Goal: Task Accomplishment & Management: Complete application form

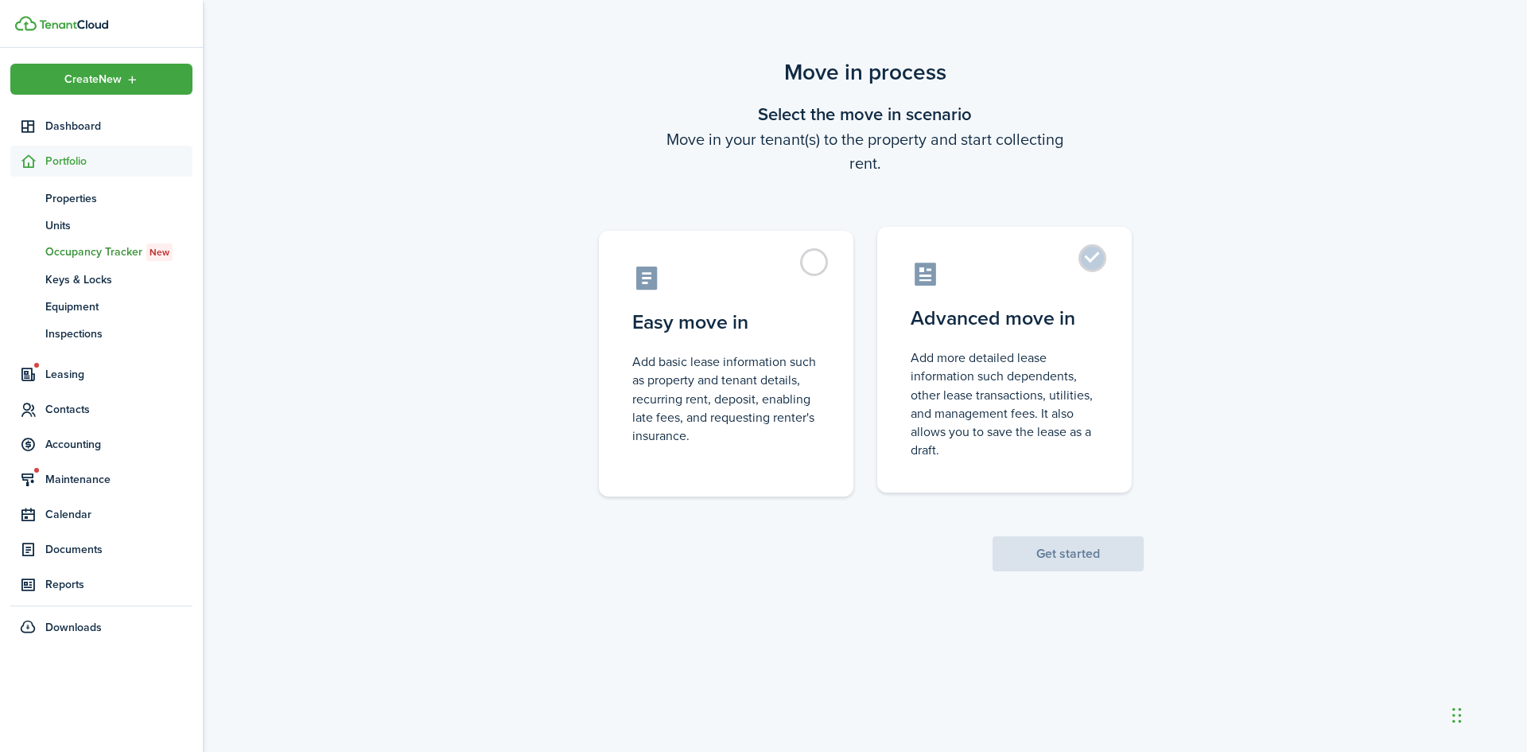
click at [1100, 262] on label "Advanced move in Add more detailed lease information such dependents, other lea…" at bounding box center [1004, 360] width 255 height 266
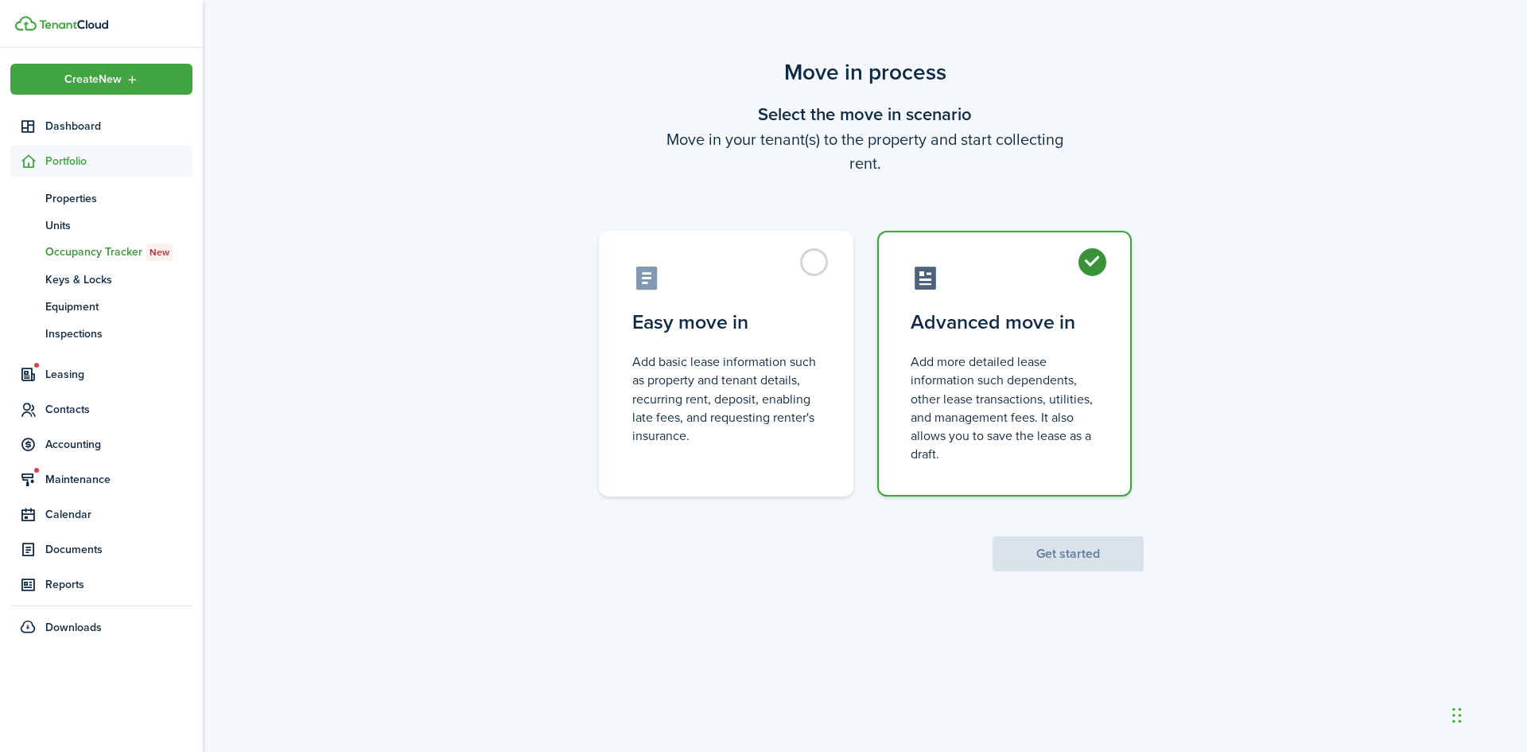
radio input "true"
click at [1056, 556] on button "Get started" at bounding box center [1068, 553] width 151 height 35
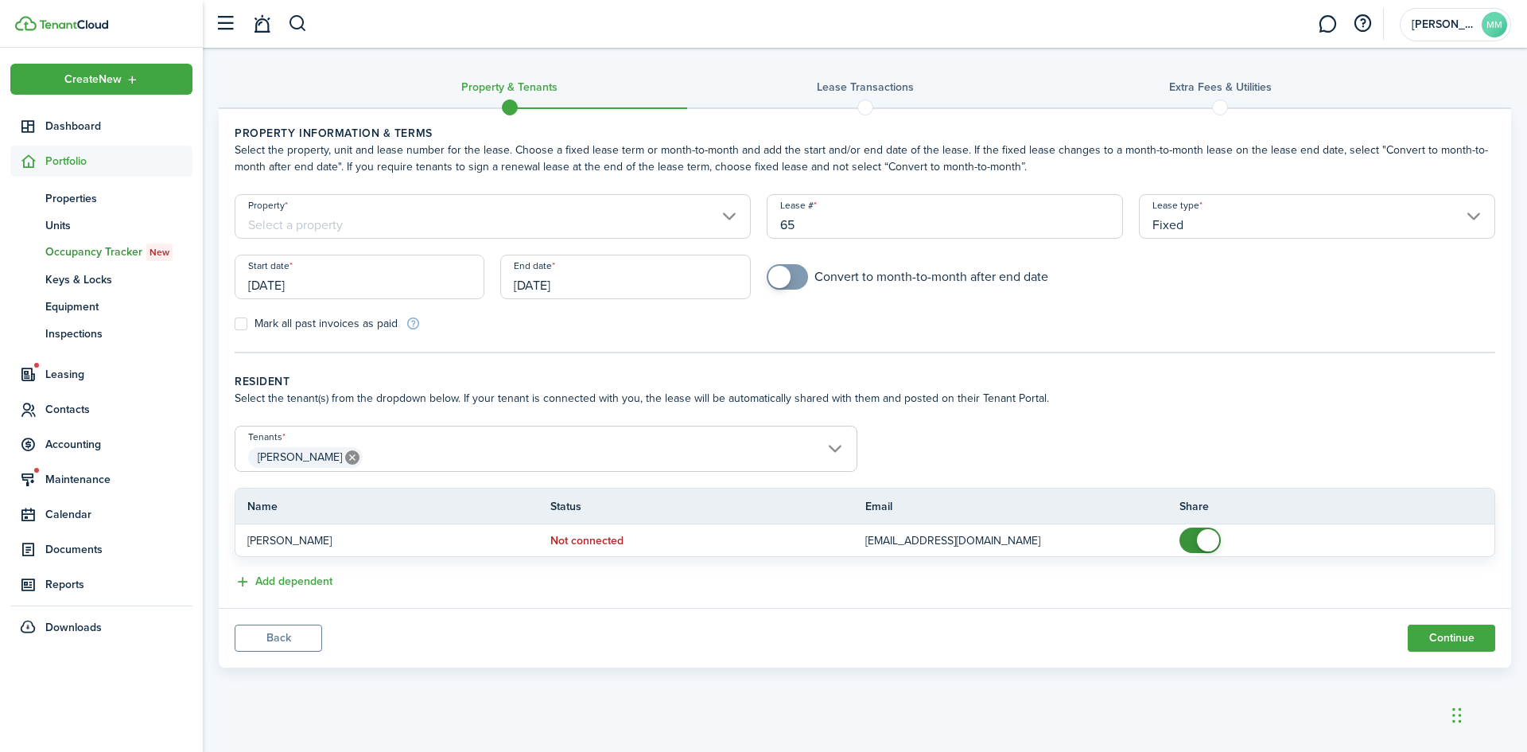
checkbox input "true"
click at [795, 274] on span at bounding box center [788, 276] width 16 height 25
click at [728, 211] on input "Property" at bounding box center [493, 216] width 516 height 45
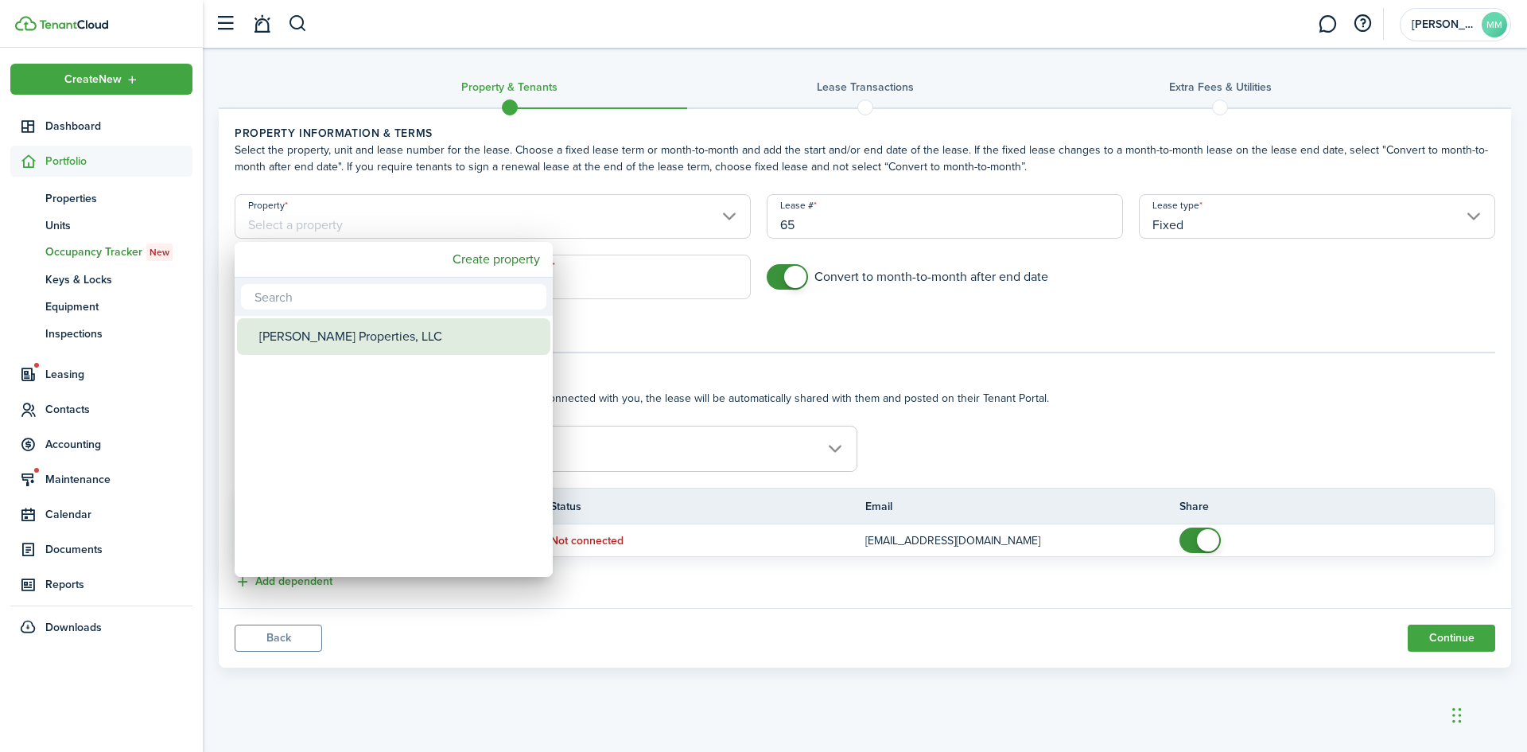
click at [384, 333] on div "[PERSON_NAME] Properties, LLC" at bounding box center [400, 336] width 282 height 37
type input "[PERSON_NAME] Properties, LLC"
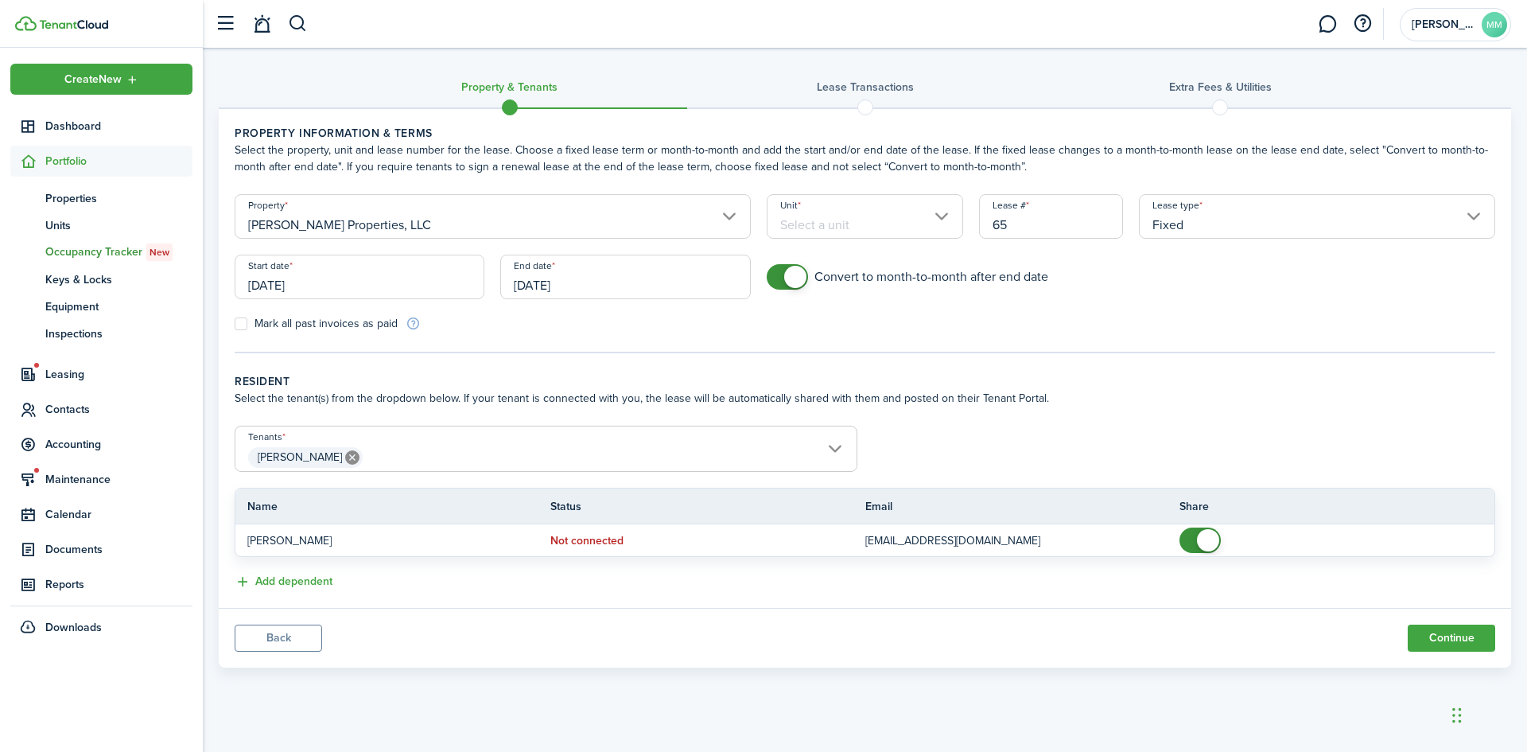
click at [946, 218] on input "Unit" at bounding box center [865, 216] width 197 height 45
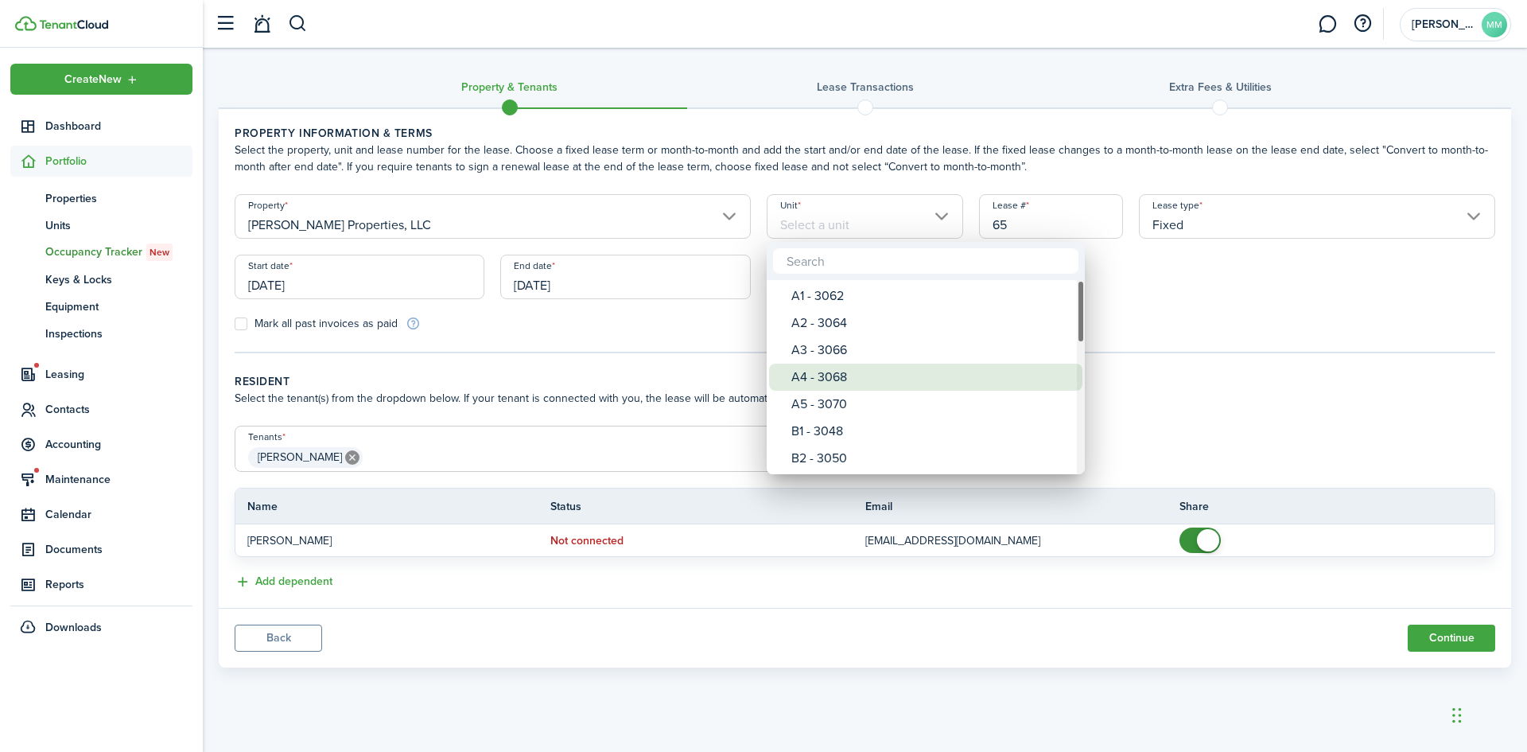
click at [850, 372] on div "A4 - 3068" at bounding box center [932, 377] width 282 height 27
type input "A4 - 3068"
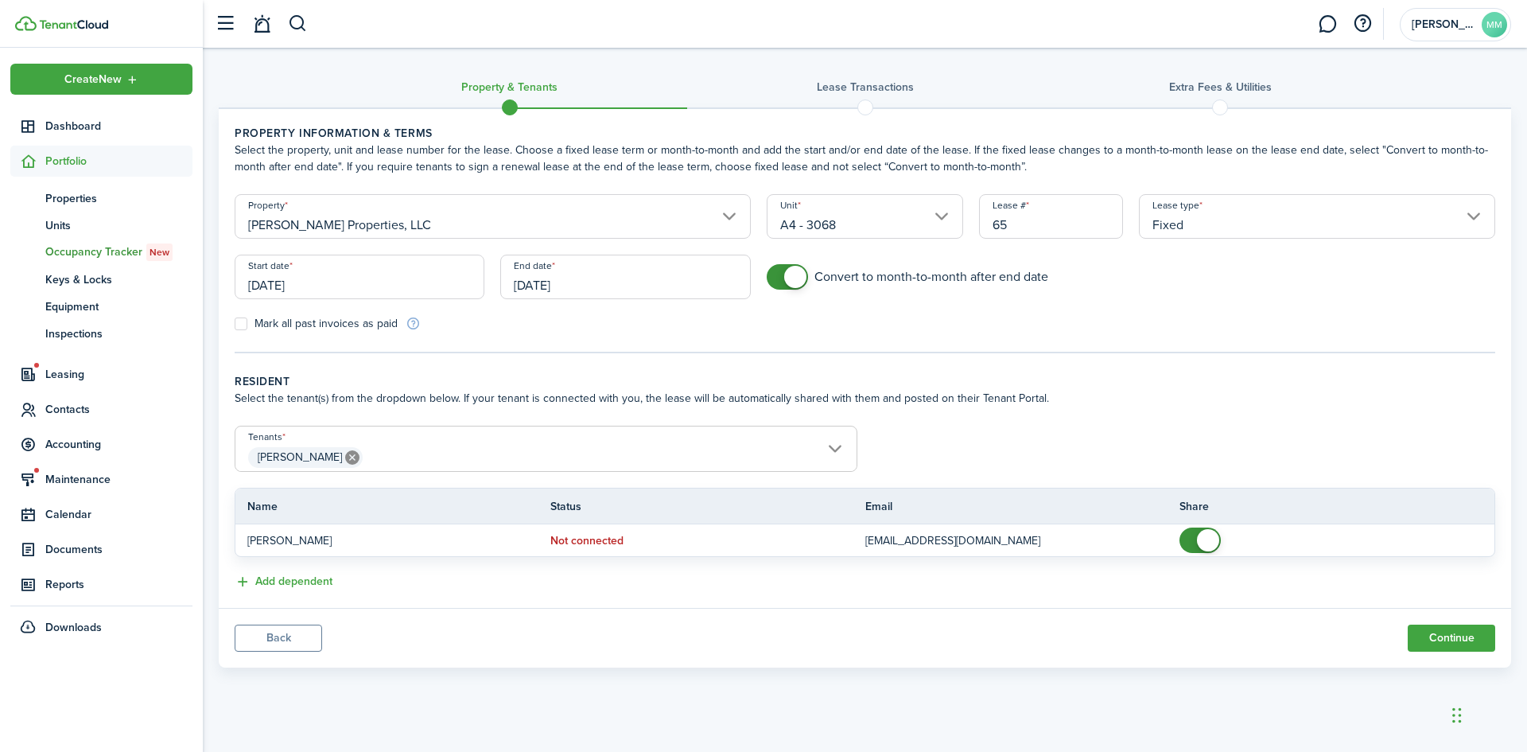
click at [383, 286] on input "[DATE]" at bounding box center [360, 277] width 250 height 45
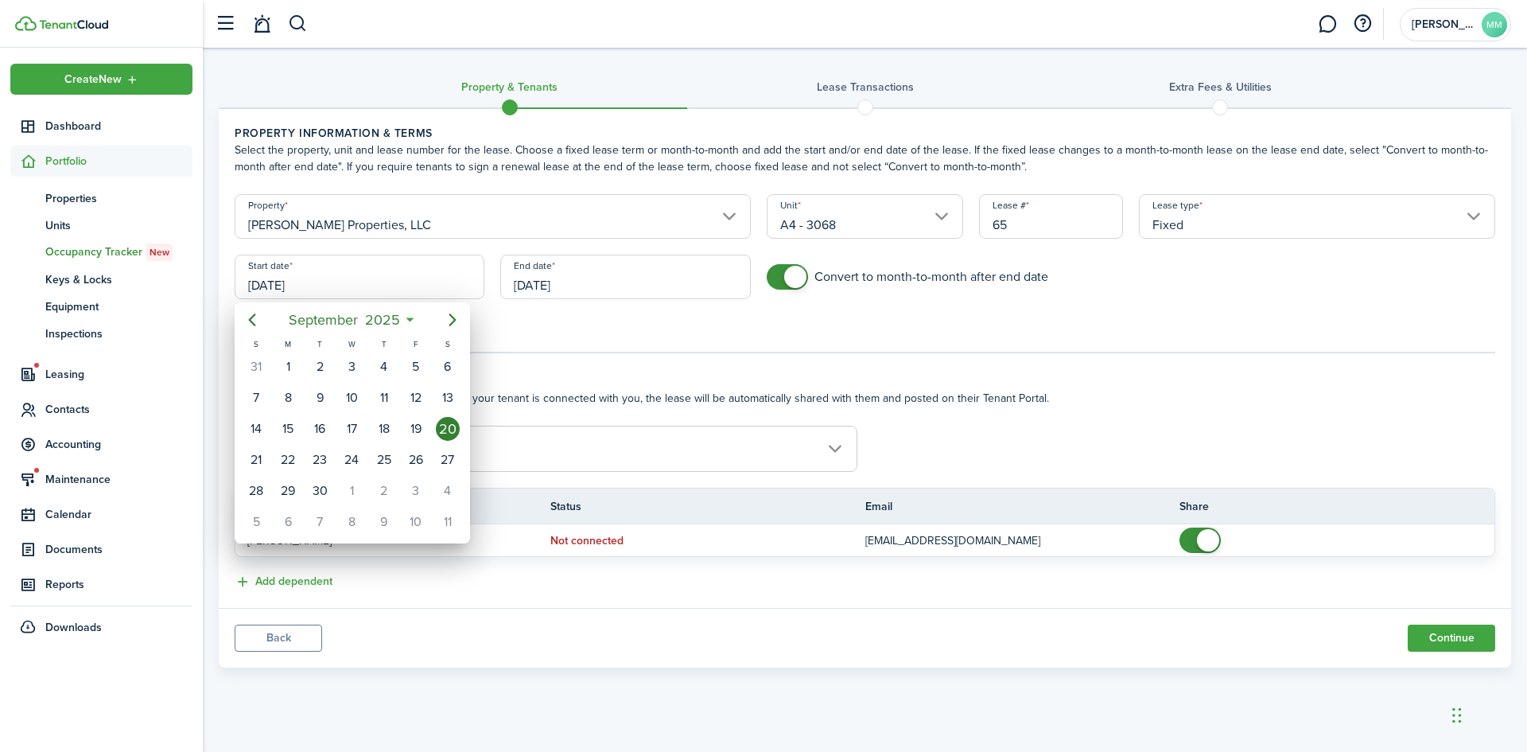
click at [645, 310] on div at bounding box center [764, 376] width 1782 height 1006
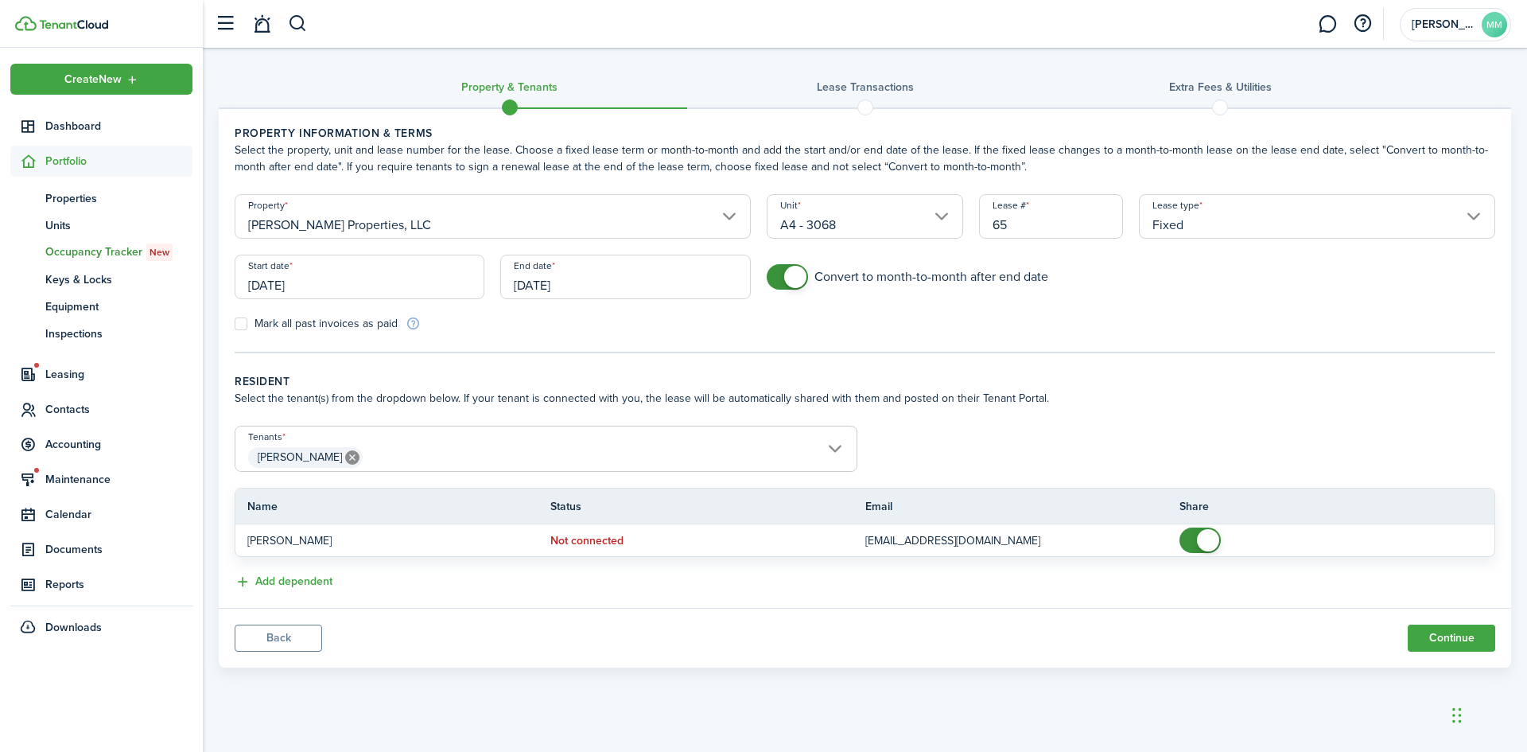
click at [1475, 213] on input "Fixed" at bounding box center [1317, 216] width 356 height 45
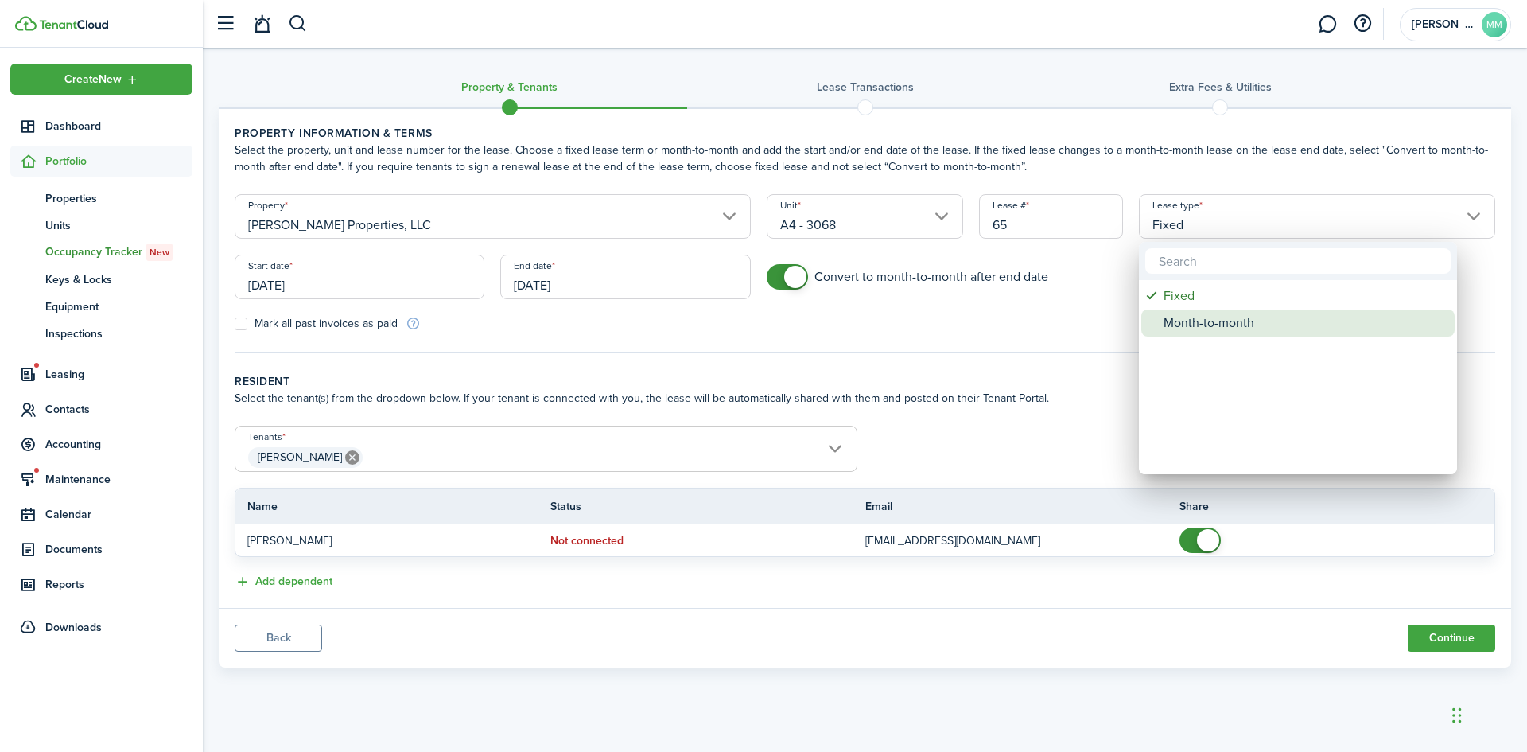
click at [1180, 326] on div "Month-to-month" at bounding box center [1305, 322] width 282 height 27
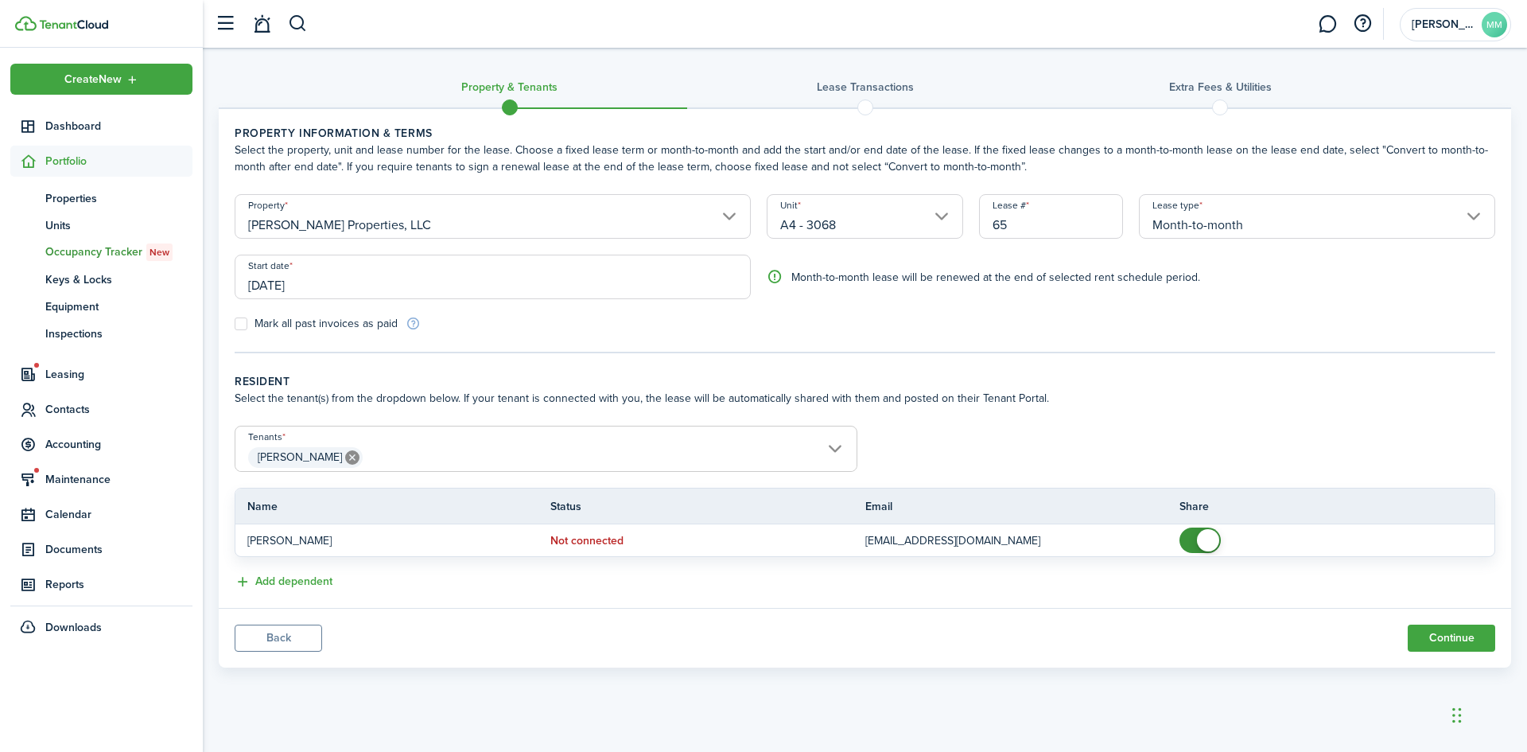
click at [1280, 198] on input "Month-to-month" at bounding box center [1317, 216] width 356 height 45
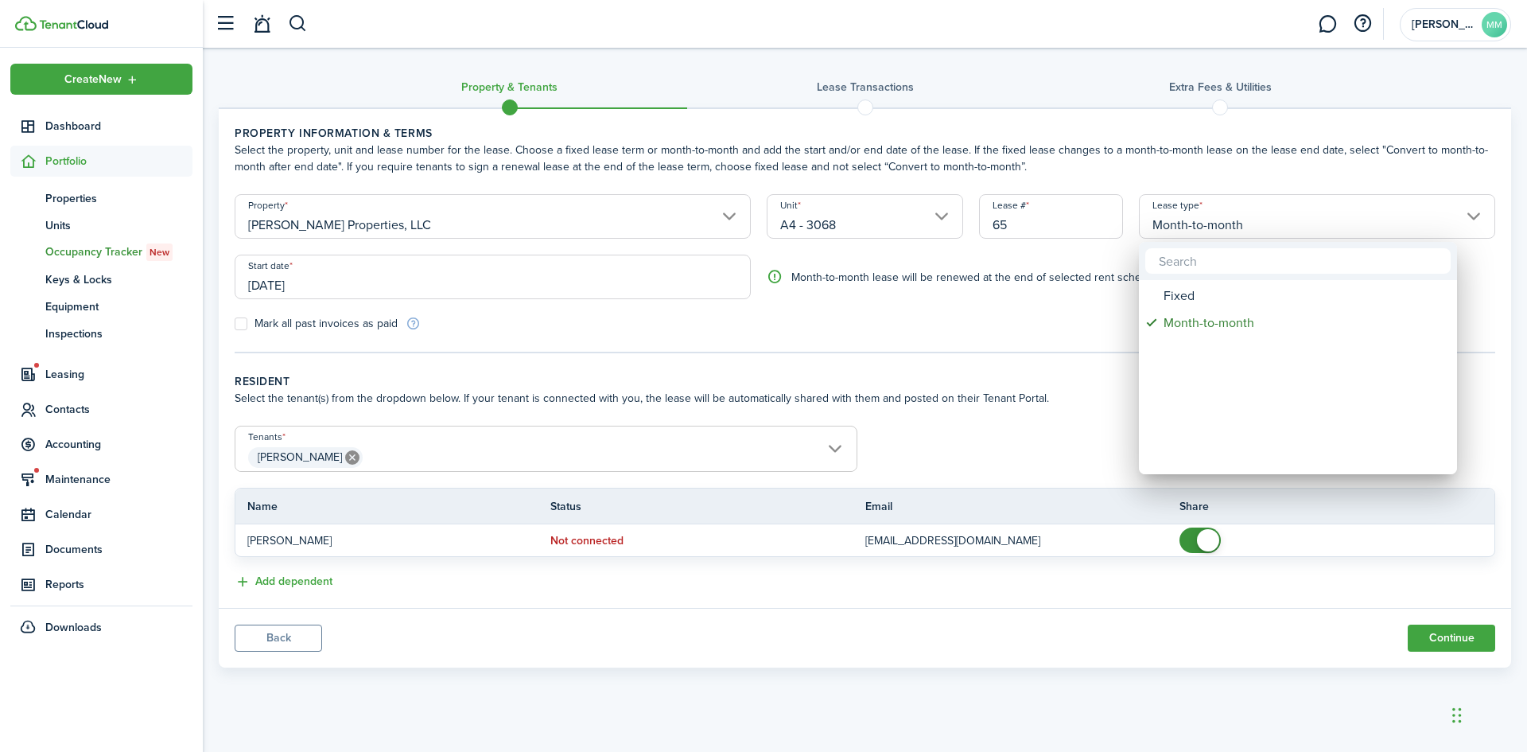
click at [1278, 205] on div at bounding box center [764, 376] width 1782 height 1006
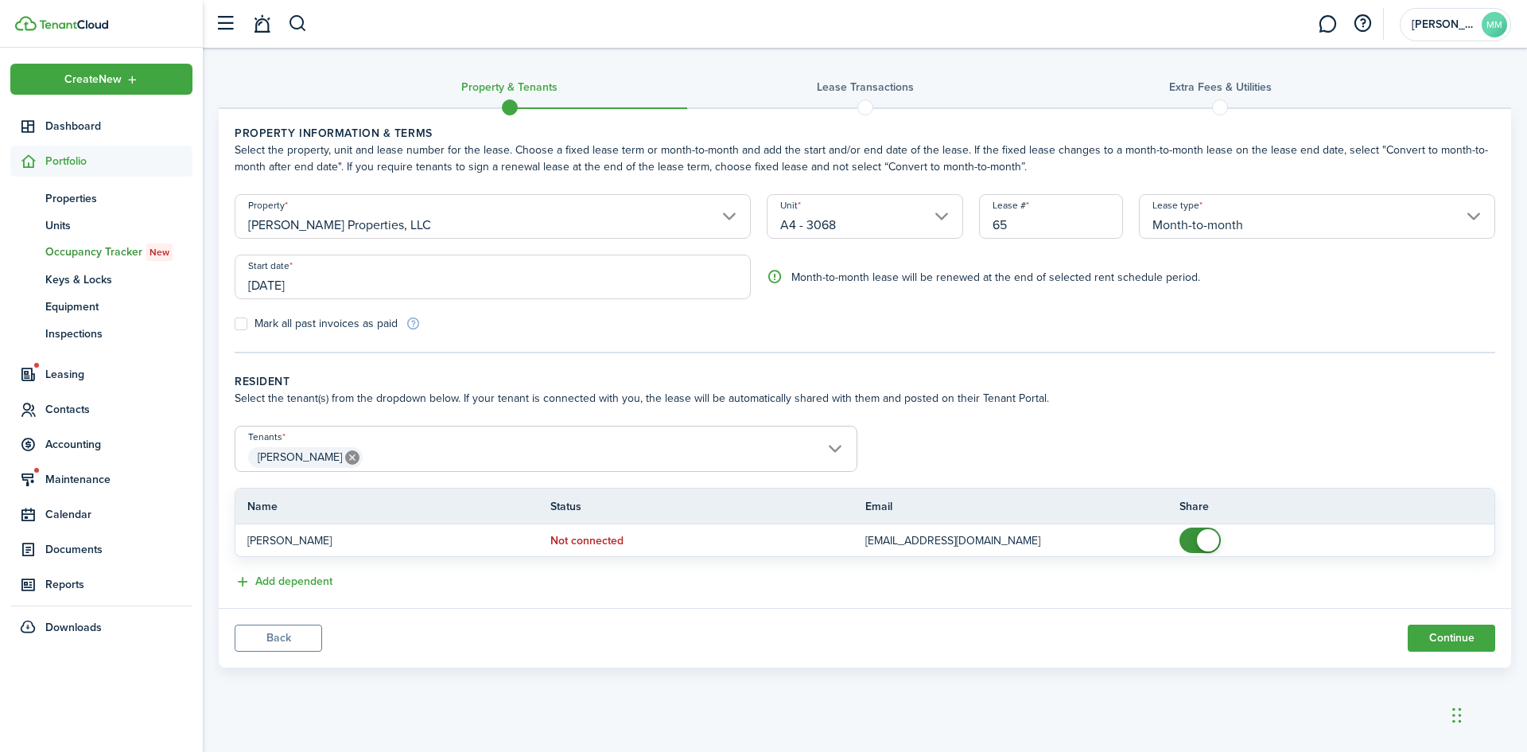
click at [1270, 212] on input "Month-to-month" at bounding box center [1317, 216] width 356 height 45
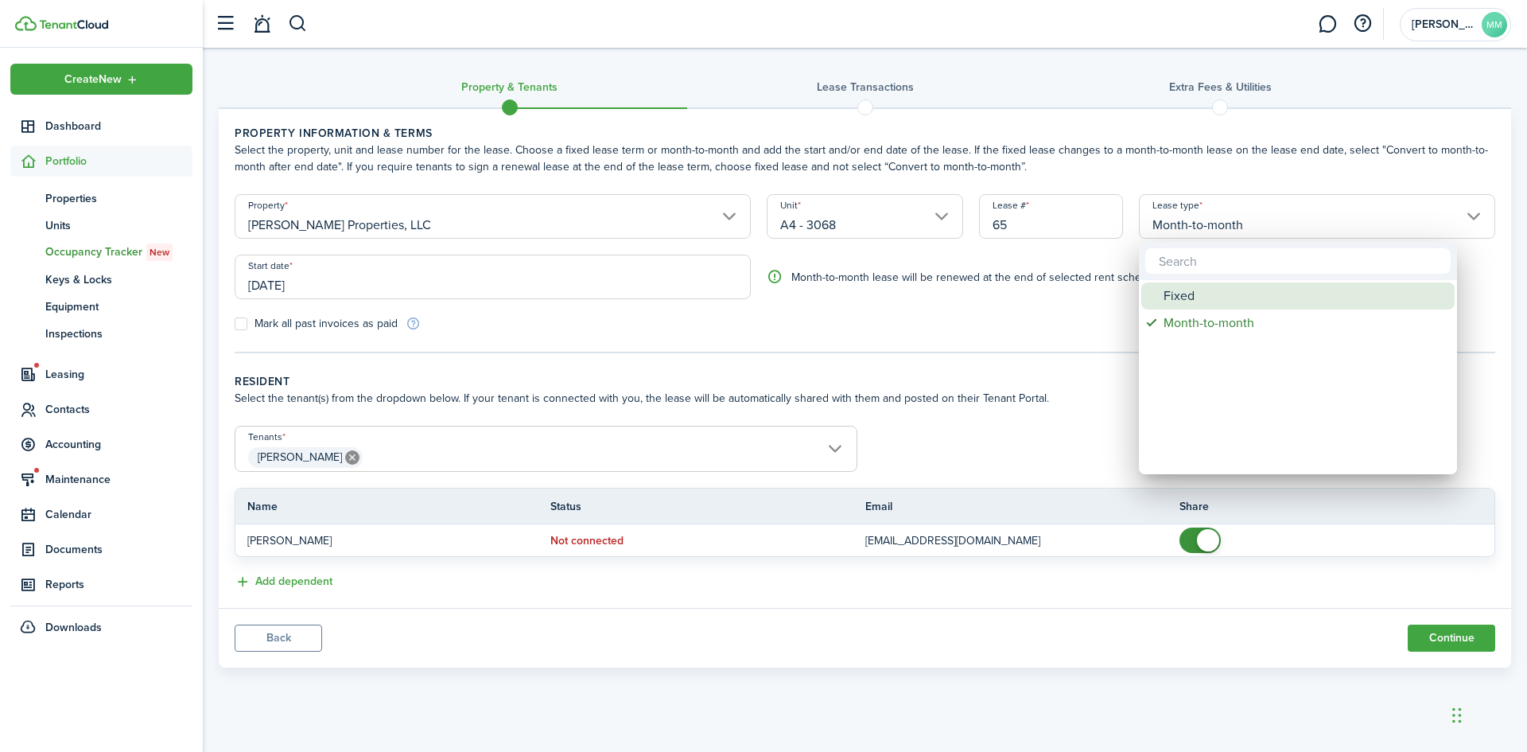
click at [1251, 290] on div "Fixed" at bounding box center [1305, 295] width 282 height 27
type input "Fixed"
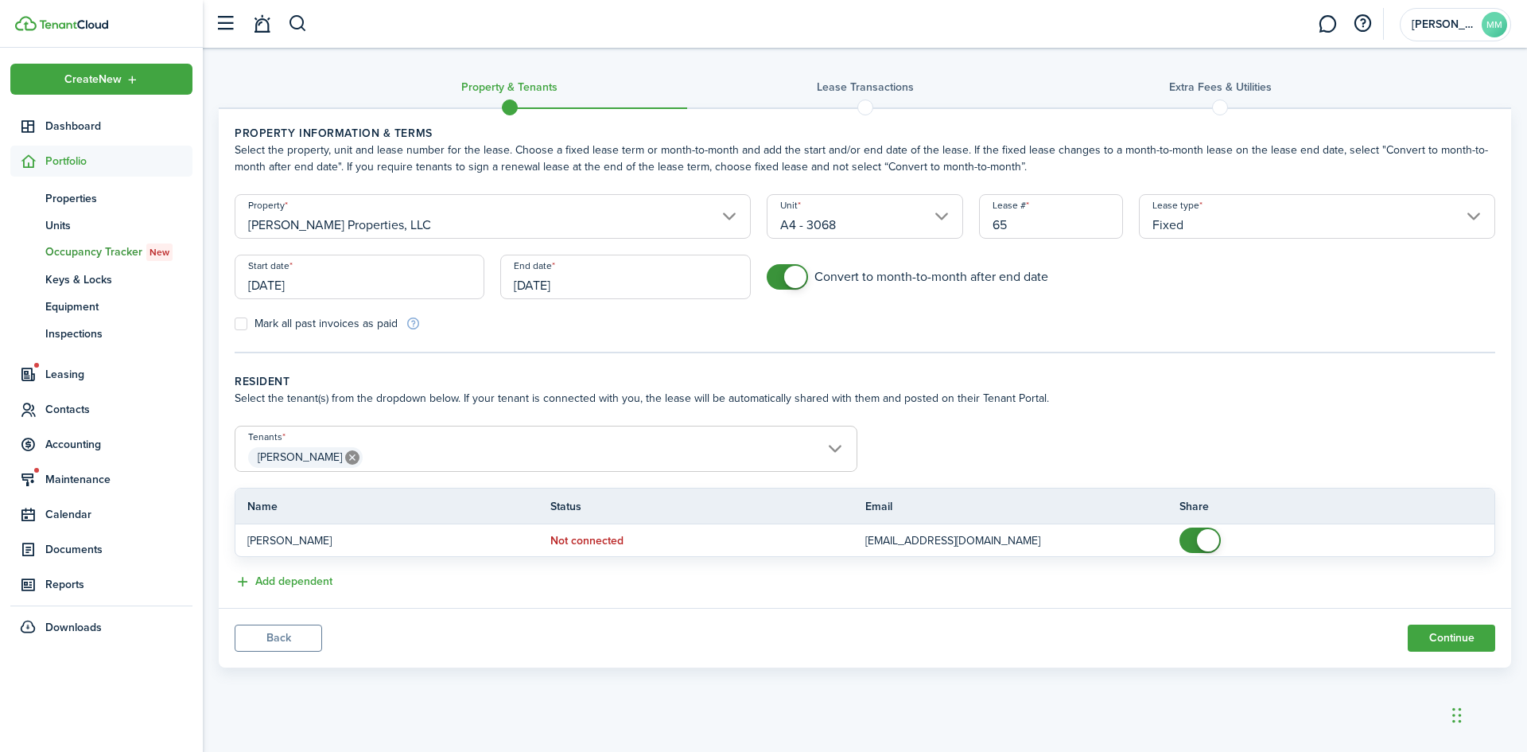
click at [338, 276] on input "[DATE]" at bounding box center [360, 277] width 250 height 45
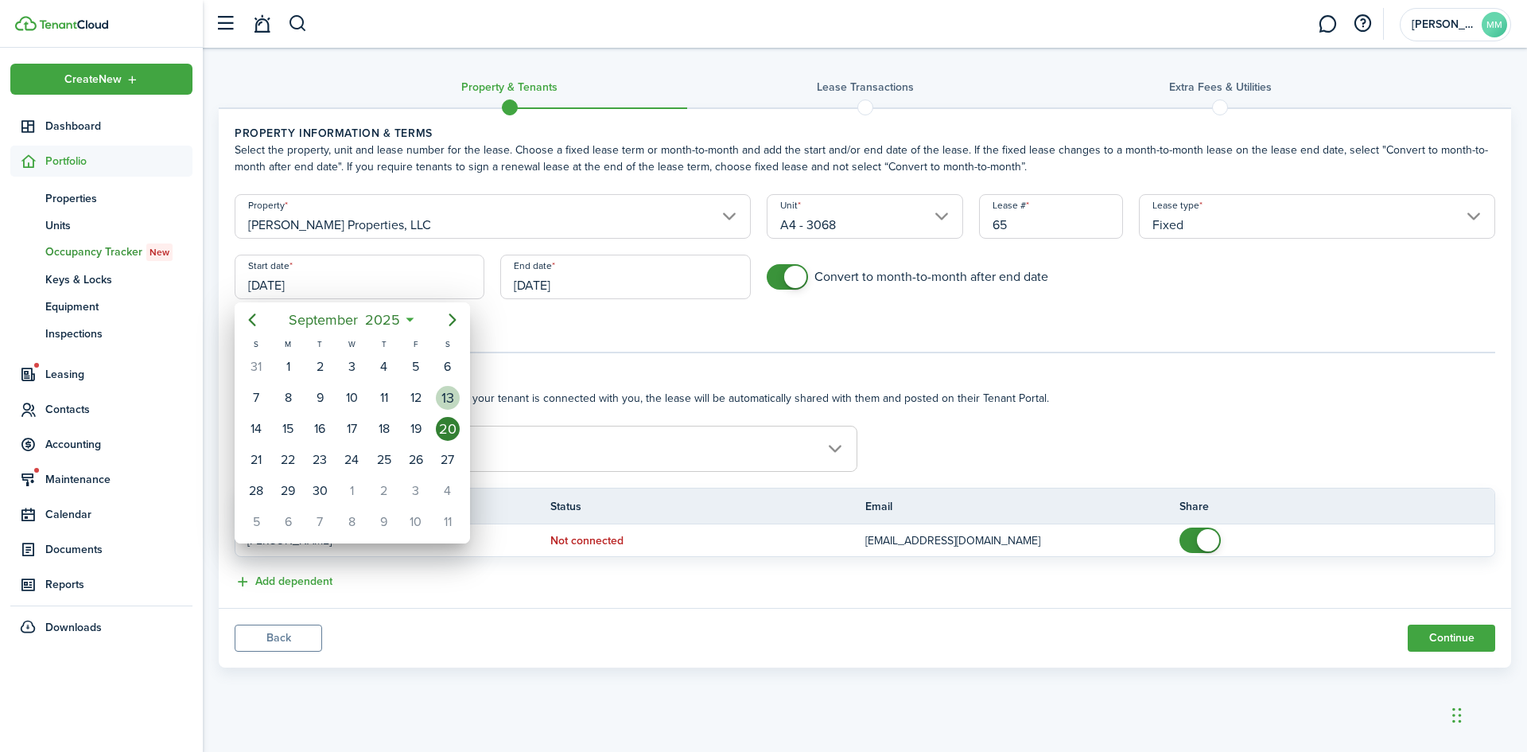
click at [440, 399] on div "13" at bounding box center [448, 398] width 24 height 24
type input "[DATE]"
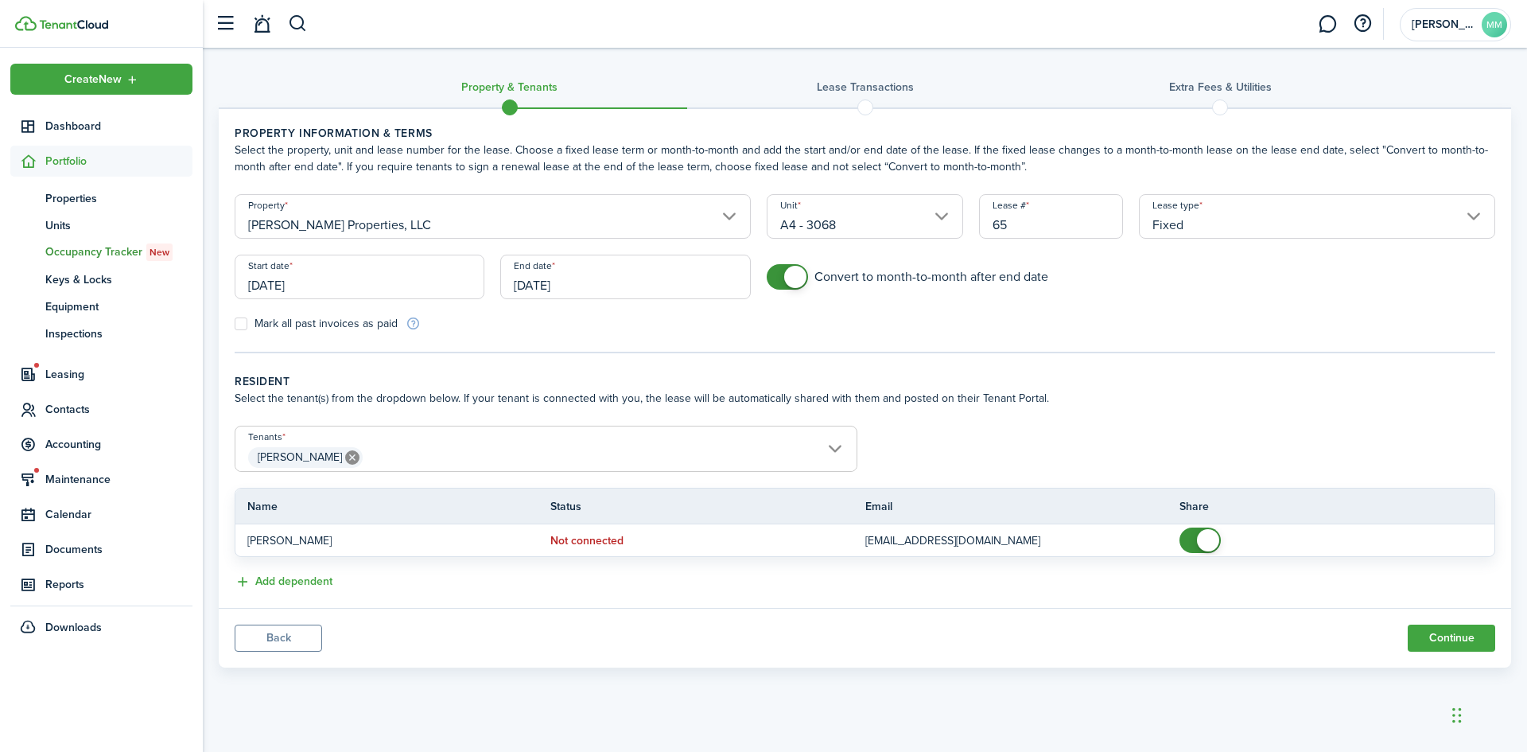
click at [597, 282] on input "[DATE]" at bounding box center [625, 277] width 250 height 45
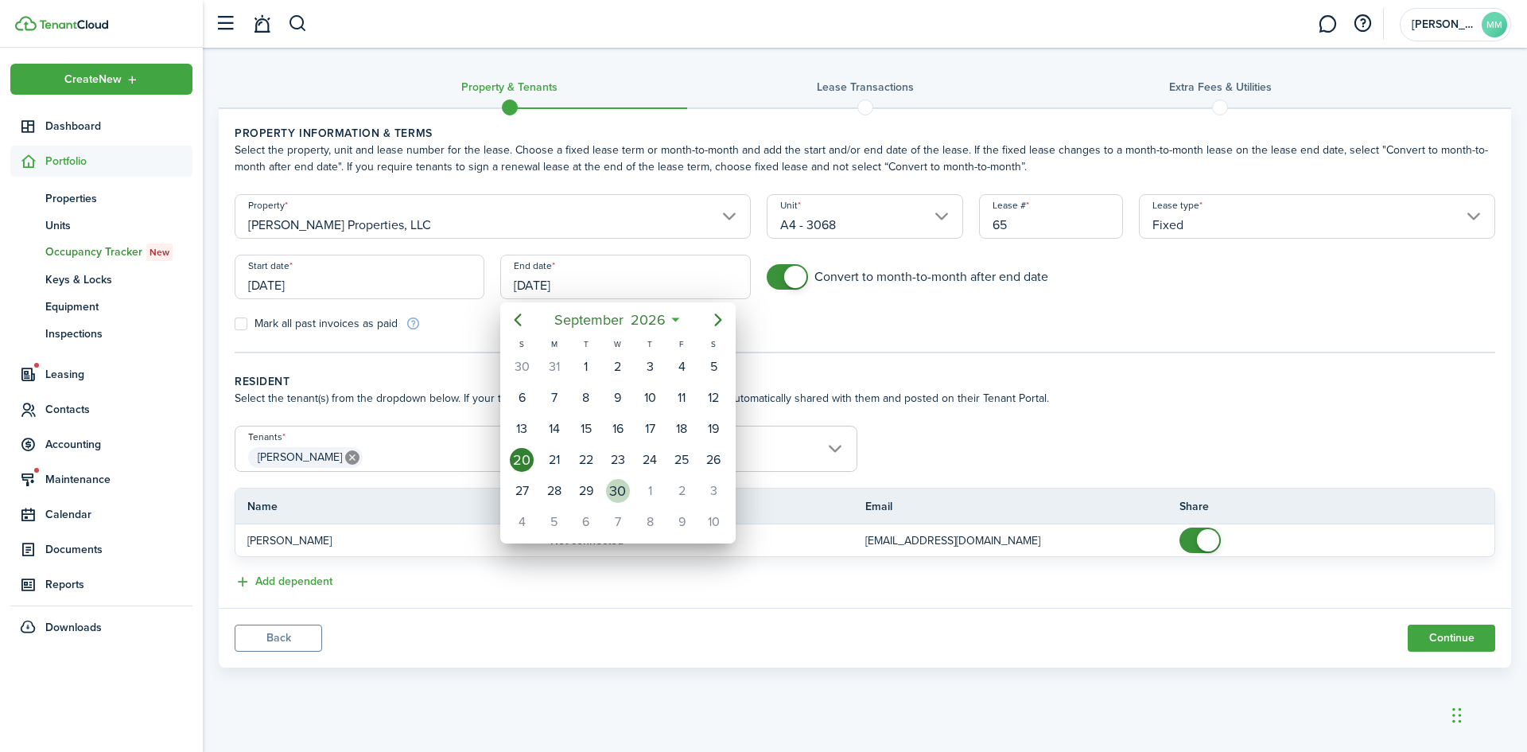
click at [620, 494] on div "30" at bounding box center [618, 491] width 24 height 24
type input "[DATE]"
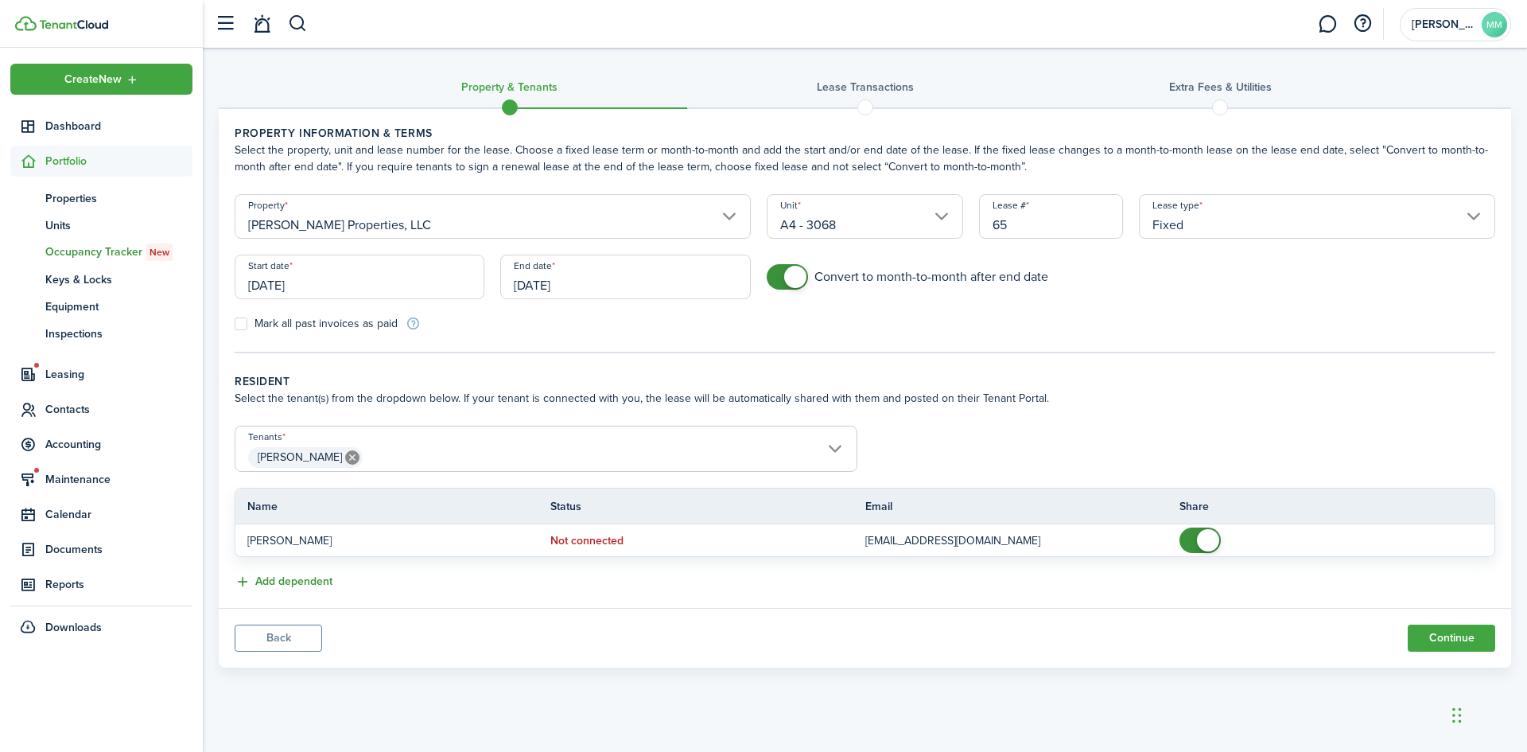
click at [290, 578] on button "Add dependent" at bounding box center [284, 582] width 98 height 18
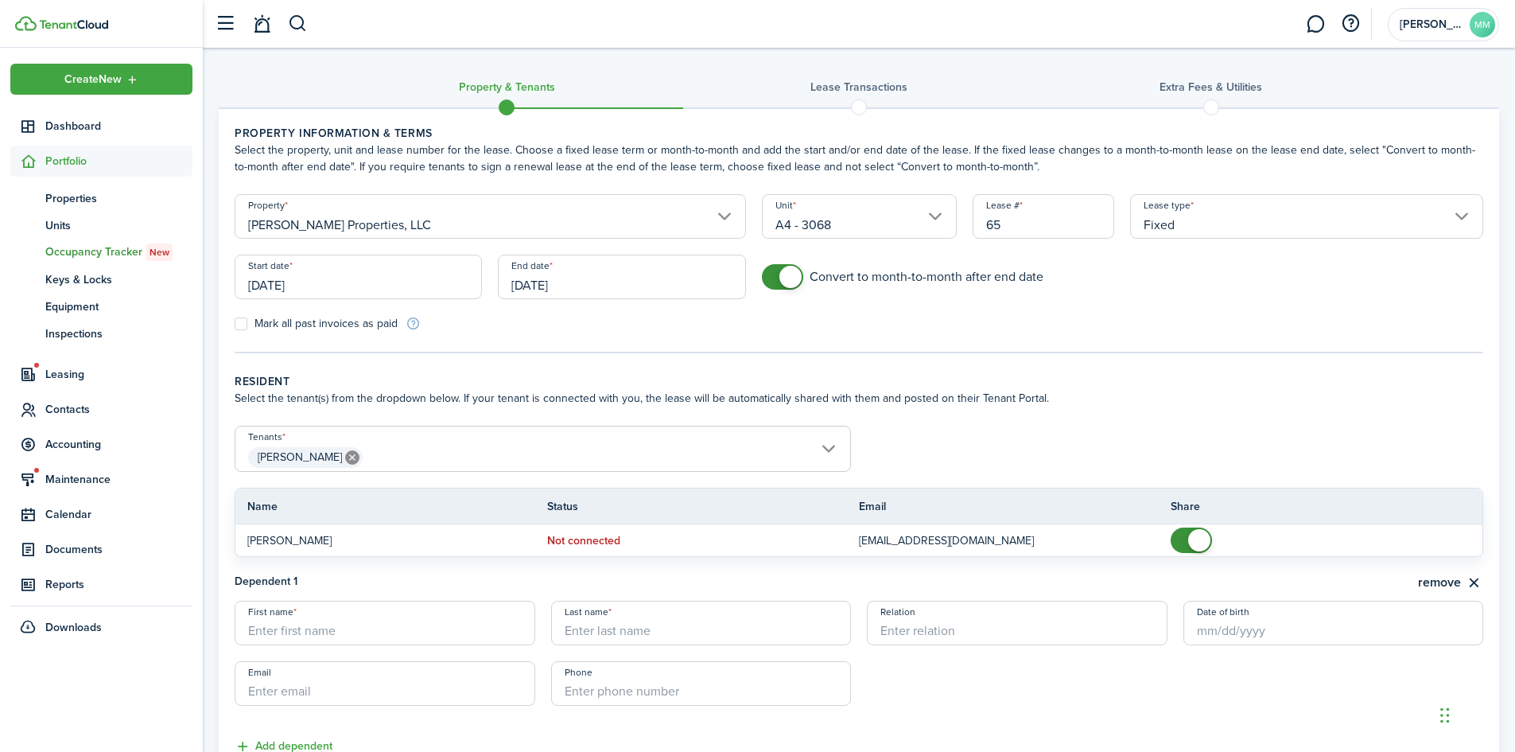
click at [330, 639] on input "First name" at bounding box center [385, 623] width 301 height 45
drag, startPoint x: 263, startPoint y: 629, endPoint x: 246, endPoint y: 613, distance: 23.7
click at [262, 628] on input "First name" at bounding box center [385, 623] width 301 height 45
type input "[PERSON_NAME]"
click at [585, 625] on input "Last name" at bounding box center [701, 623] width 301 height 45
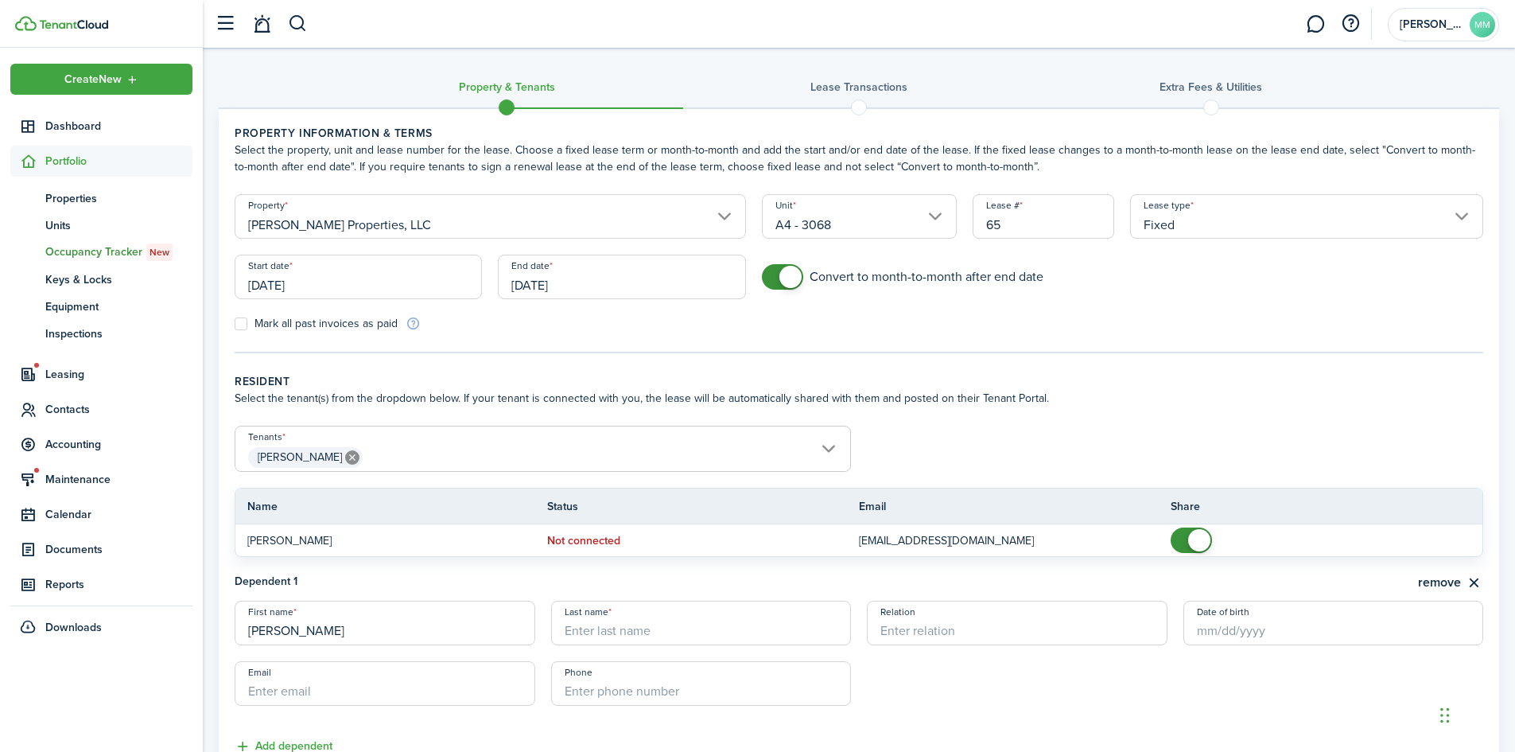
click at [683, 641] on input "Last name" at bounding box center [701, 623] width 301 height 45
type input "Bell"
click at [959, 625] on input "Relation" at bounding box center [1017, 623] width 301 height 45
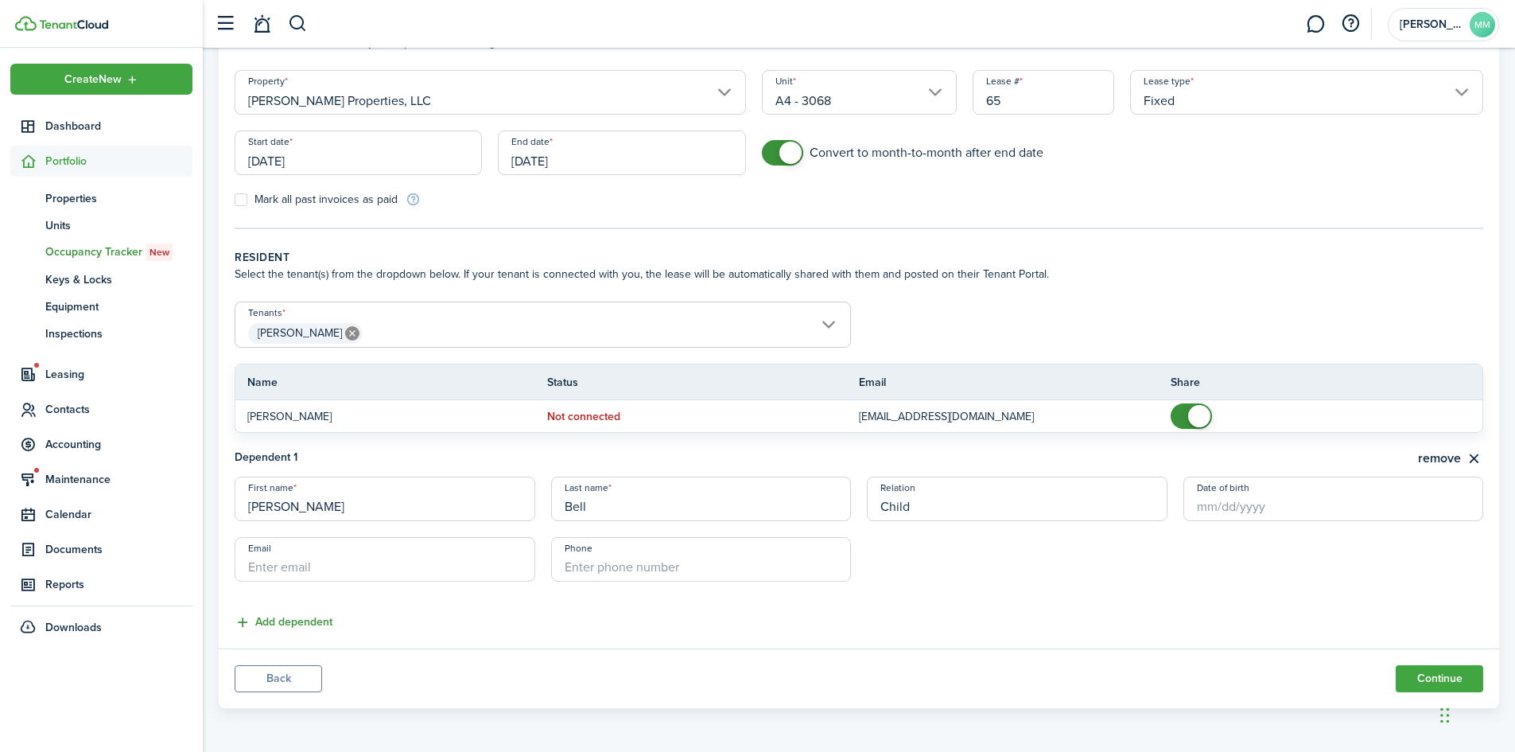
type input "Child"
click at [286, 617] on button "Add dependent" at bounding box center [284, 622] width 98 height 18
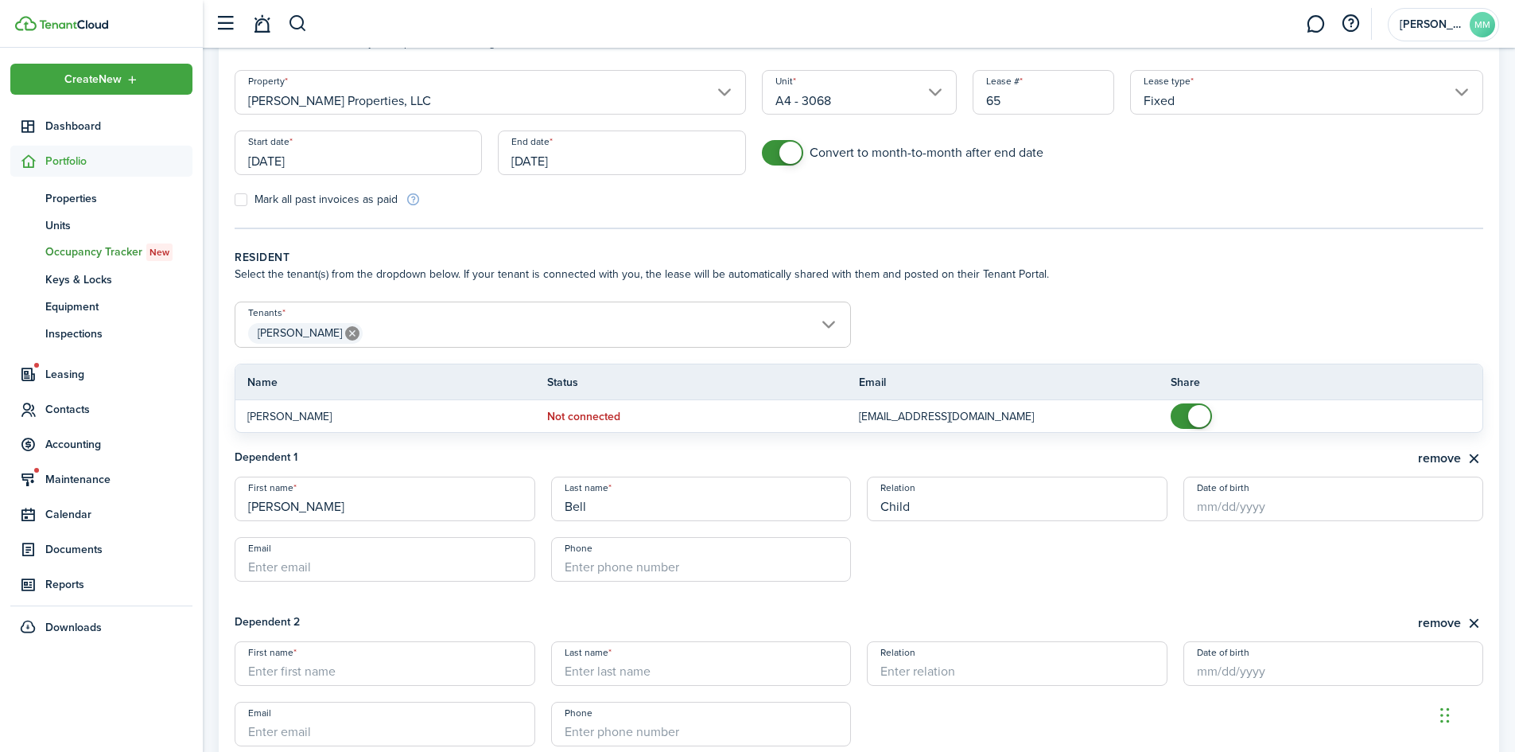
click at [331, 666] on input "First name" at bounding box center [385, 663] width 301 height 45
type input "[PERSON_NAME]"
drag, startPoint x: 616, startPoint y: 671, endPoint x: 622, endPoint y: 649, distance: 23.0
click at [616, 671] on input "Last name" at bounding box center [701, 663] width 301 height 45
type input "Bell"
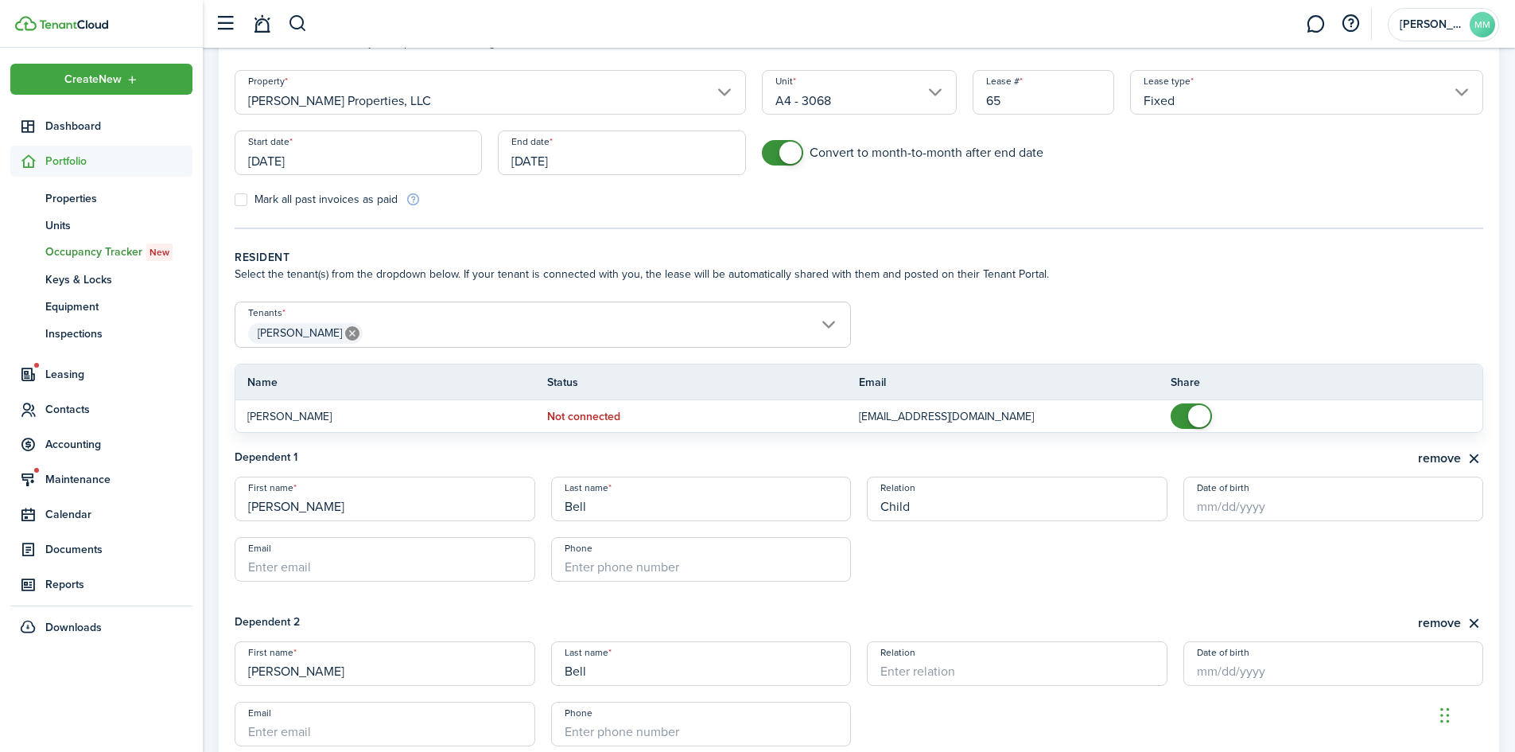
click at [881, 670] on input "Relation" at bounding box center [1017, 663] width 301 height 45
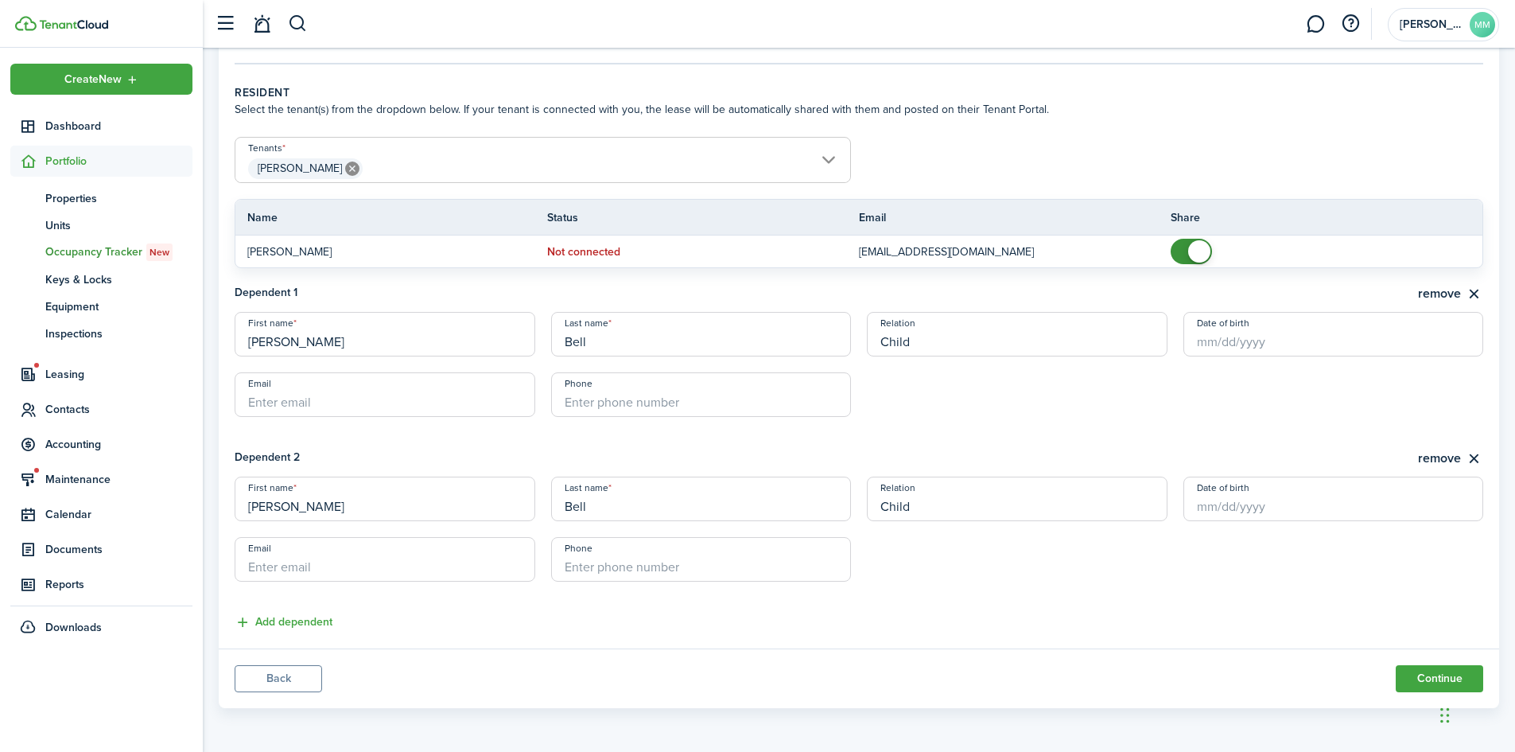
type input "Child"
click at [1434, 679] on button "Continue" at bounding box center [1439, 678] width 87 height 27
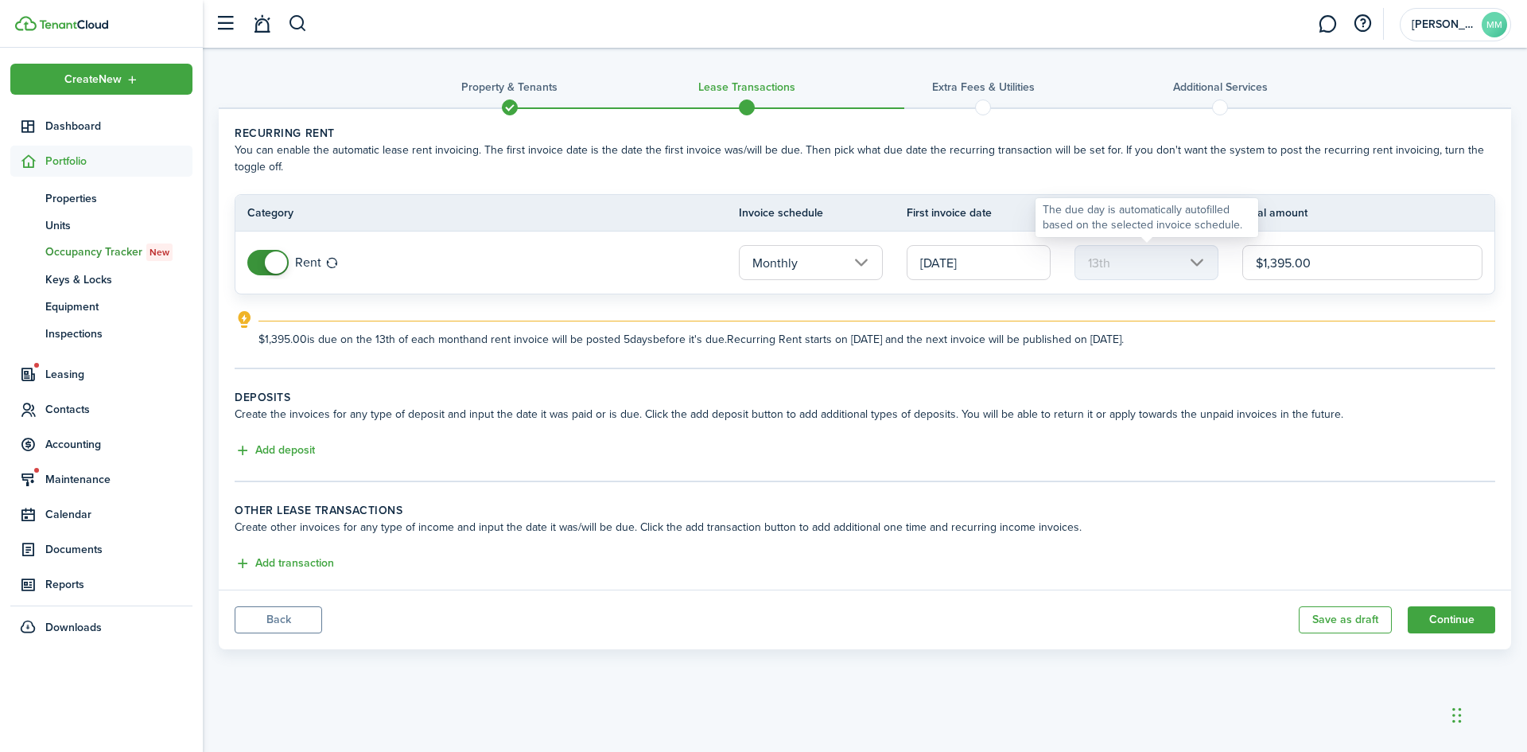
click at [1187, 262] on mbsc-scroller "13th" at bounding box center [1147, 262] width 144 height 35
click at [1198, 260] on mbsc-scroller "13th" at bounding box center [1147, 262] width 144 height 35
click at [1006, 257] on input "[DATE]" at bounding box center [979, 262] width 144 height 35
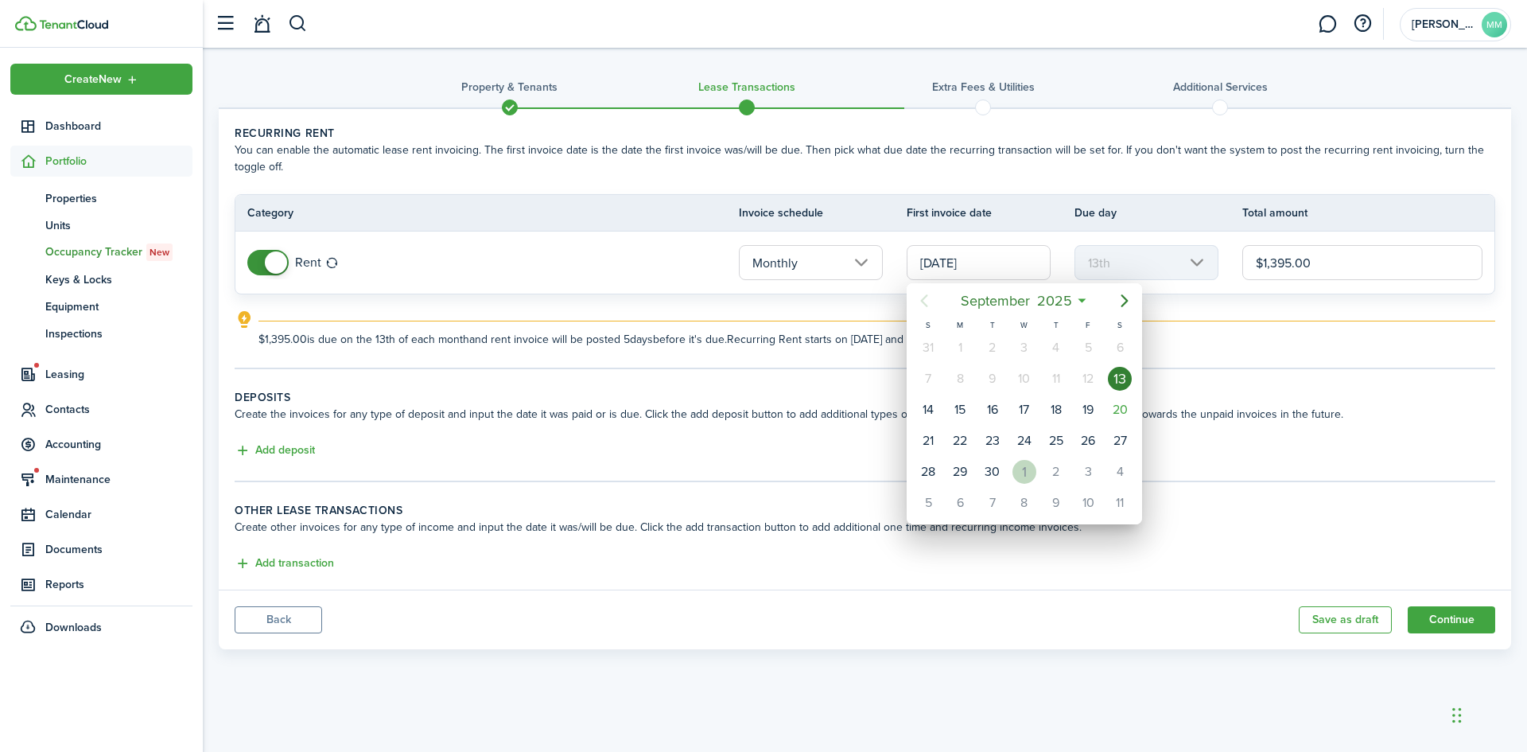
click at [1028, 472] on div "1" at bounding box center [1025, 472] width 24 height 24
type input "[DATE]"
type input "1st"
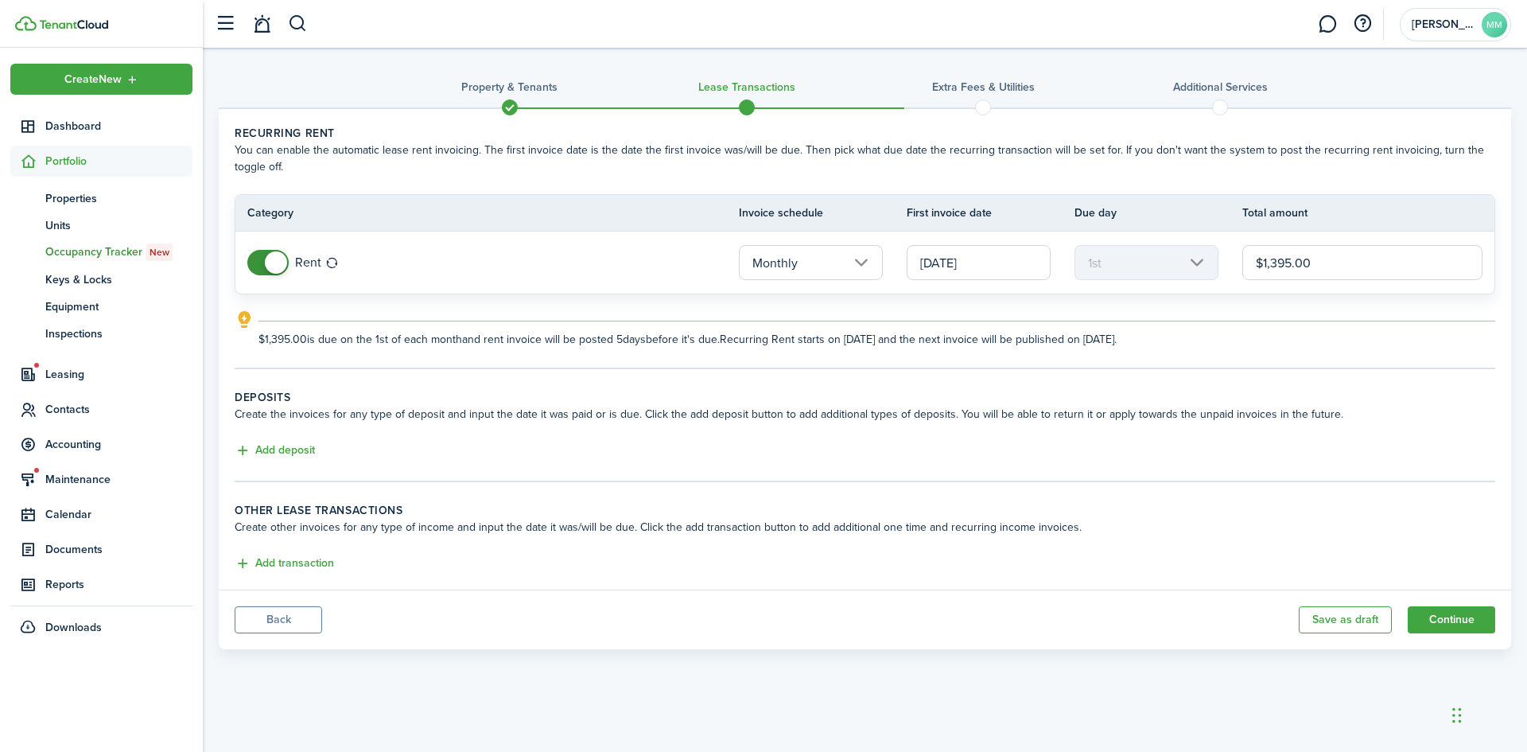
click at [1022, 263] on input "[DATE]" at bounding box center [979, 262] width 144 height 35
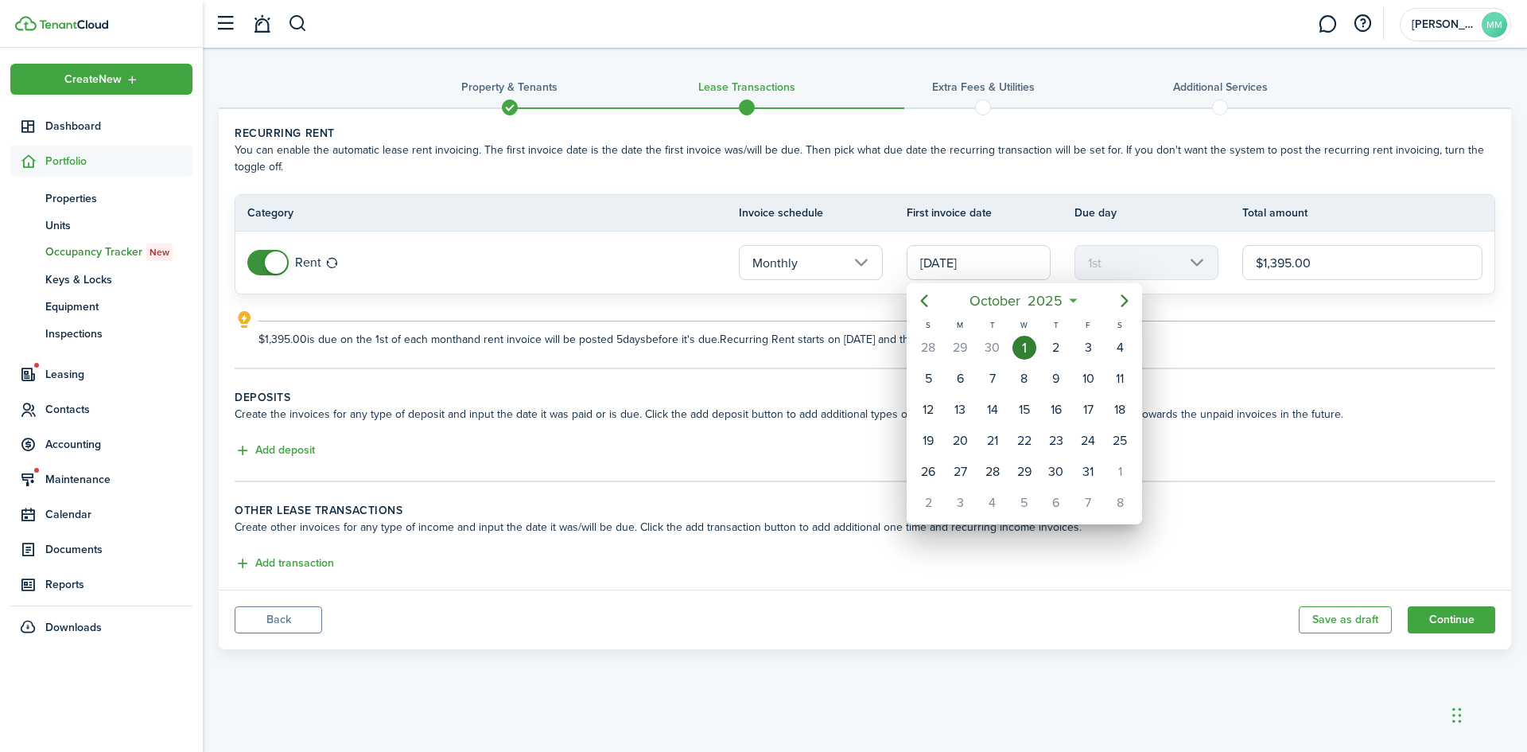
click at [1250, 305] on div at bounding box center [764, 376] width 1782 height 1006
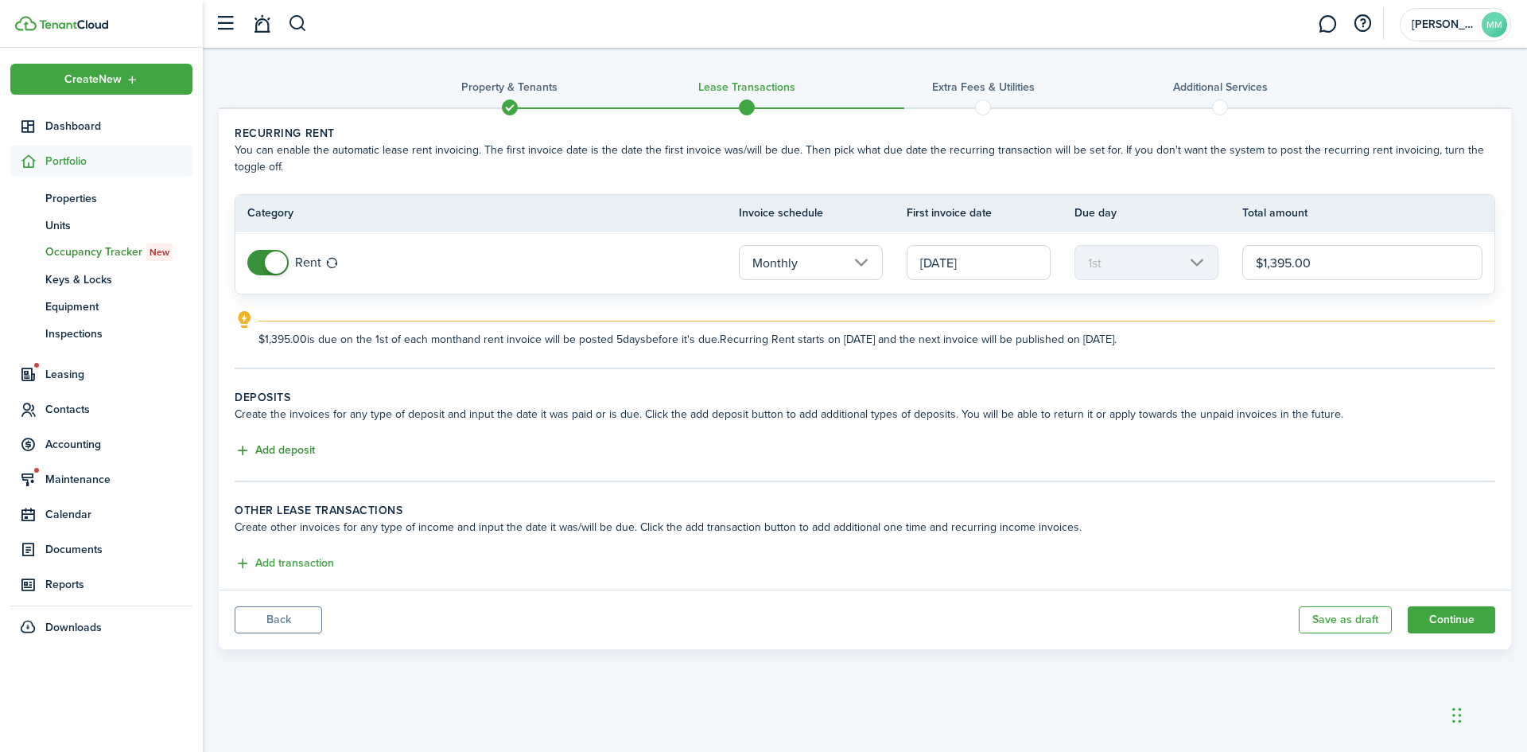
click at [290, 452] on button "Add deposit" at bounding box center [275, 450] width 80 height 18
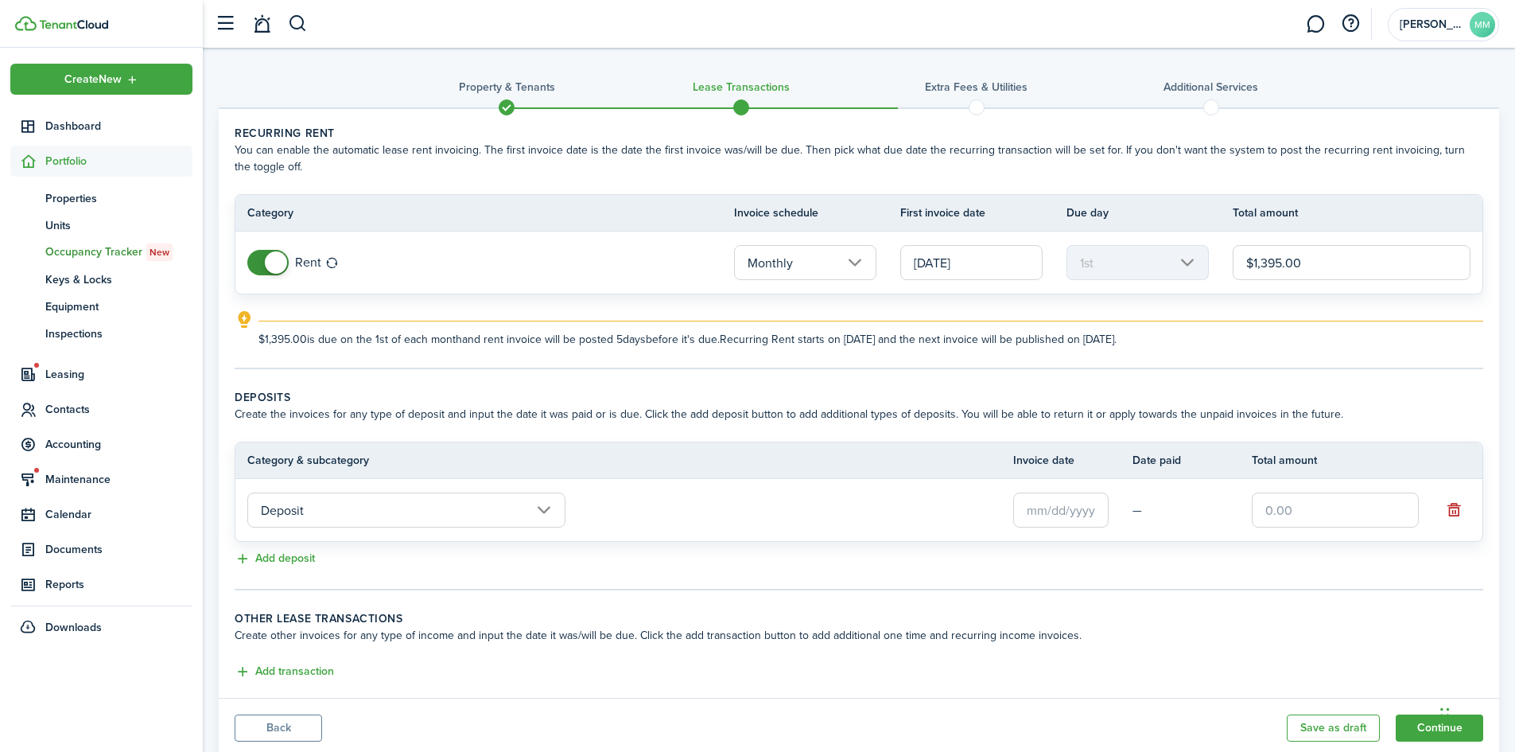
click at [550, 511] on input "Deposit" at bounding box center [406, 509] width 318 height 35
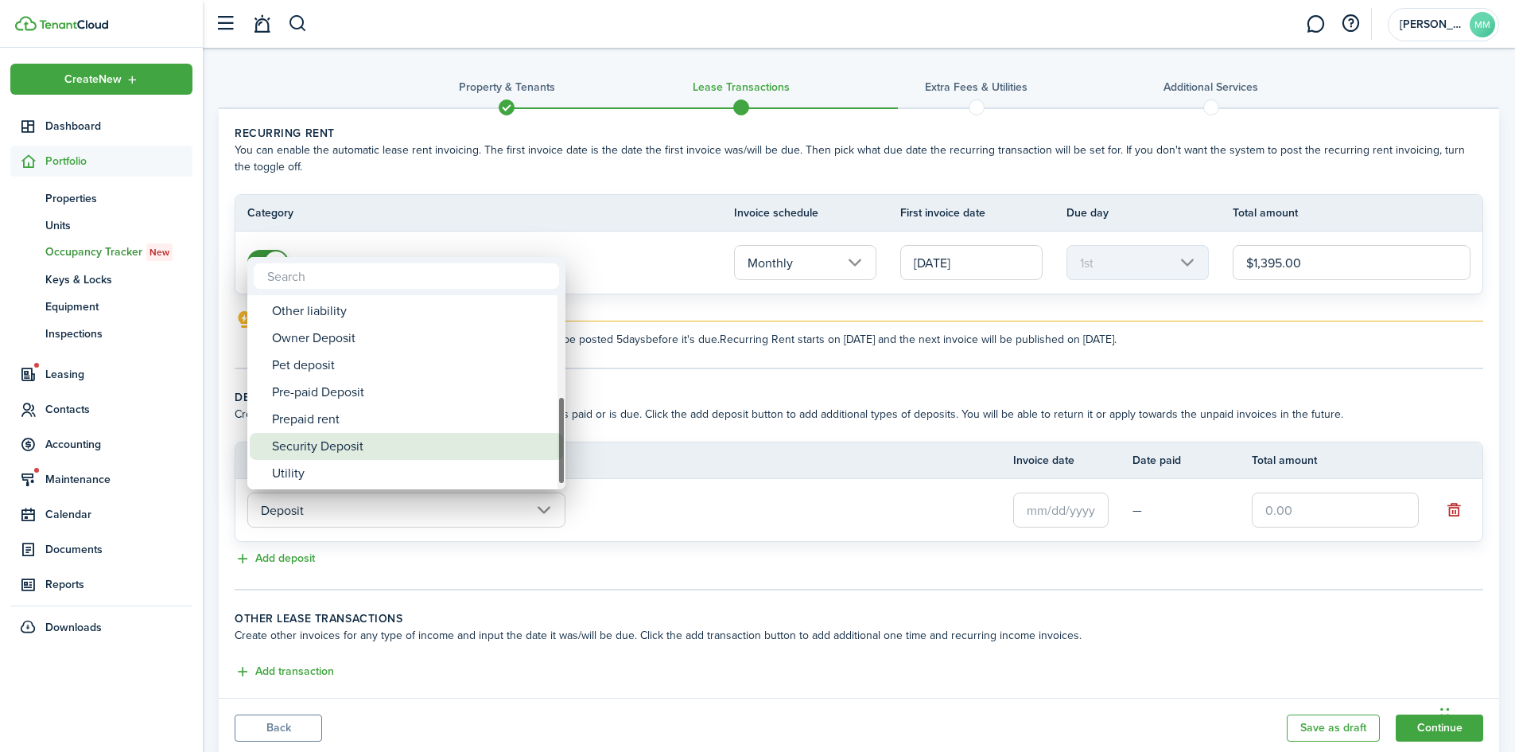
click at [324, 447] on div "Security Deposit" at bounding box center [413, 446] width 282 height 27
type input "Deposit / Security Deposit"
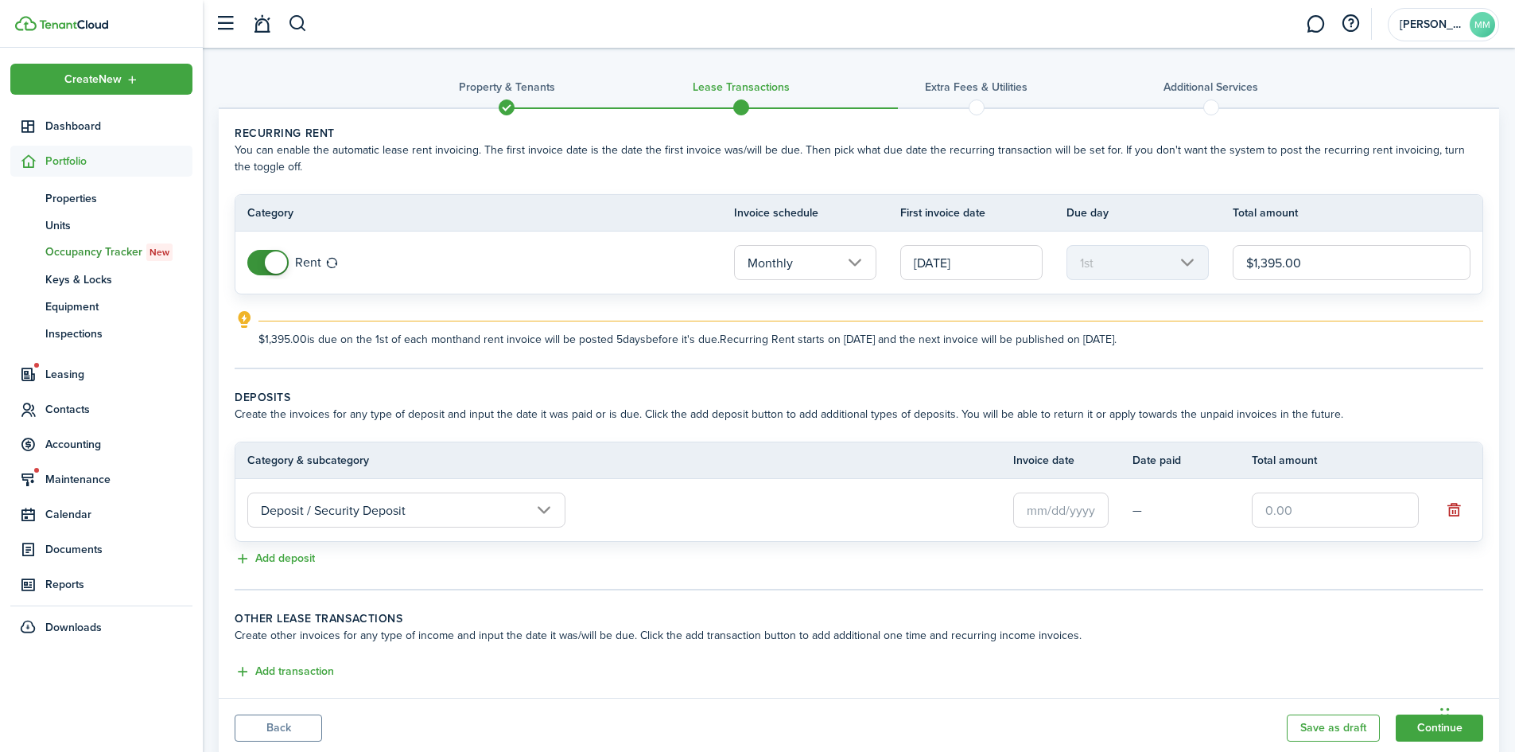
click at [1083, 500] on input "text" at bounding box center [1060, 509] width 95 height 35
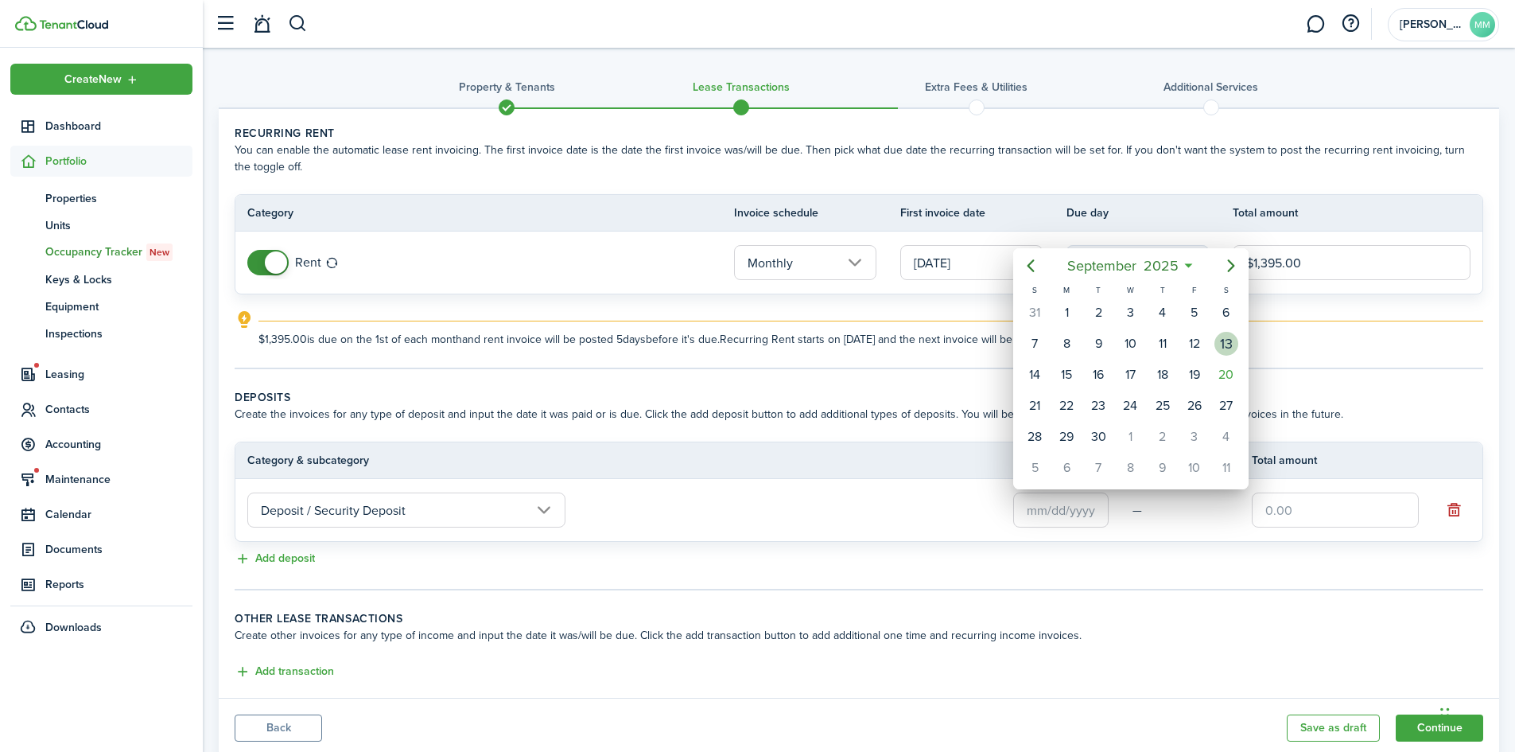
click at [1233, 344] on div "13" at bounding box center [1227, 344] width 24 height 24
type input "[DATE]"
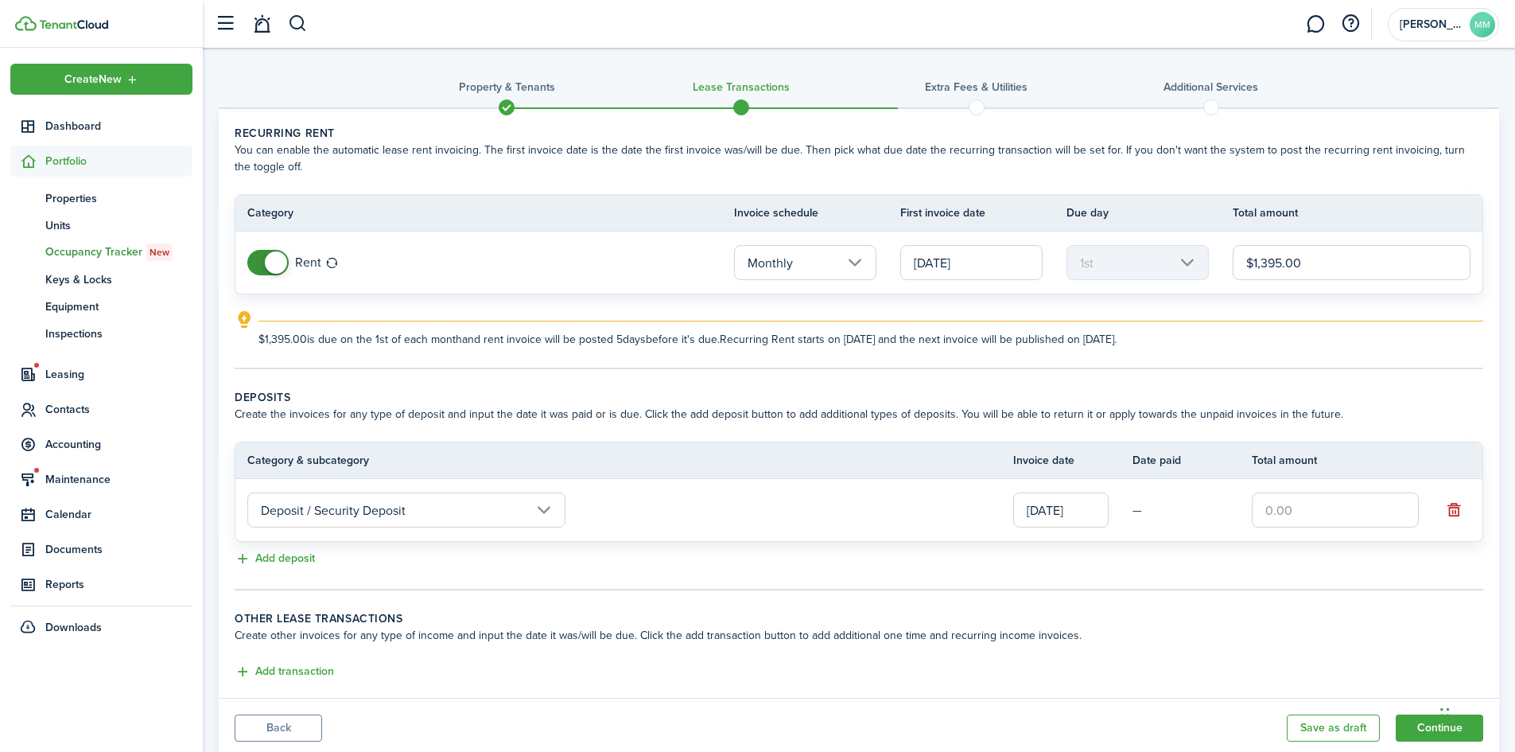
click at [1299, 502] on input "text" at bounding box center [1335, 509] width 167 height 35
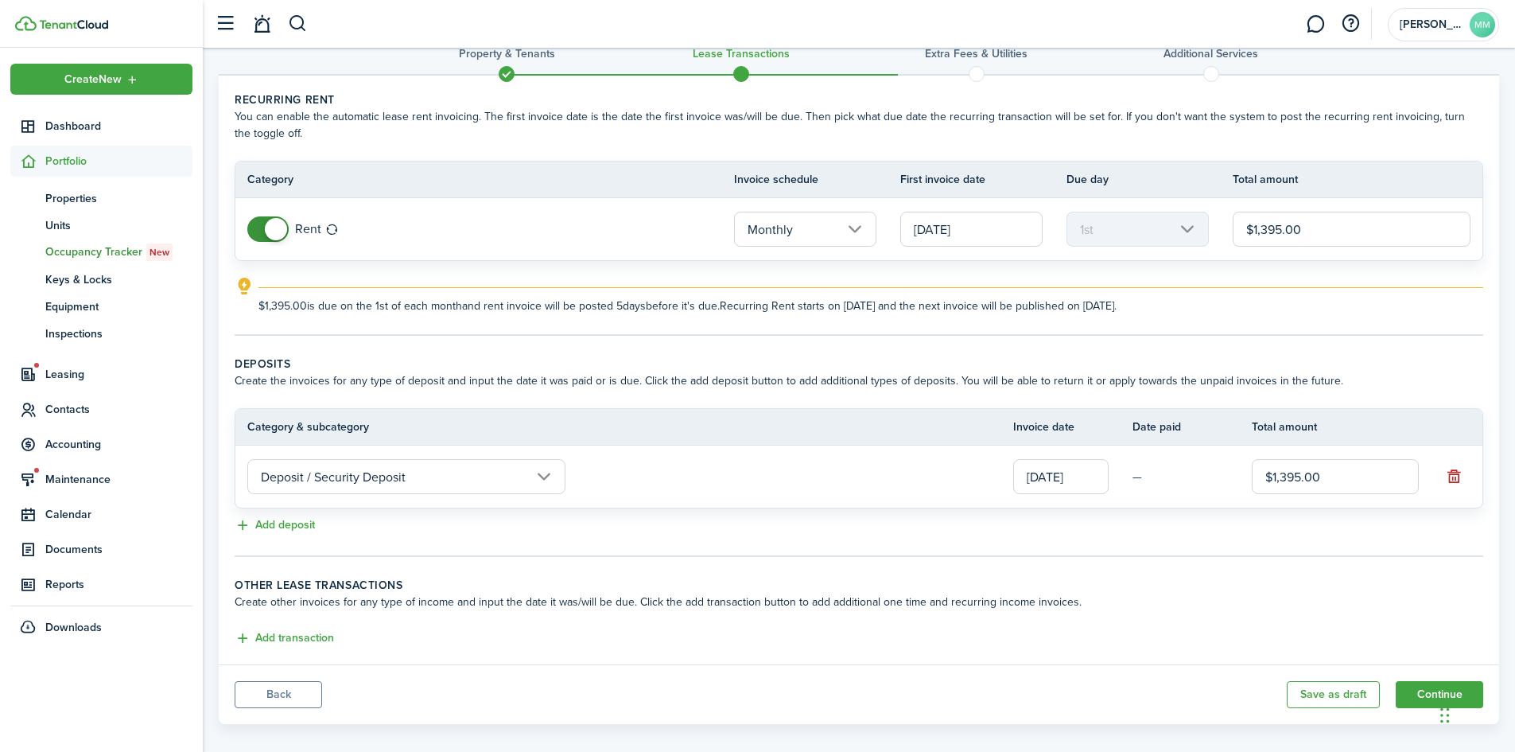
scroll to position [49, 0]
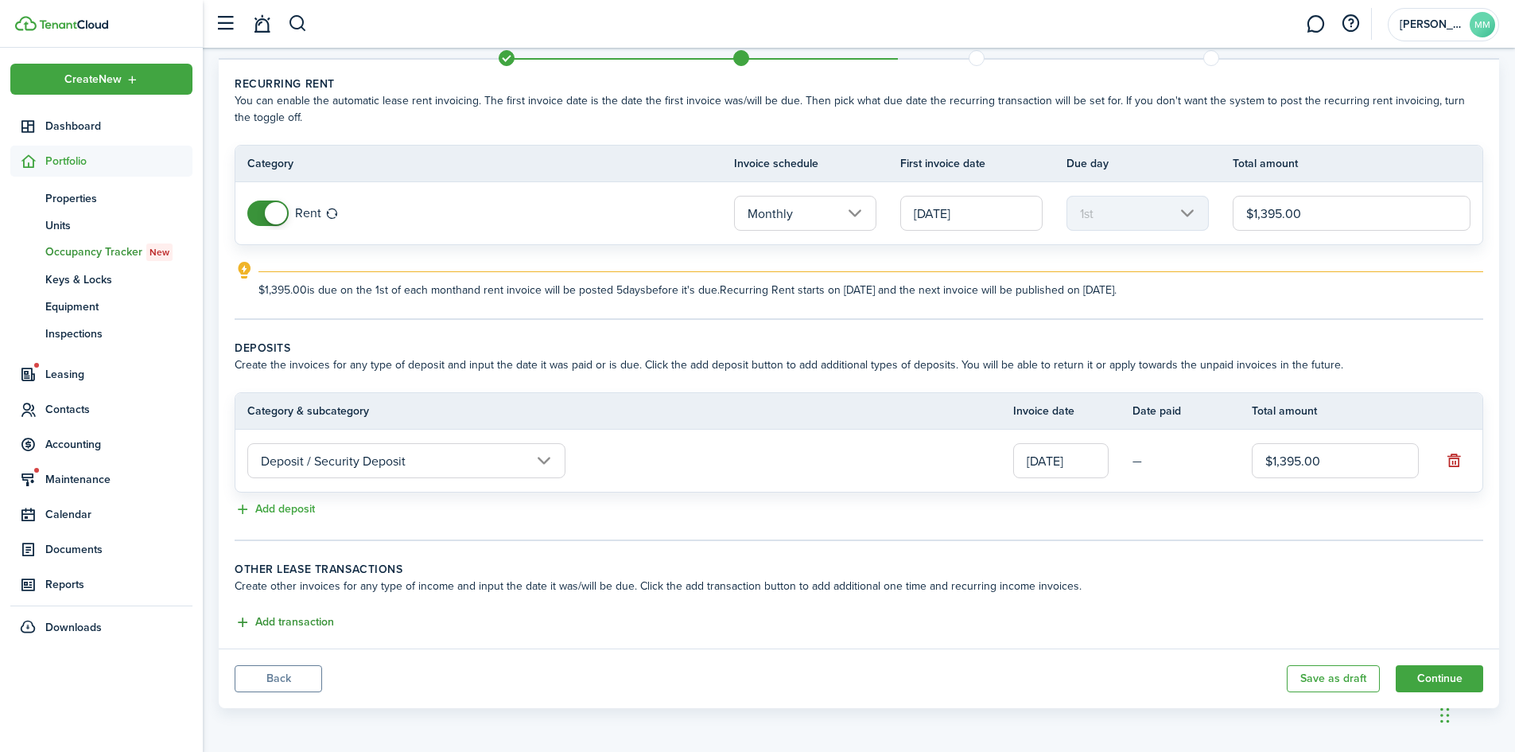
type input "$1,395.00"
click at [318, 620] on button "Add transaction" at bounding box center [284, 622] width 99 height 18
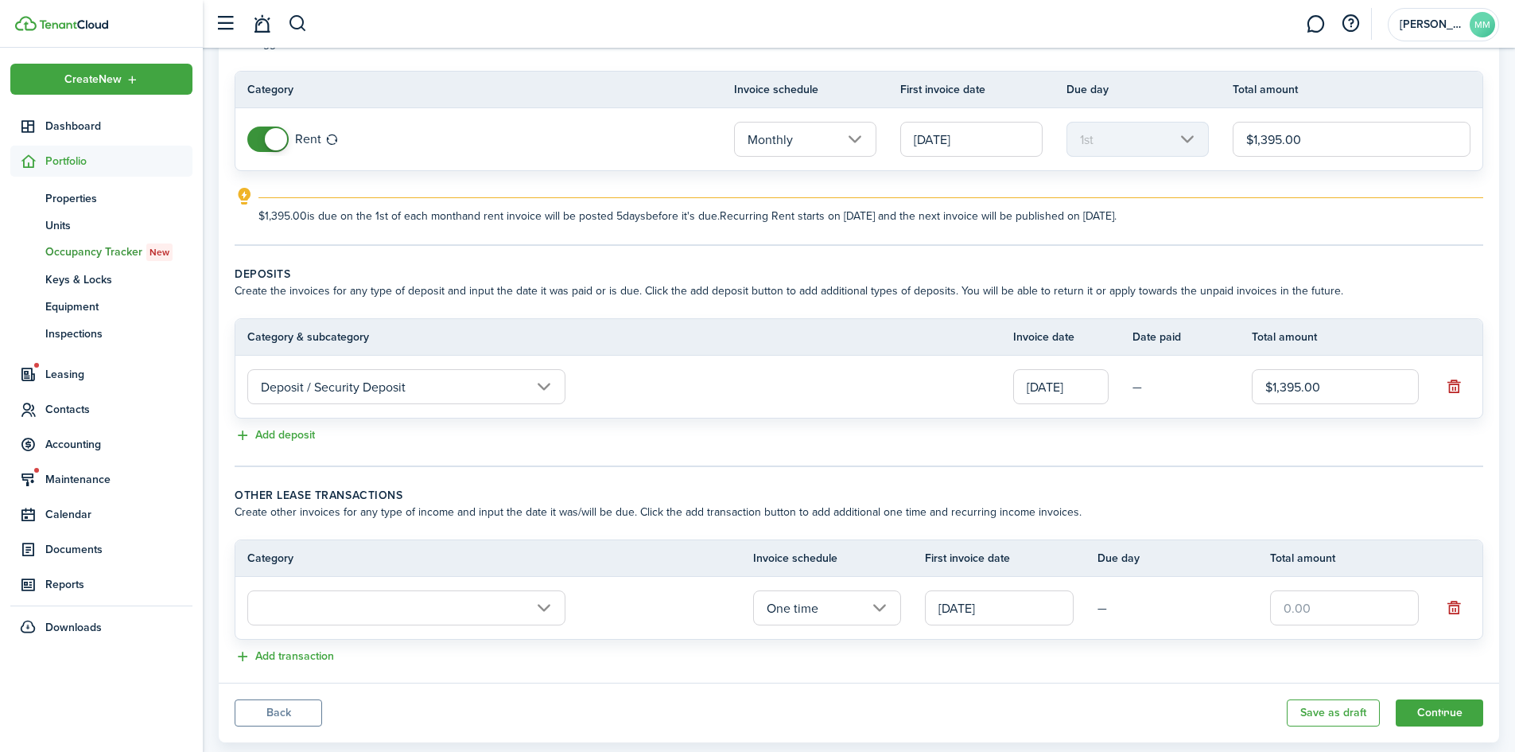
scroll to position [157, 0]
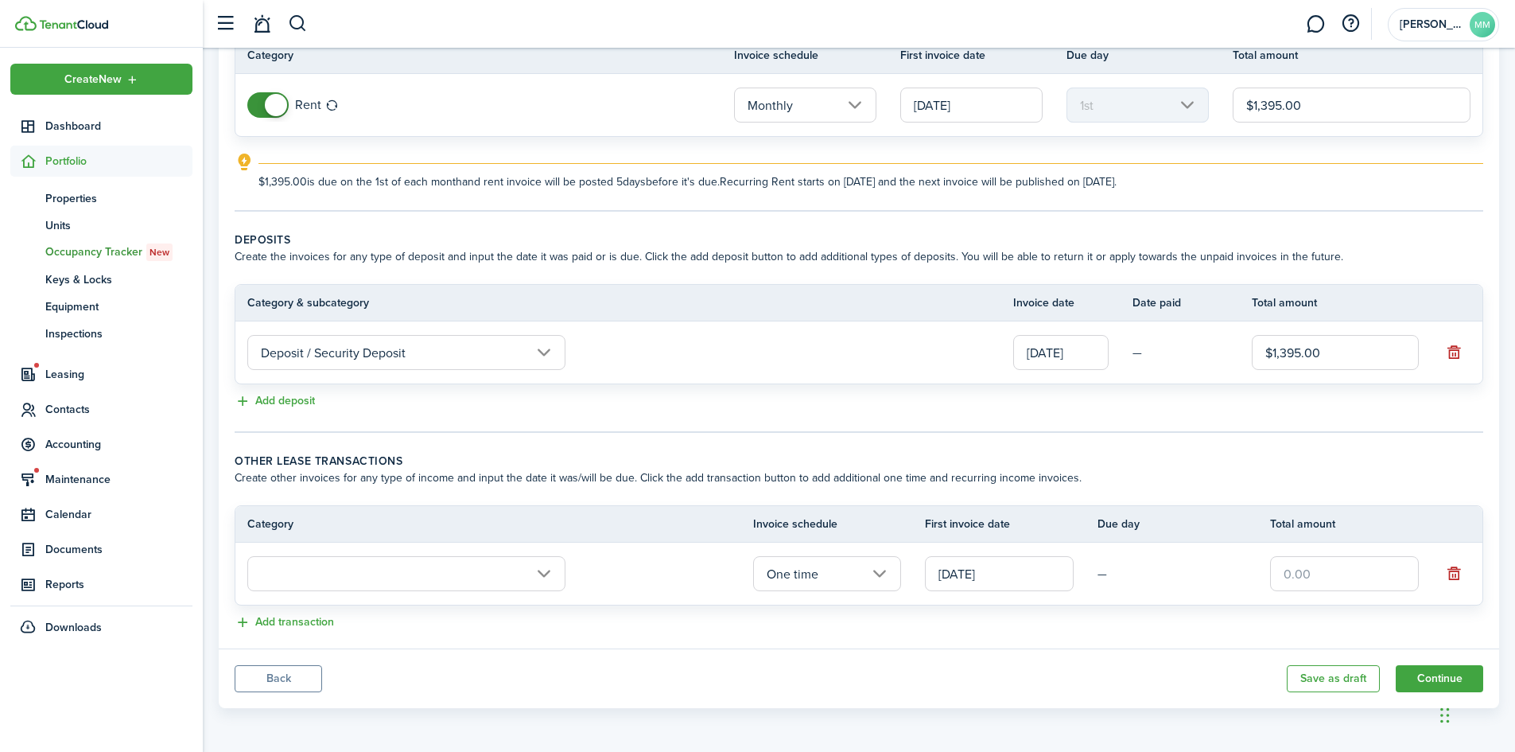
click at [543, 581] on input "text" at bounding box center [406, 573] width 318 height 35
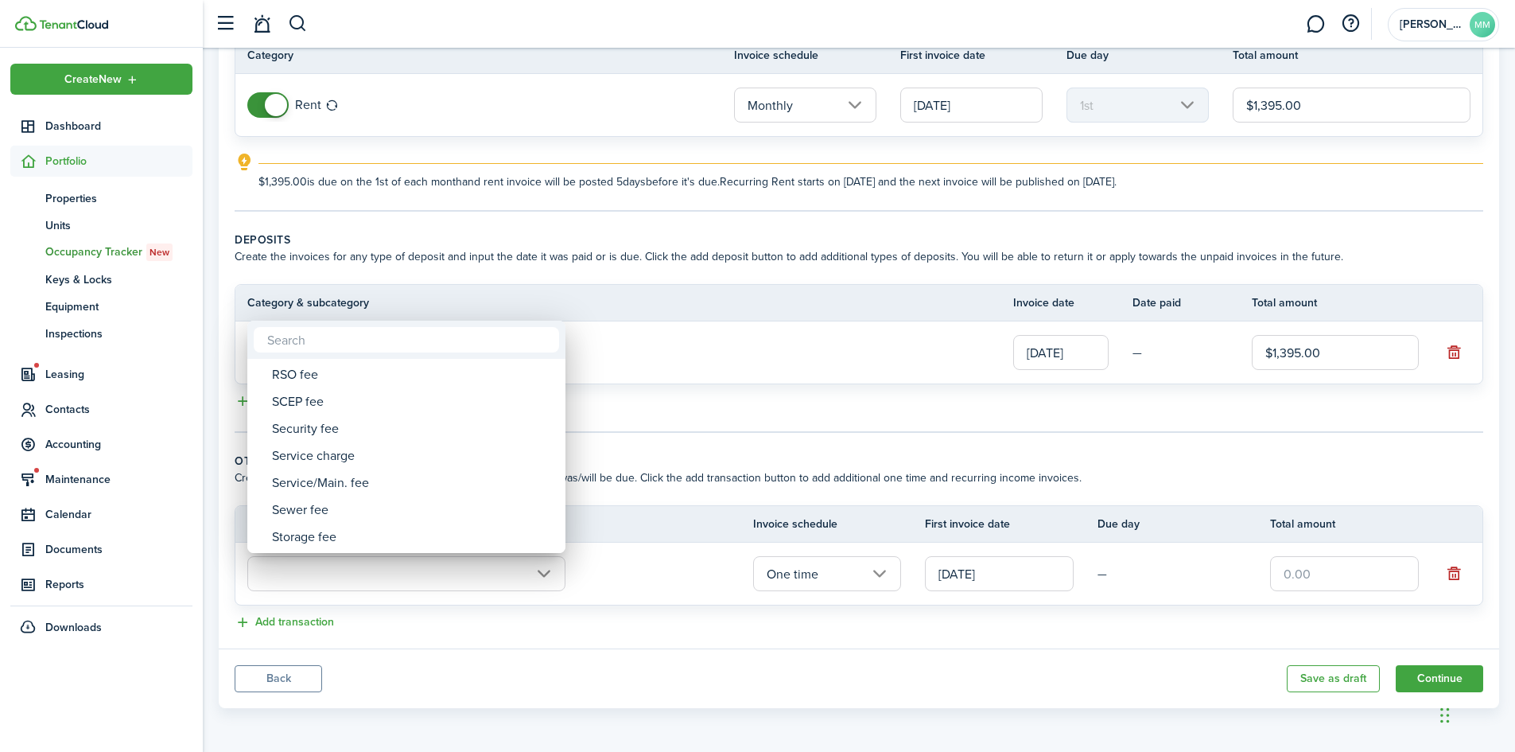
click at [463, 335] on input "text" at bounding box center [406, 339] width 305 height 25
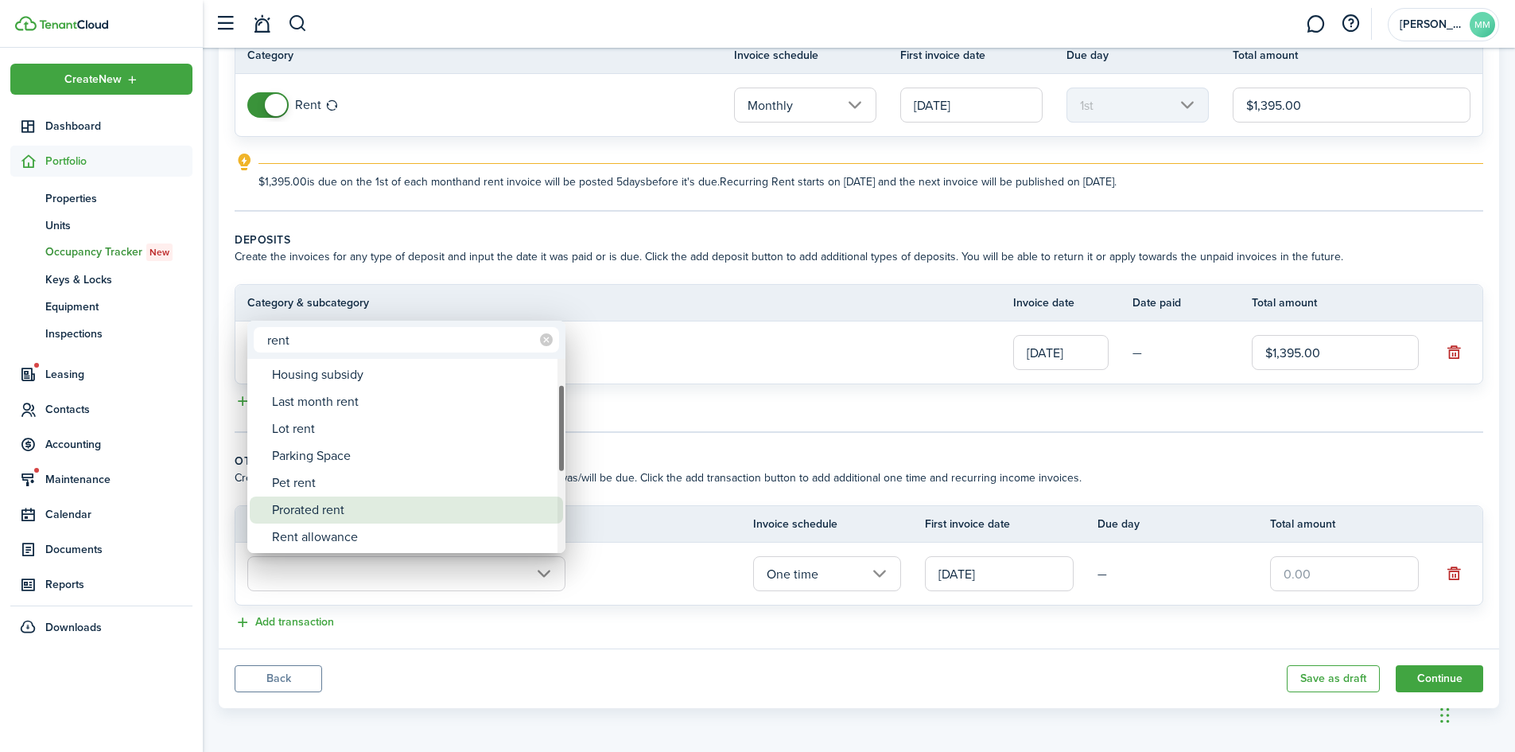
type input "rent"
click at [338, 509] on div "Prorated rent" at bounding box center [413, 509] width 282 height 27
type input "Rent / Prorated rent"
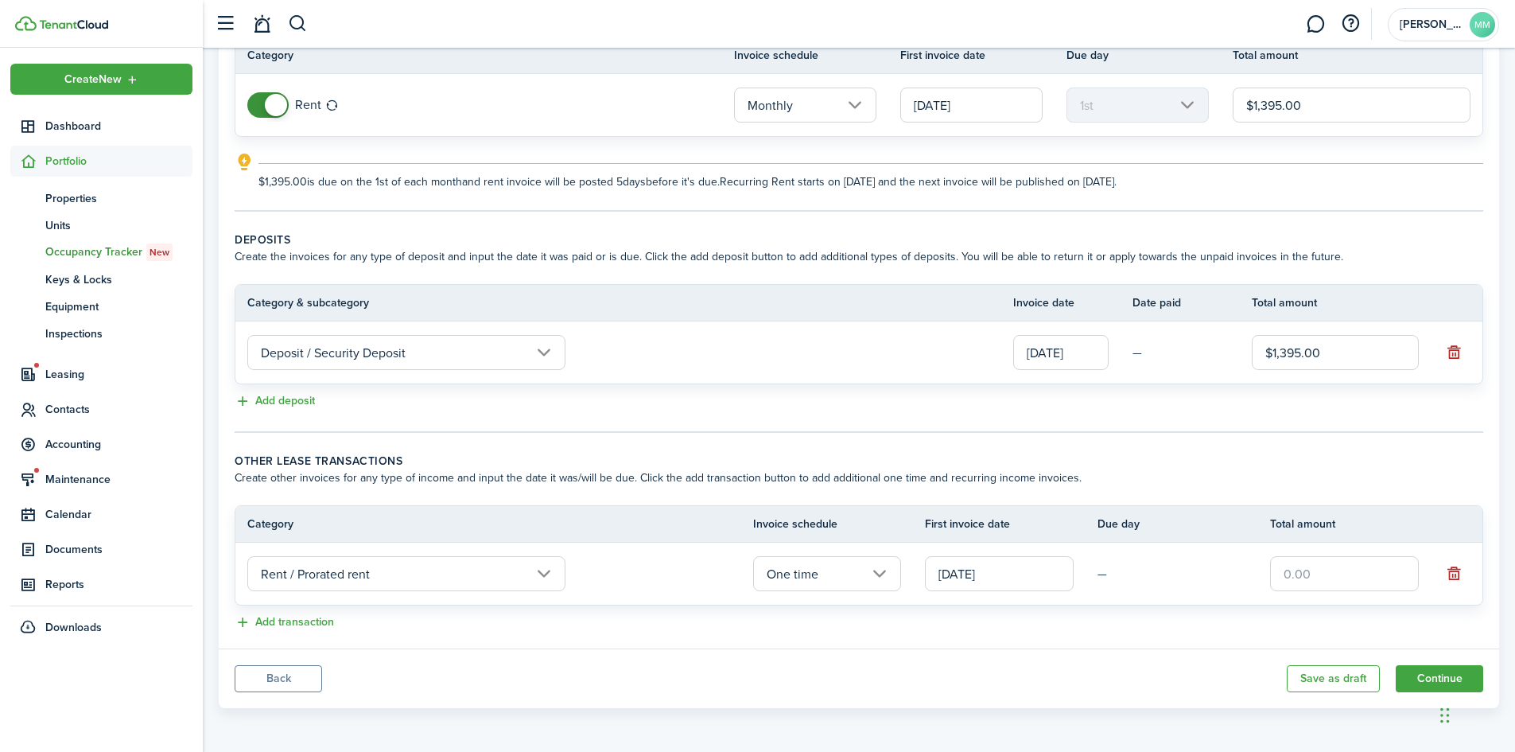
drag, startPoint x: 1350, startPoint y: 574, endPoint x: 1323, endPoint y: 594, distance: 34.0
click at [1350, 574] on input "text" at bounding box center [1344, 573] width 149 height 35
type input "$837.00"
click at [1429, 674] on button "Continue" at bounding box center [1439, 678] width 87 height 27
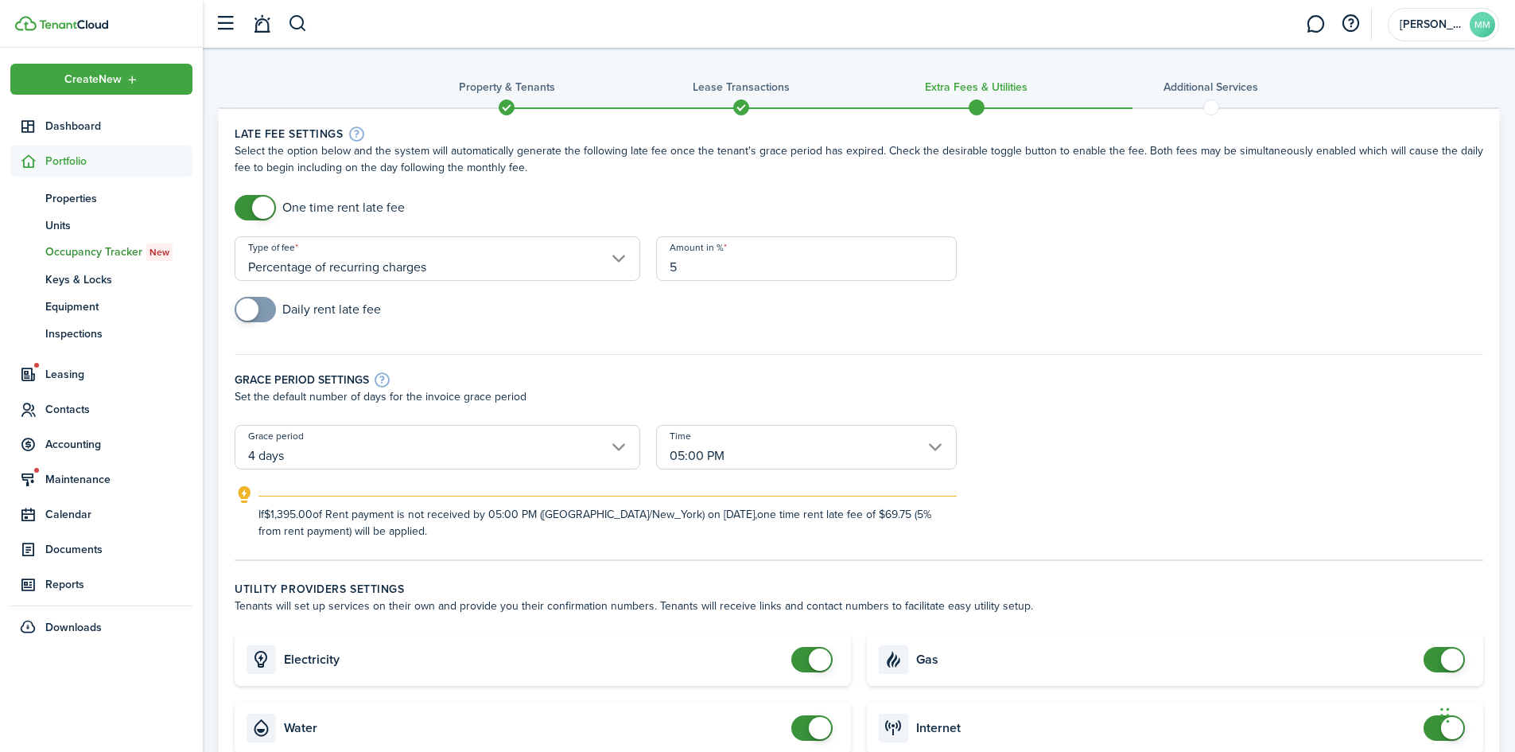
click at [621, 444] on input "4 days" at bounding box center [438, 447] width 406 height 45
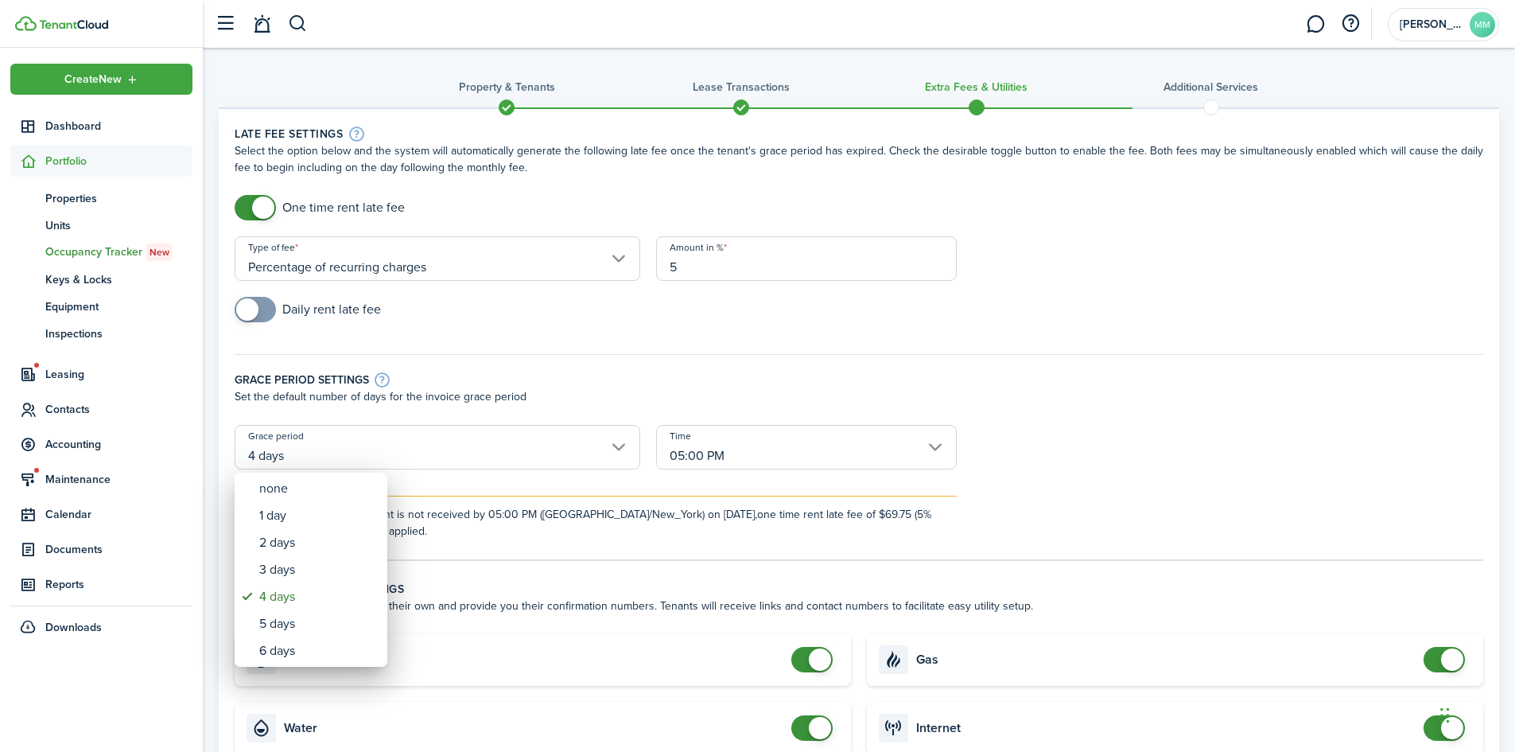
click at [619, 449] on div at bounding box center [758, 376] width 1770 height 1006
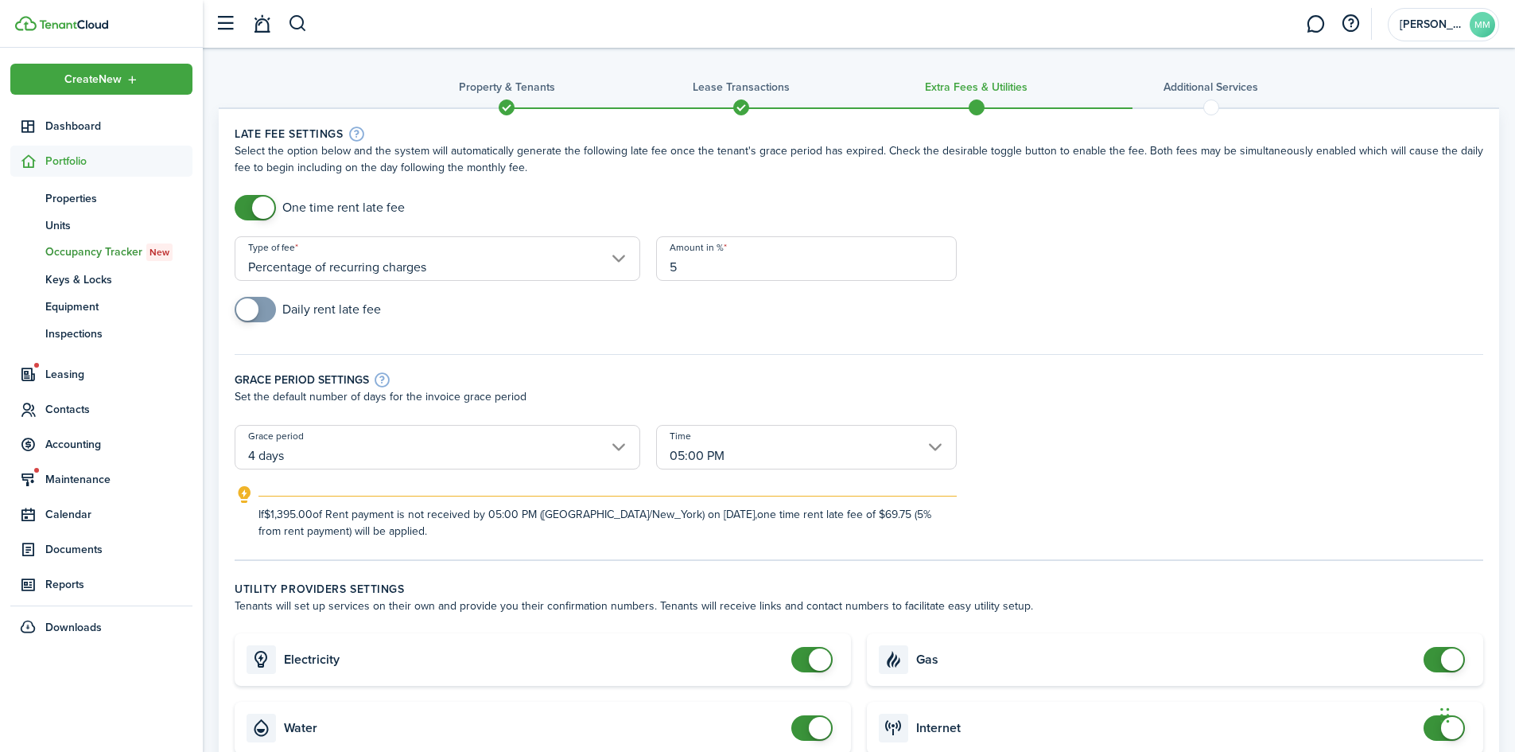
click at [620, 445] on input "4 days" at bounding box center [438, 447] width 406 height 45
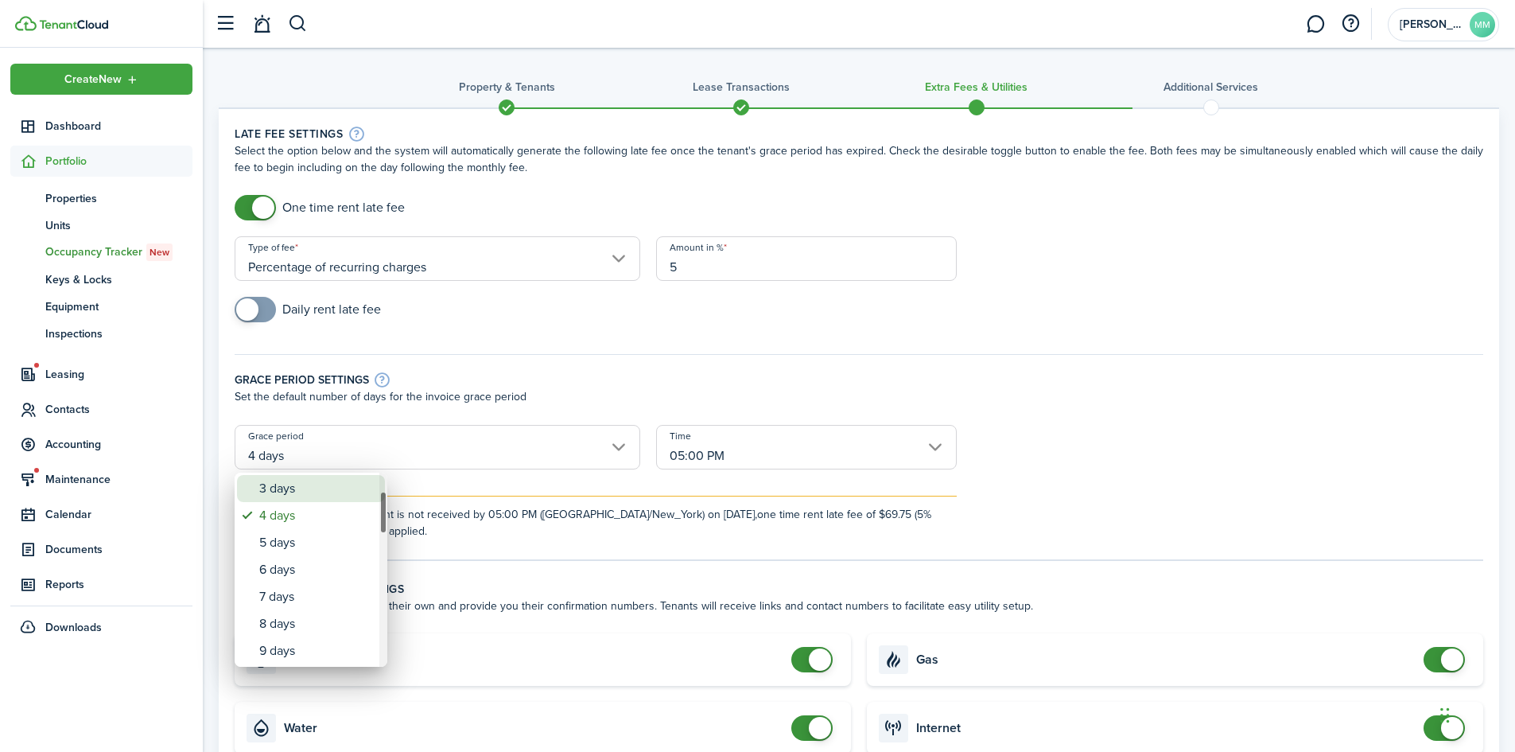
click at [265, 480] on div "3 days" at bounding box center [317, 488] width 116 height 27
type input "3 days"
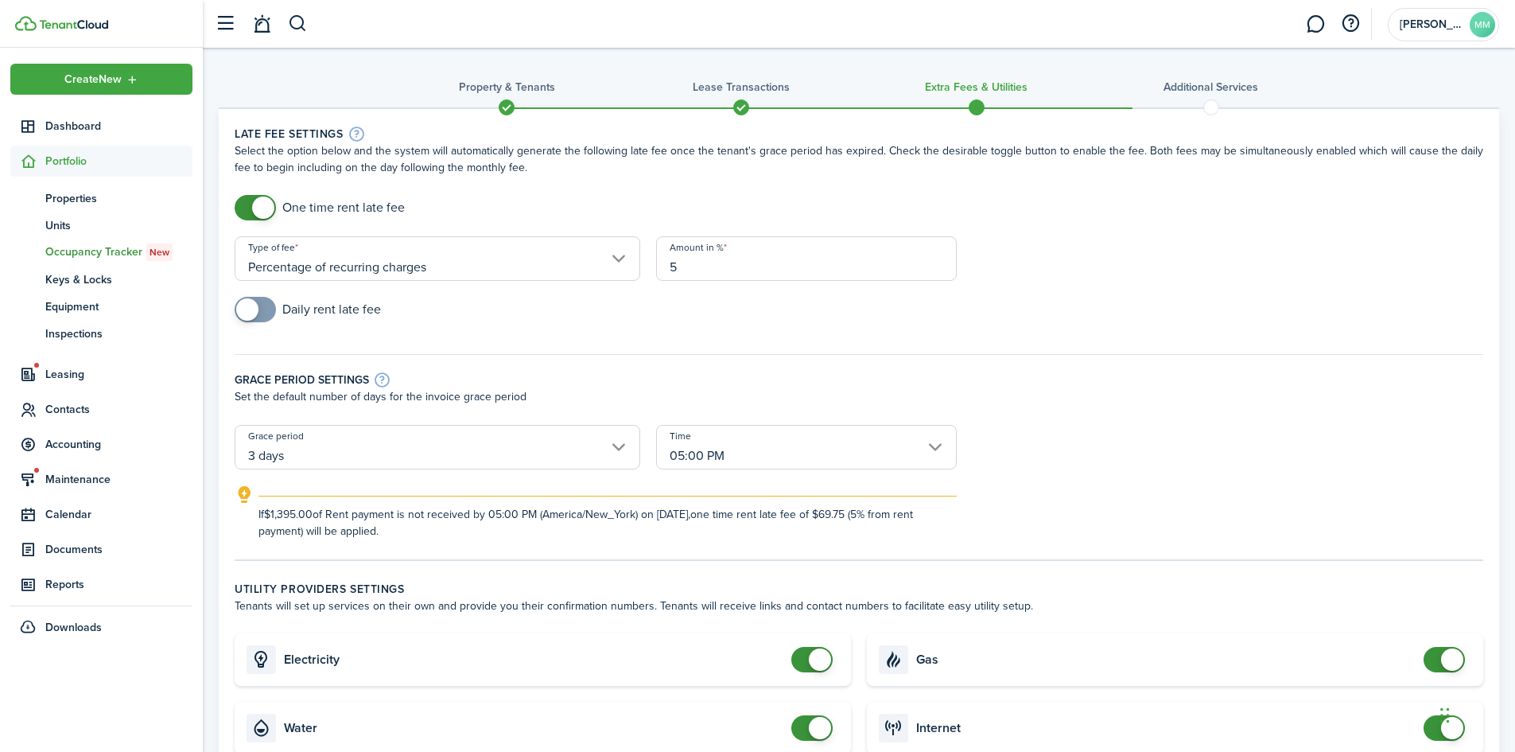
click at [941, 450] on input "05:00 PM" at bounding box center [806, 447] width 301 height 45
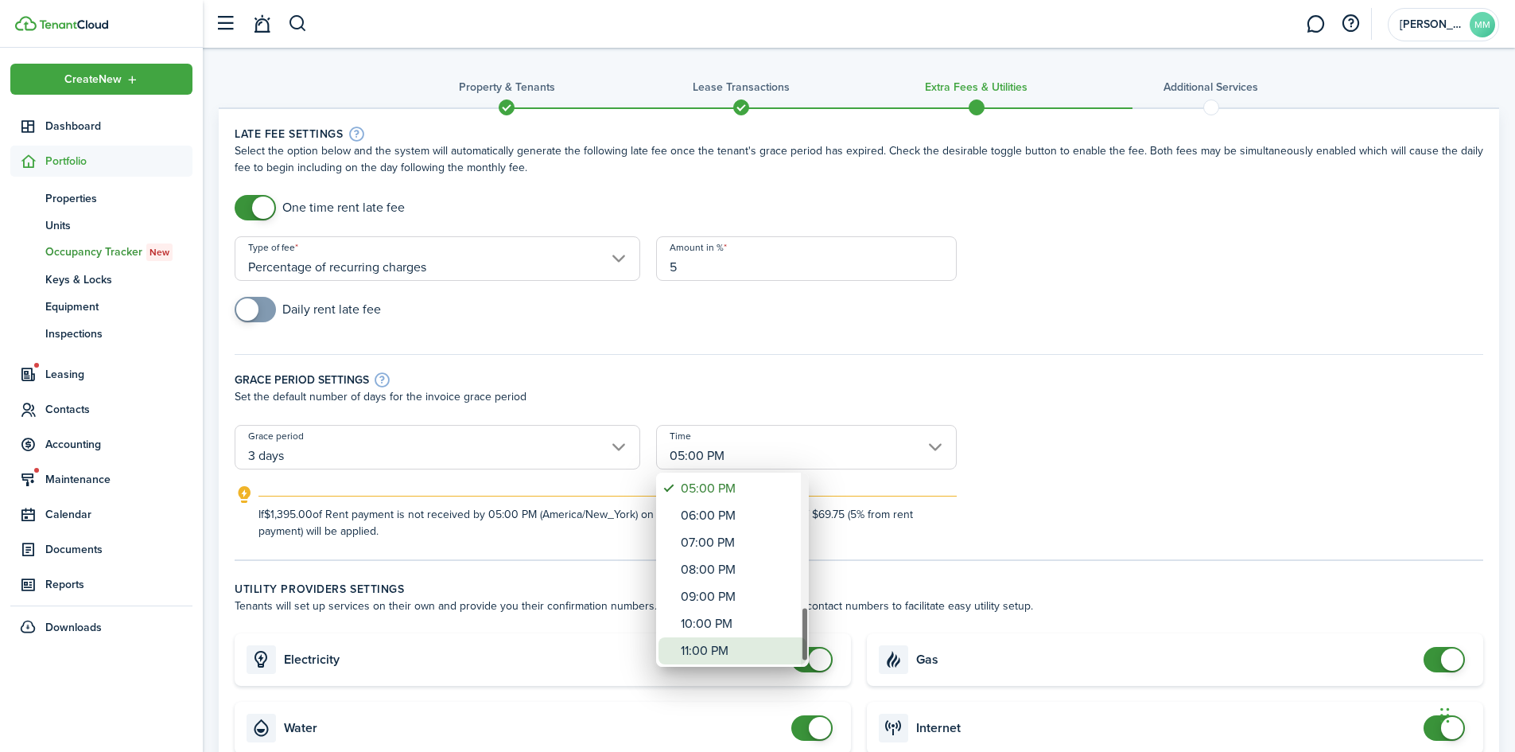
click at [710, 646] on div "11:00 PM" at bounding box center [739, 650] width 116 height 27
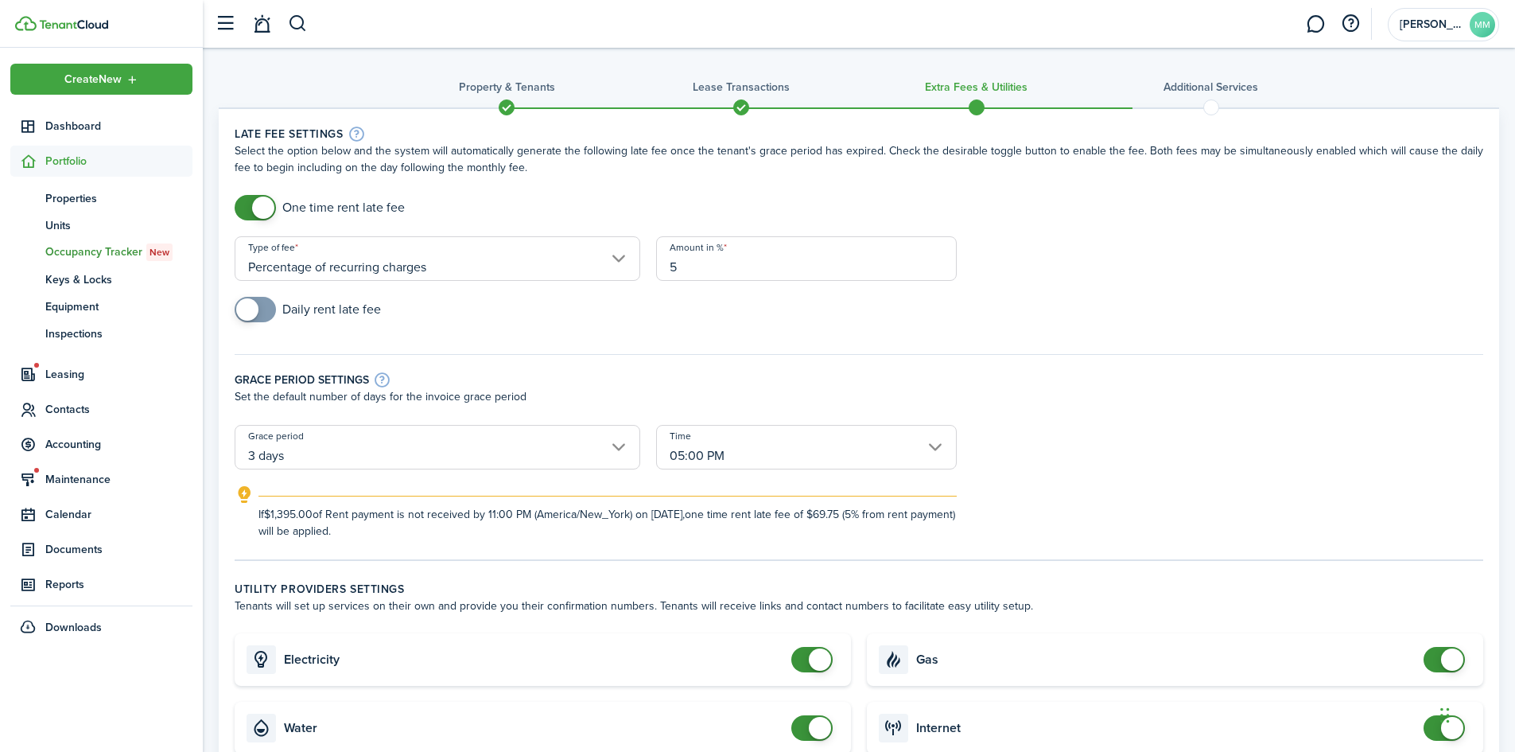
type input "11:00 PM"
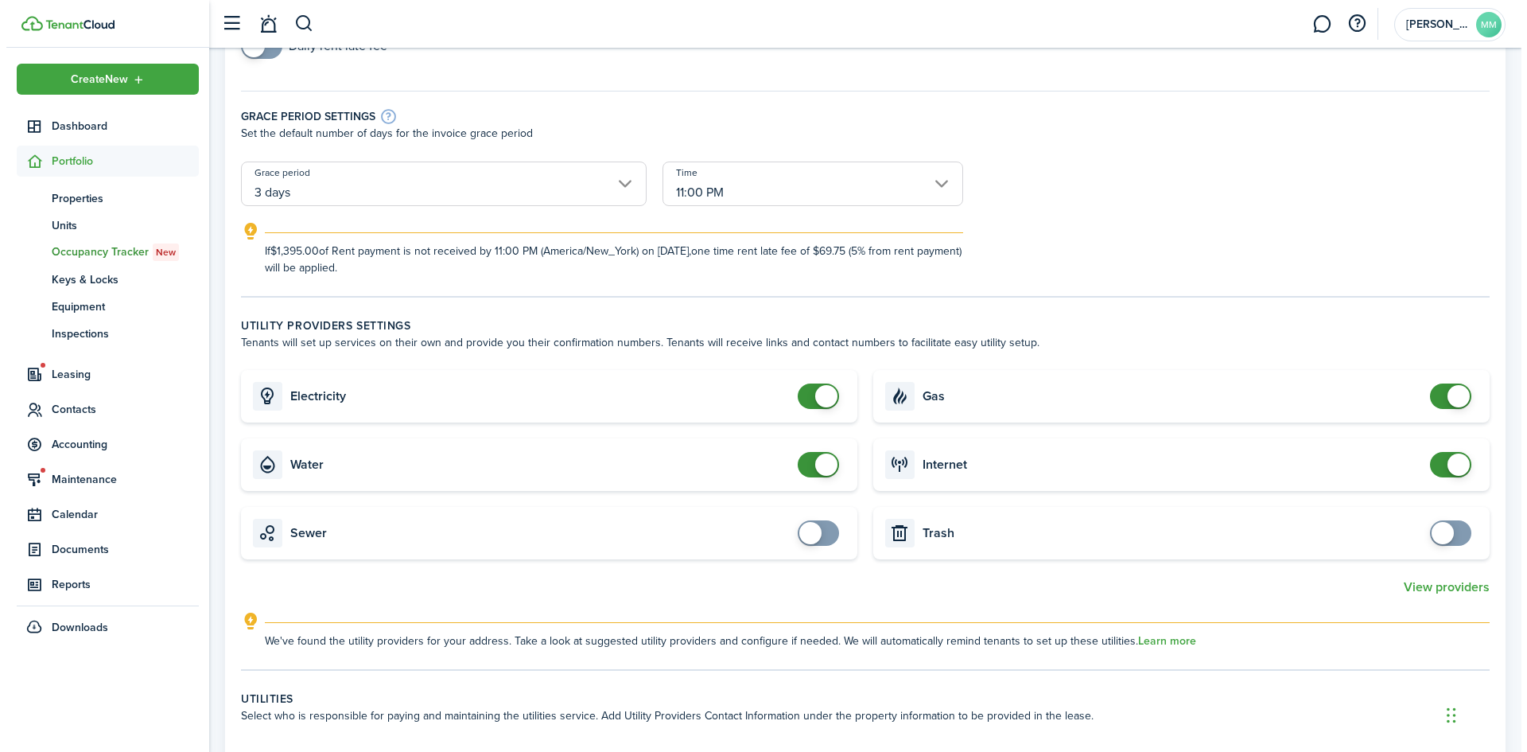
scroll to position [292, 0]
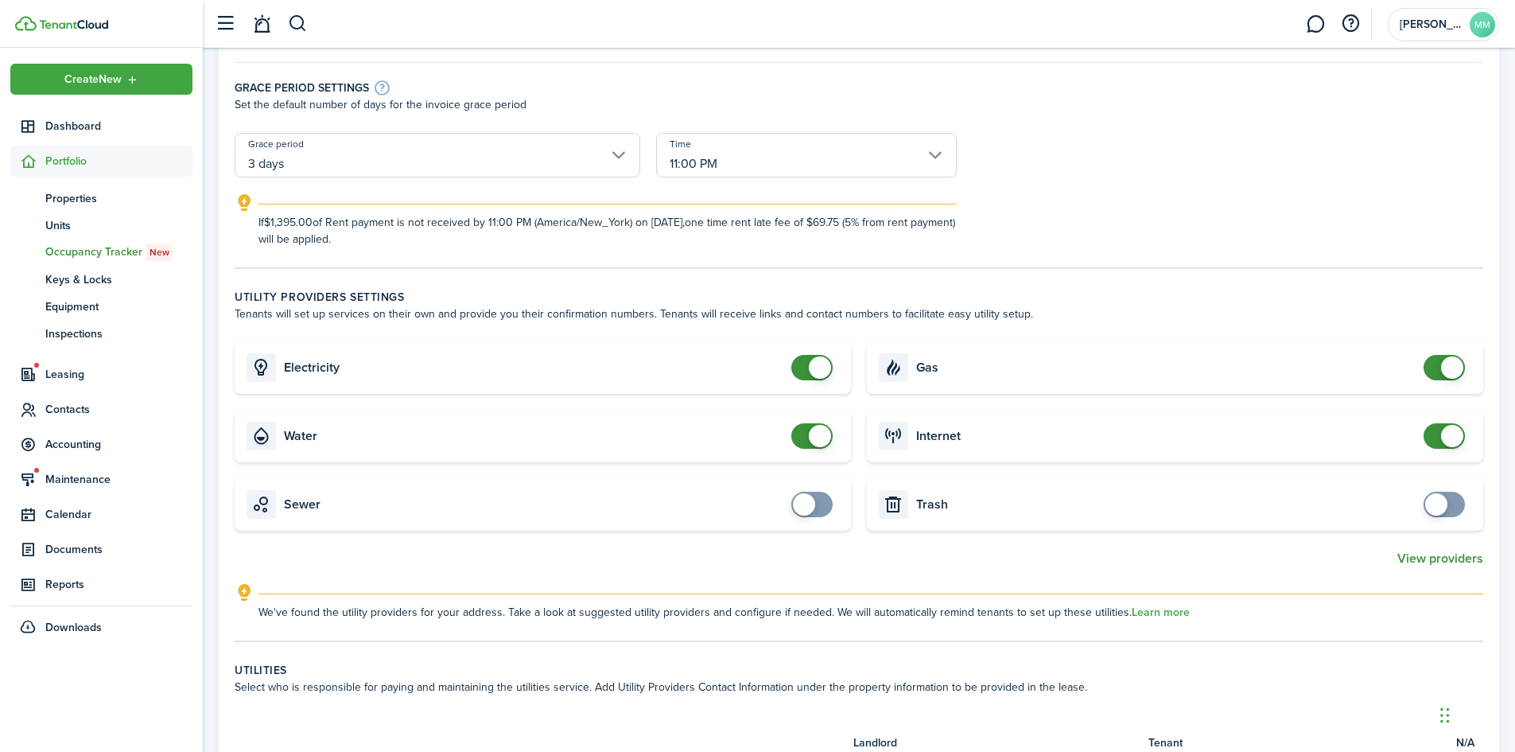
click at [1460, 559] on button "View providers" at bounding box center [1441, 558] width 86 height 14
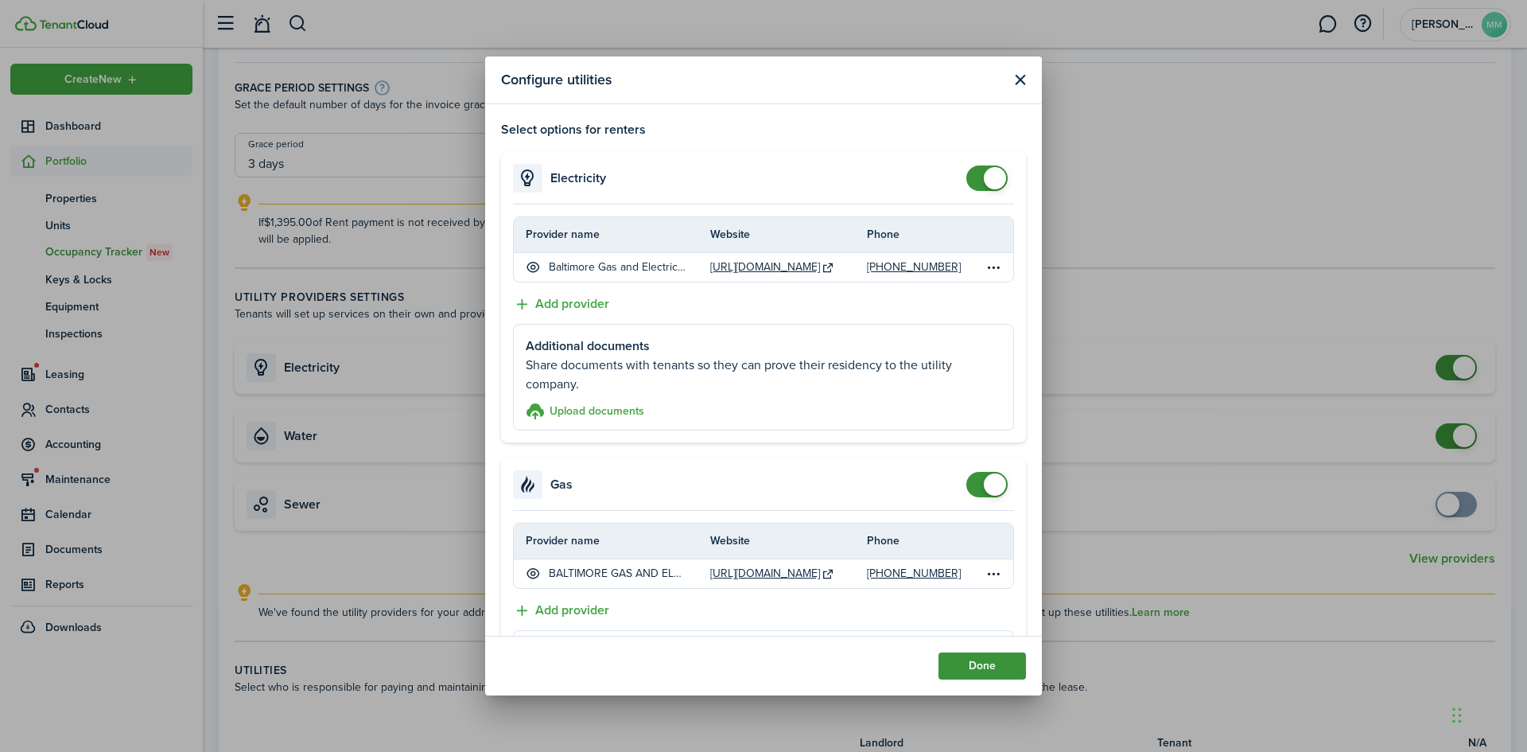
click at [986, 671] on button "Done" at bounding box center [982, 665] width 87 height 27
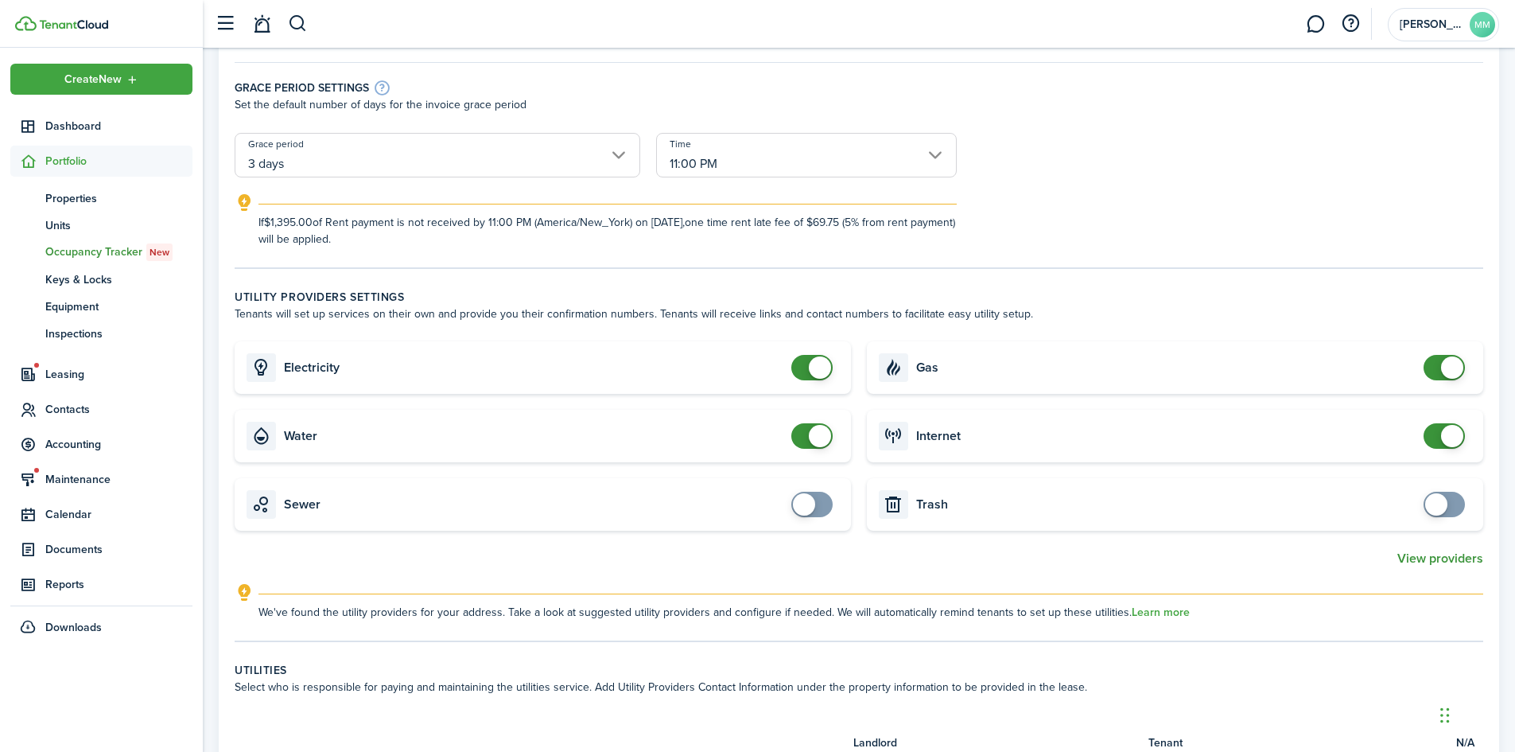
click at [1451, 558] on button "View providers" at bounding box center [1441, 558] width 86 height 14
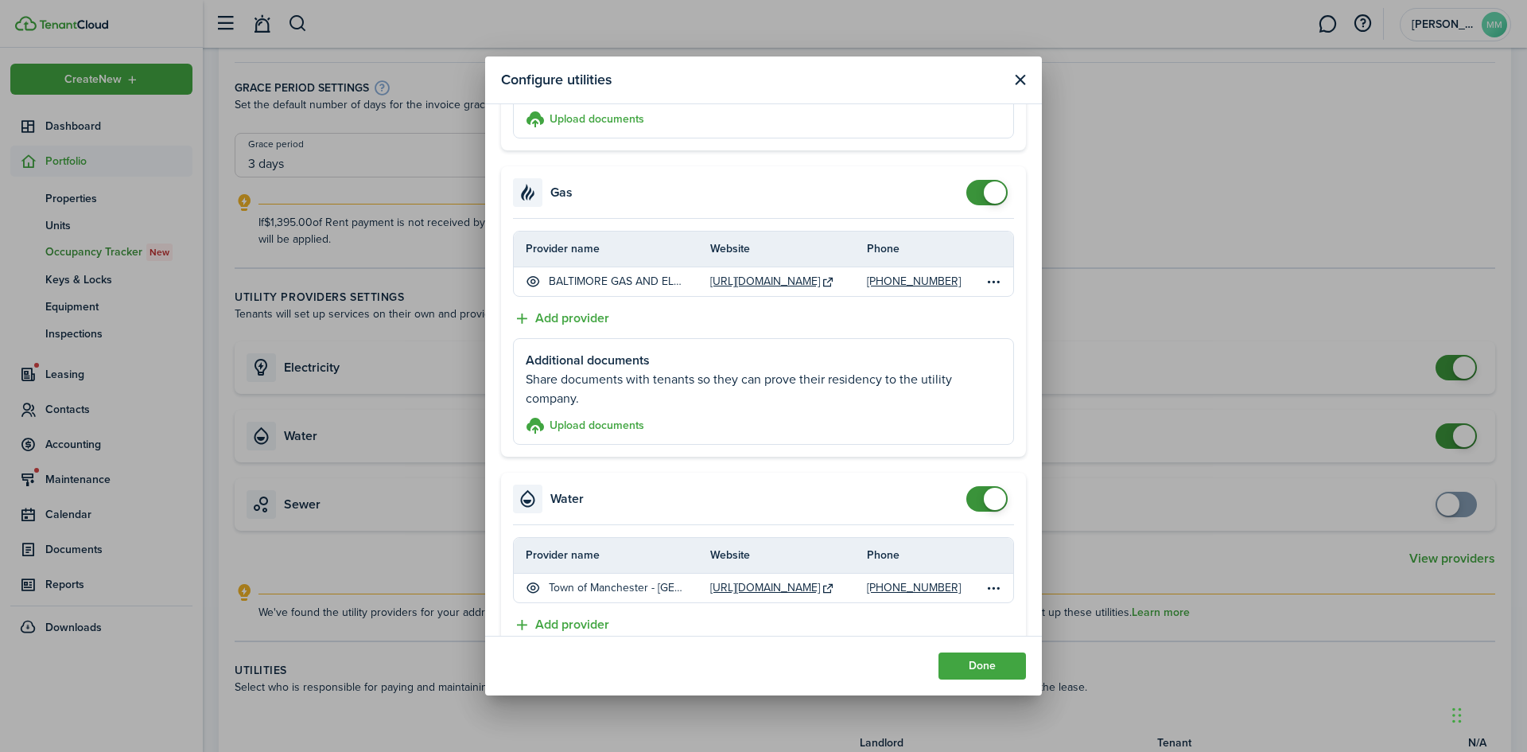
checkbox input "false"
click at [979, 189] on span at bounding box center [987, 192] width 16 height 25
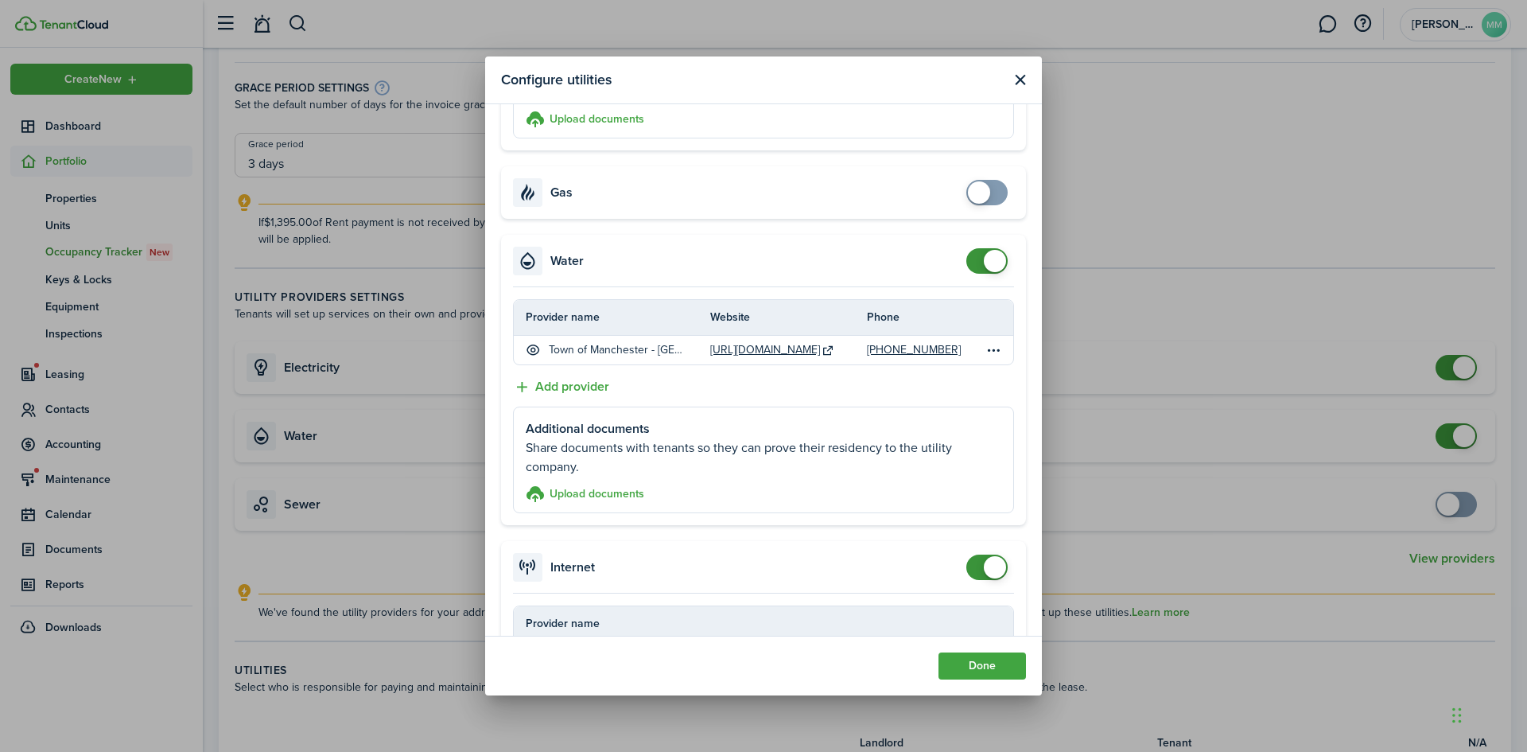
checkbox input "false"
click at [979, 262] on span at bounding box center [987, 260] width 16 height 25
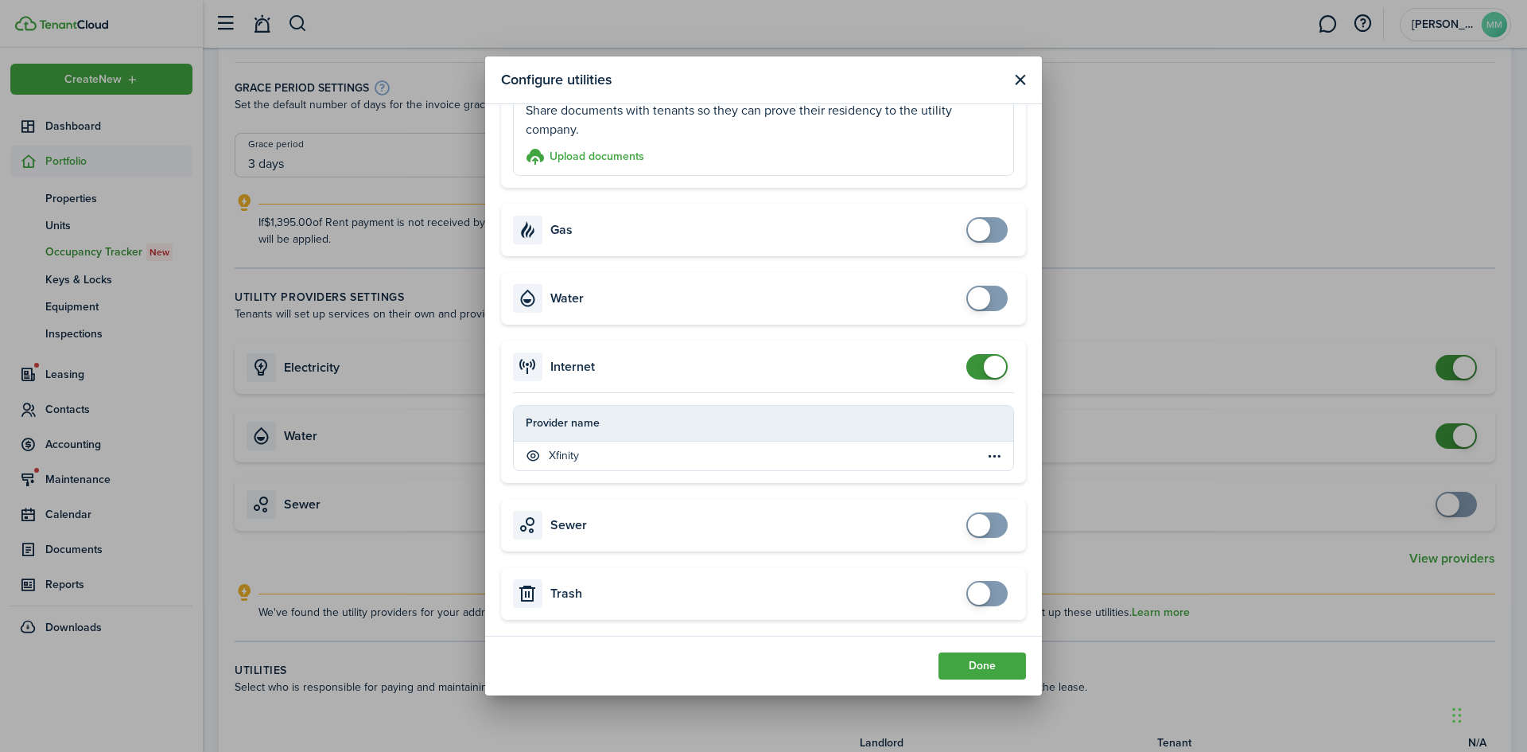
scroll to position [254, 0]
click at [985, 451] on table-menu-btn-icon "Open menu" at bounding box center [994, 456] width 19 height 19
checkbox input "false"
click at [979, 368] on span at bounding box center [987, 367] width 16 height 25
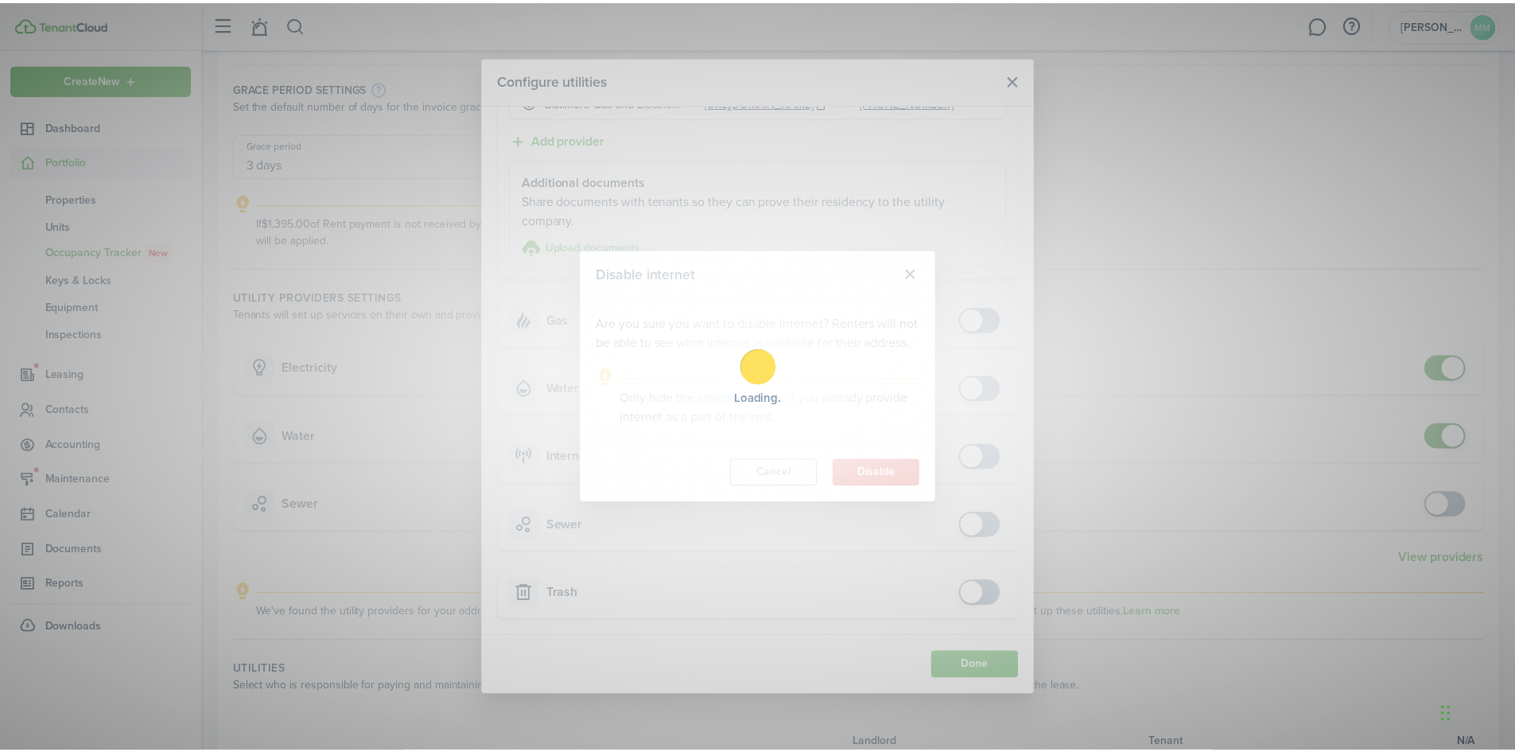
scroll to position [164, 0]
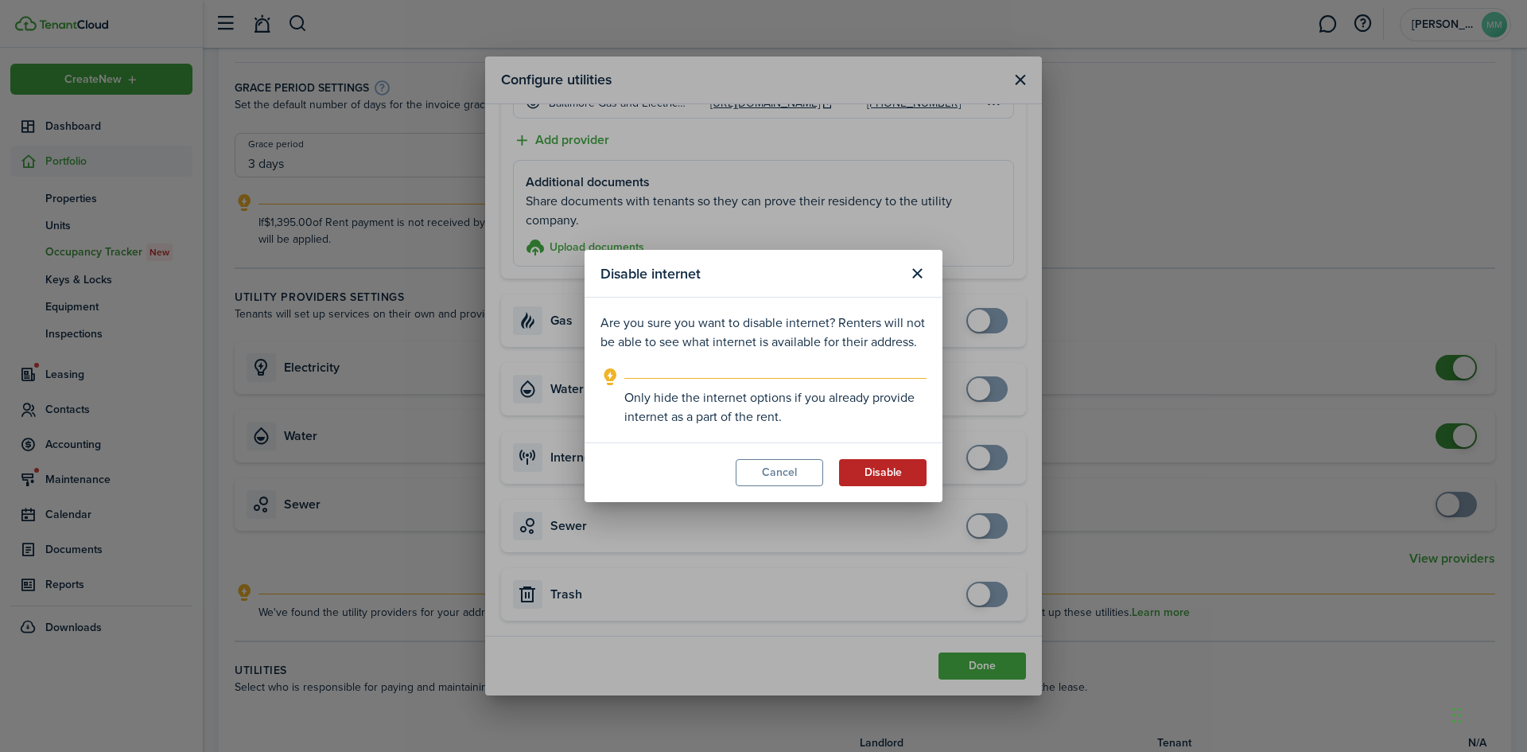
click at [889, 478] on button "Disable" at bounding box center [882, 472] width 87 height 27
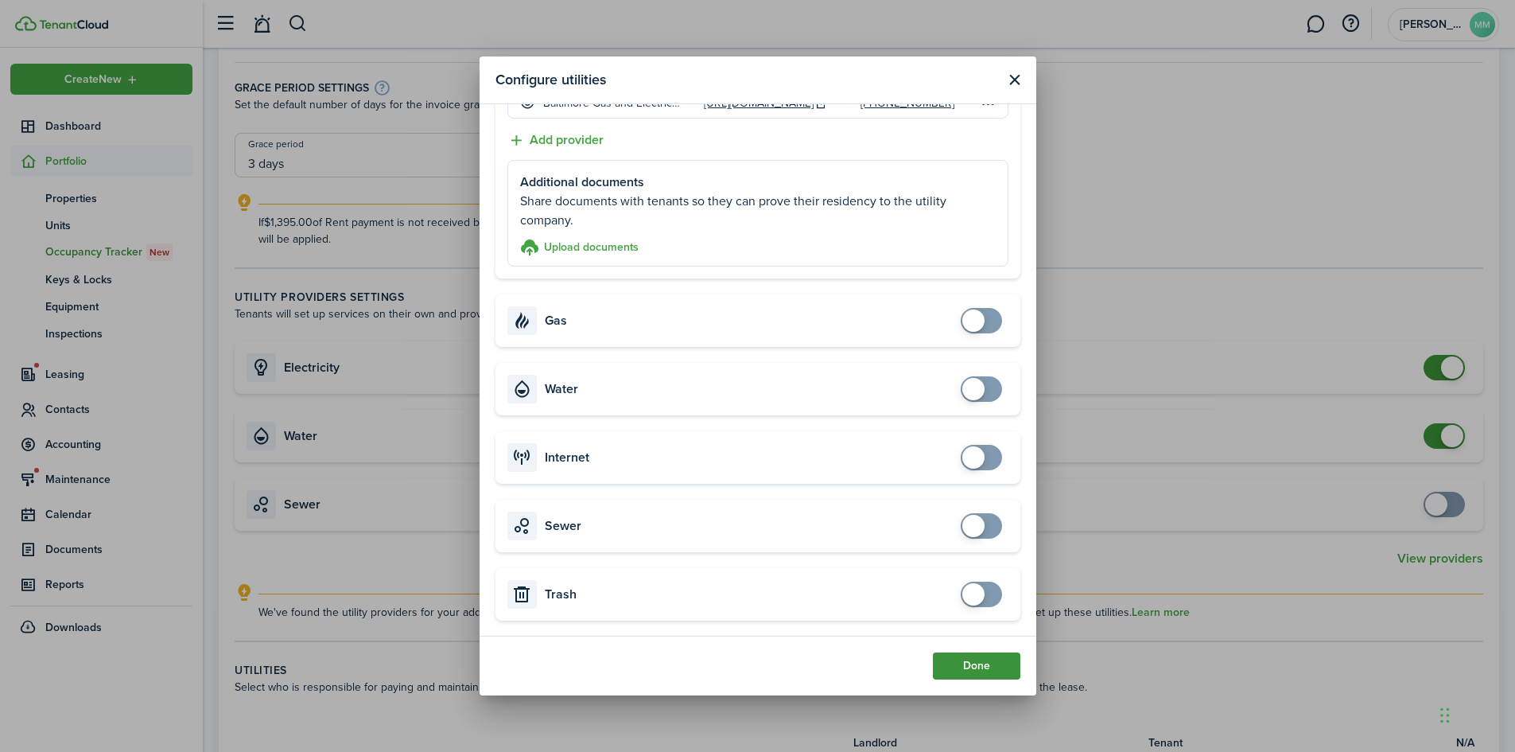
click at [978, 657] on button "Done" at bounding box center [976, 665] width 87 height 27
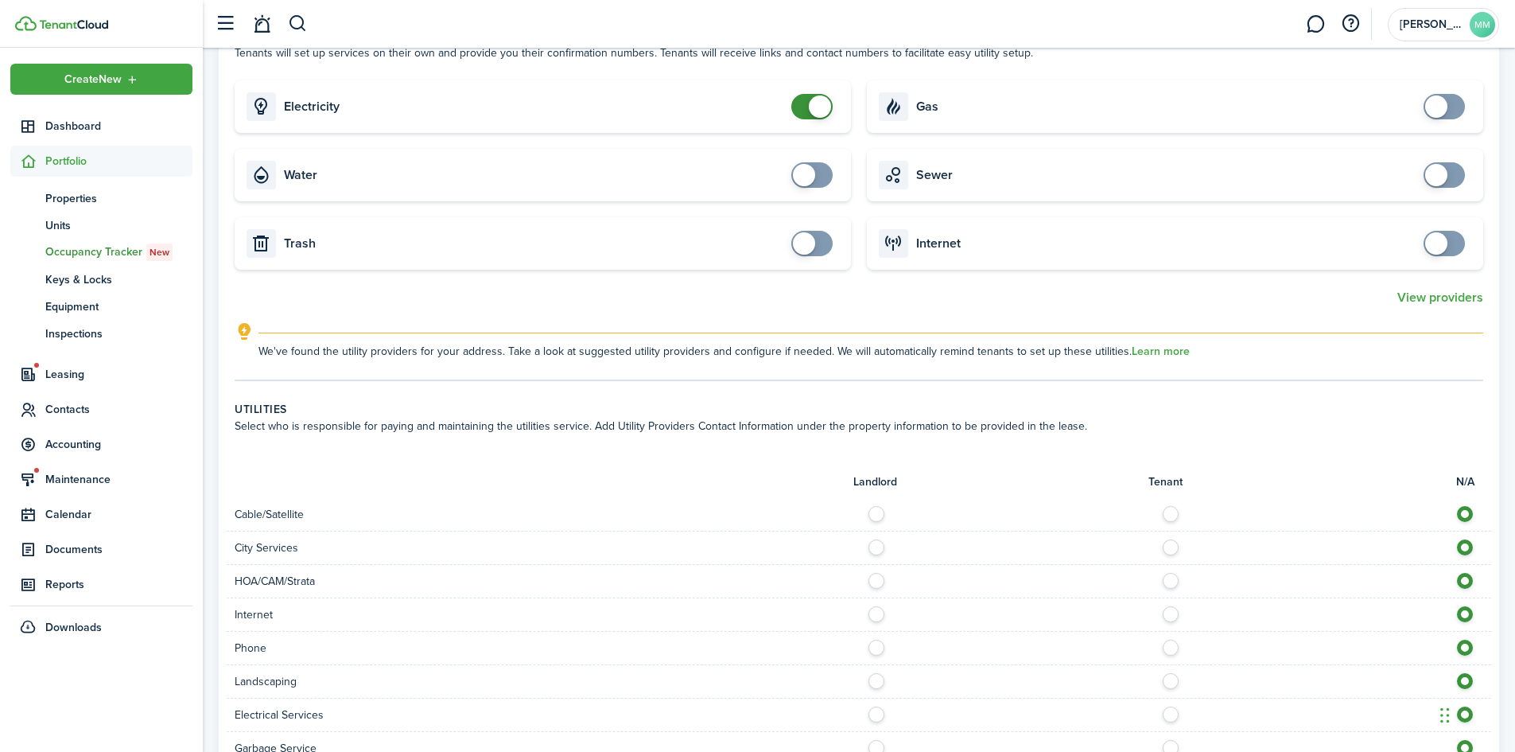
scroll to position [583, 0]
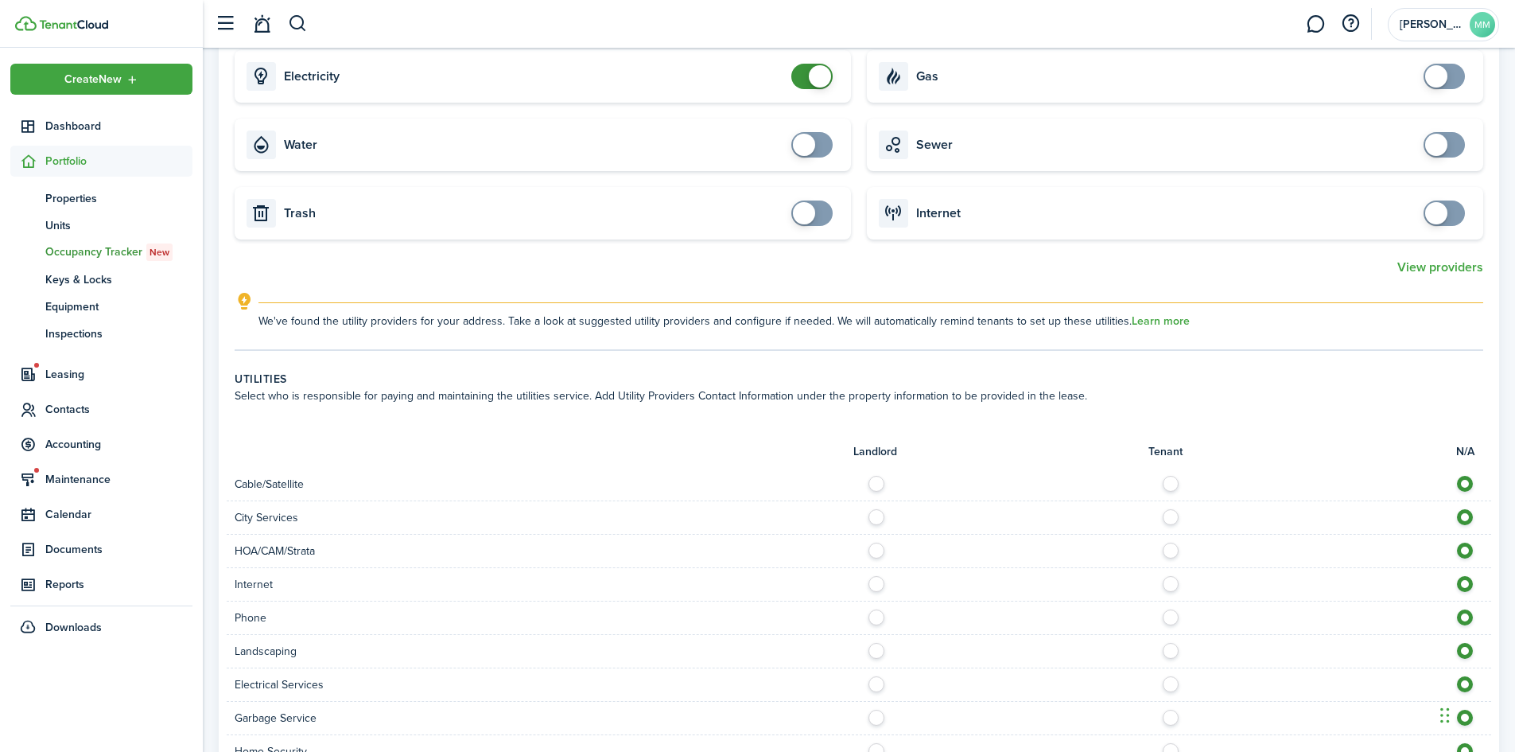
click at [1170, 484] on label at bounding box center [1175, 480] width 28 height 8
radio input "true"
click at [1175, 584] on label at bounding box center [1175, 580] width 28 height 8
radio input "true"
click at [1176, 617] on label at bounding box center [1175, 613] width 28 height 8
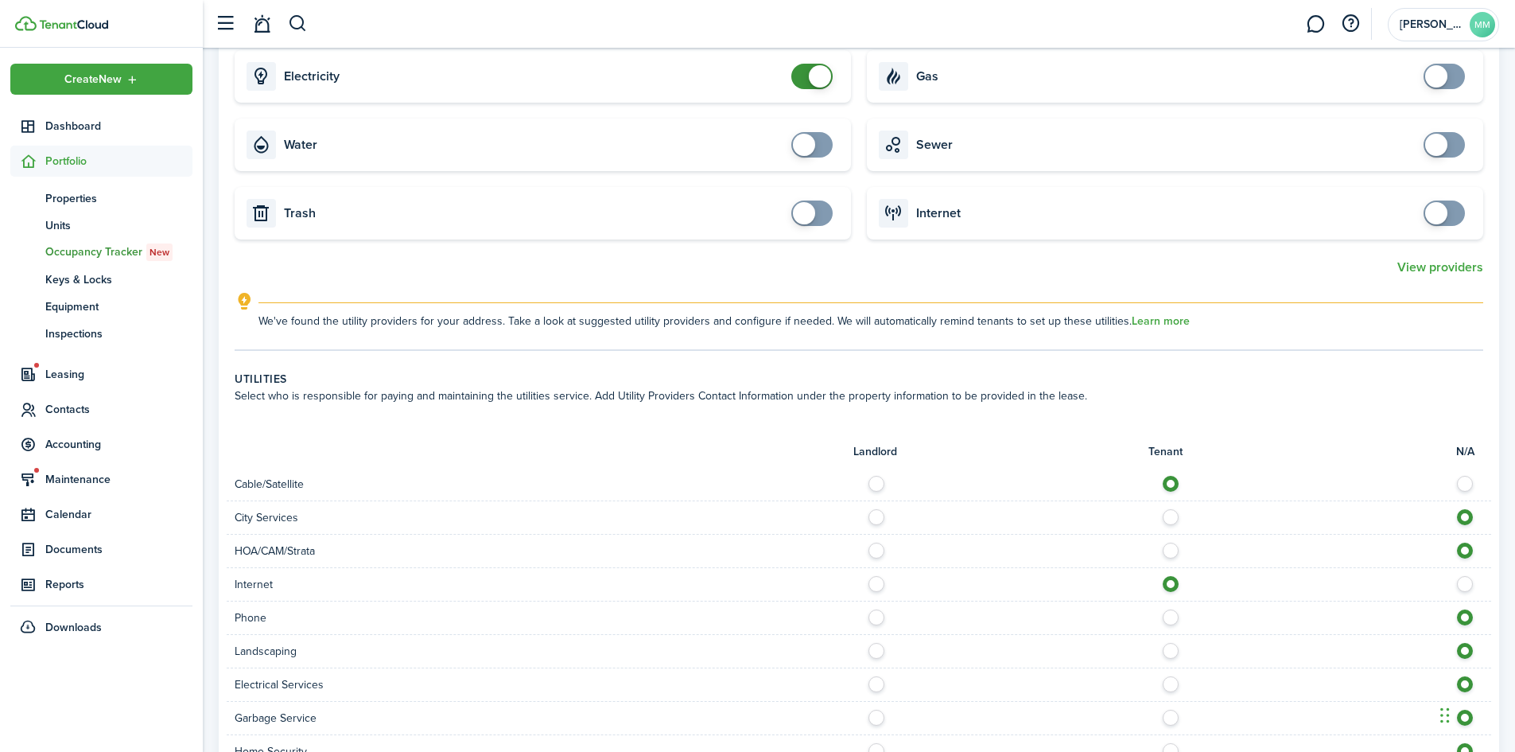
radio input "true"
click at [875, 651] on label at bounding box center [881, 647] width 28 height 8
radio input "true"
click at [1172, 684] on label at bounding box center [1175, 680] width 28 height 8
radio input "true"
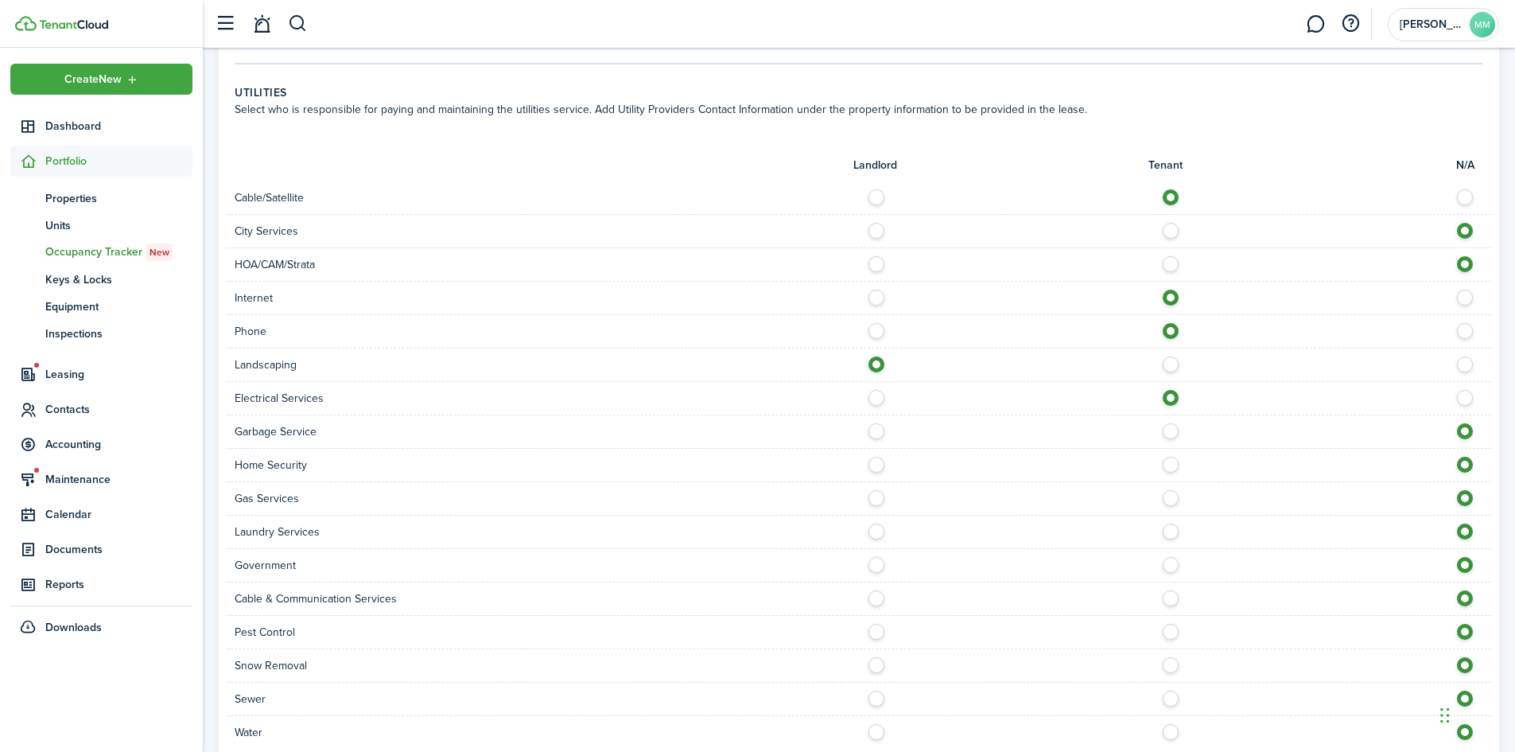
scroll to position [875, 0]
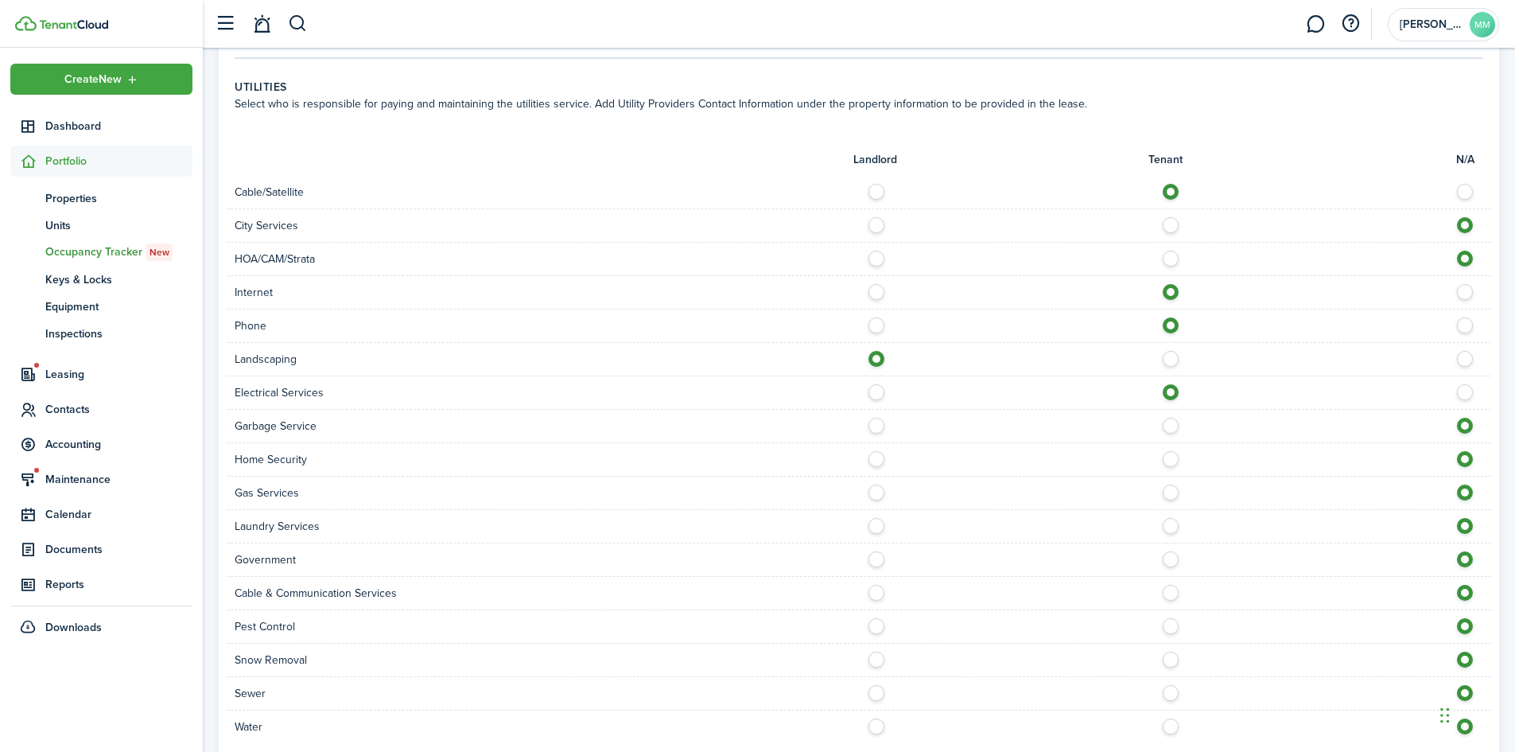
click at [877, 426] on label at bounding box center [881, 422] width 28 height 8
radio input "true"
click at [1171, 459] on label at bounding box center [1175, 455] width 28 height 8
radio input "true"
click at [1172, 492] on label at bounding box center [1175, 488] width 28 height 8
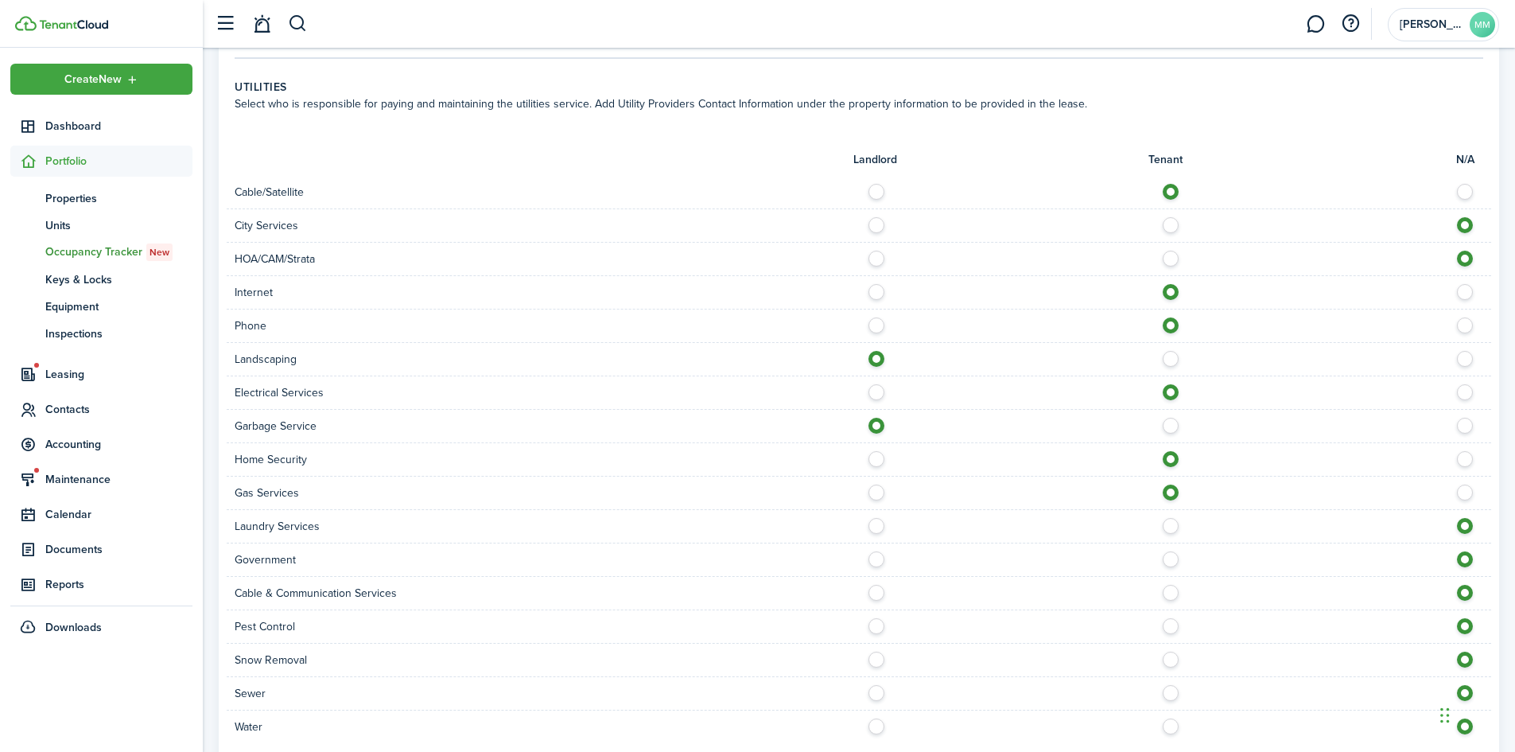
click at [1460, 490] on label at bounding box center [1470, 488] width 28 height 8
radio input "false"
radio input "true"
click at [1169, 526] on label at bounding box center [1175, 522] width 28 height 8
radio input "true"
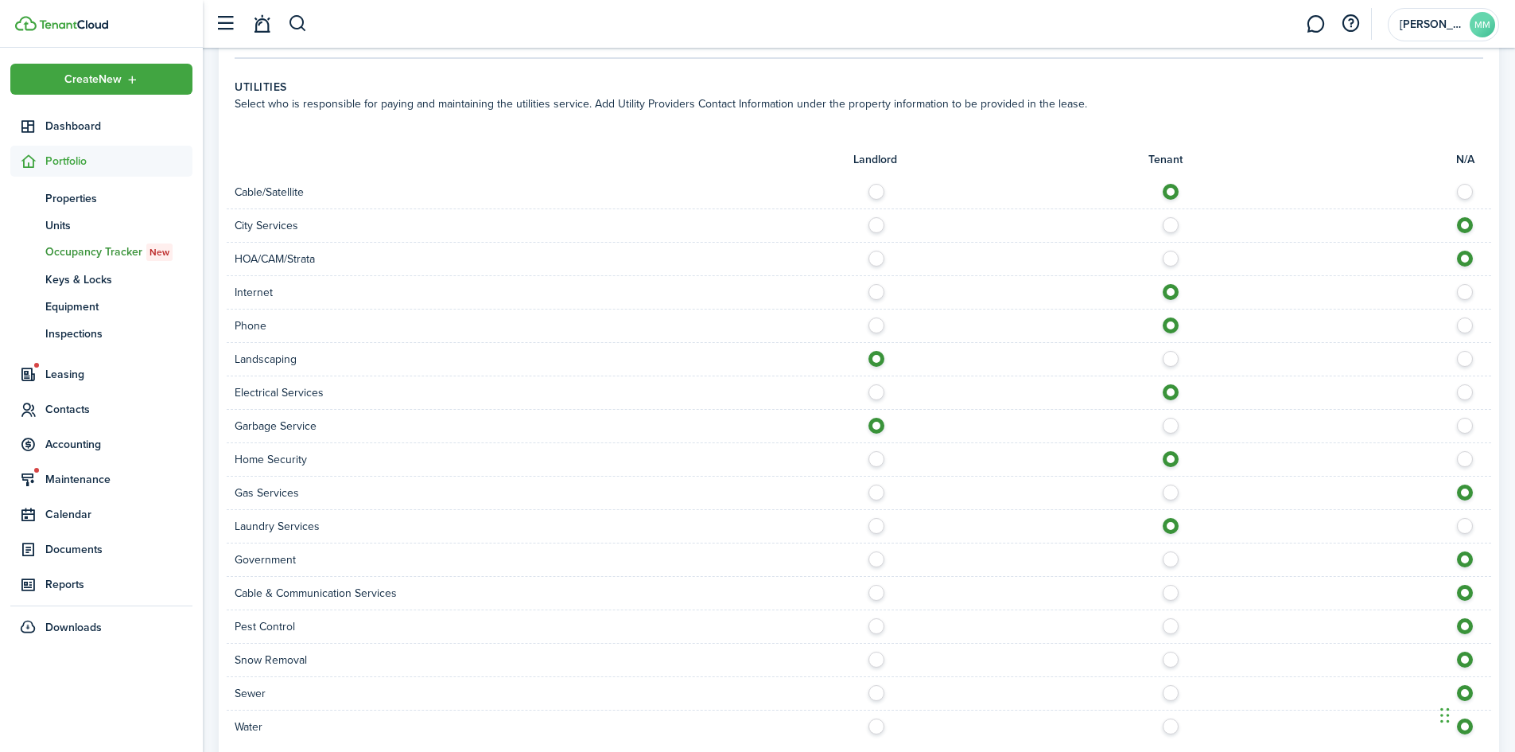
click at [1169, 601] on div "Cable & Communication Services" at bounding box center [859, 593] width 1265 height 33
click at [1169, 592] on label at bounding box center [1175, 589] width 28 height 8
radio input "true"
click at [1177, 693] on label at bounding box center [1175, 689] width 28 height 8
radio input "true"
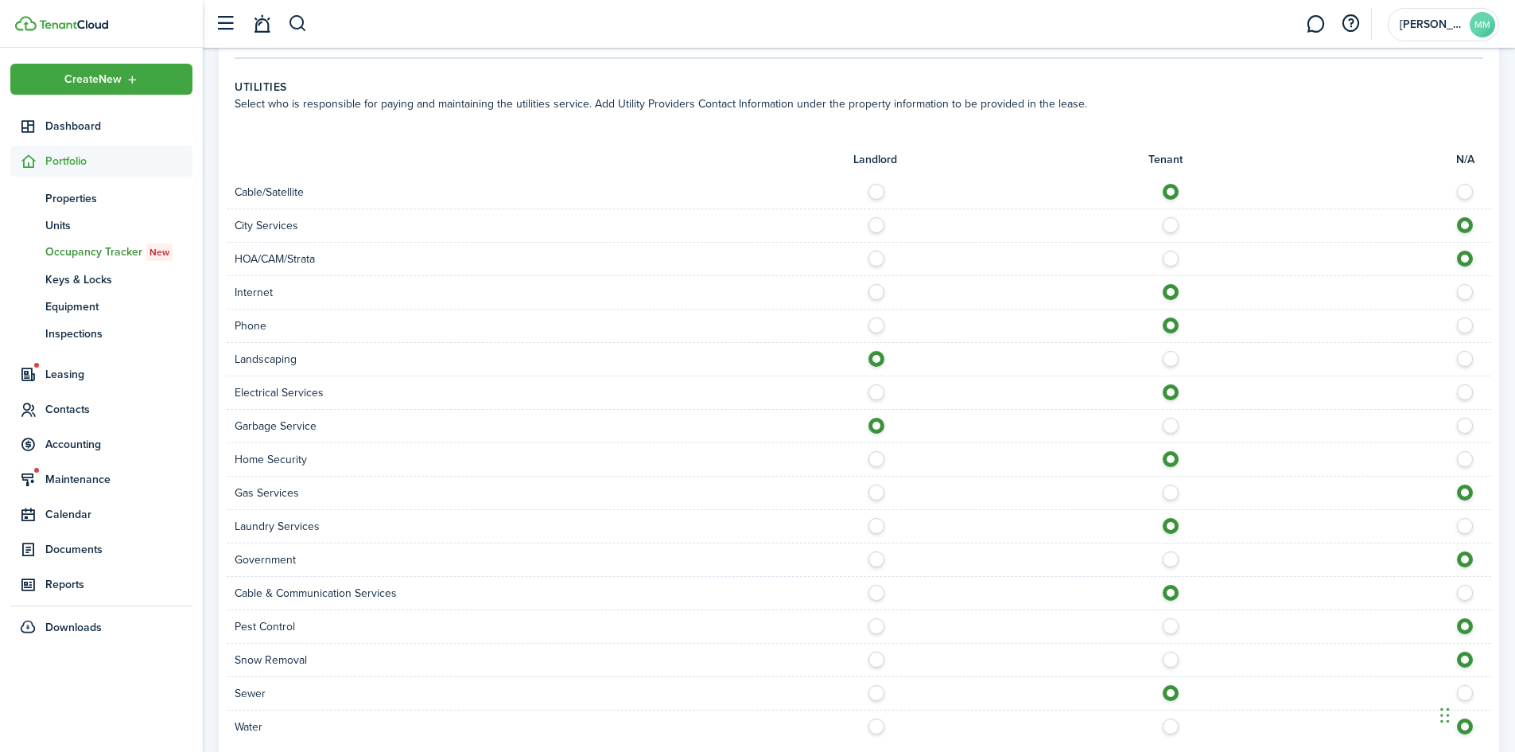
click at [1175, 722] on label at bounding box center [1175, 722] width 28 height 8
radio input "true"
click at [884, 659] on label at bounding box center [881, 655] width 28 height 8
radio input "true"
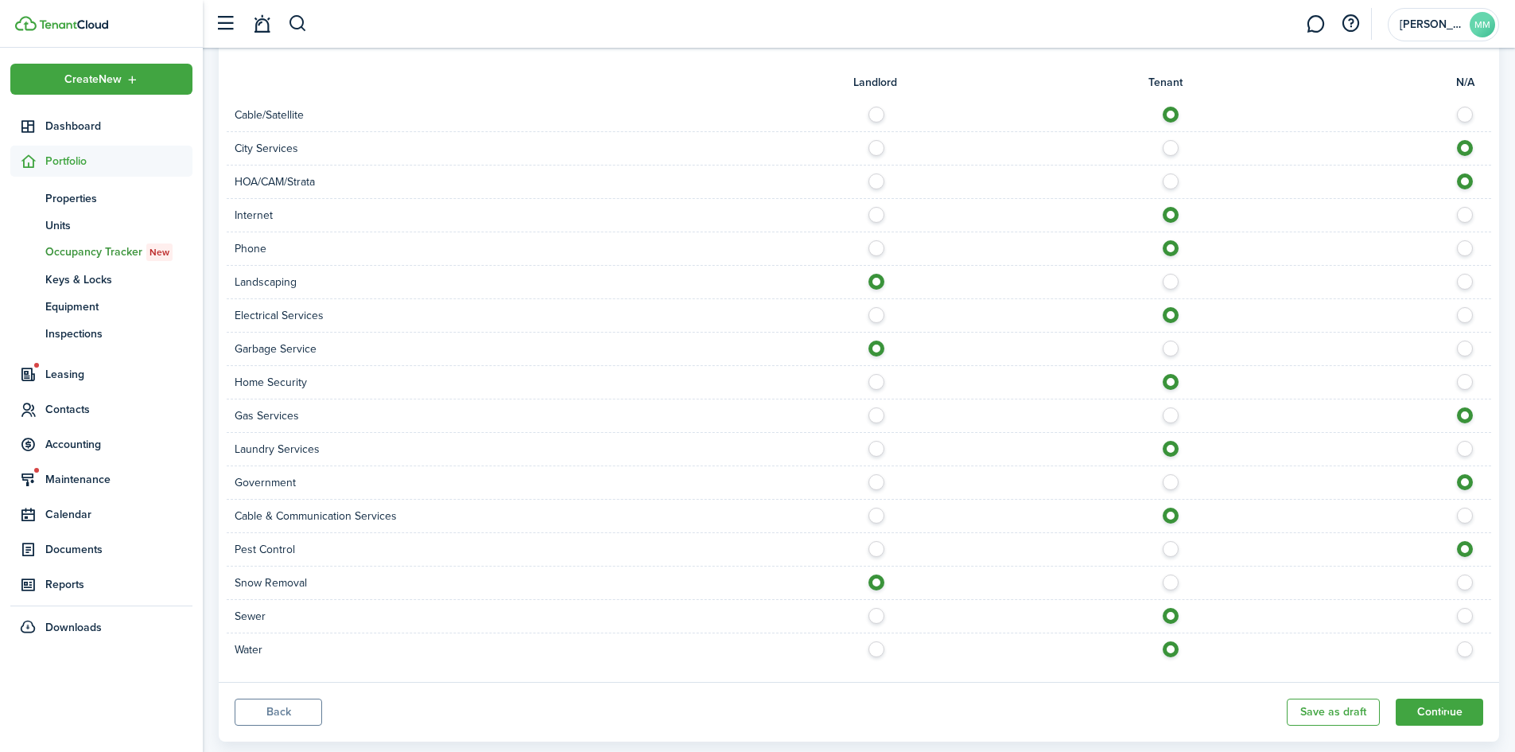
scroll to position [986, 0]
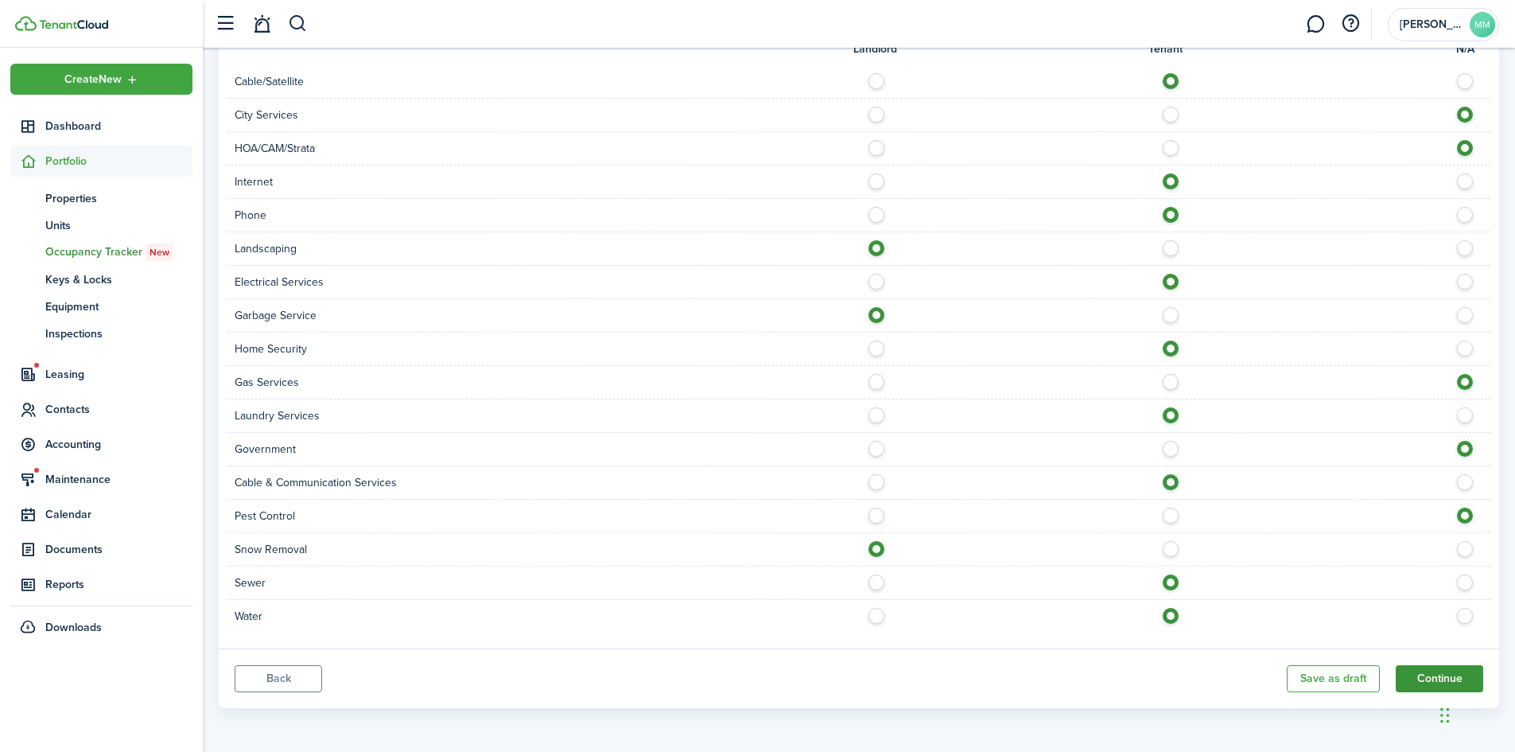
click at [1438, 675] on button "Continue" at bounding box center [1439, 678] width 87 height 27
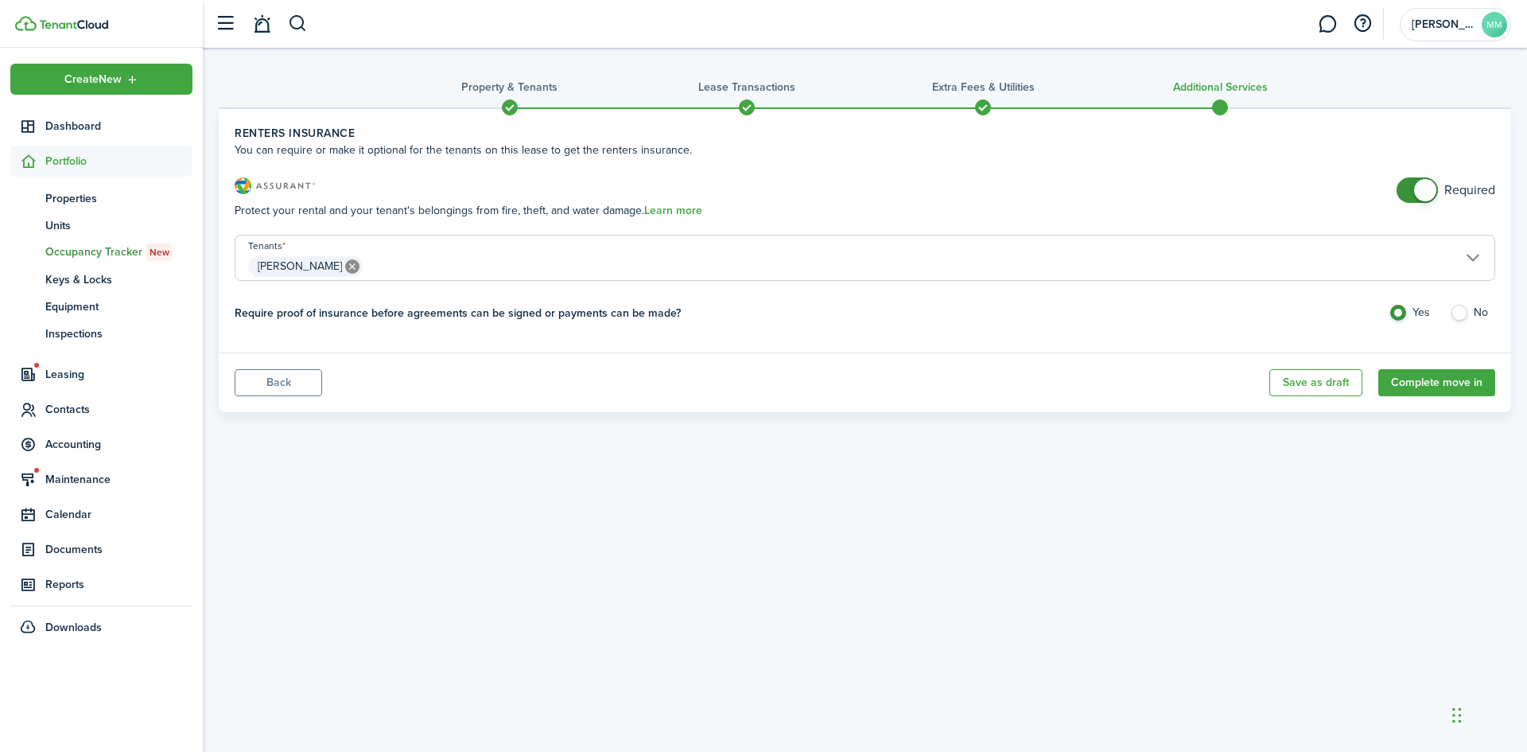
click at [1462, 307] on label "No" at bounding box center [1472, 317] width 45 height 24
radio input "false"
radio input "true"
click at [1457, 382] on button "Complete move in" at bounding box center [1436, 382] width 117 height 27
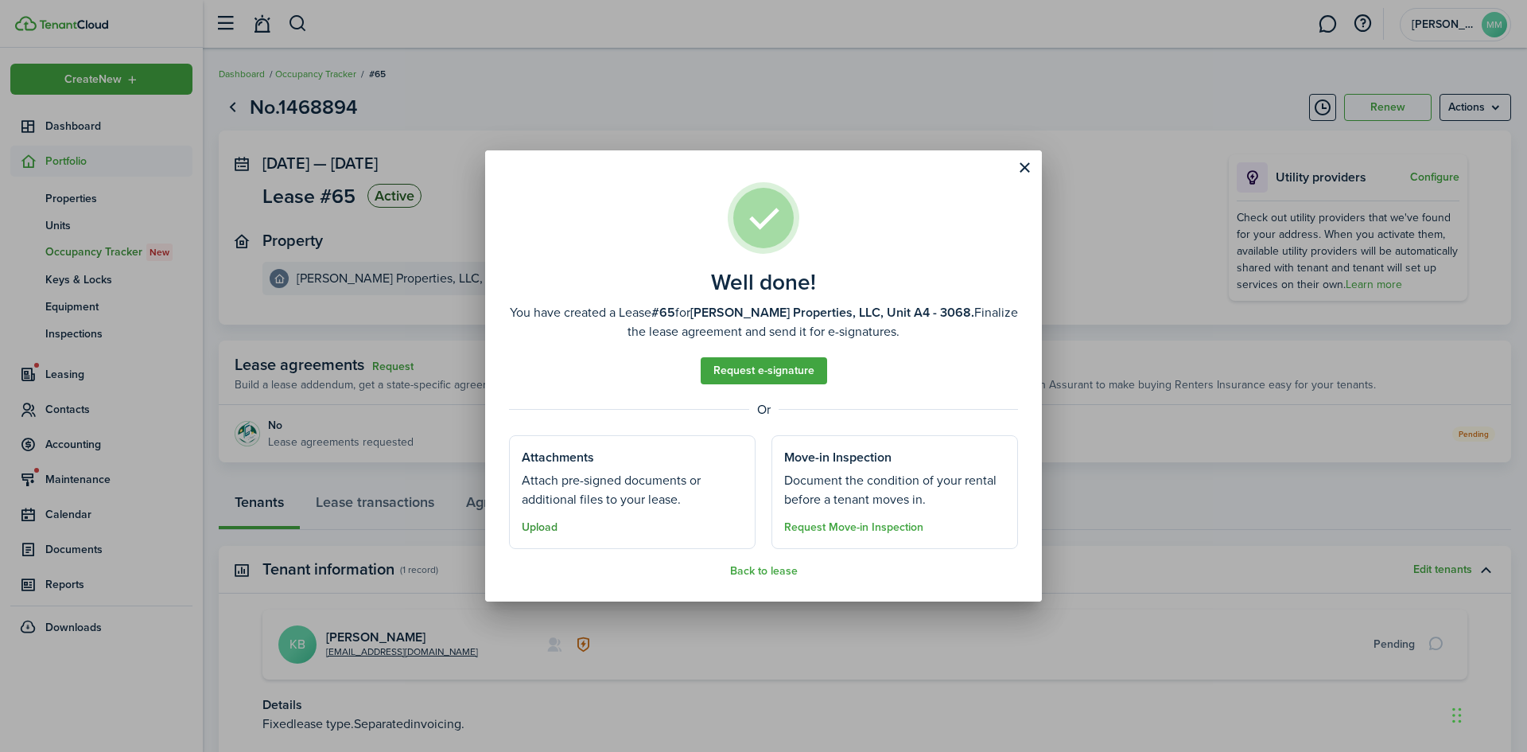
click at [535, 533] on button "Upload" at bounding box center [540, 527] width 36 height 13
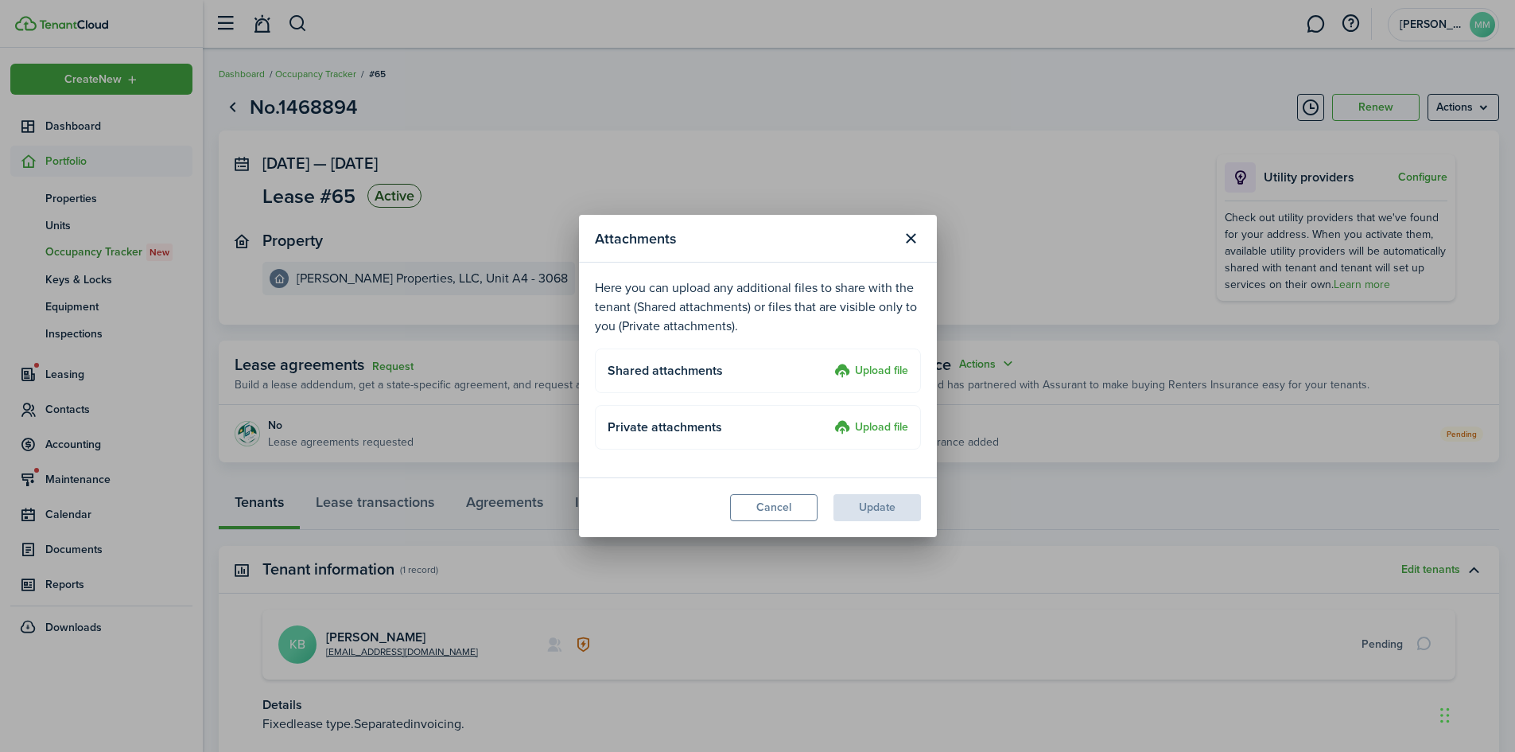
click at [892, 371] on label "Upload file" at bounding box center [871, 371] width 74 height 19
click at [829, 362] on input "Upload file" at bounding box center [829, 362] width 0 height 0
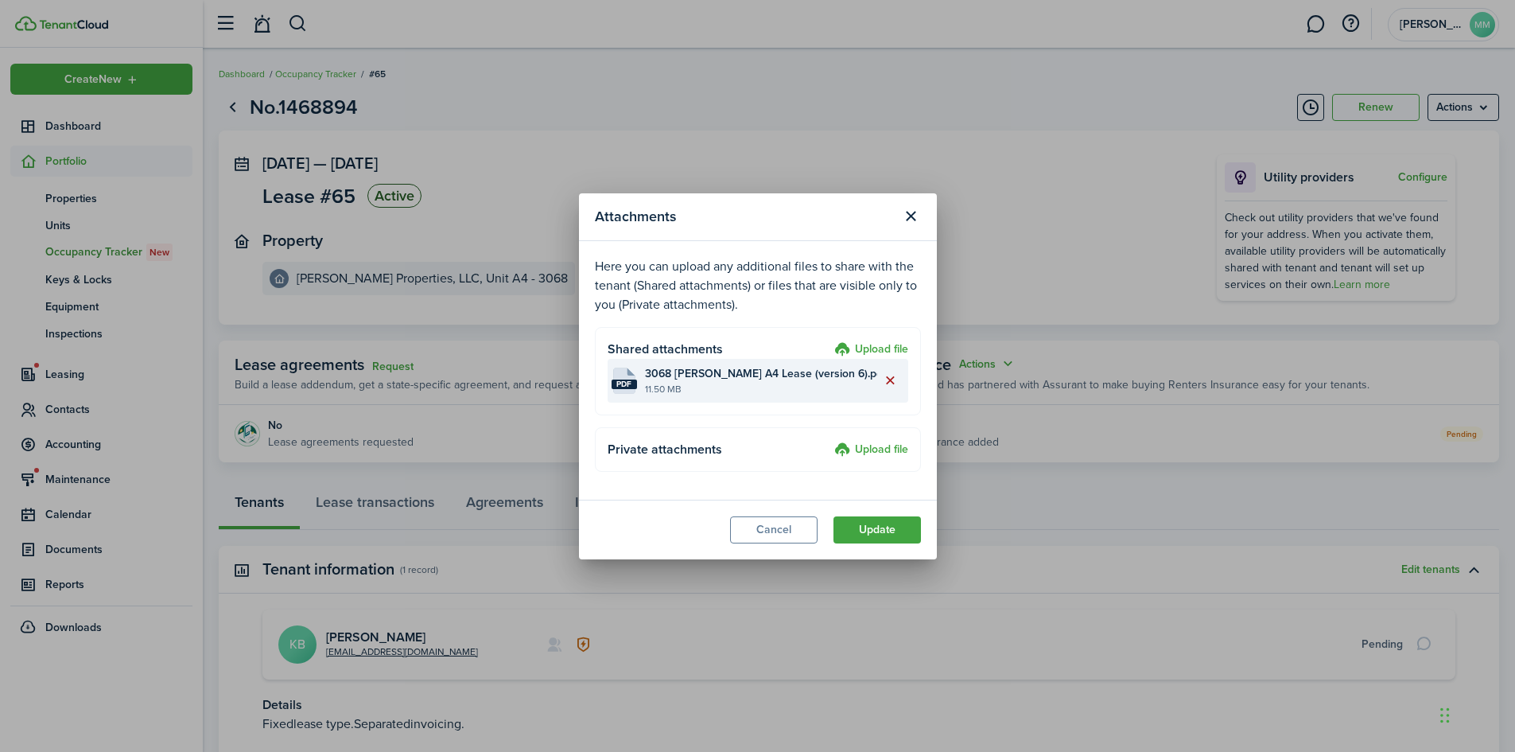
drag, startPoint x: 889, startPoint y: 381, endPoint x: 887, endPoint y: 371, distance: 9.7
click at [887, 371] on button "Delete file" at bounding box center [890, 380] width 27 height 27
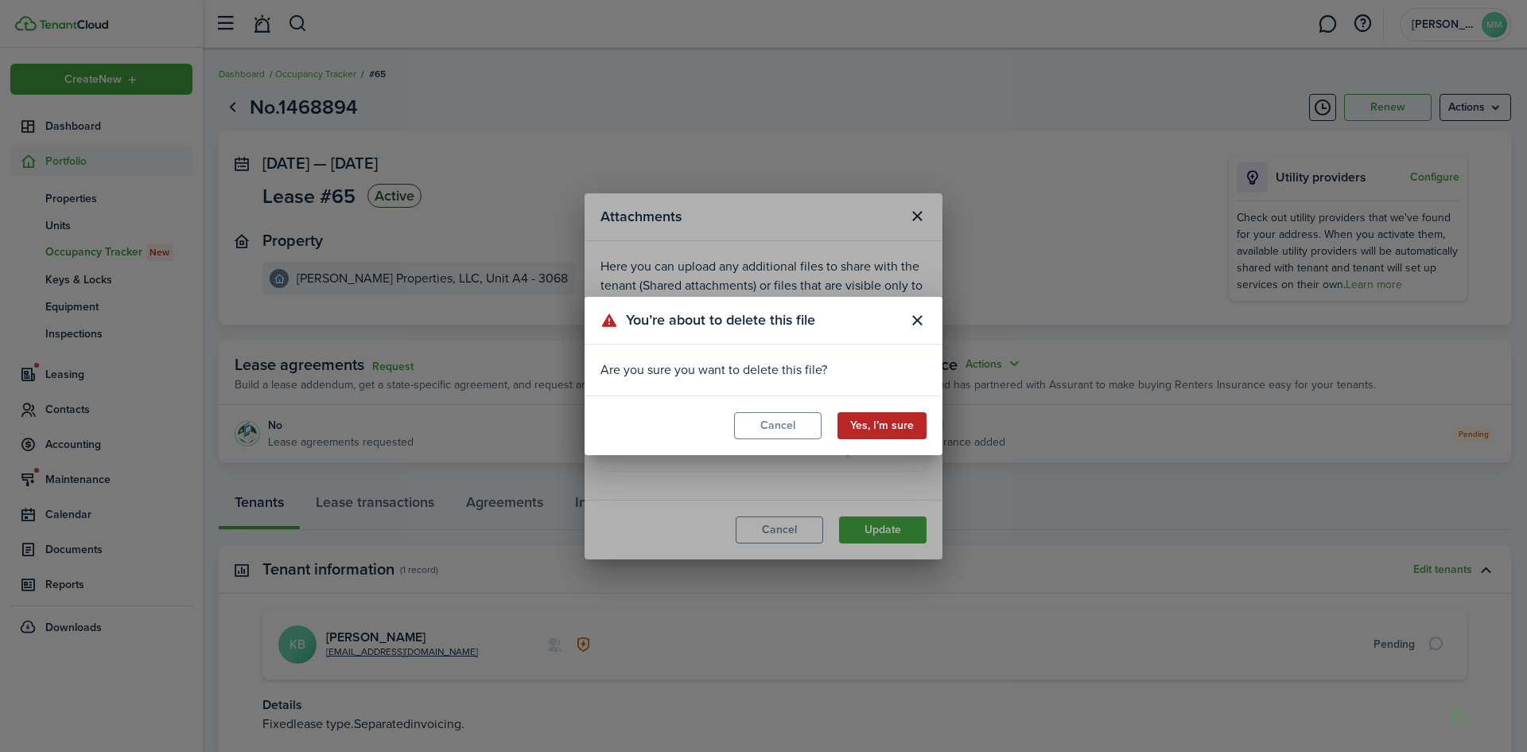
click at [871, 420] on button "Yes, I’m sure" at bounding box center [882, 425] width 89 height 27
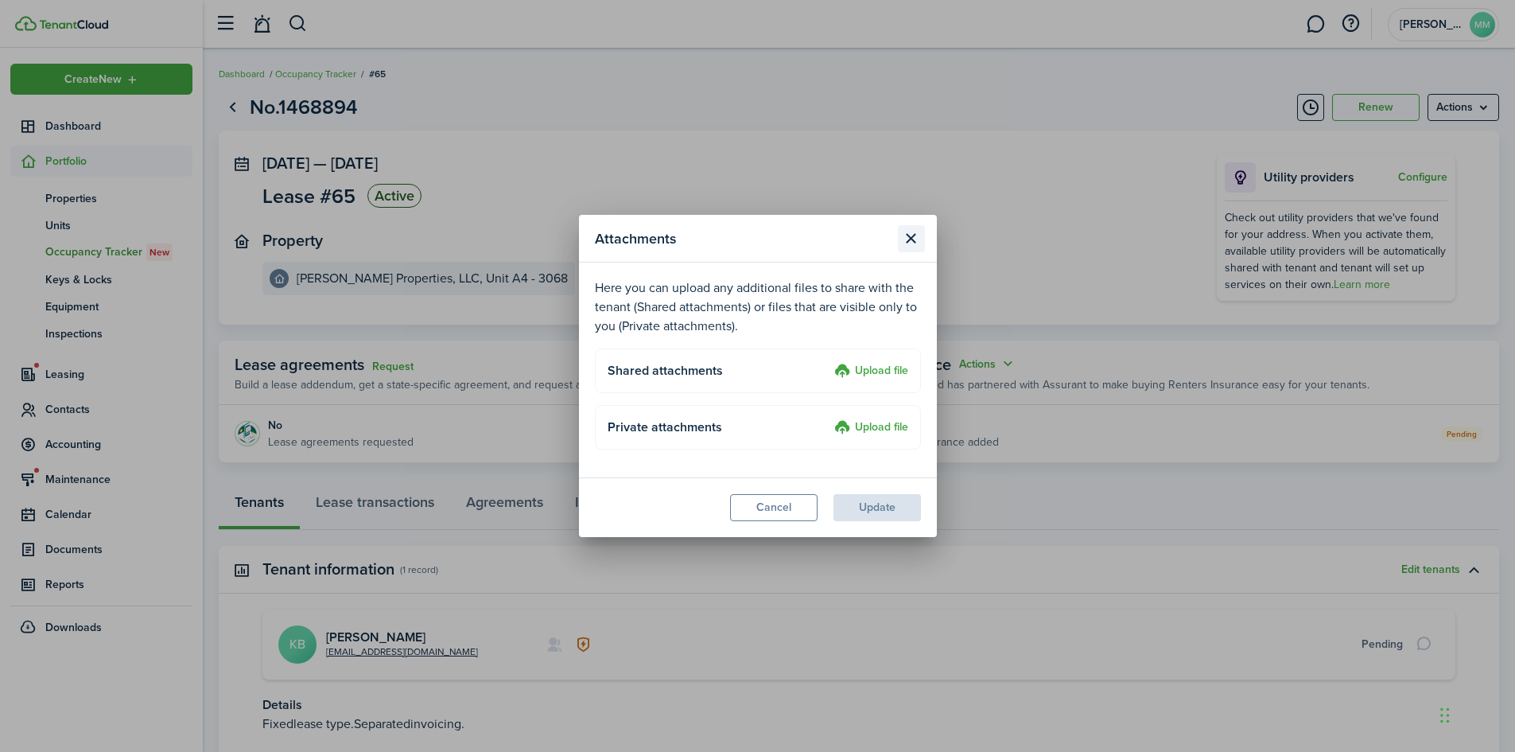
click at [910, 235] on button "Close modal" at bounding box center [911, 238] width 27 height 27
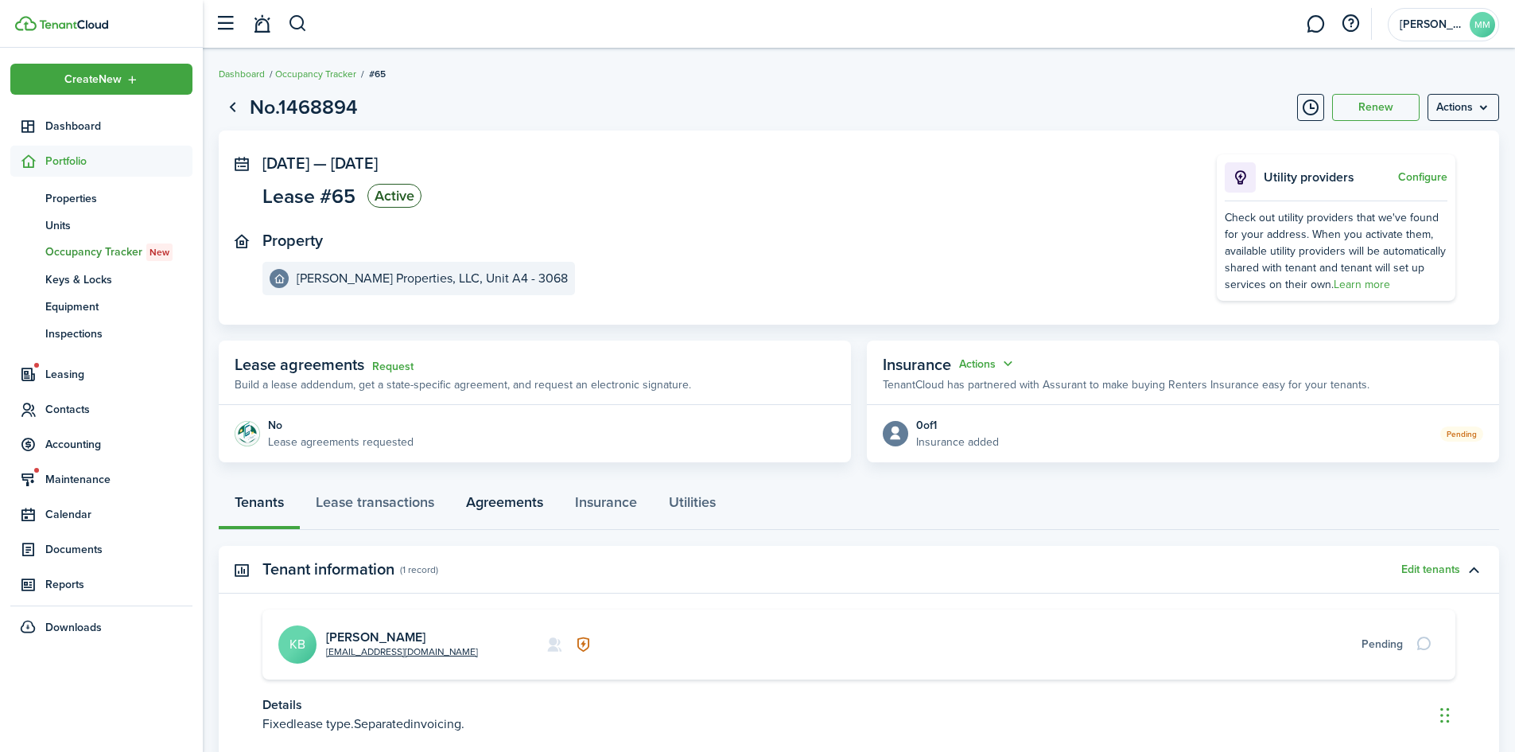
click at [538, 500] on link "Agreements" at bounding box center [504, 506] width 109 height 48
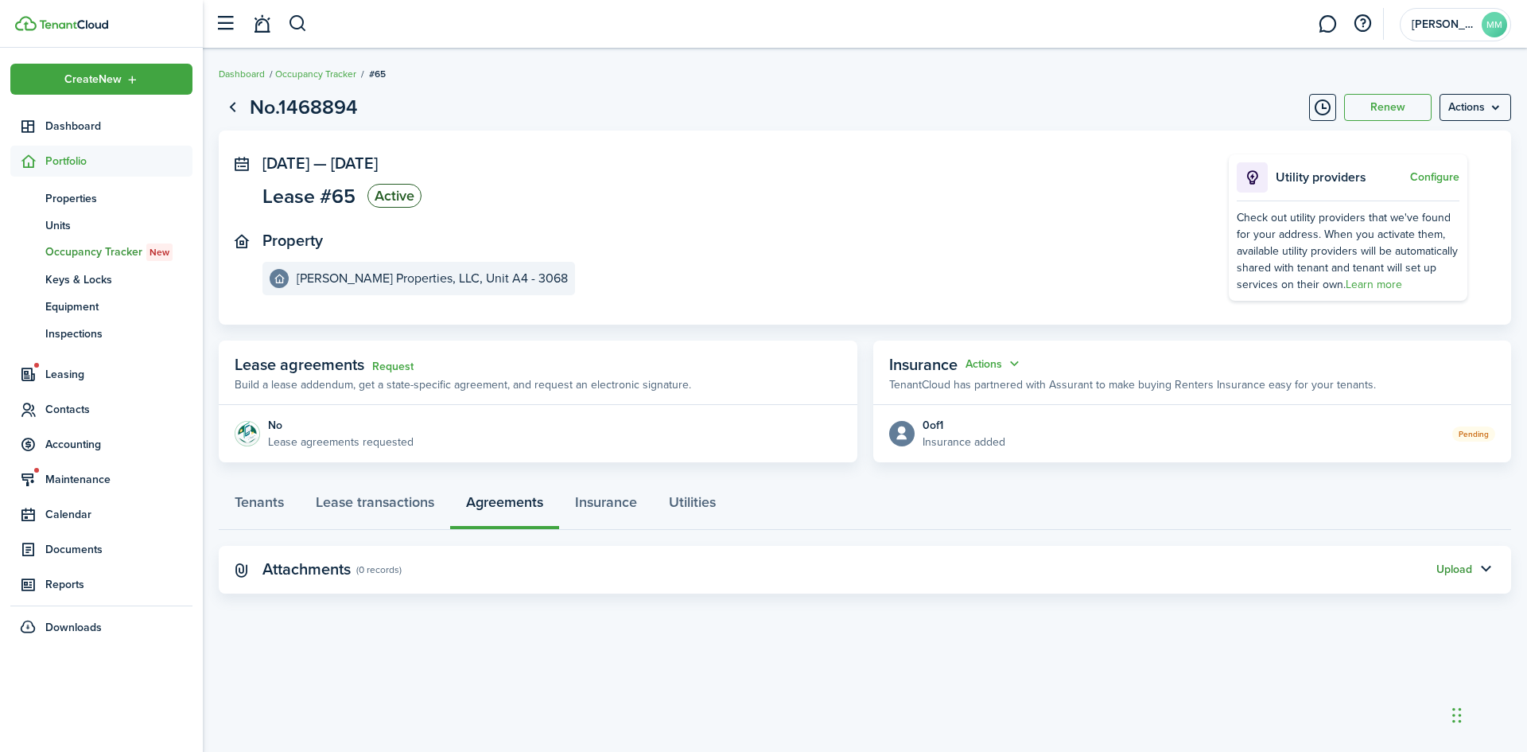
click at [1453, 570] on button "Upload" at bounding box center [1455, 569] width 36 height 13
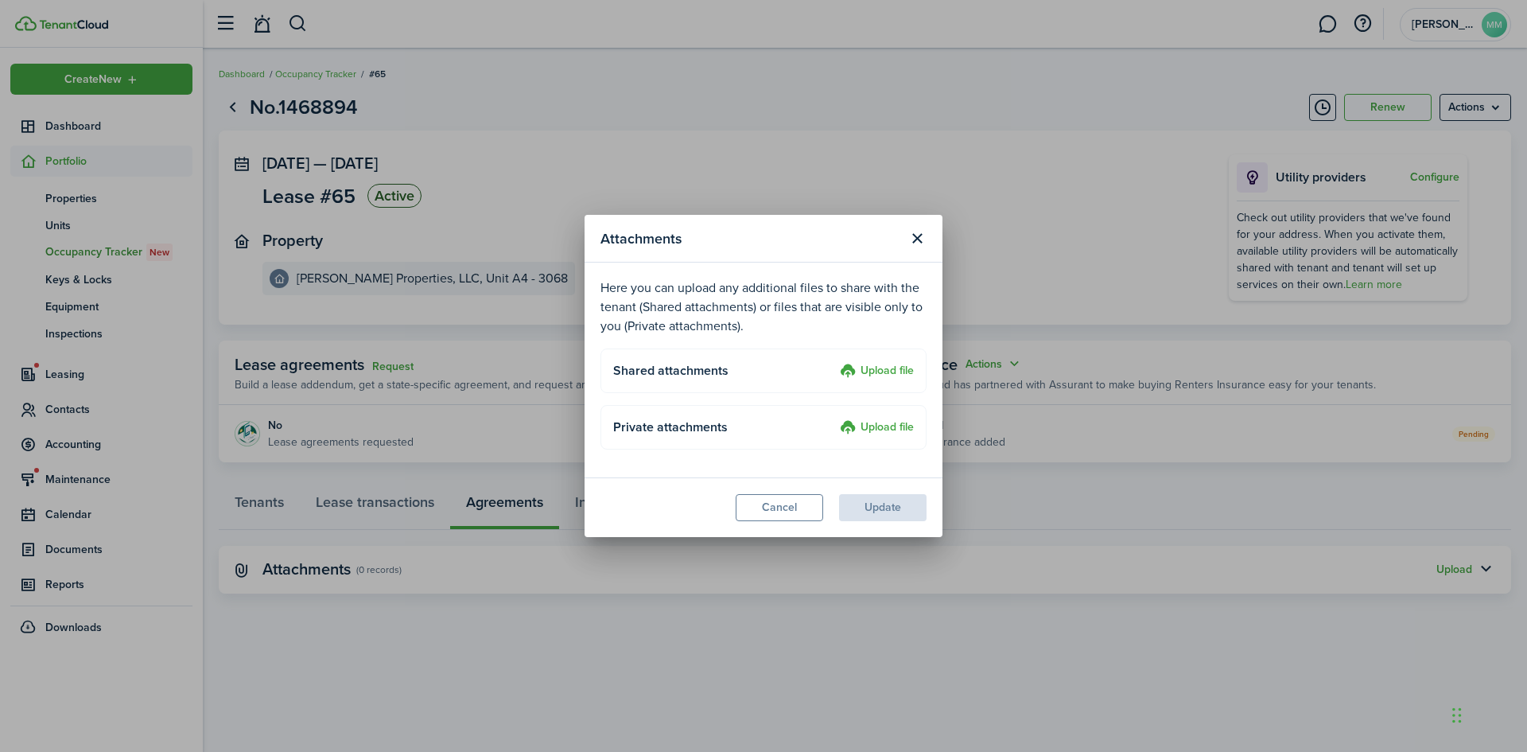
click at [885, 367] on label "Upload file" at bounding box center [877, 371] width 74 height 19
click at [834, 362] on input "Upload file" at bounding box center [834, 362] width 0 height 0
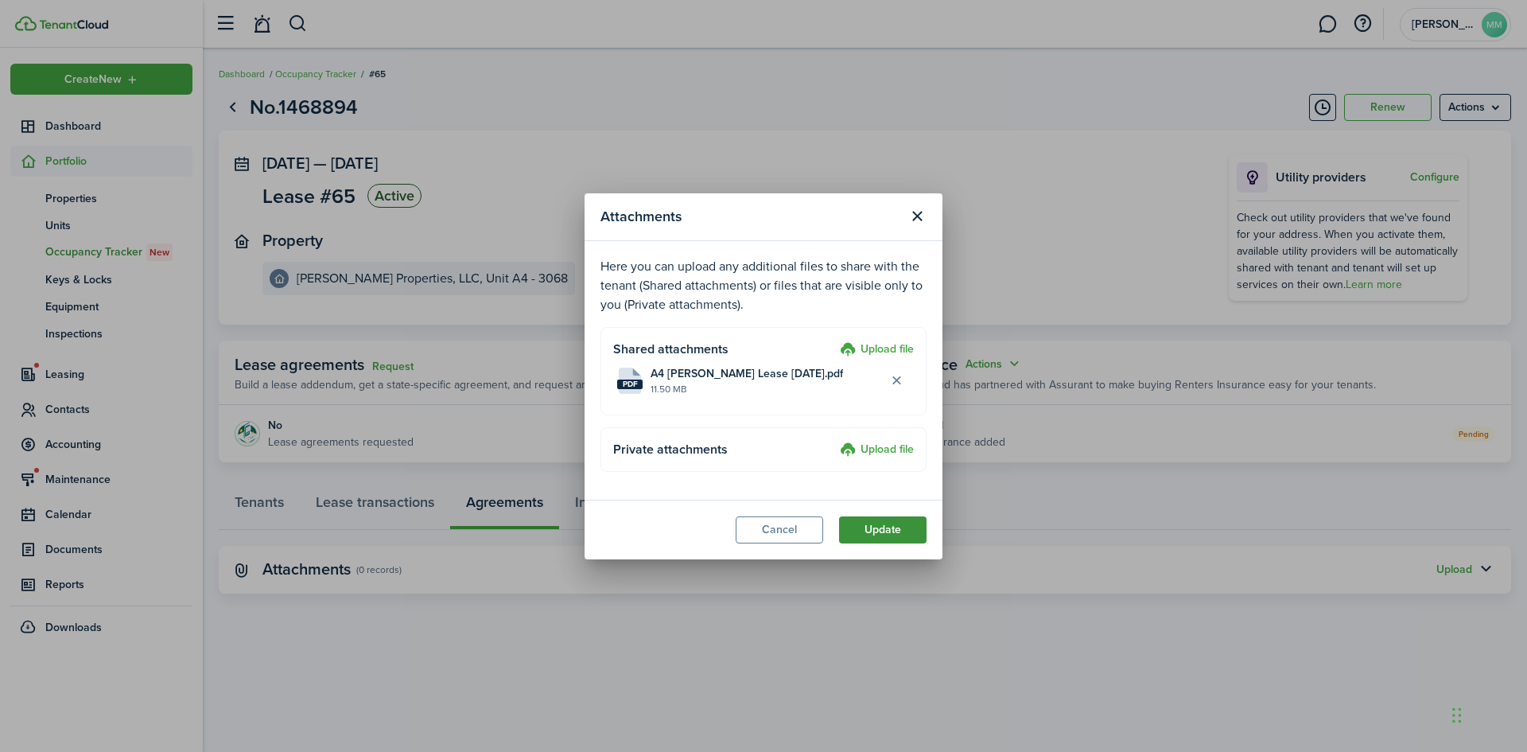
click at [873, 525] on button "Update" at bounding box center [882, 529] width 87 height 27
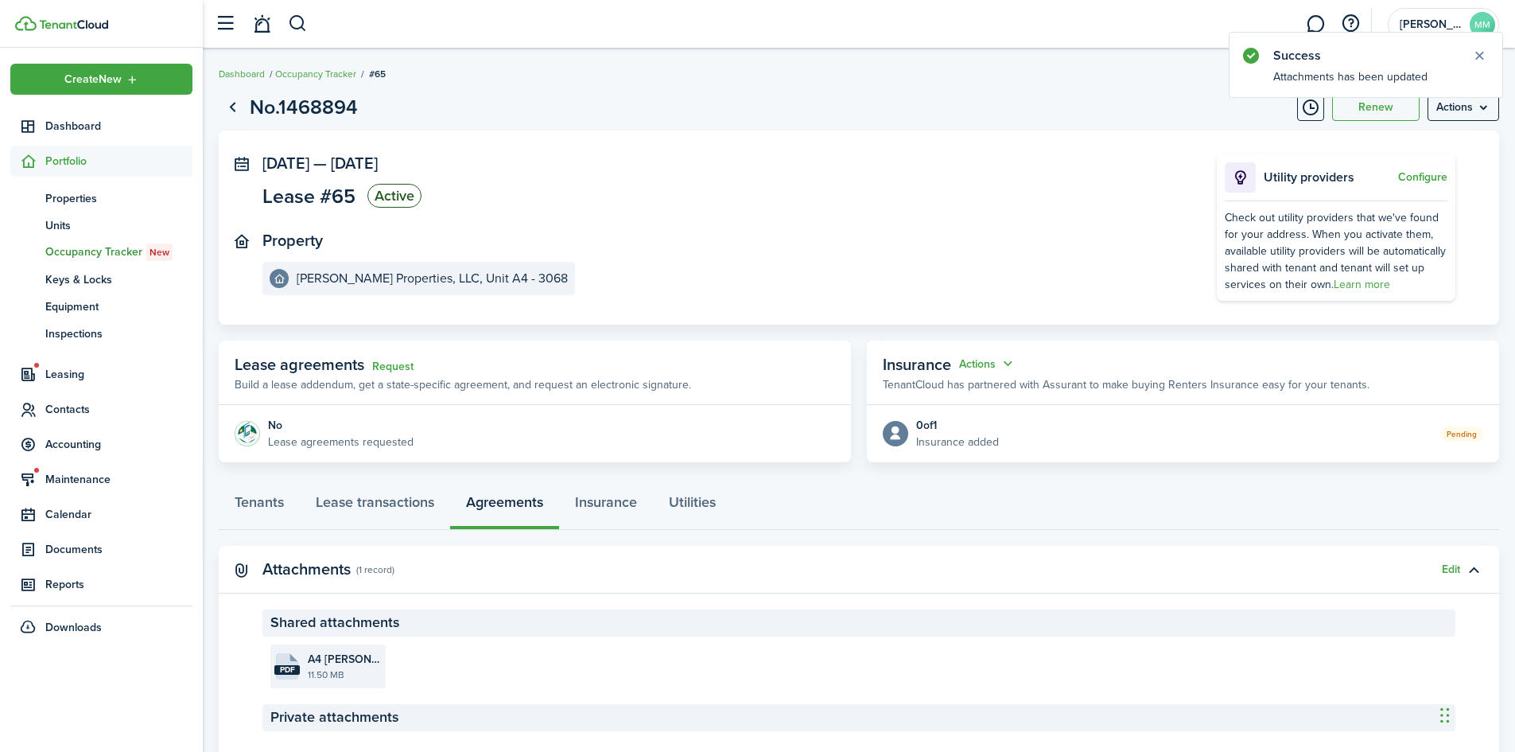
click at [293, 661] on file-icon "pdf" at bounding box center [286, 666] width 25 height 26
click at [262, 500] on link "Tenants" at bounding box center [259, 506] width 81 height 48
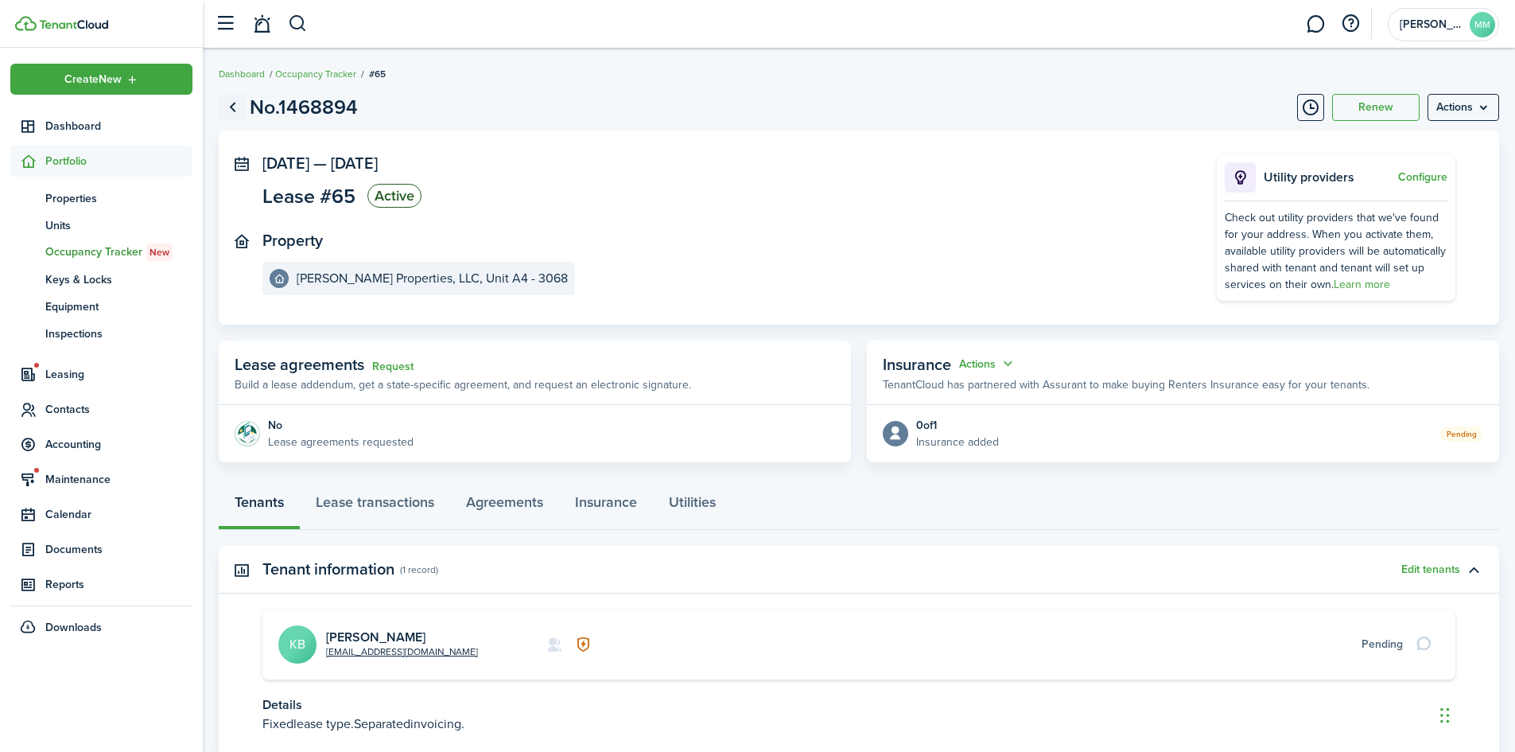
click at [236, 111] on link "Go back" at bounding box center [232, 107] width 27 height 27
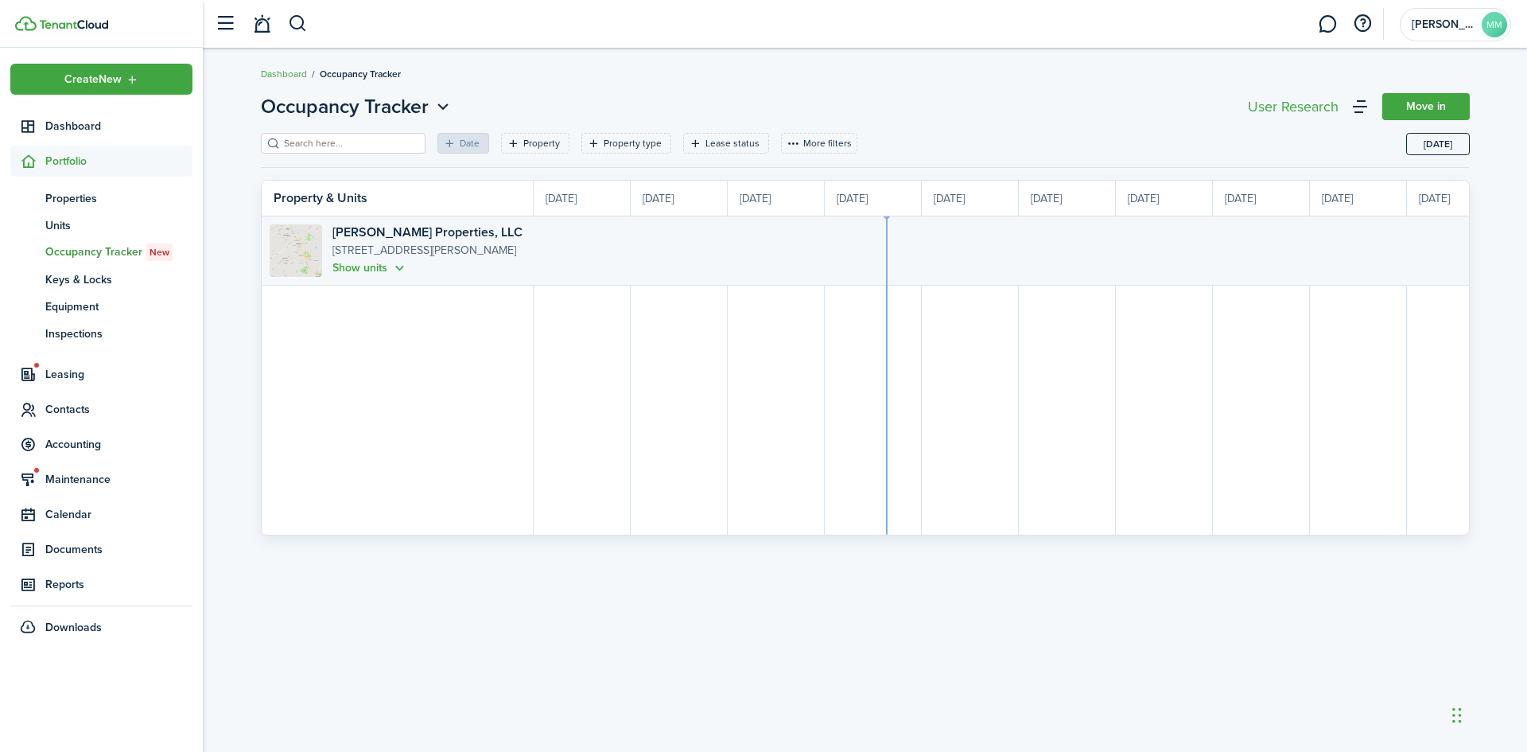
scroll to position [0, 291]
click at [87, 370] on span "Leasing" at bounding box center [118, 374] width 147 height 17
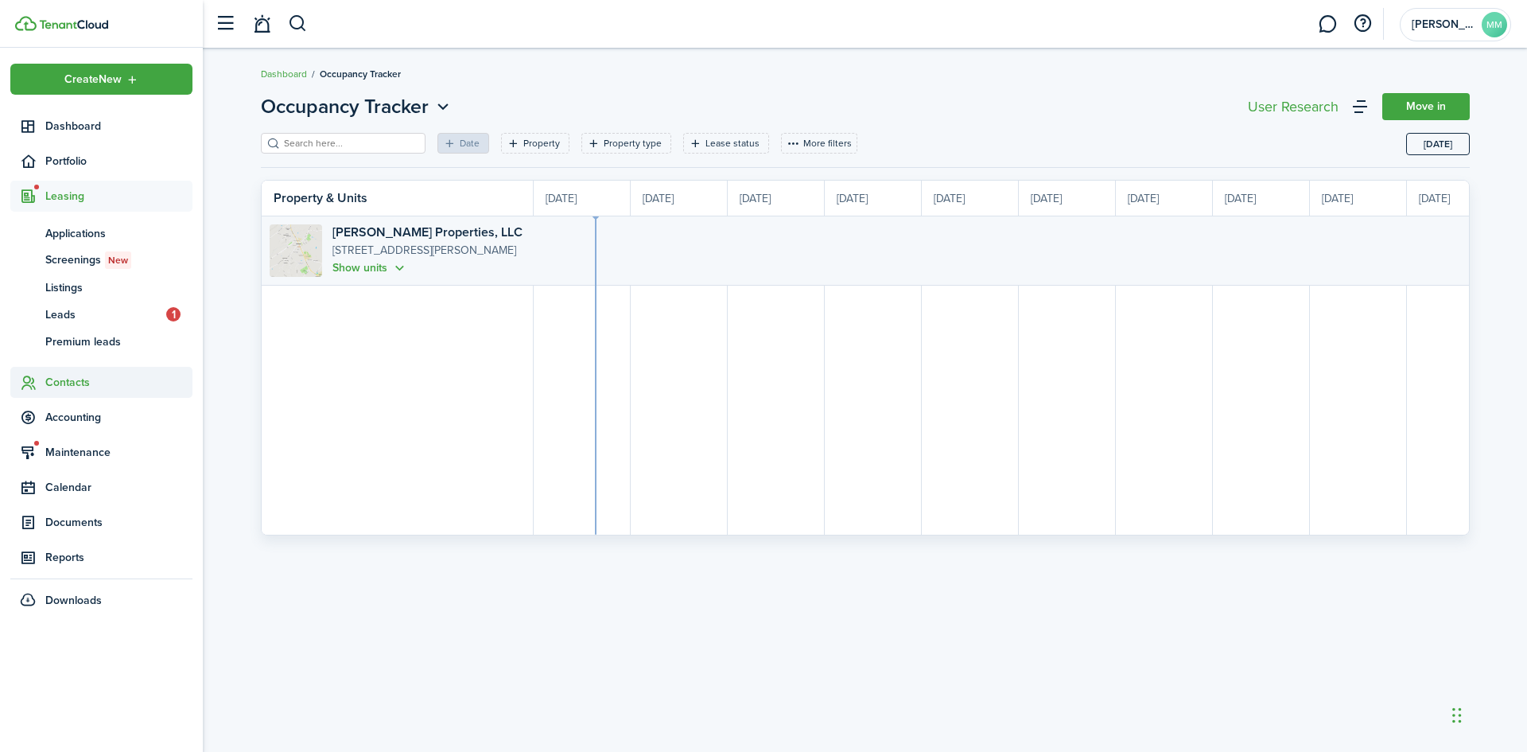
click at [93, 383] on span "Contacts" at bounding box center [118, 382] width 147 height 17
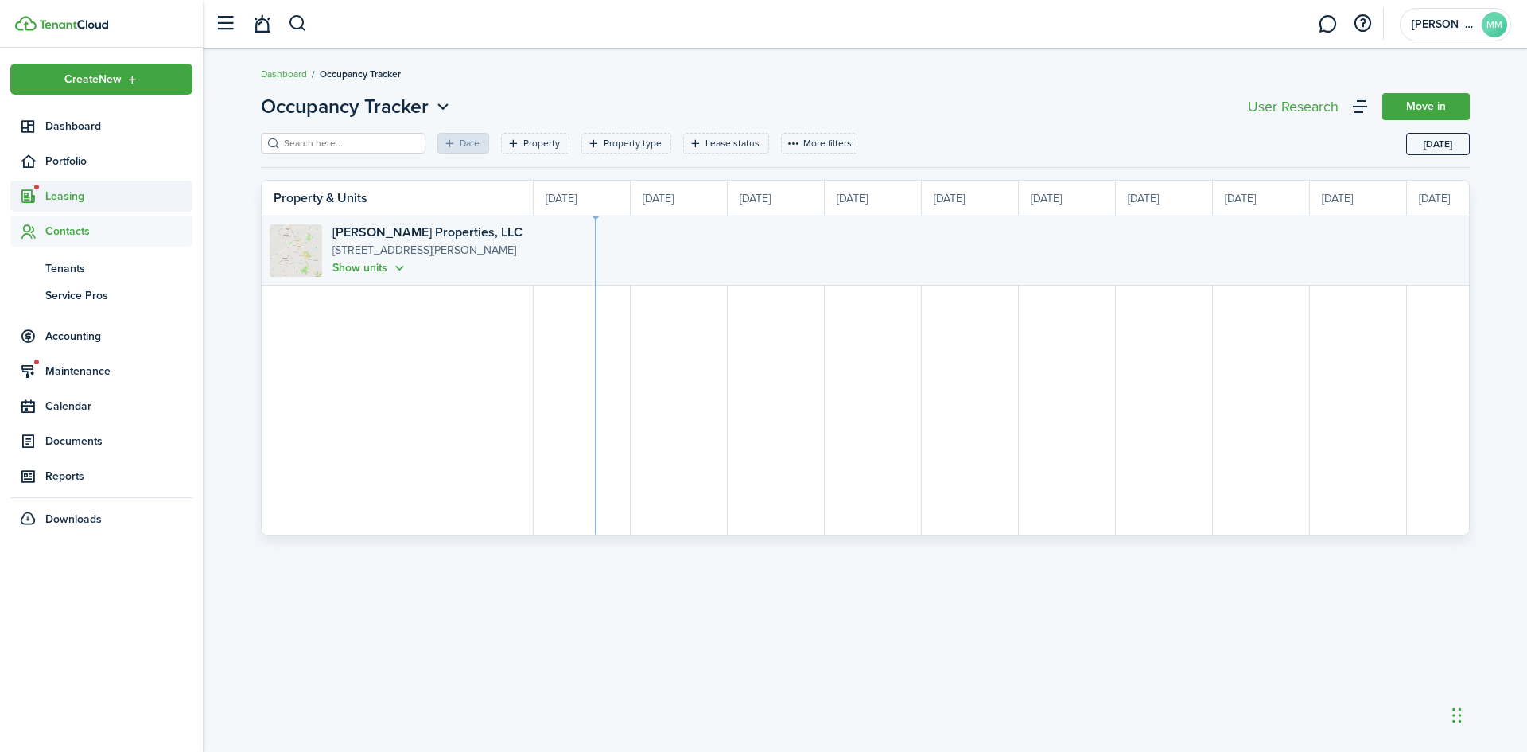
click at [110, 192] on span "Leasing" at bounding box center [118, 196] width 147 height 17
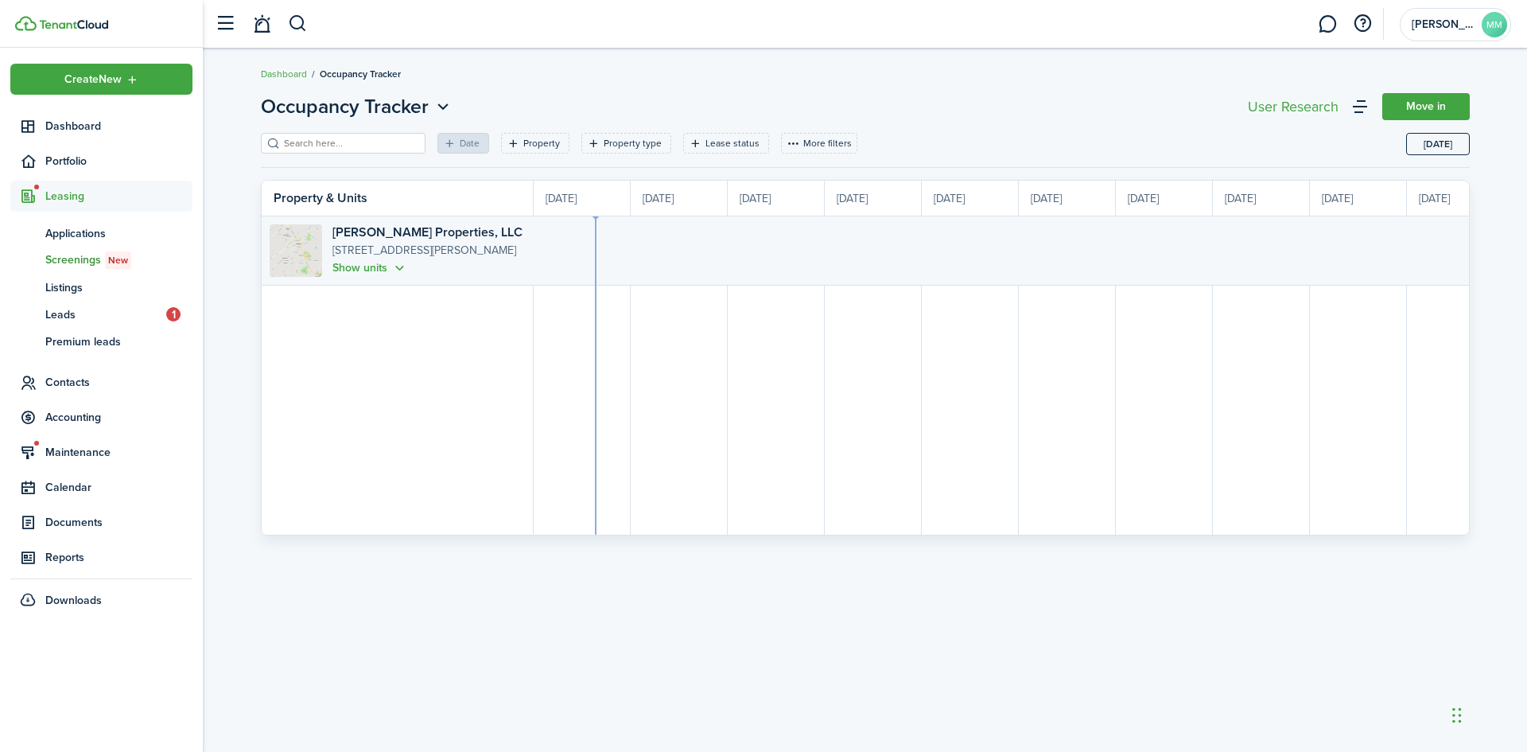
click at [91, 260] on span "Screenings New" at bounding box center [118, 259] width 147 height 17
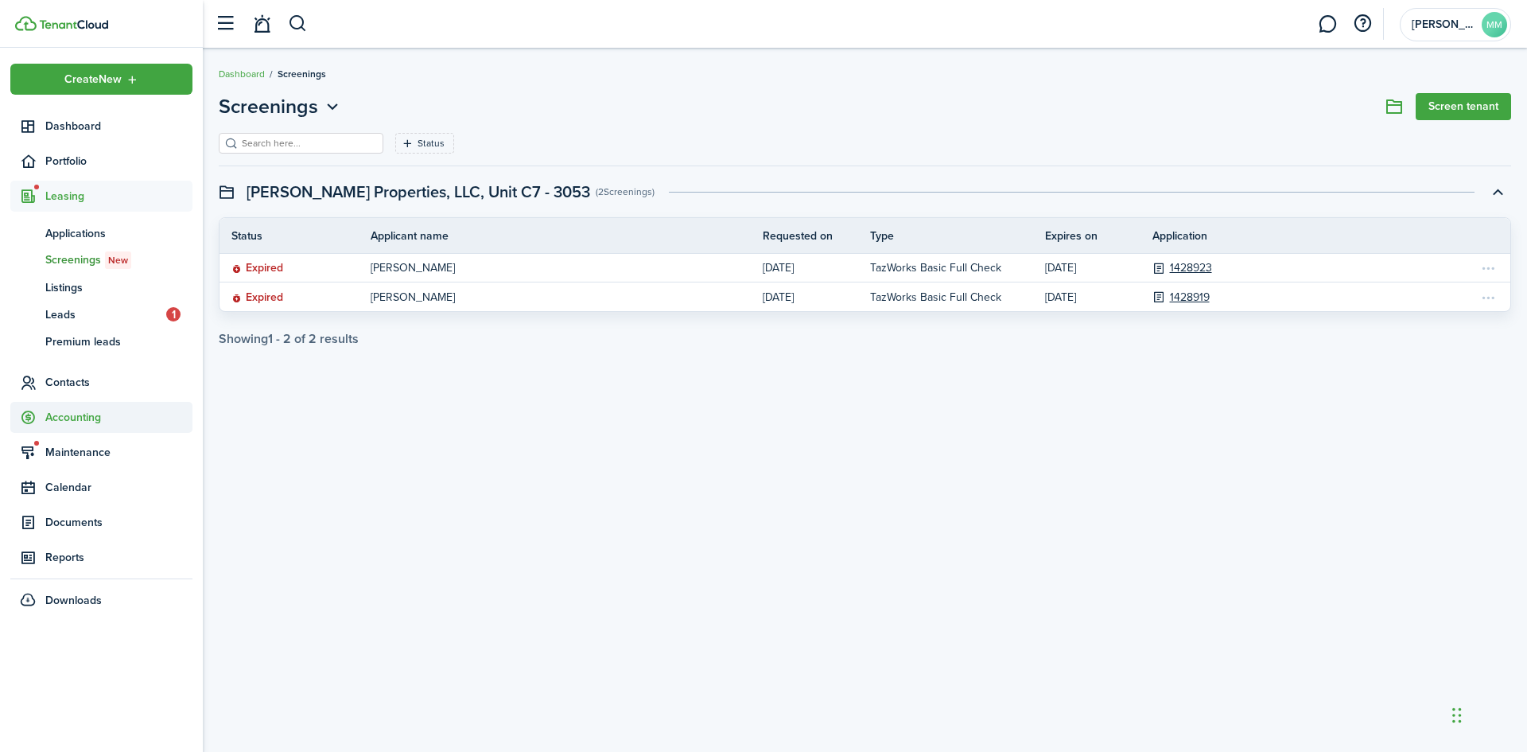
click at [103, 410] on span "Accounting" at bounding box center [118, 417] width 147 height 17
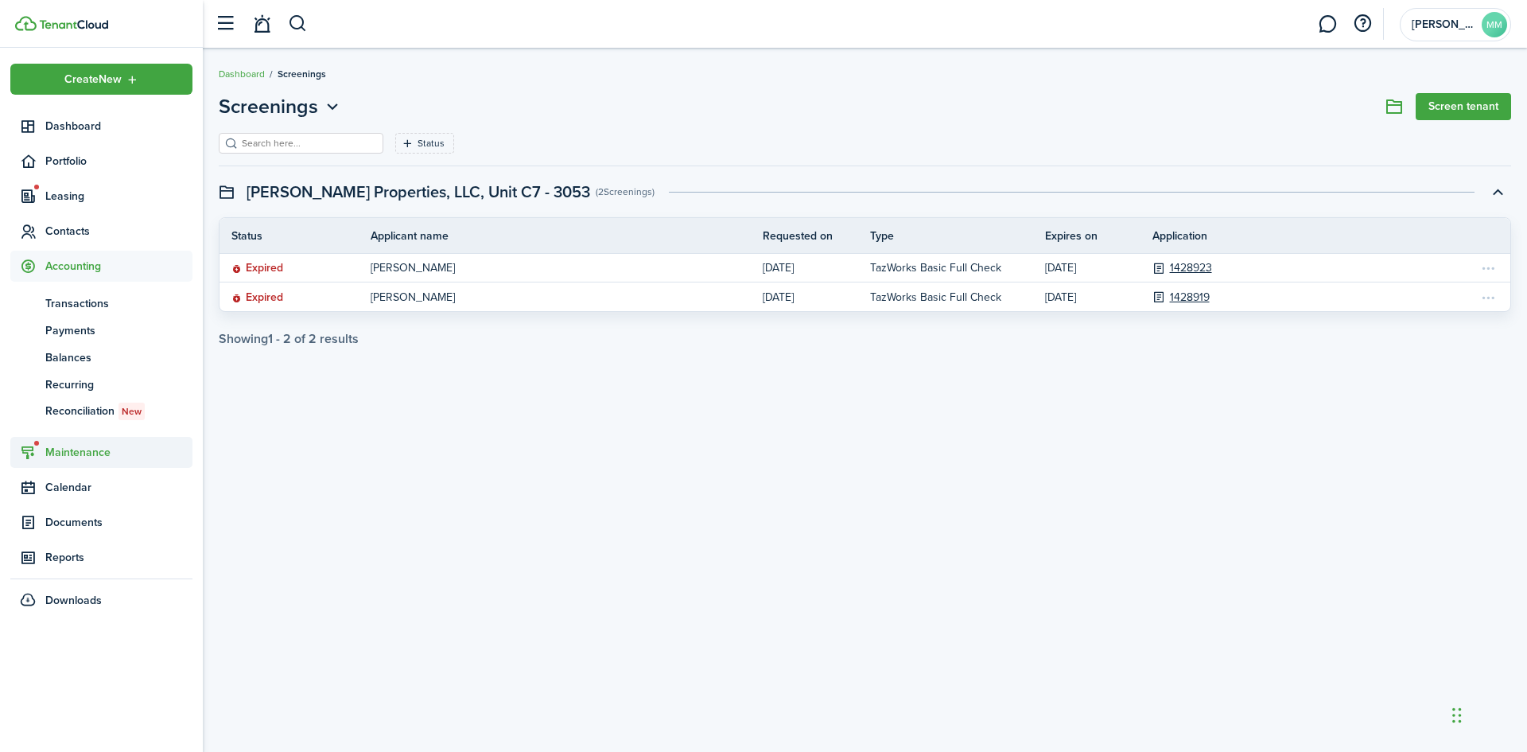
click at [115, 448] on span "Maintenance" at bounding box center [118, 452] width 147 height 17
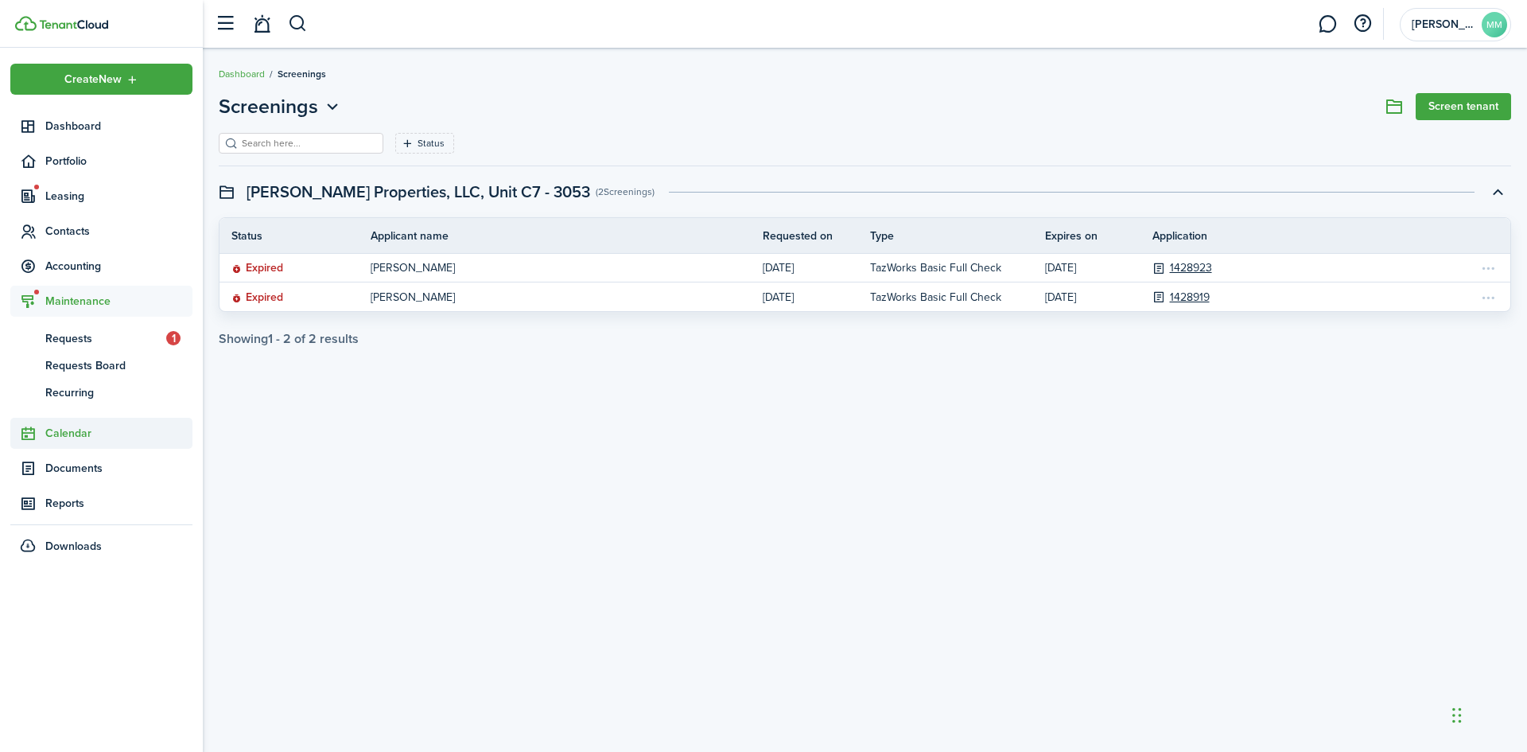
click at [105, 433] on span "Calendar" at bounding box center [118, 433] width 147 height 17
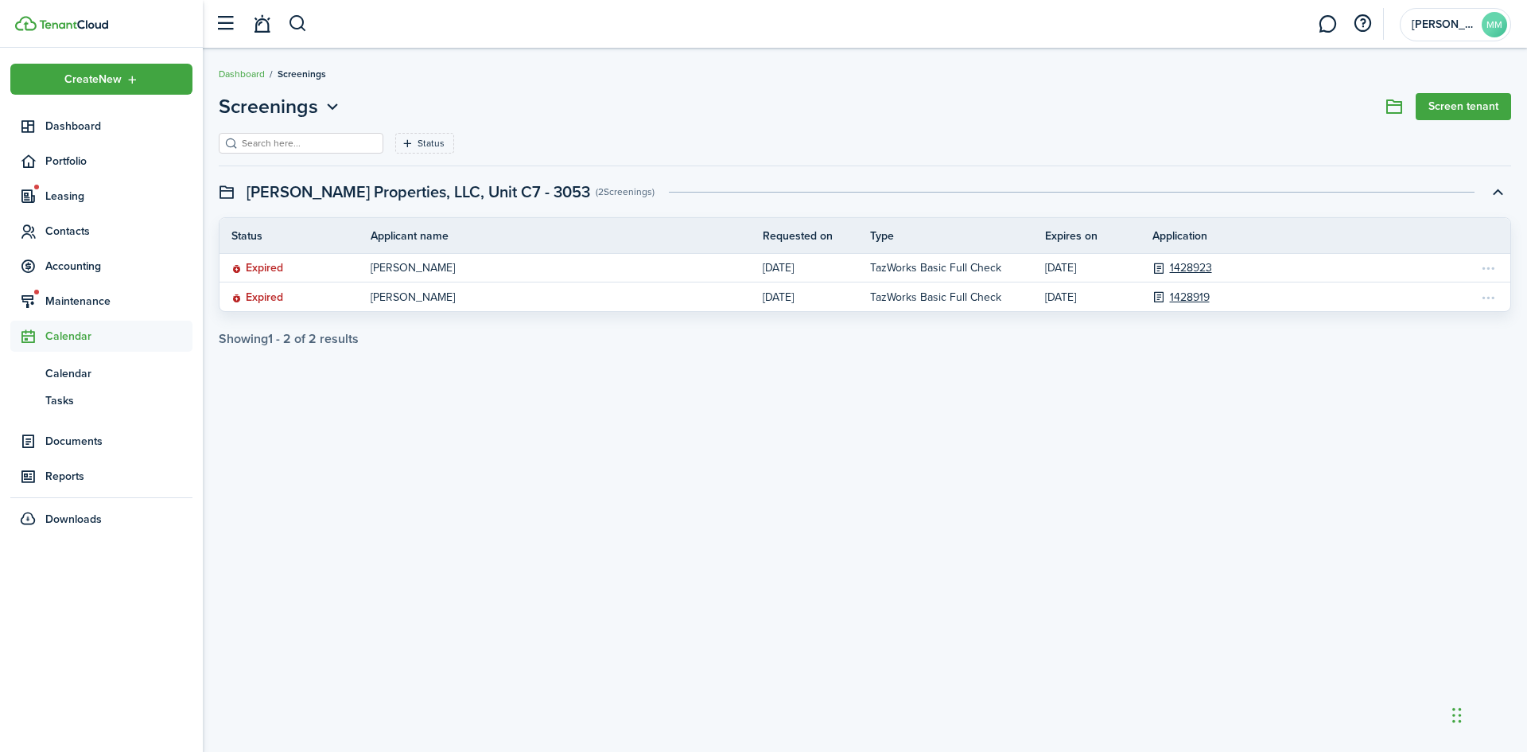
click at [105, 433] on span "Documents" at bounding box center [118, 441] width 147 height 17
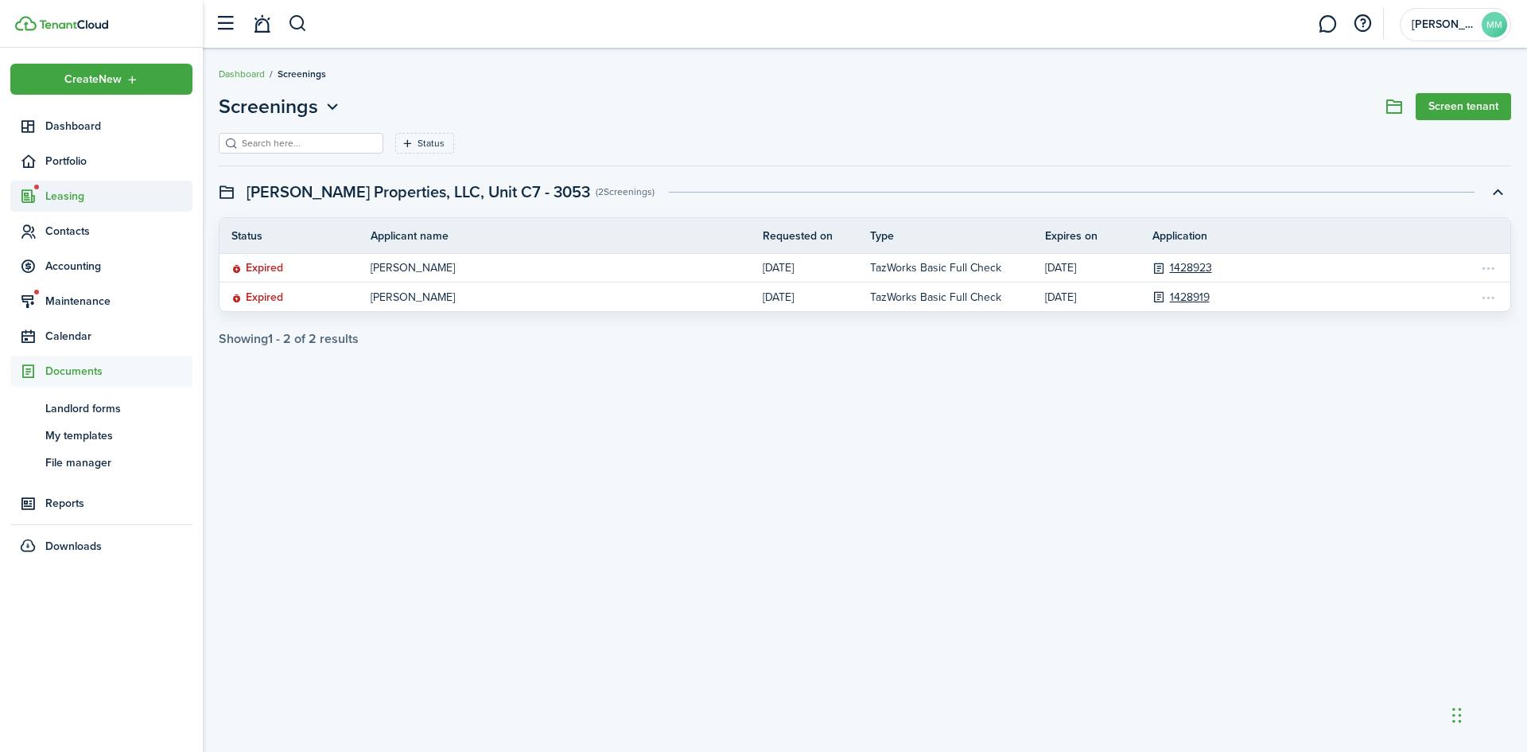
drag, startPoint x: 107, startPoint y: 192, endPoint x: 116, endPoint y: 184, distance: 11.8
click at [115, 186] on span "Leasing" at bounding box center [101, 196] width 182 height 31
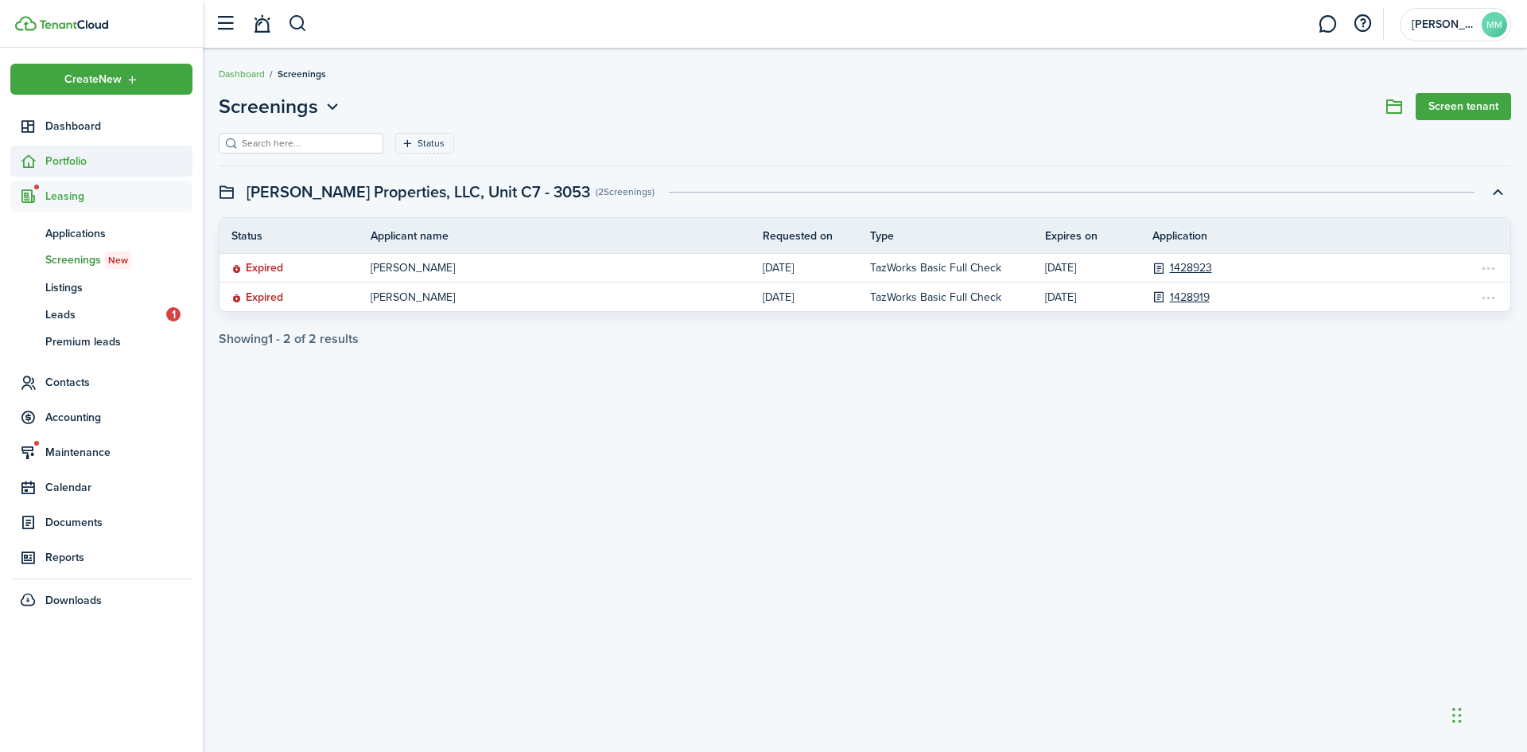
click at [130, 162] on span "Portfolio" at bounding box center [118, 161] width 147 height 17
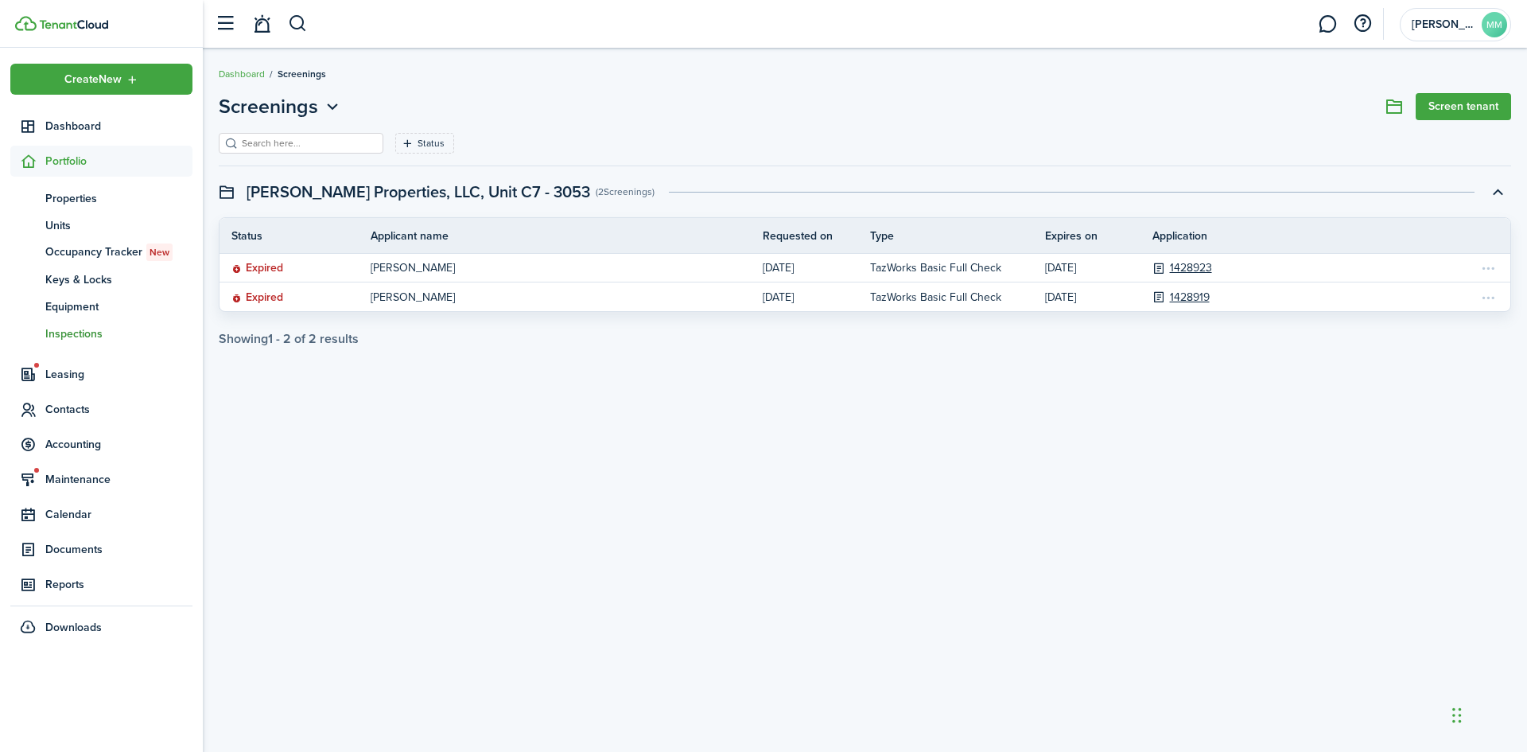
click at [103, 325] on span "Inspections" at bounding box center [118, 333] width 147 height 17
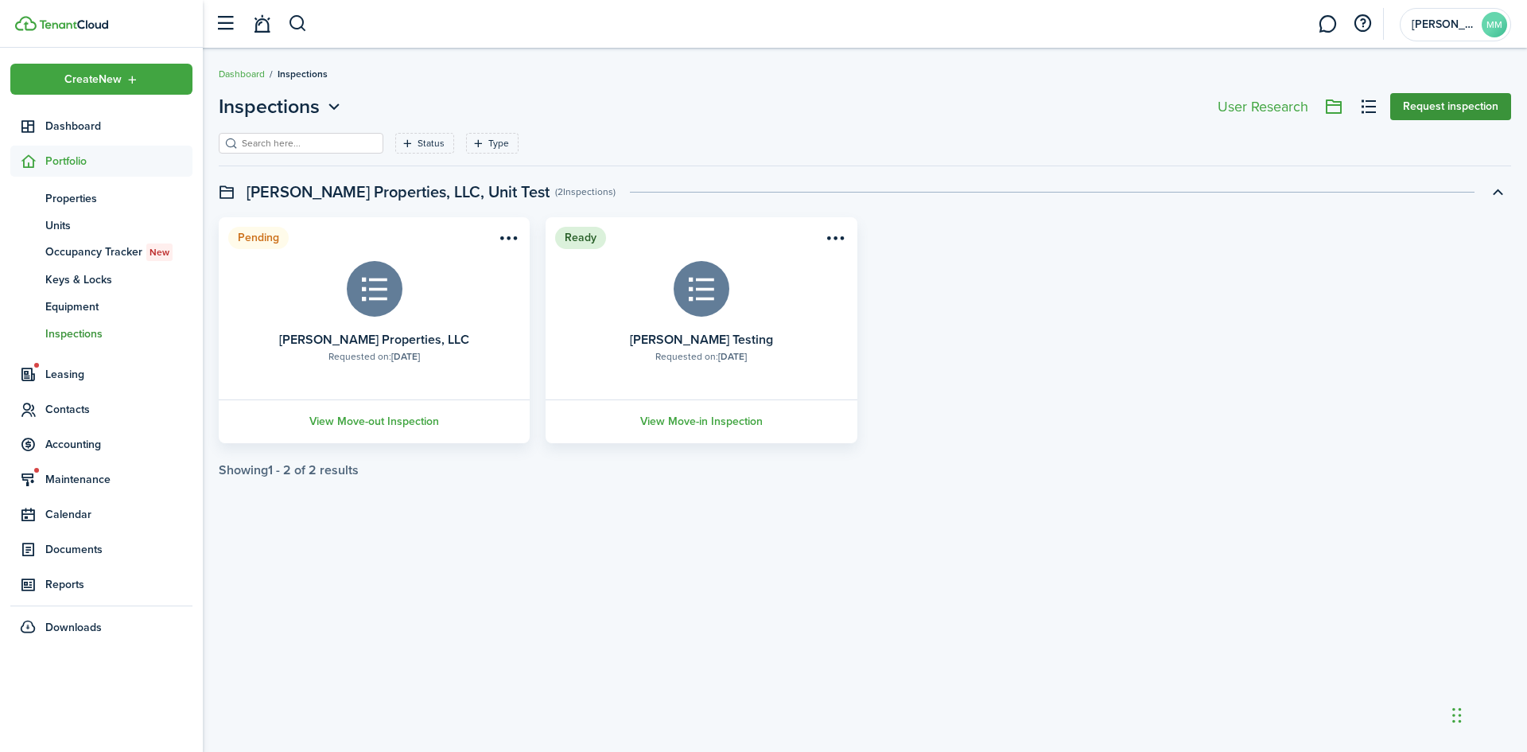
click at [1433, 106] on button "Request inspection" at bounding box center [1450, 106] width 121 height 27
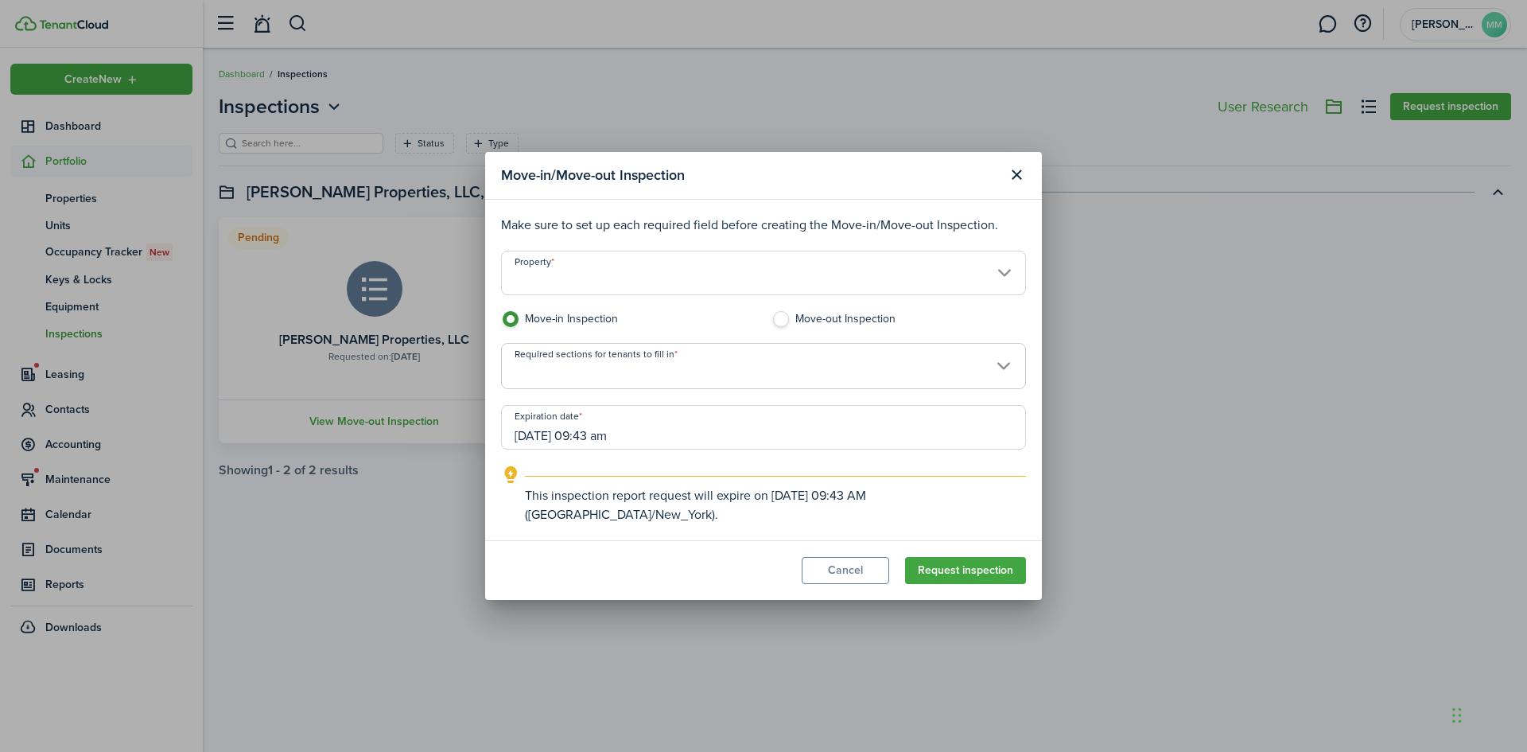
click at [1002, 281] on input "Property" at bounding box center [763, 273] width 525 height 45
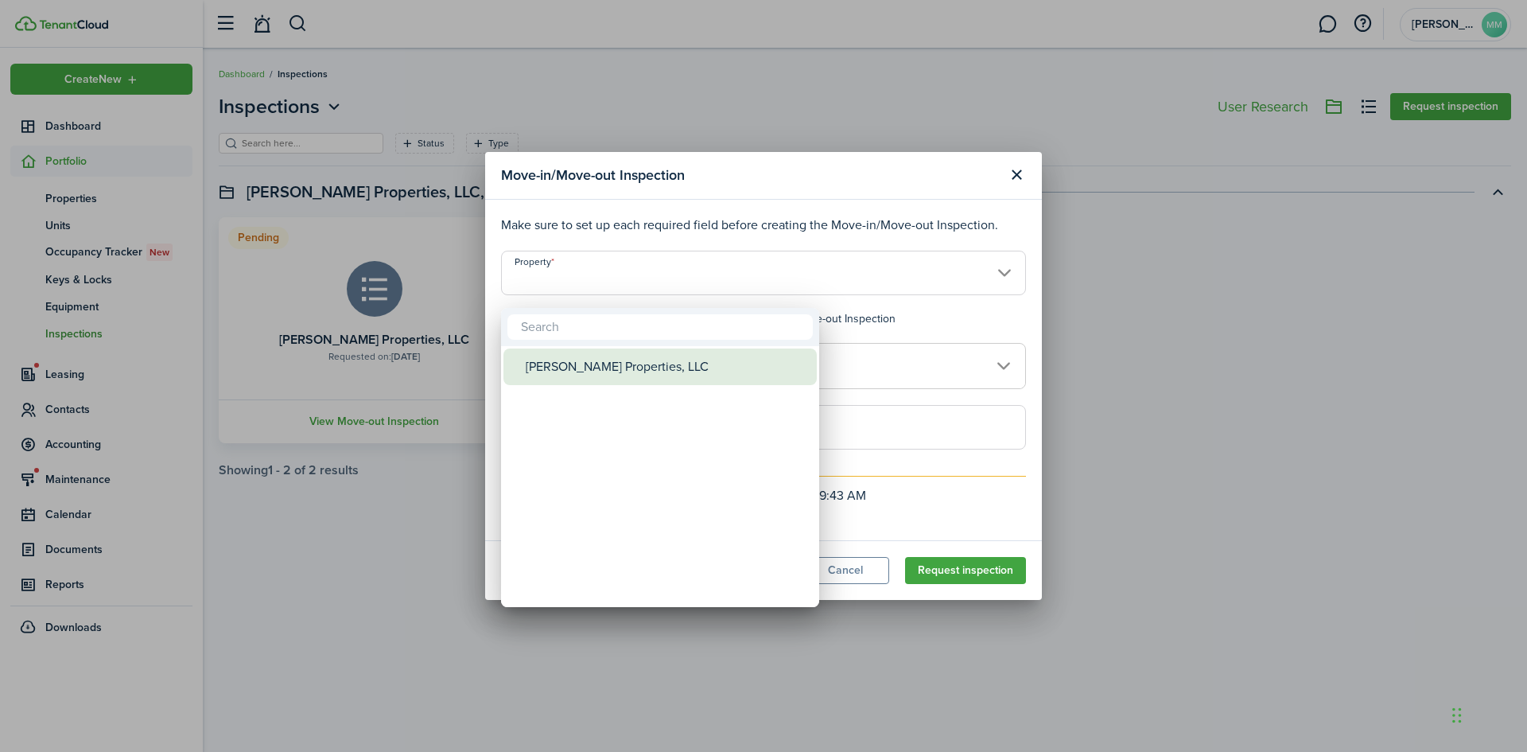
click at [667, 357] on div "[PERSON_NAME] Properties, LLC" at bounding box center [667, 366] width 282 height 37
type input "[PERSON_NAME] Properties, LLC"
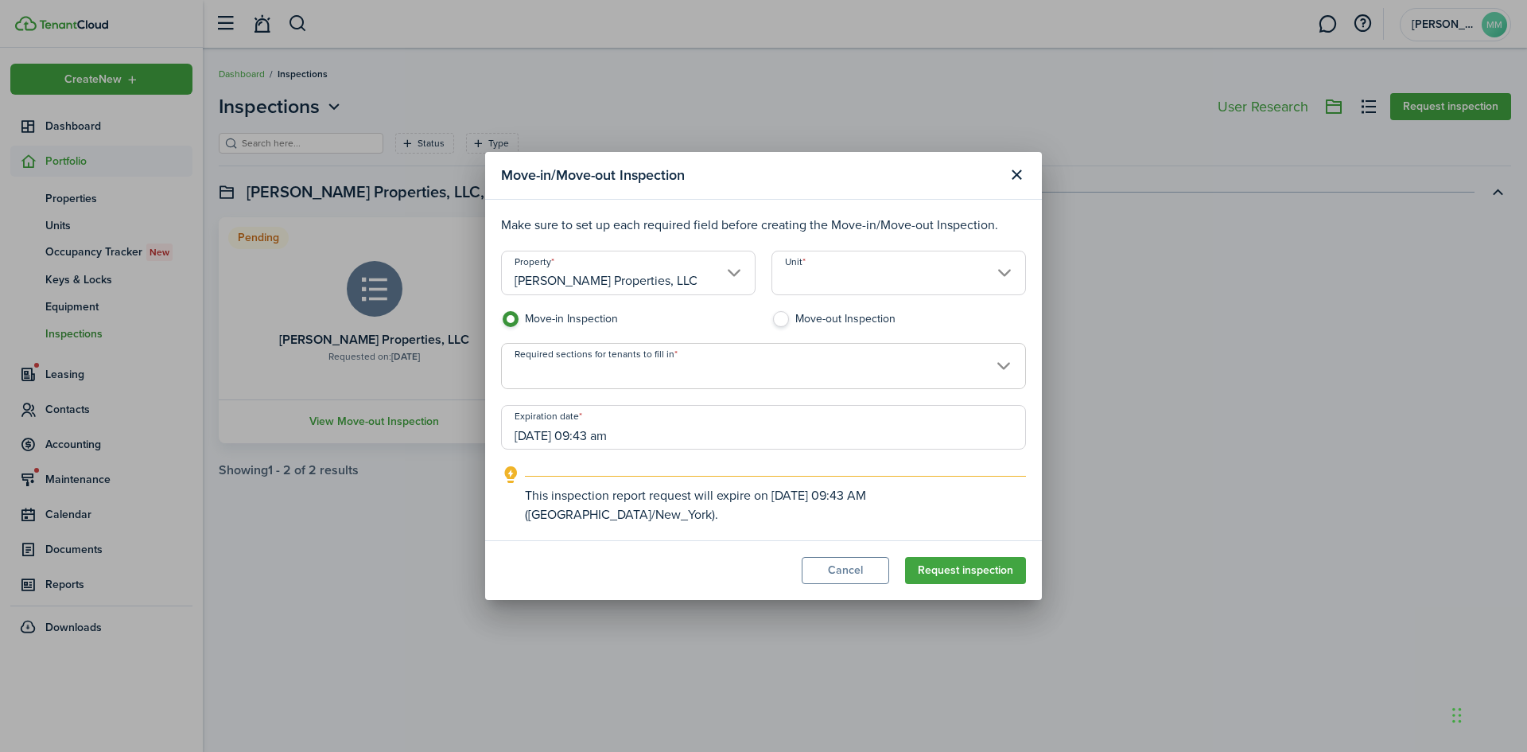
click at [1011, 285] on input "Unit" at bounding box center [899, 273] width 255 height 45
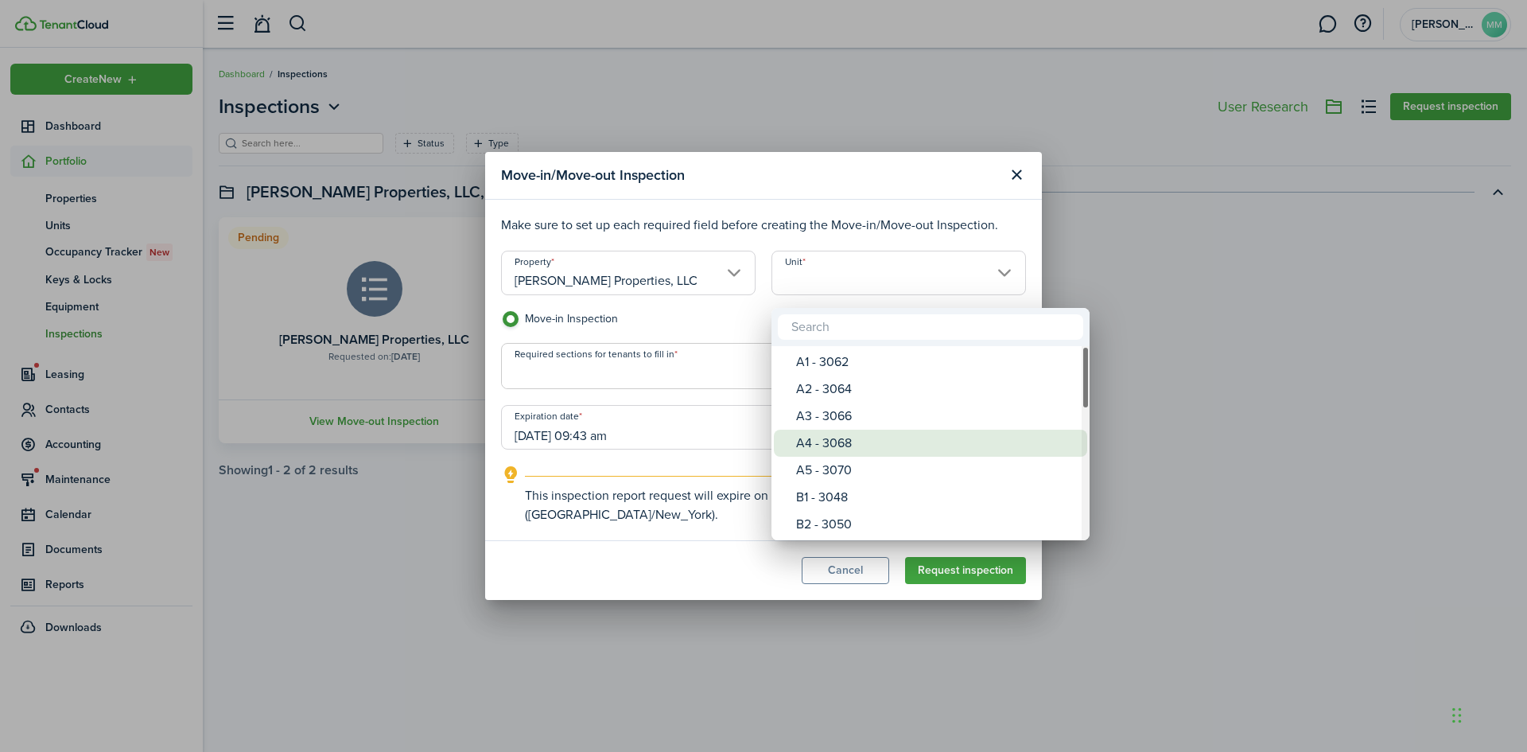
click at [834, 445] on div "A4 - 3068" at bounding box center [937, 443] width 282 height 27
type input "A4 - 3068"
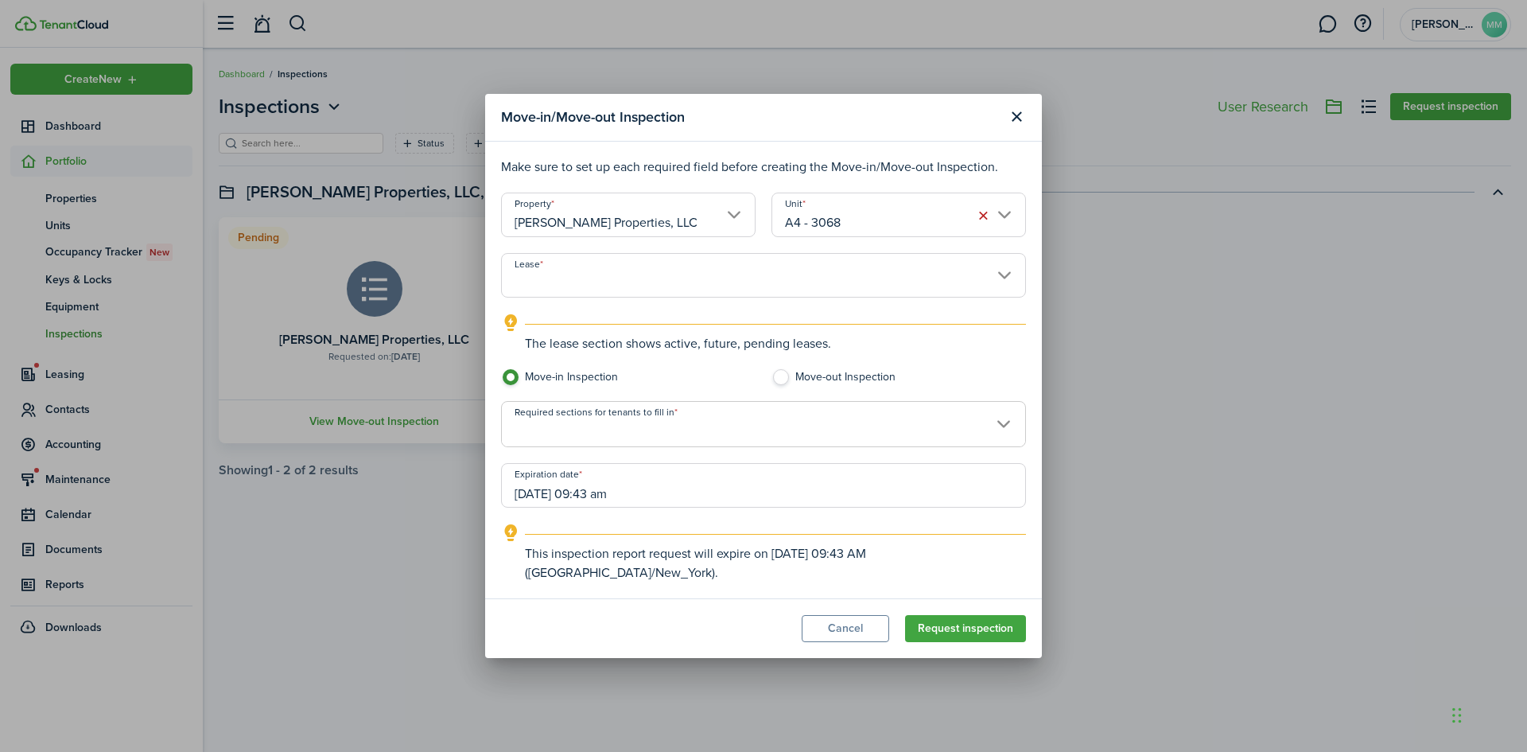
click at [1005, 294] on input "Lease" at bounding box center [763, 275] width 525 height 45
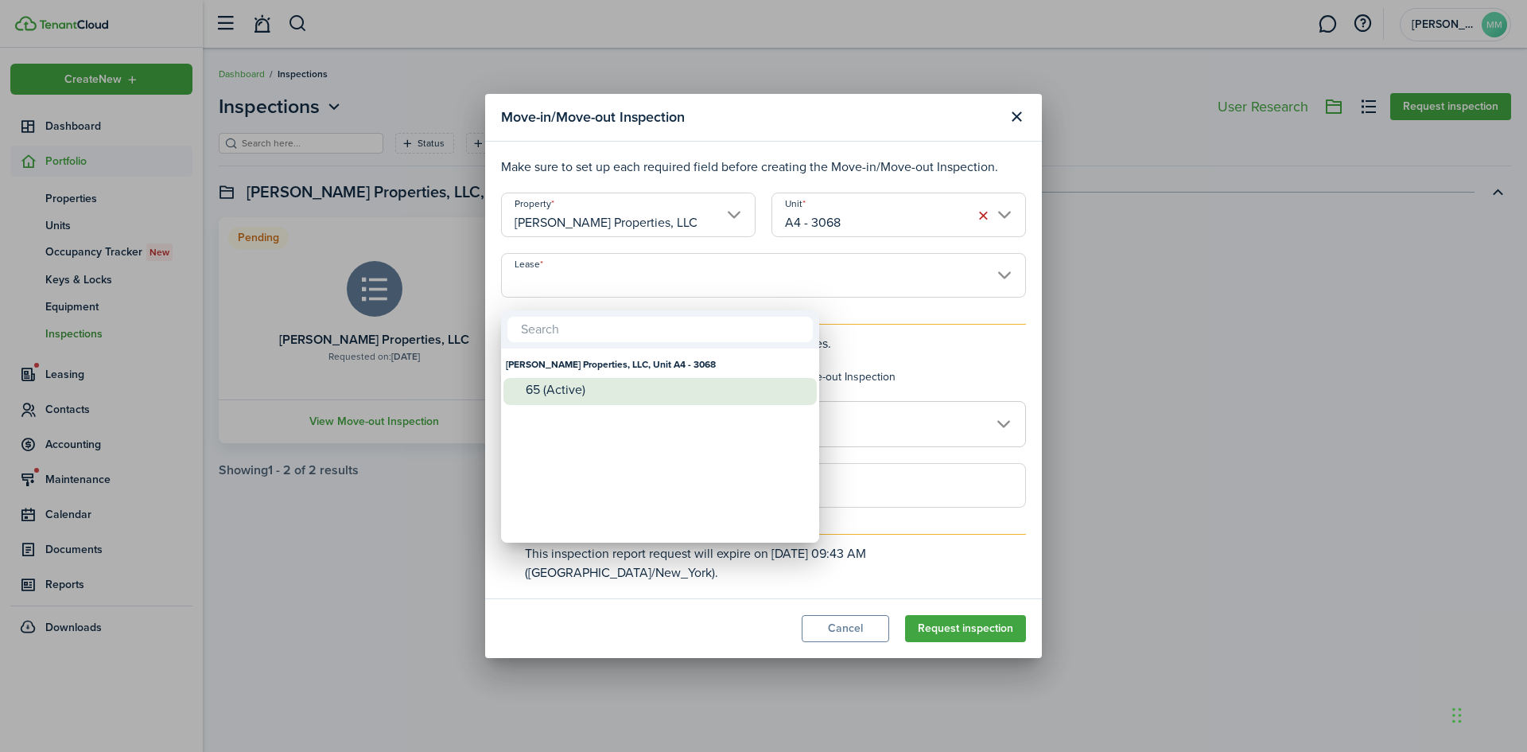
click at [533, 391] on div "65 (Active)" at bounding box center [667, 390] width 282 height 14
type input "[PERSON_NAME] Properties, LLC, Unit A4 - 3068. Lease #65 (Active)"
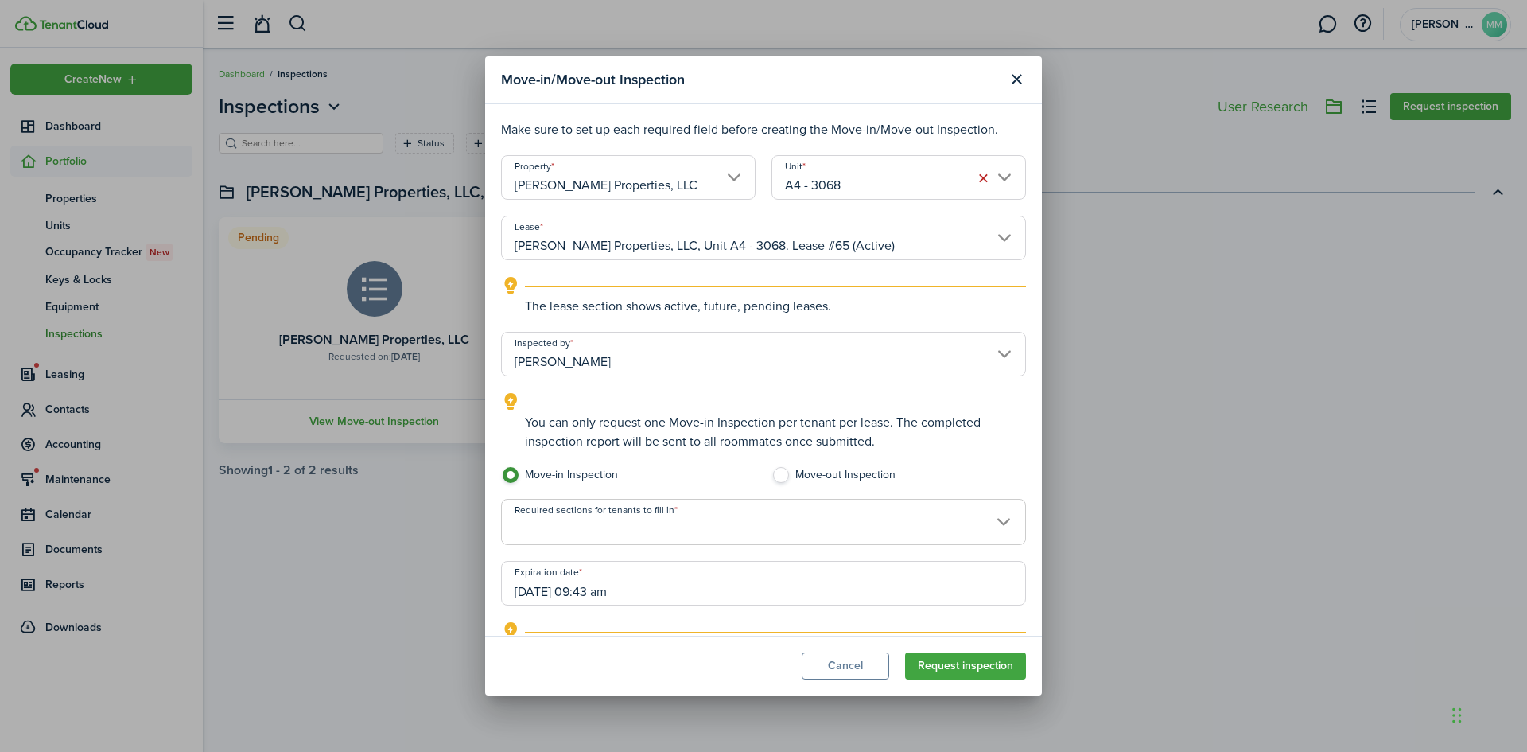
click at [988, 527] on span at bounding box center [763, 530] width 523 height 27
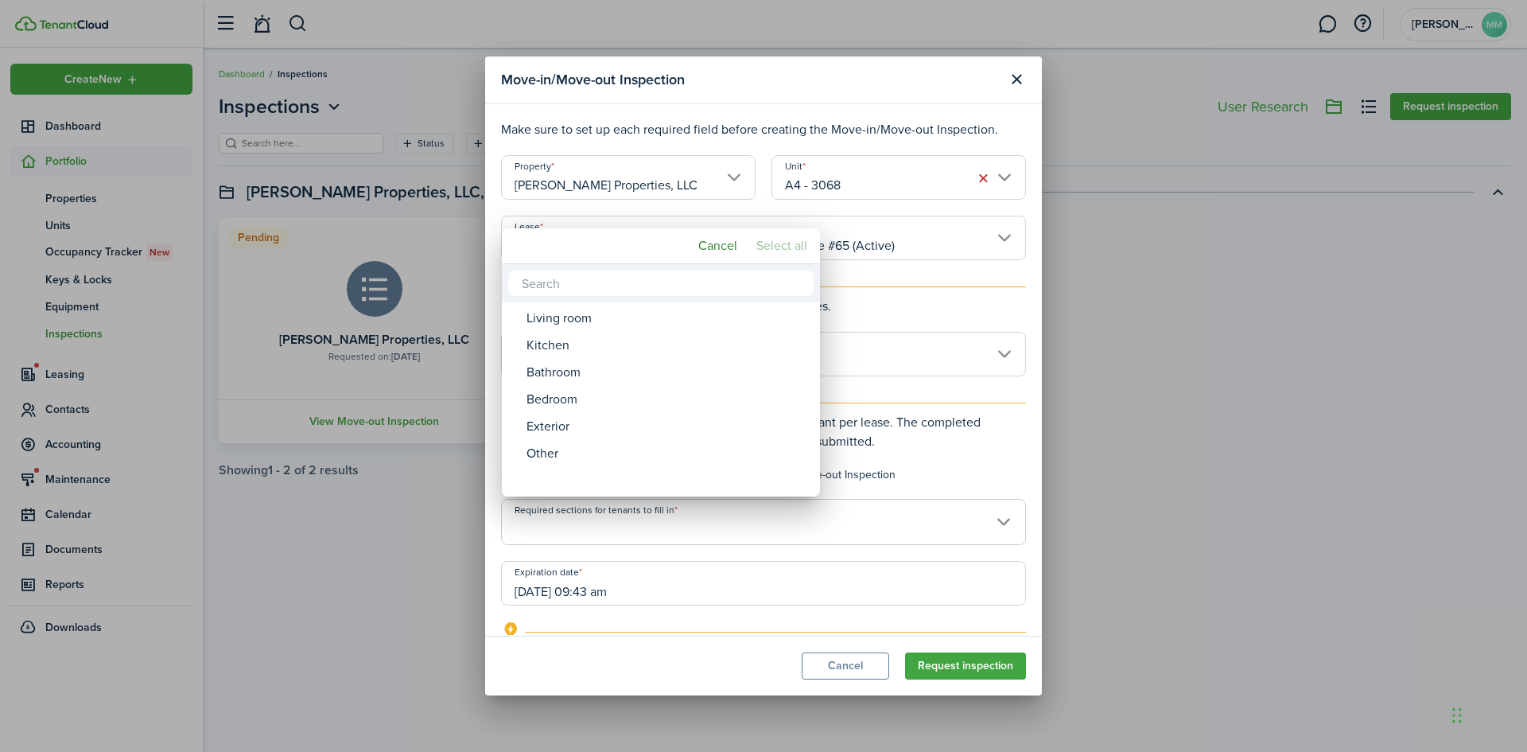
click at [783, 245] on mbsc-button "Select all" at bounding box center [782, 245] width 64 height 29
type input "Living room, Kitchen, Bathroom, Bedroom, Exterior, Other"
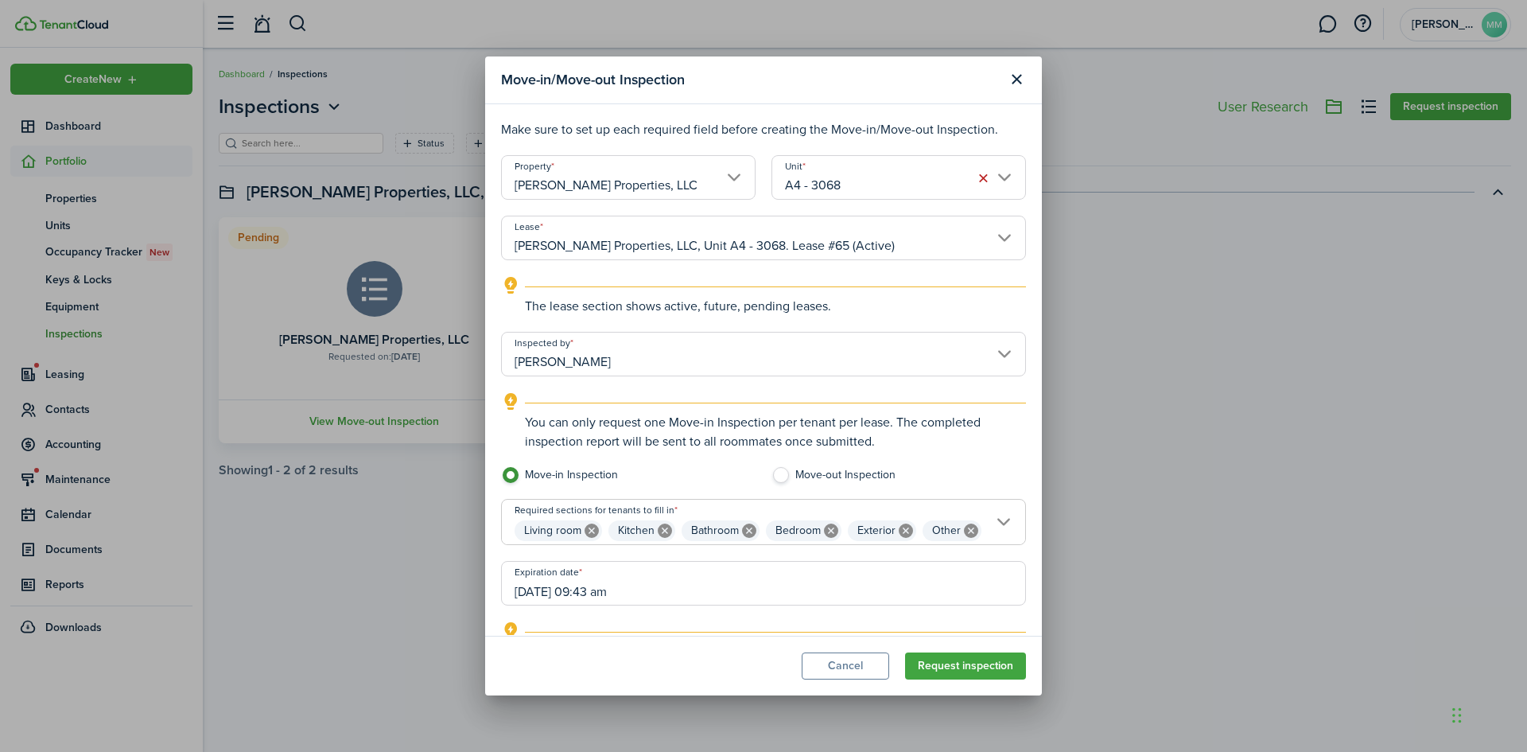
click at [599, 605] on input "[DATE] 09:43 am" at bounding box center [763, 583] width 525 height 45
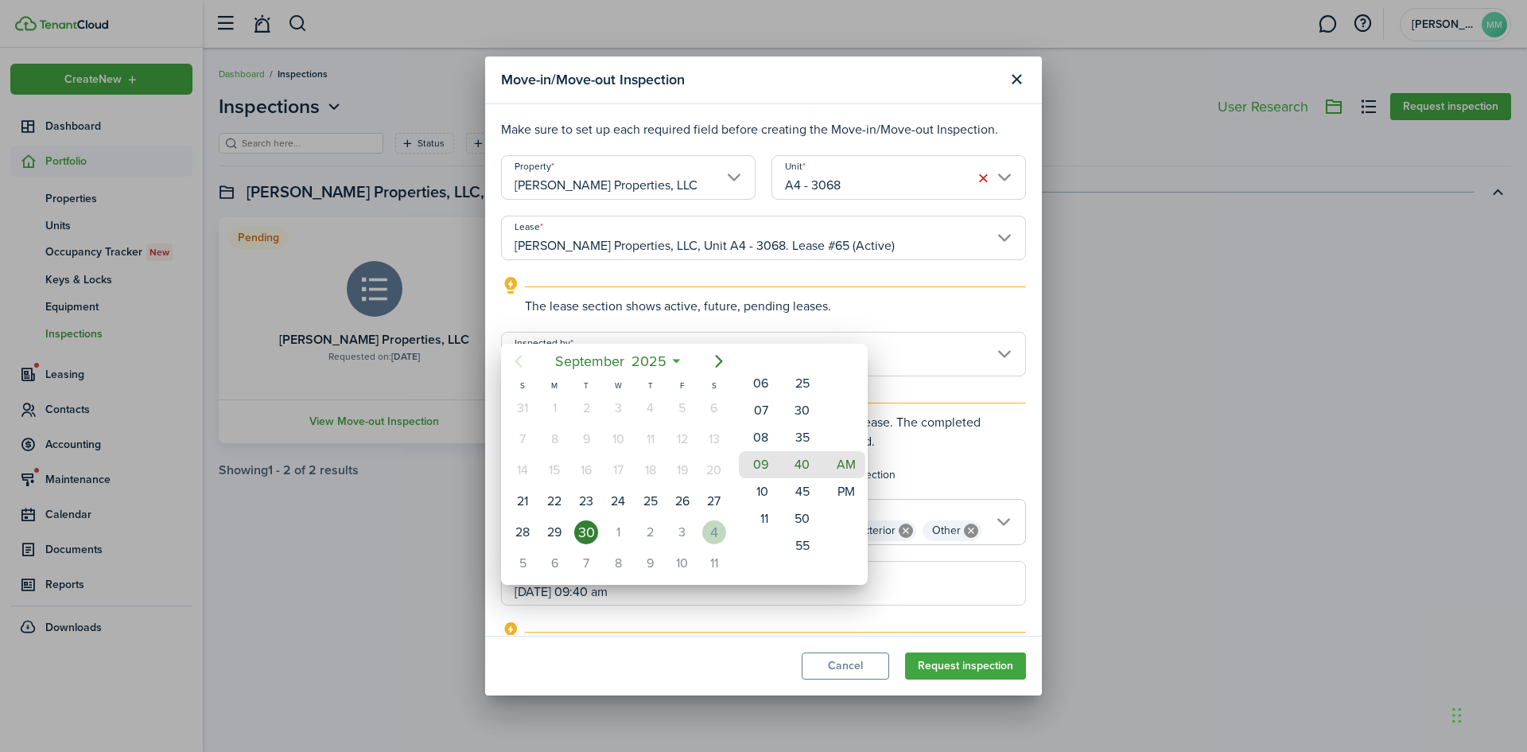
drag, startPoint x: 724, startPoint y: 527, endPoint x: 729, endPoint y: 535, distance: 9.1
click at [729, 535] on div "4" at bounding box center [714, 532] width 32 height 30
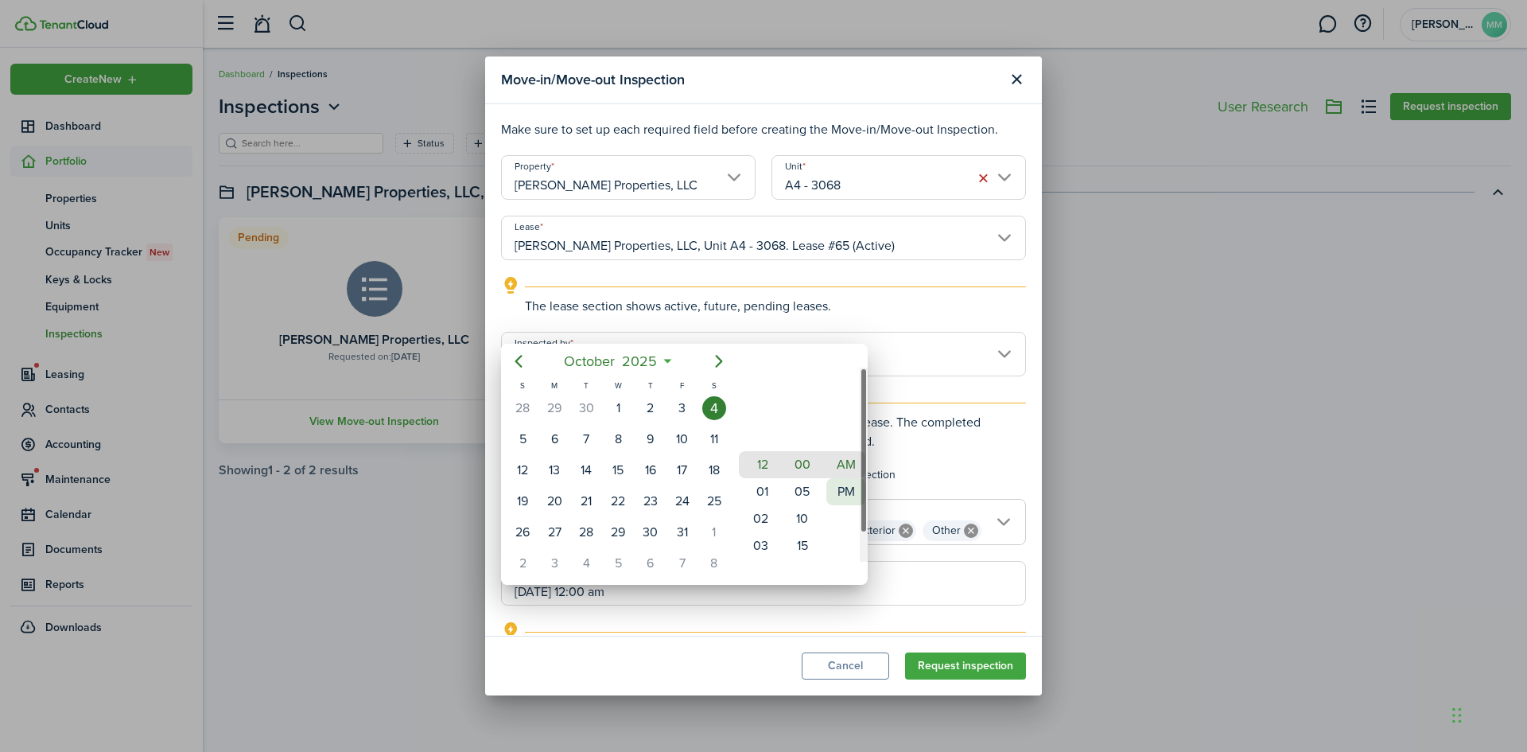
click at [849, 489] on mbsc-wheel-item "PM" at bounding box center [845, 491] width 39 height 27
type input "[DATE] 12:00 pm"
click at [719, 660] on div at bounding box center [764, 376] width 1782 height 1006
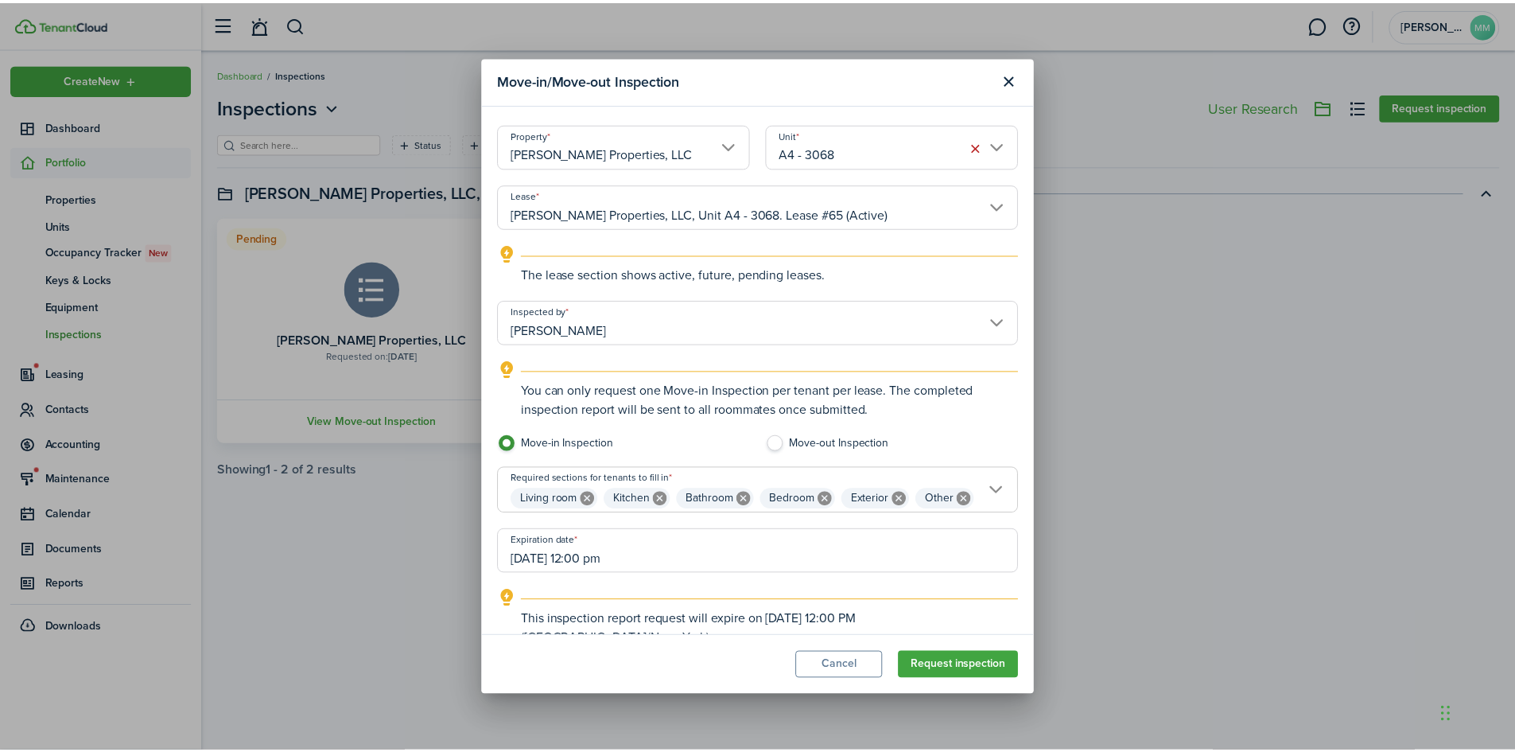
scroll to position [87, 0]
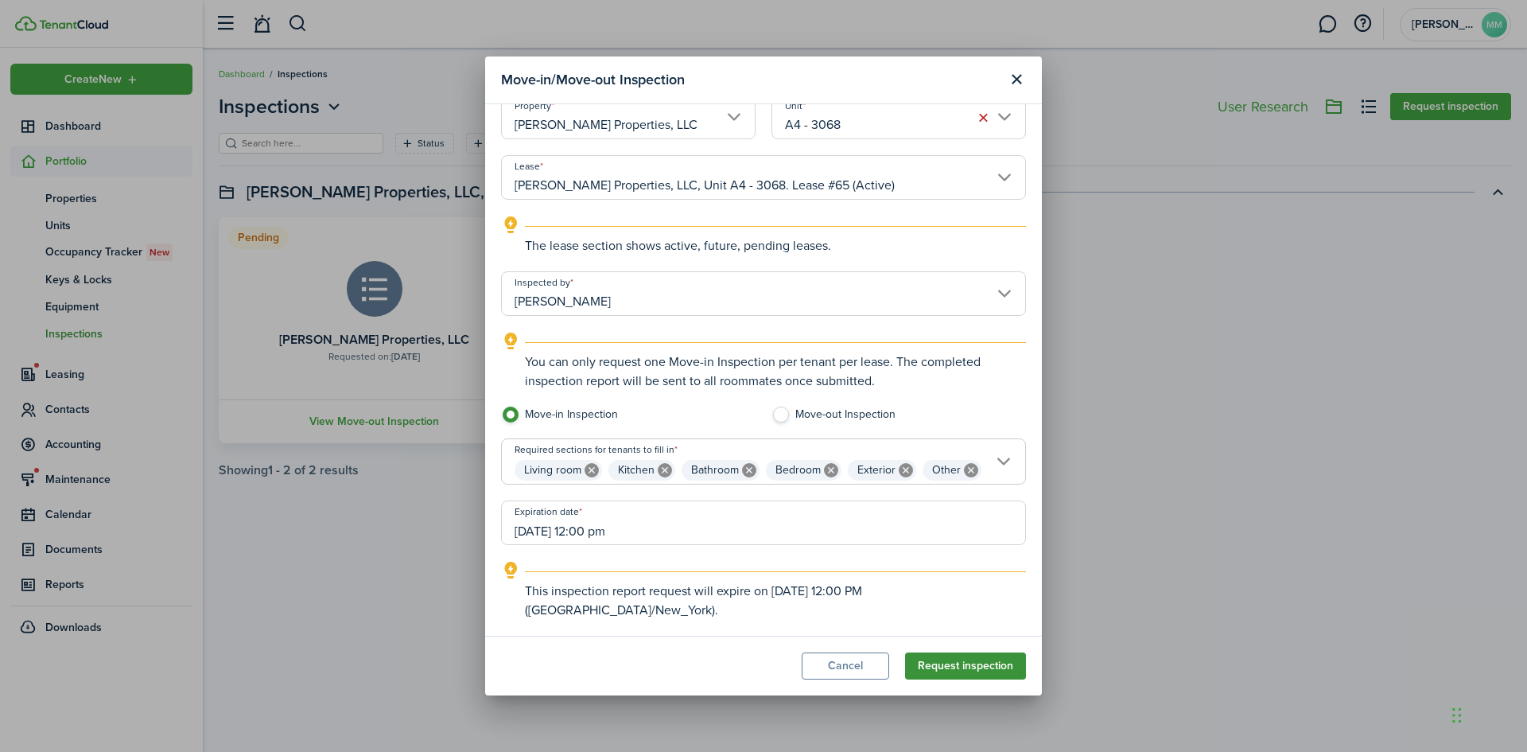
click at [946, 667] on button "Request inspection" at bounding box center [965, 665] width 121 height 27
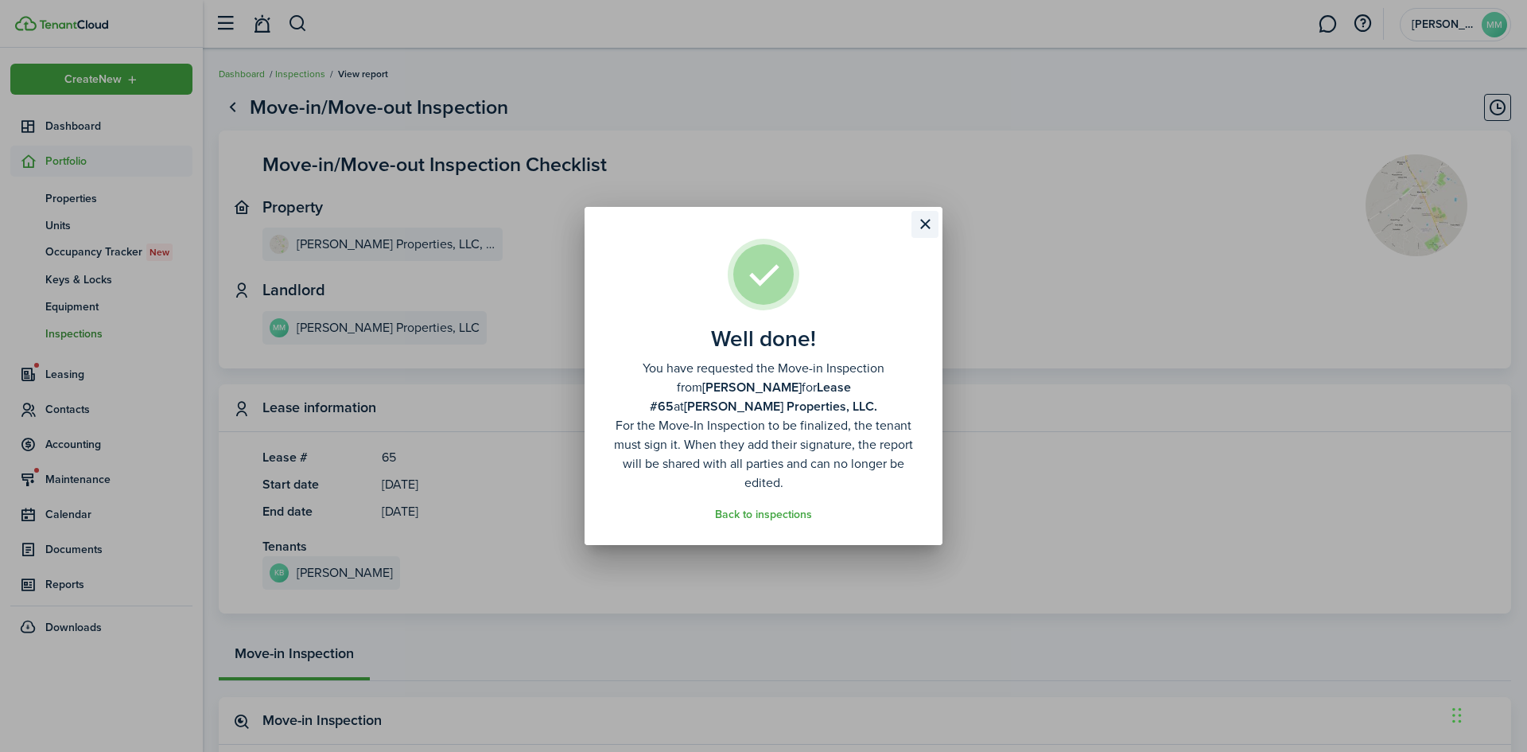
click at [930, 238] on button "Close modal" at bounding box center [925, 224] width 27 height 27
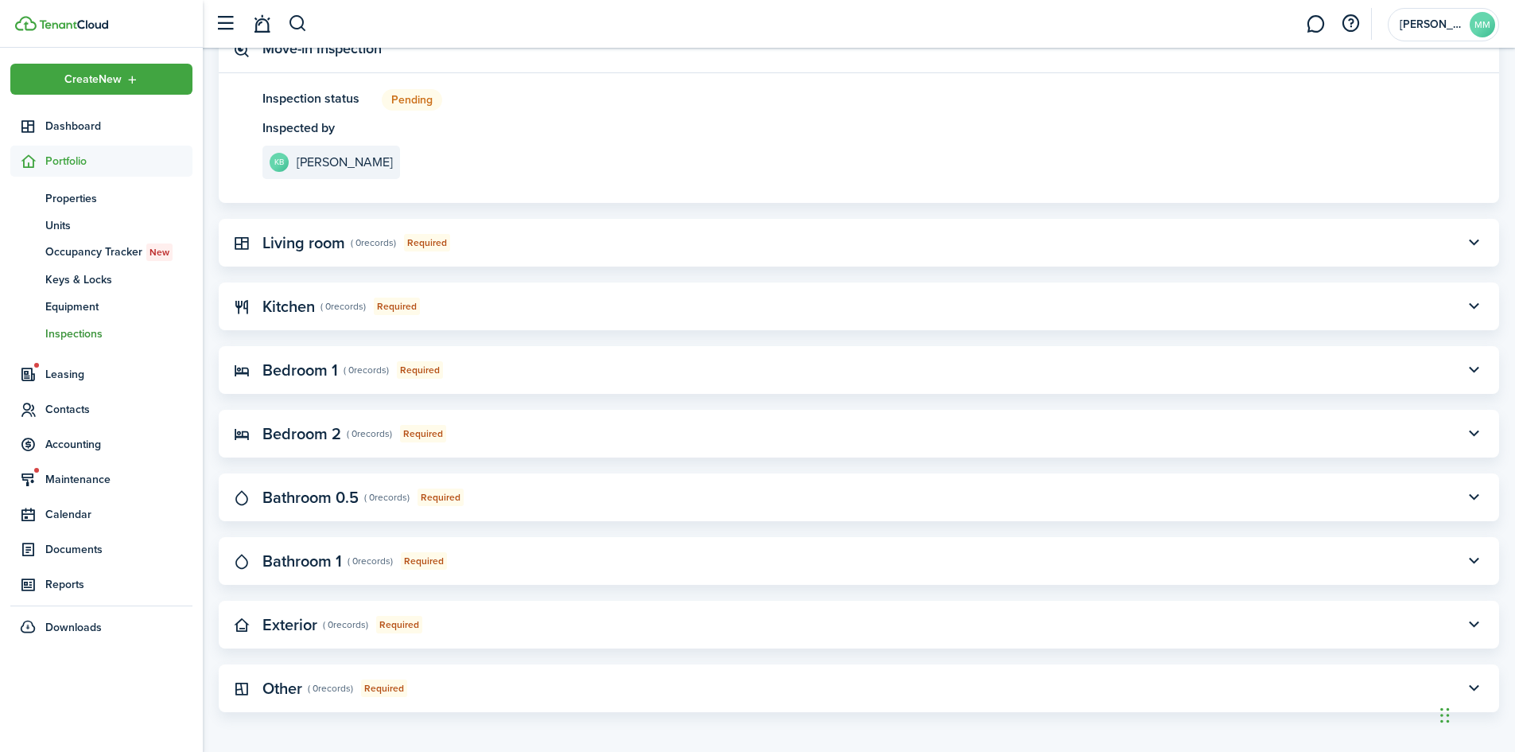
scroll to position [676, 0]
click at [1468, 240] on button "button" at bounding box center [1473, 238] width 27 height 27
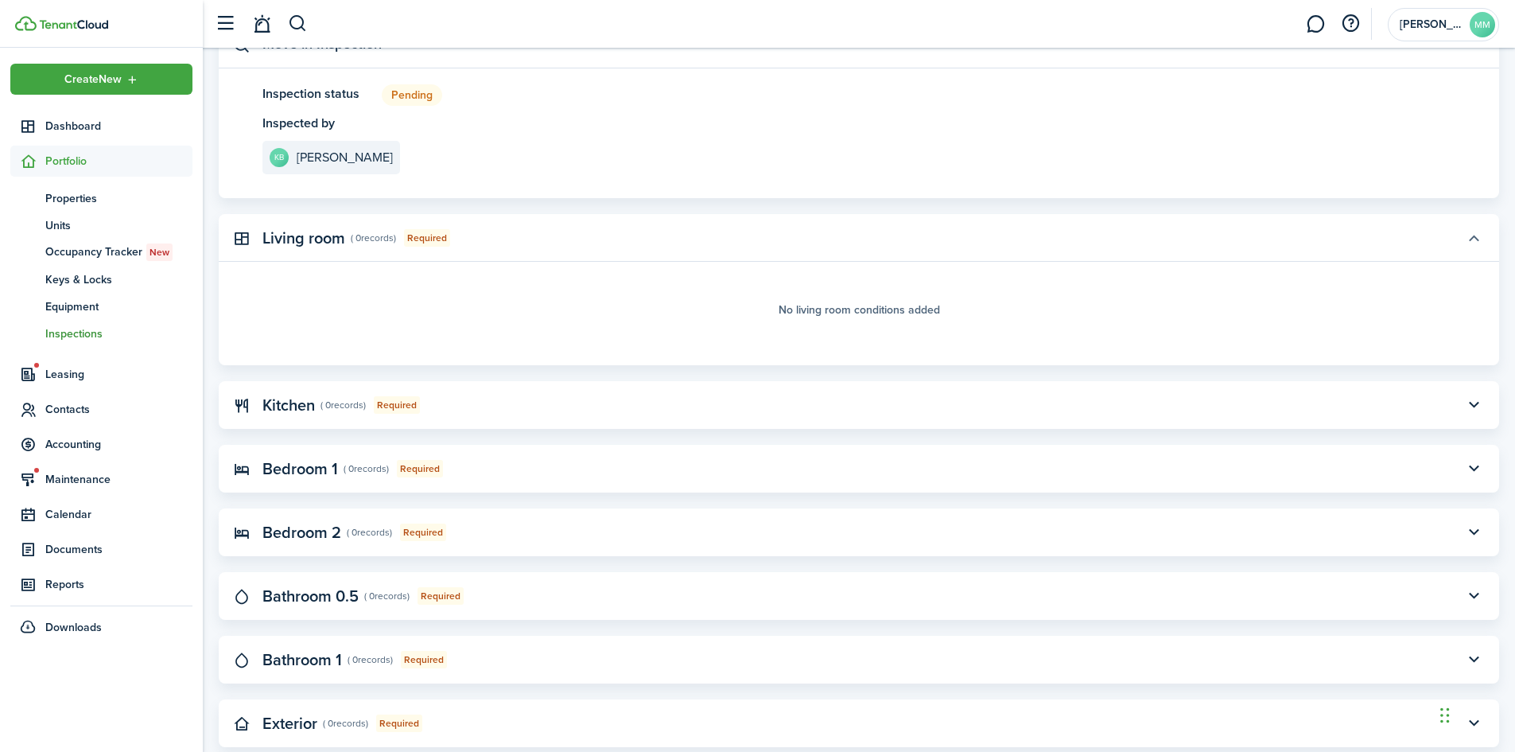
click at [1469, 238] on button "button" at bounding box center [1473, 237] width 27 height 27
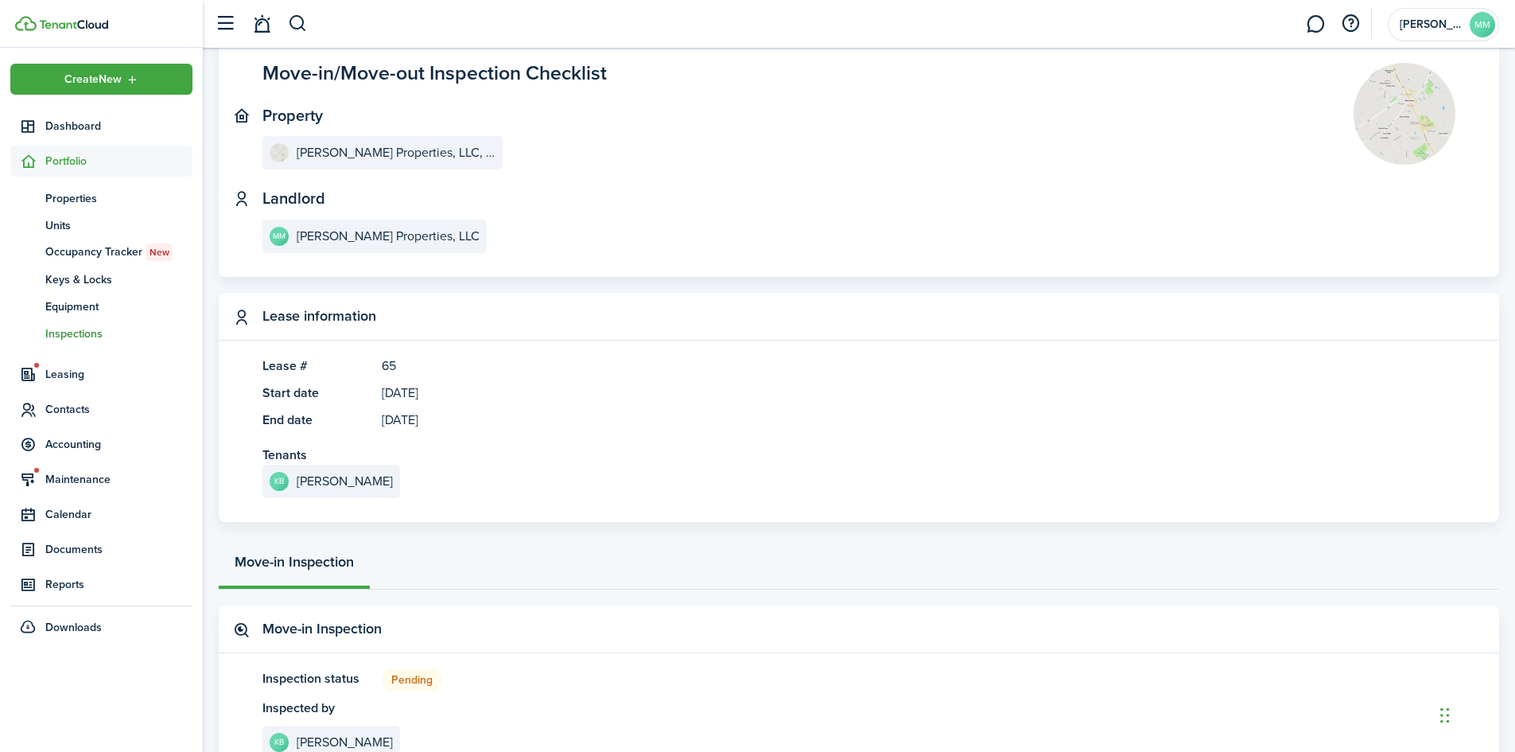
scroll to position [0, 0]
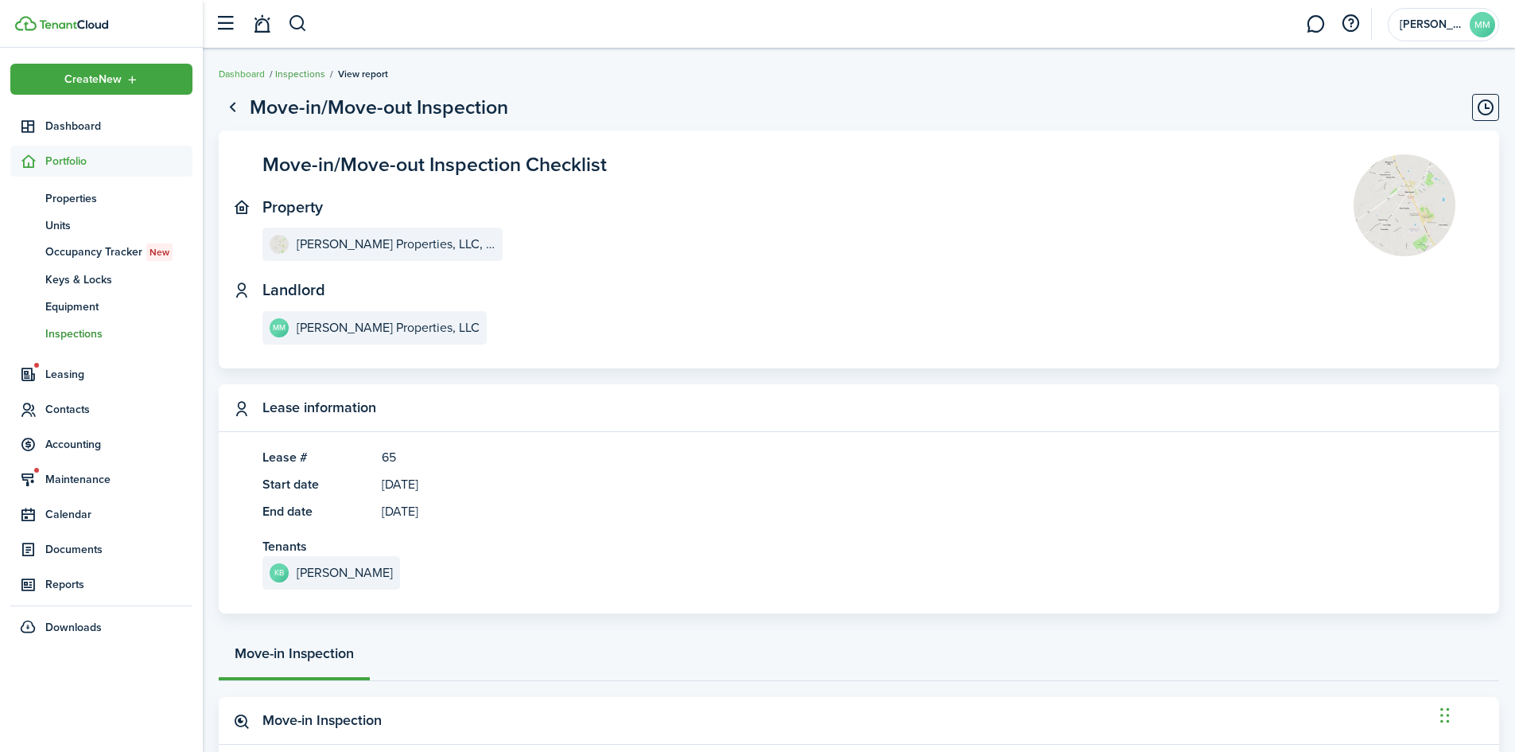
click at [305, 75] on link "Inspections" at bounding box center [300, 74] width 50 height 14
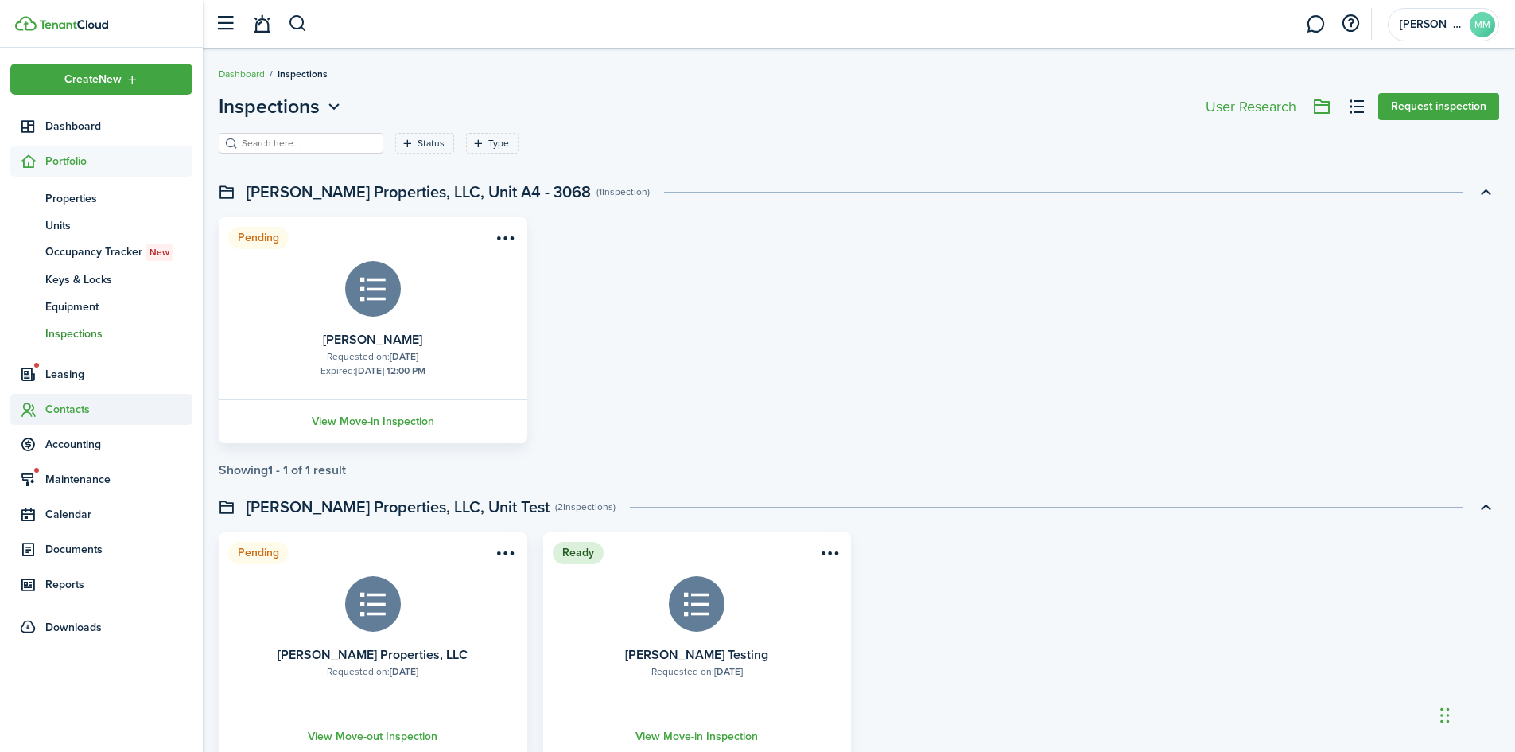
click at [52, 403] on span "Contacts" at bounding box center [118, 409] width 147 height 17
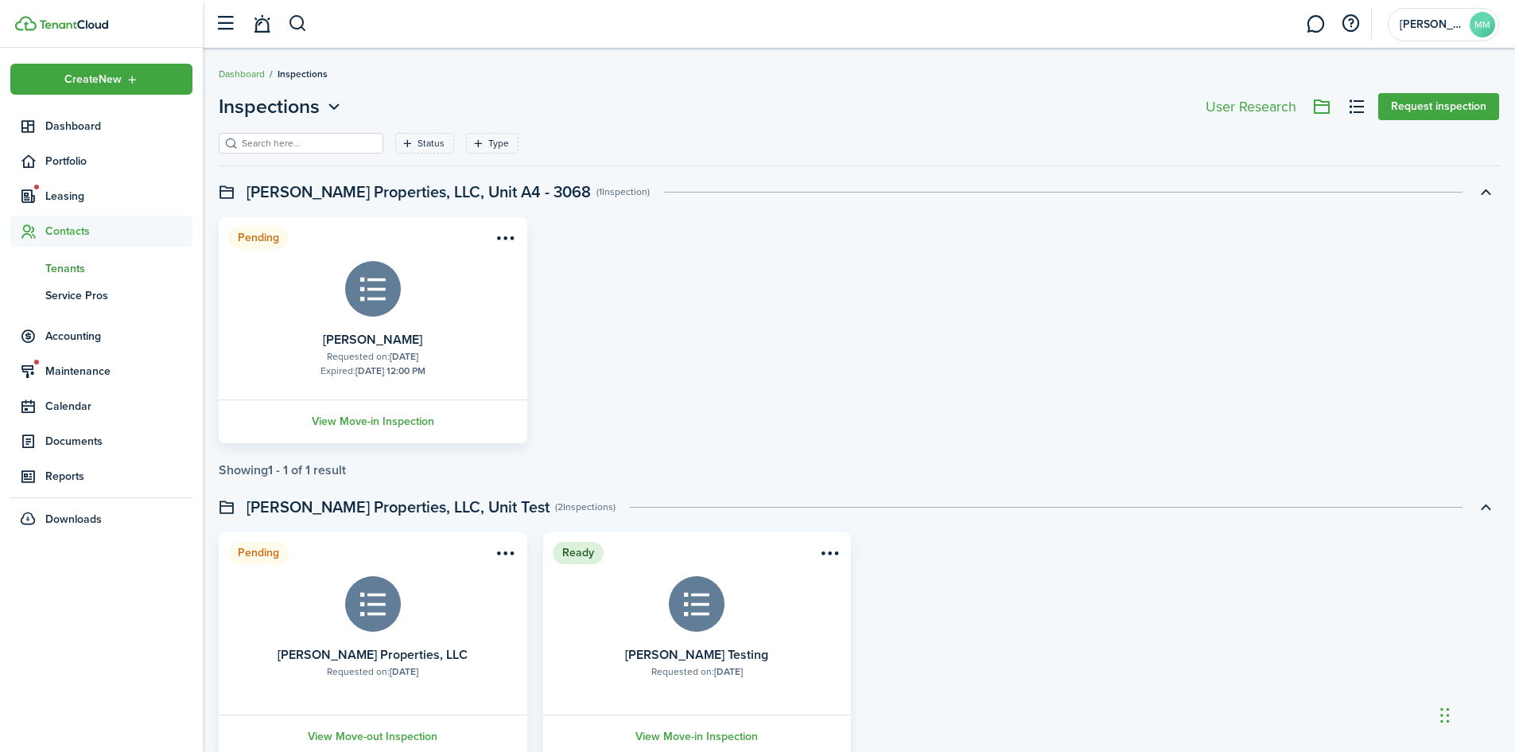
click at [75, 262] on span "Tenants" at bounding box center [118, 268] width 147 height 17
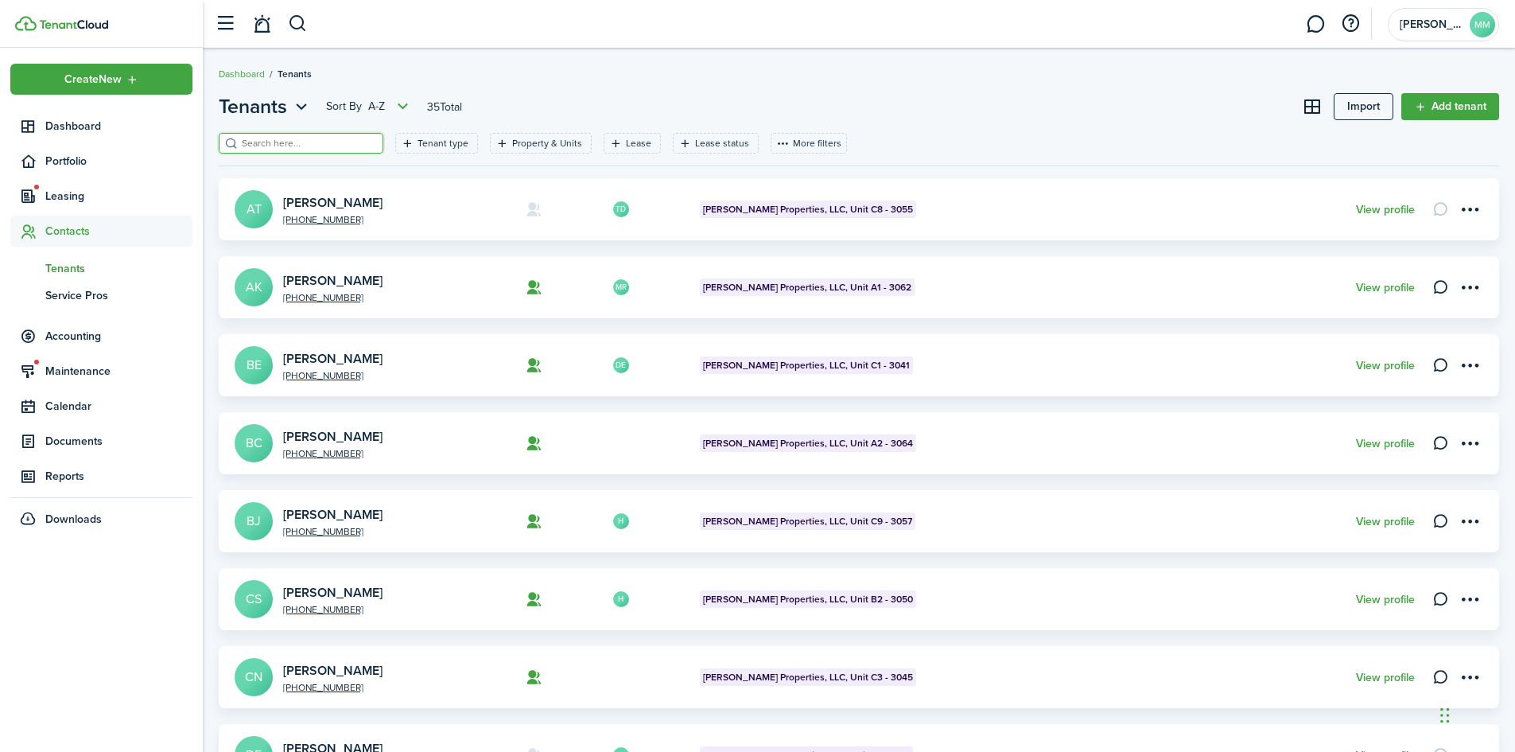
click at [320, 146] on input "search" at bounding box center [308, 143] width 140 height 15
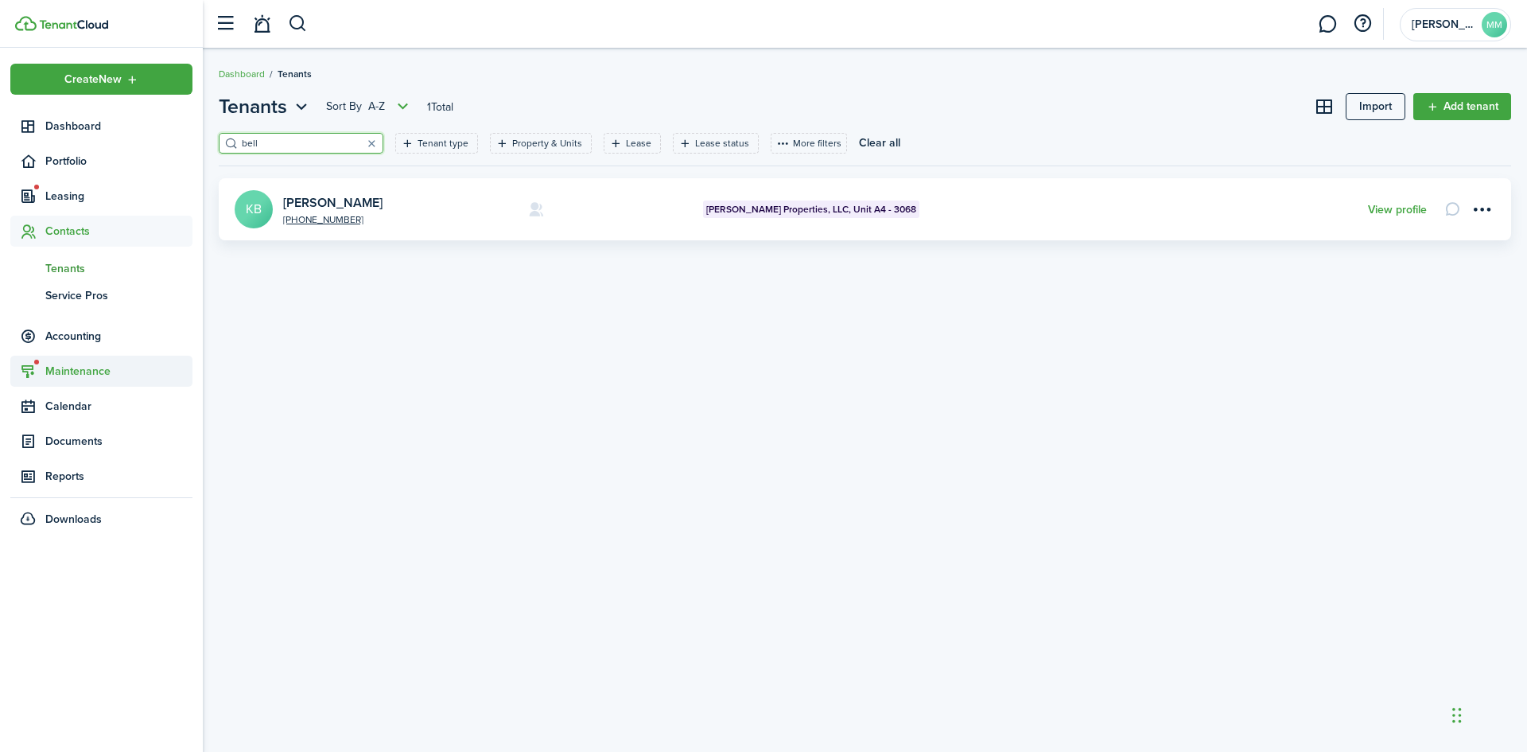
type input "bell"
click at [72, 382] on span "Maintenance" at bounding box center [101, 371] width 182 height 31
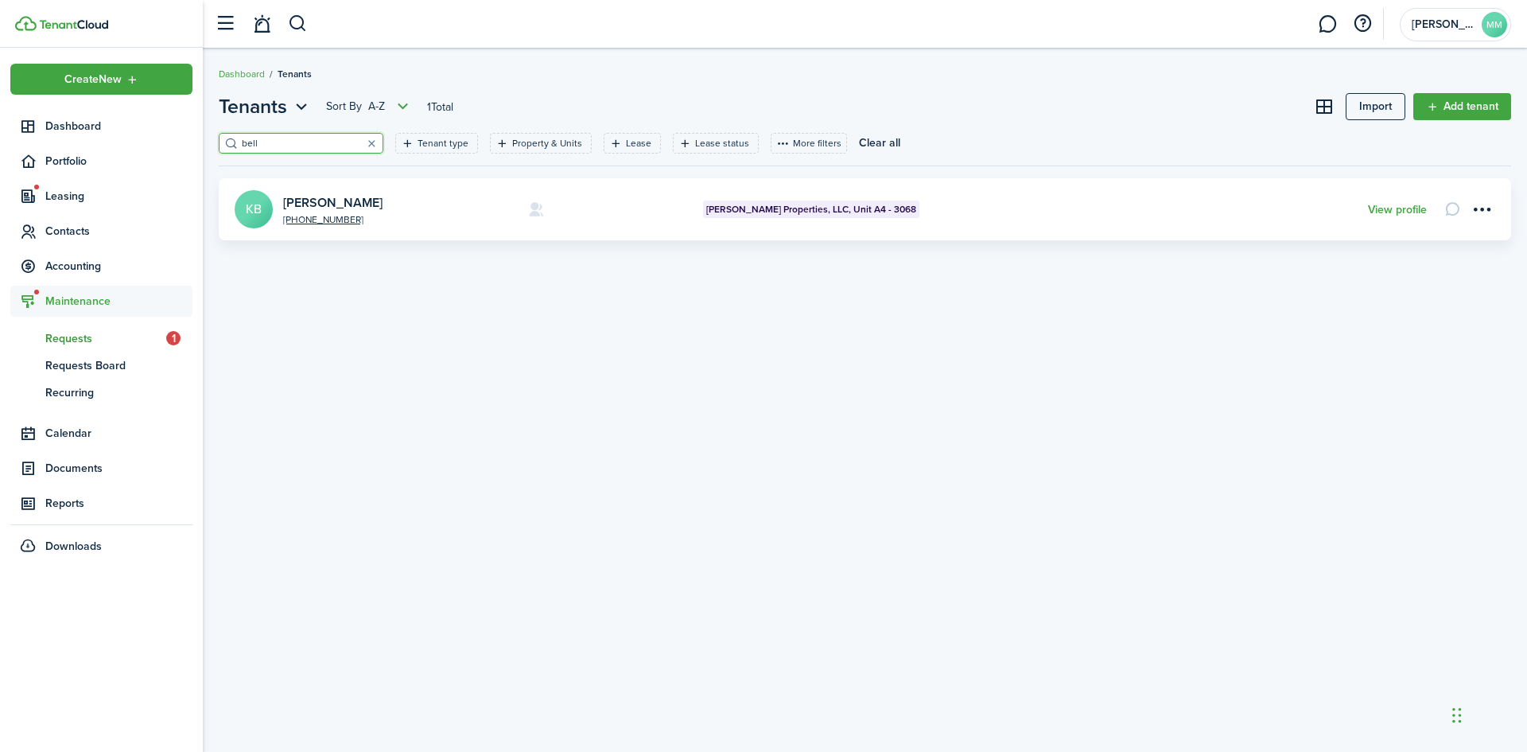
click at [76, 344] on span "Requests" at bounding box center [105, 338] width 121 height 17
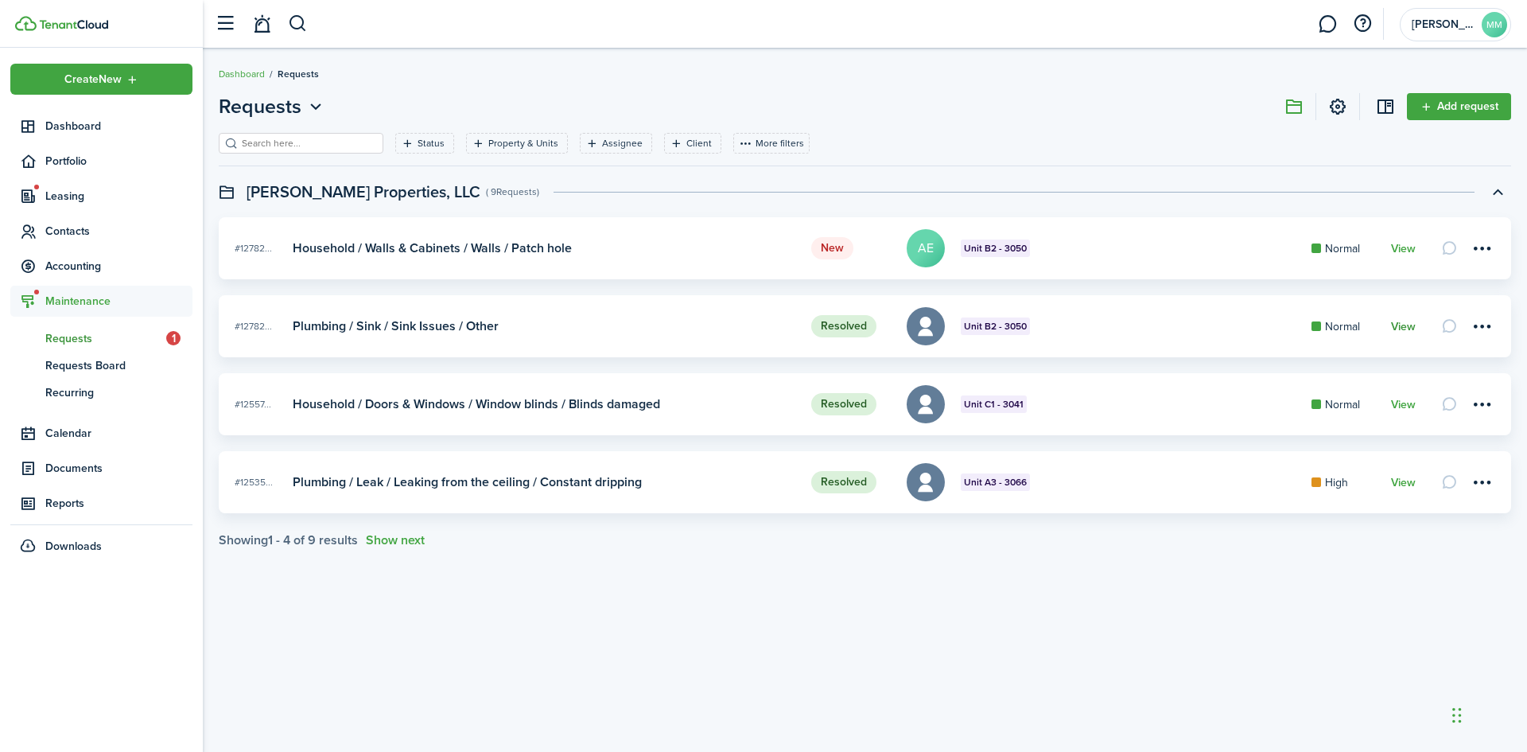
click at [1401, 322] on link "View" at bounding box center [1403, 327] width 25 height 13
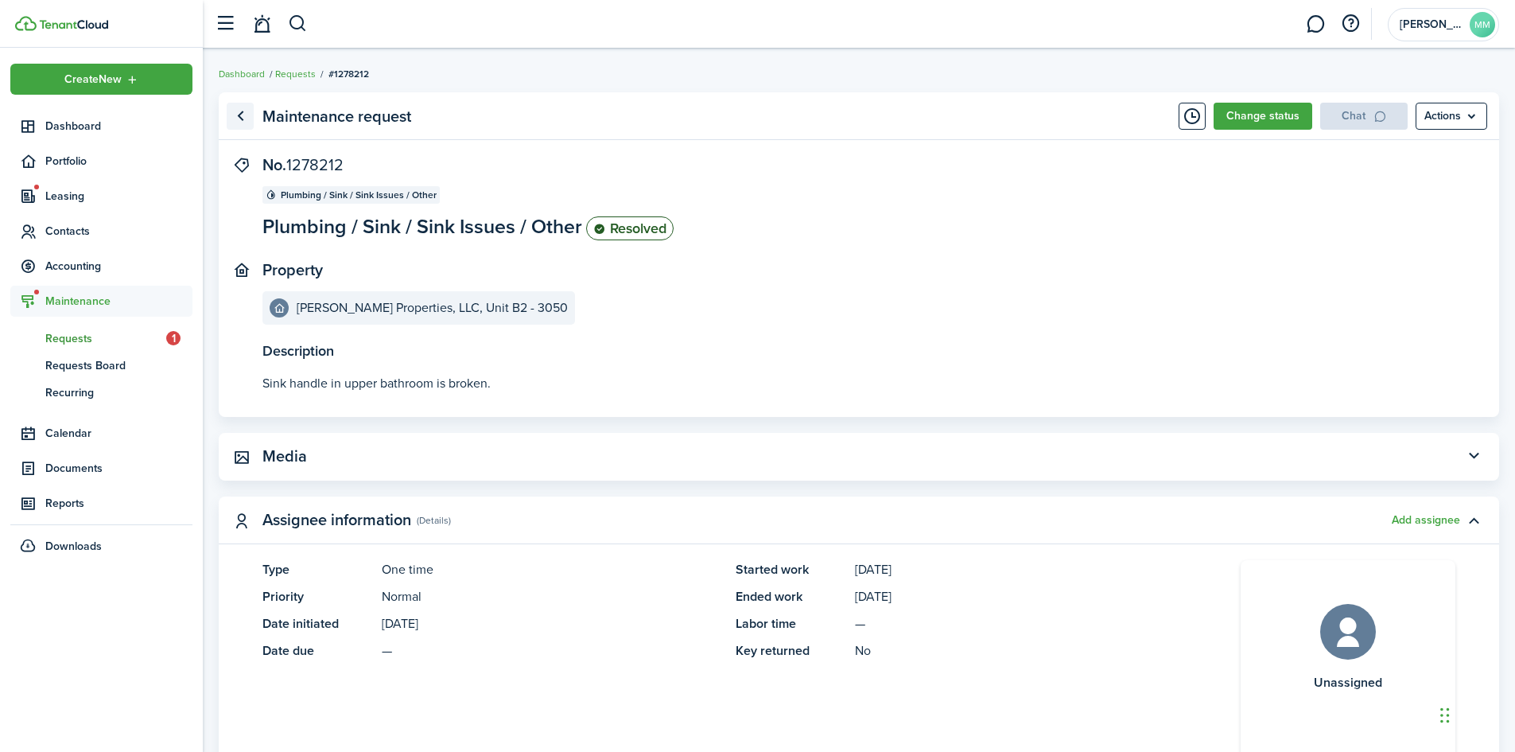
click at [249, 115] on link "Go back" at bounding box center [240, 116] width 27 height 27
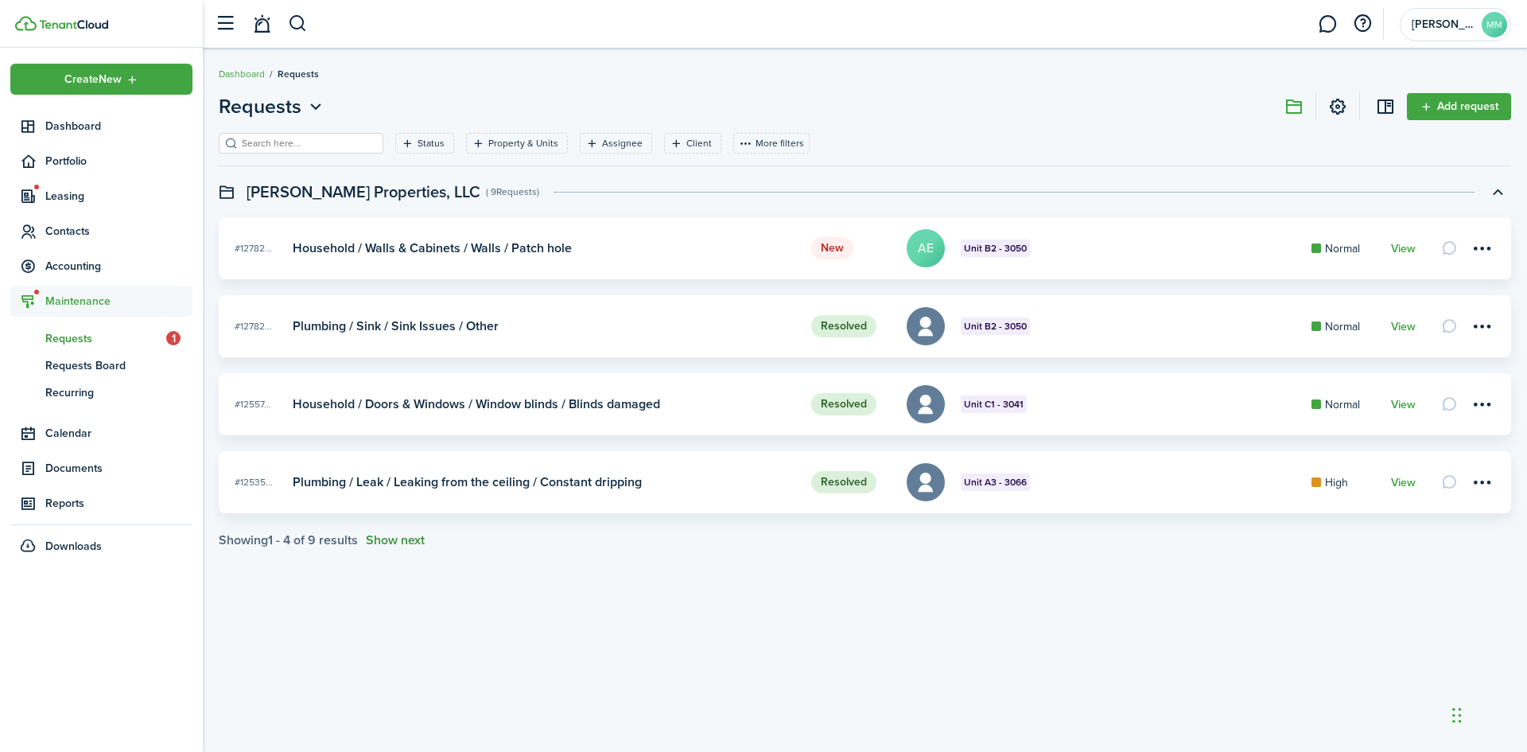
click at [400, 542] on button "Show next" at bounding box center [395, 540] width 59 height 14
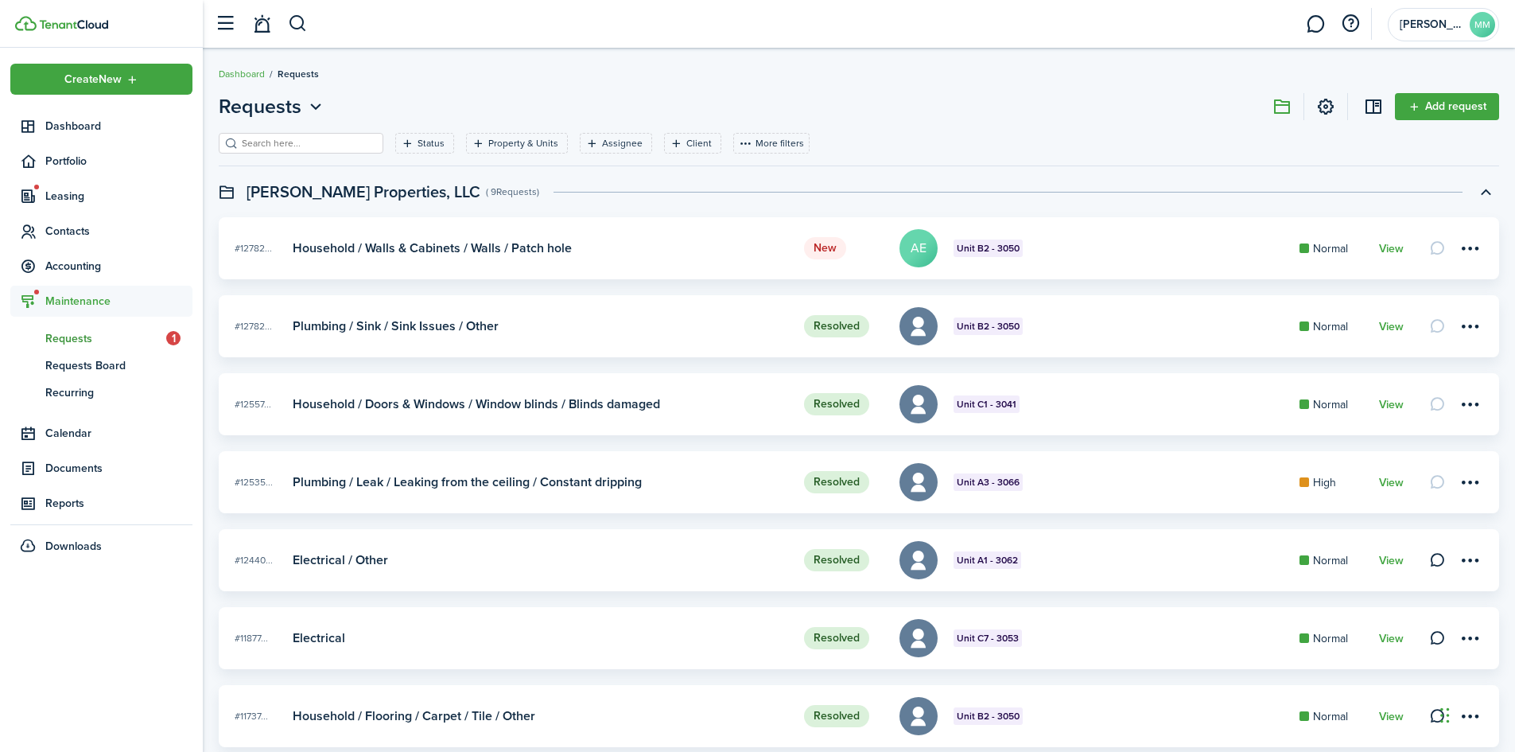
scroll to position [151, 0]
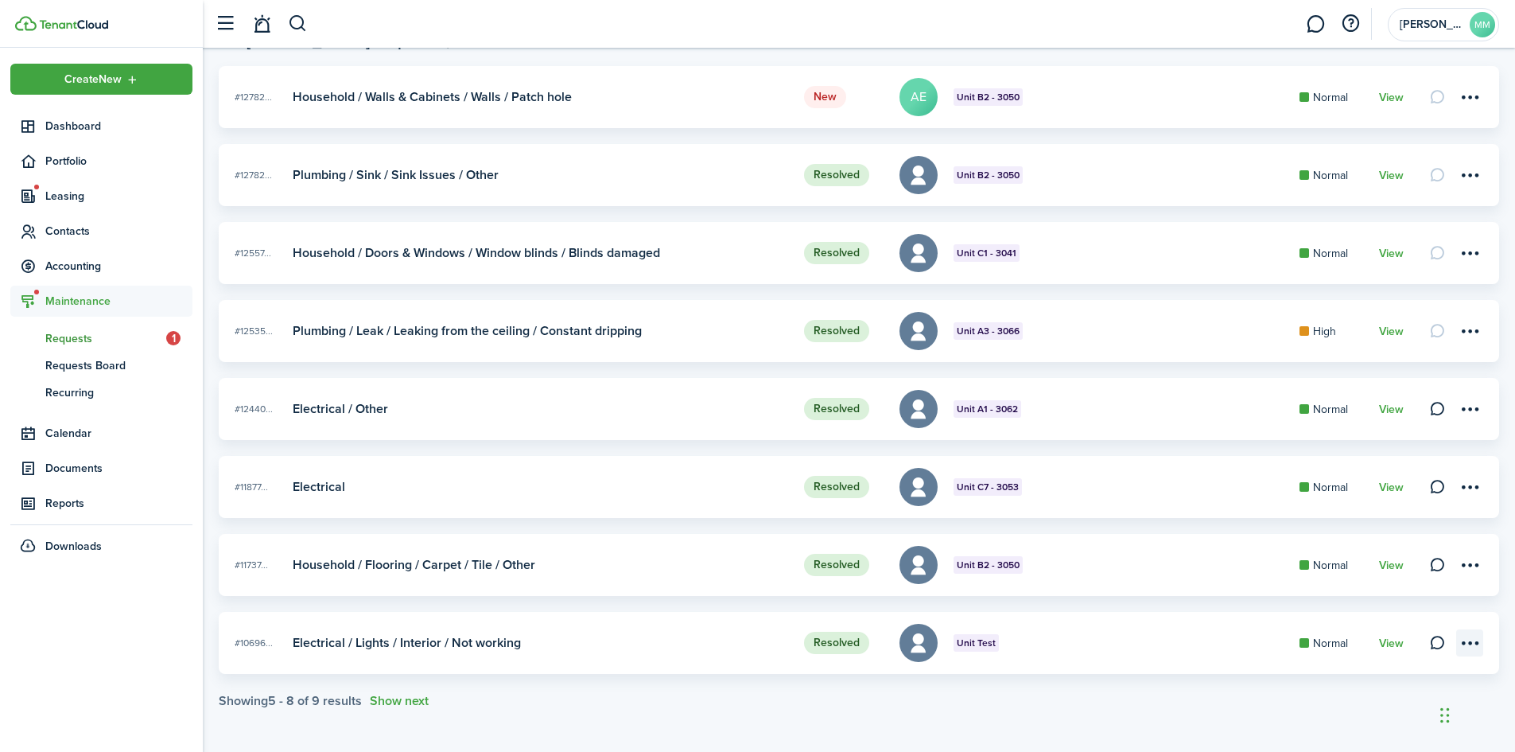
click at [1463, 636] on menu-btn-icon at bounding box center [1469, 642] width 27 height 27
click at [1370, 649] on link "Edit" at bounding box center [1413, 650] width 139 height 27
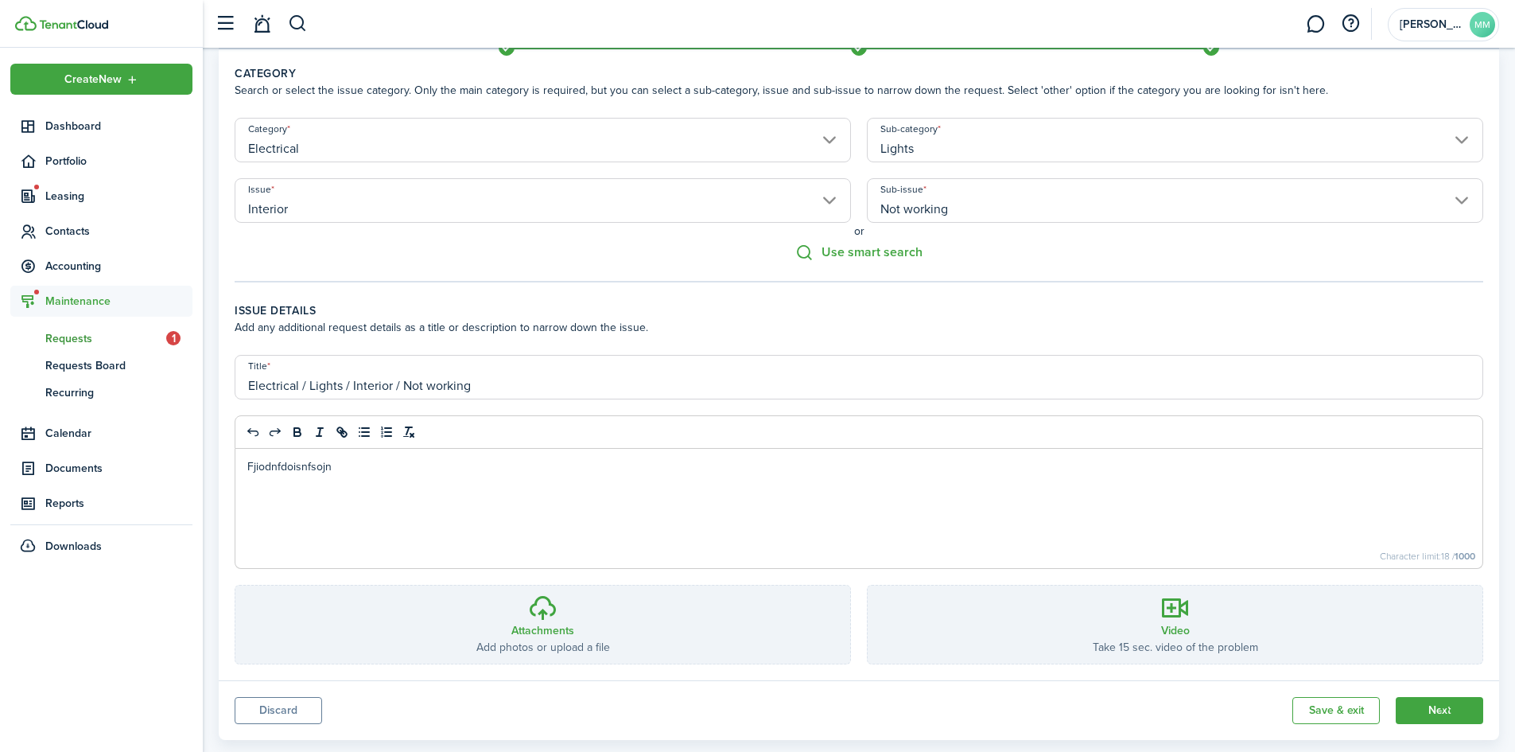
scroll to position [91, 0]
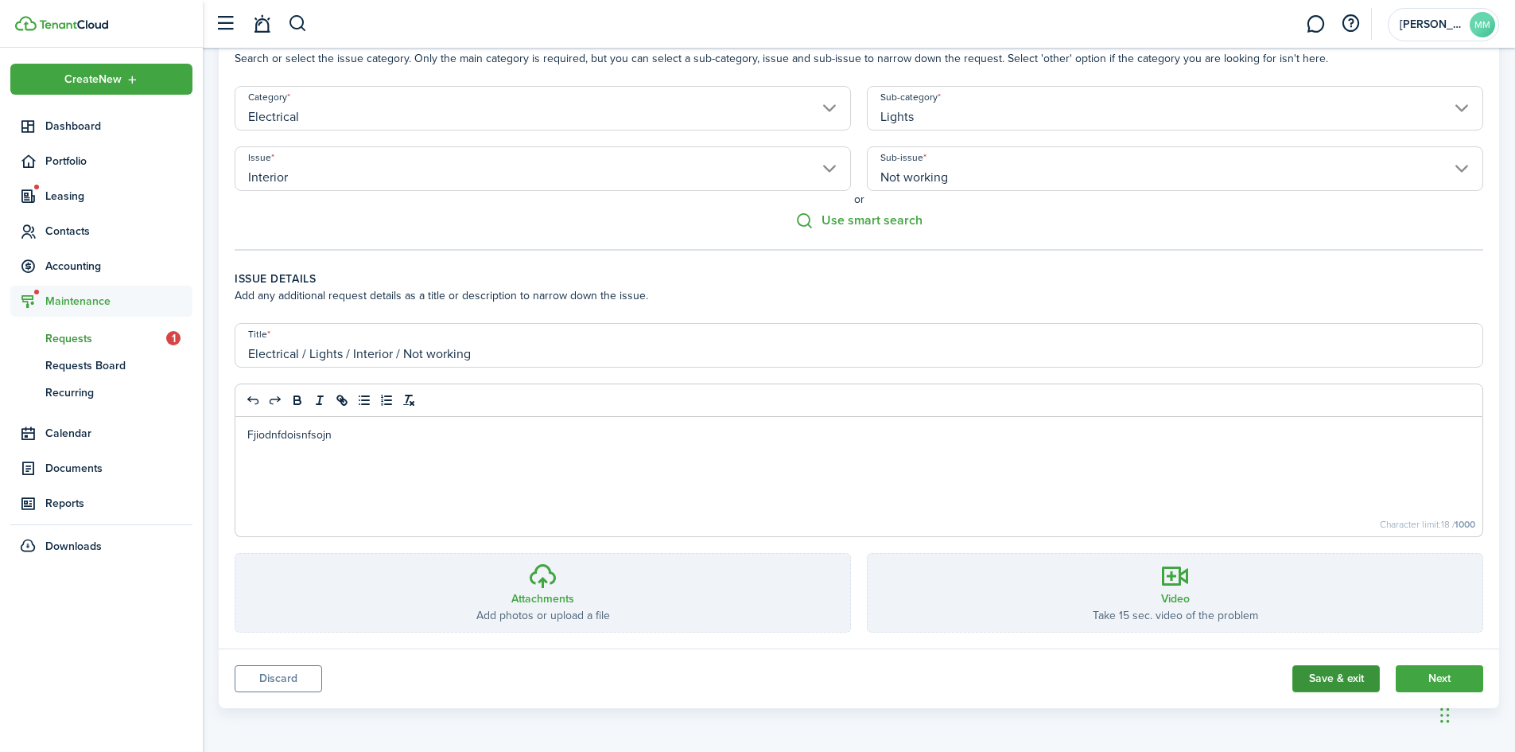
click at [1315, 678] on button "Save & exit" at bounding box center [1336, 678] width 87 height 27
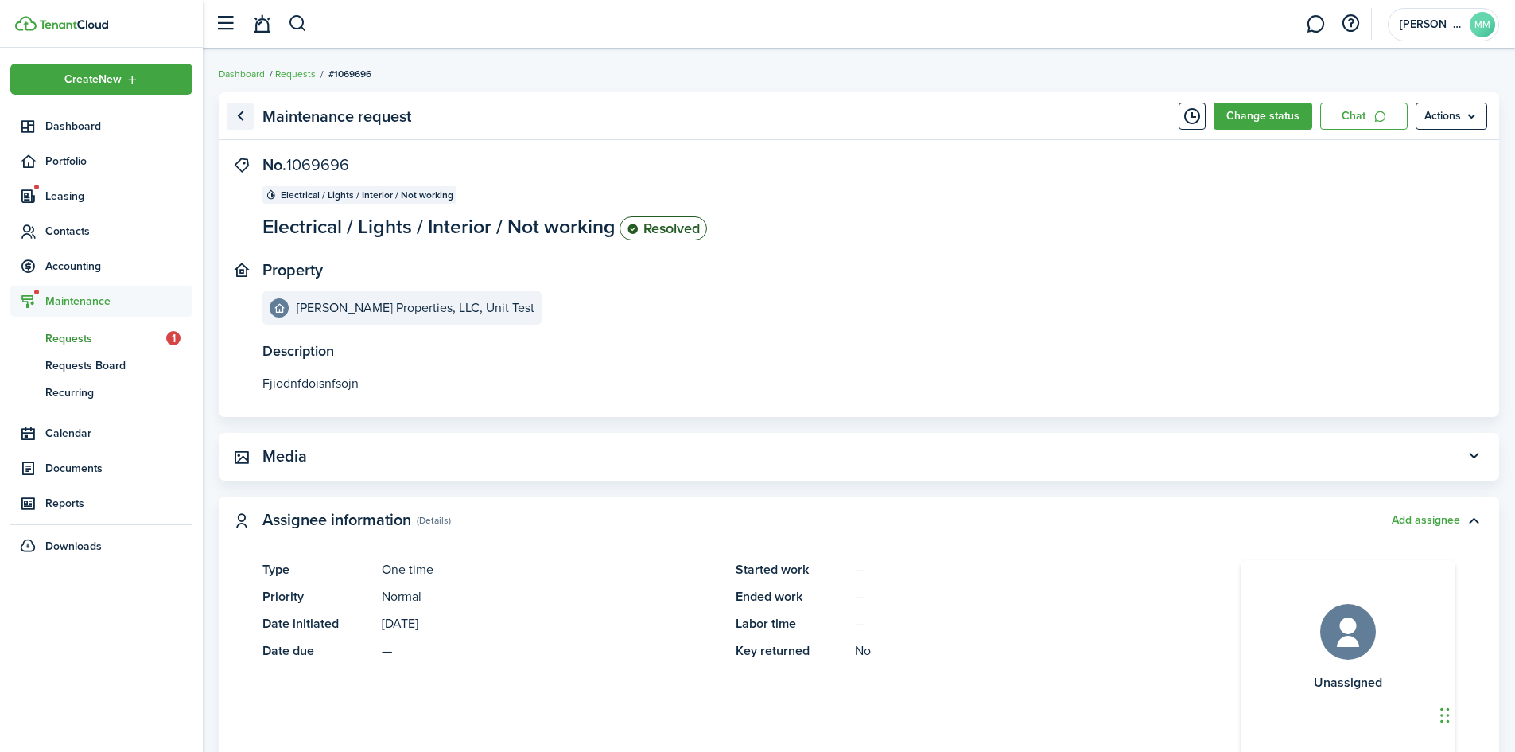
click at [244, 111] on link "Go back" at bounding box center [240, 116] width 27 height 27
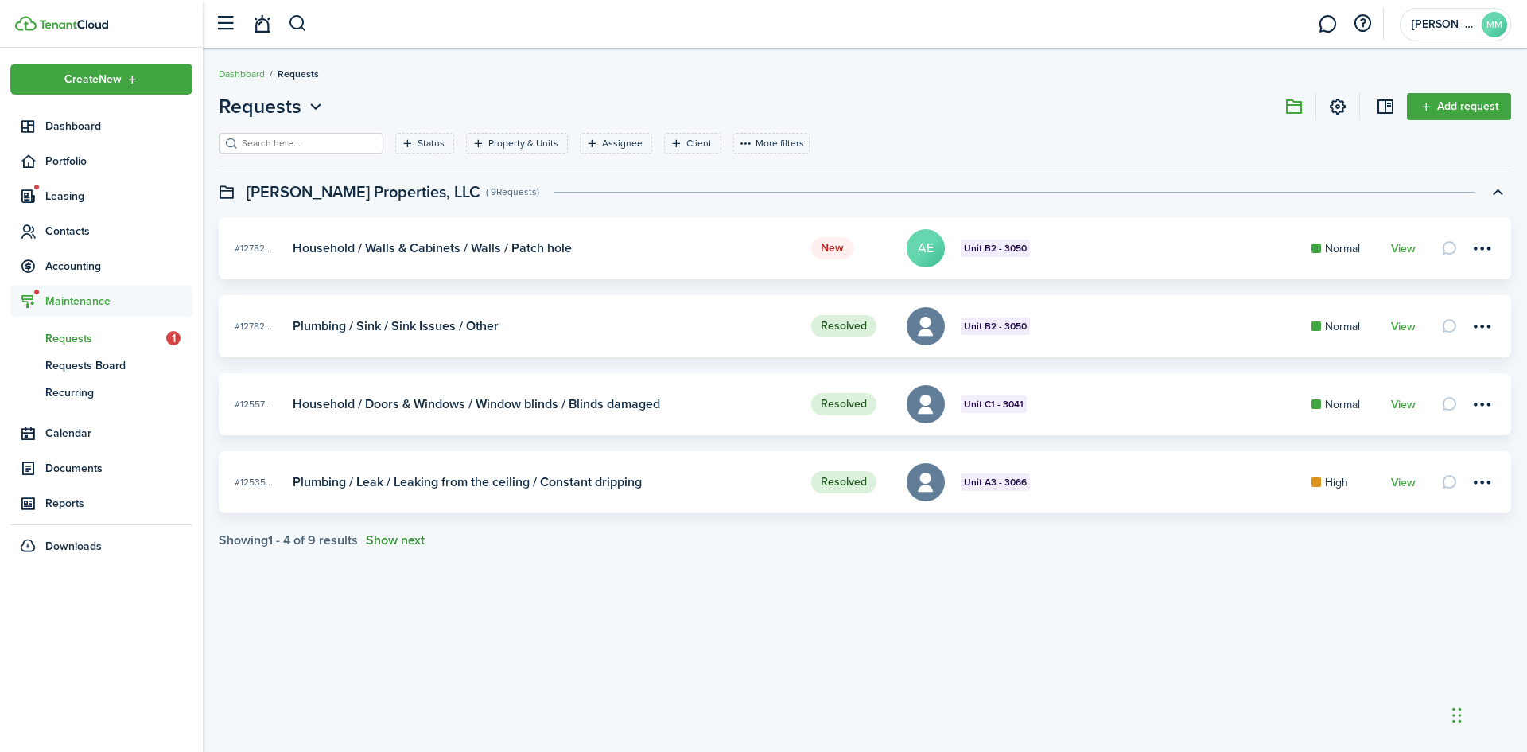
click at [402, 537] on button "Show next" at bounding box center [395, 540] width 59 height 14
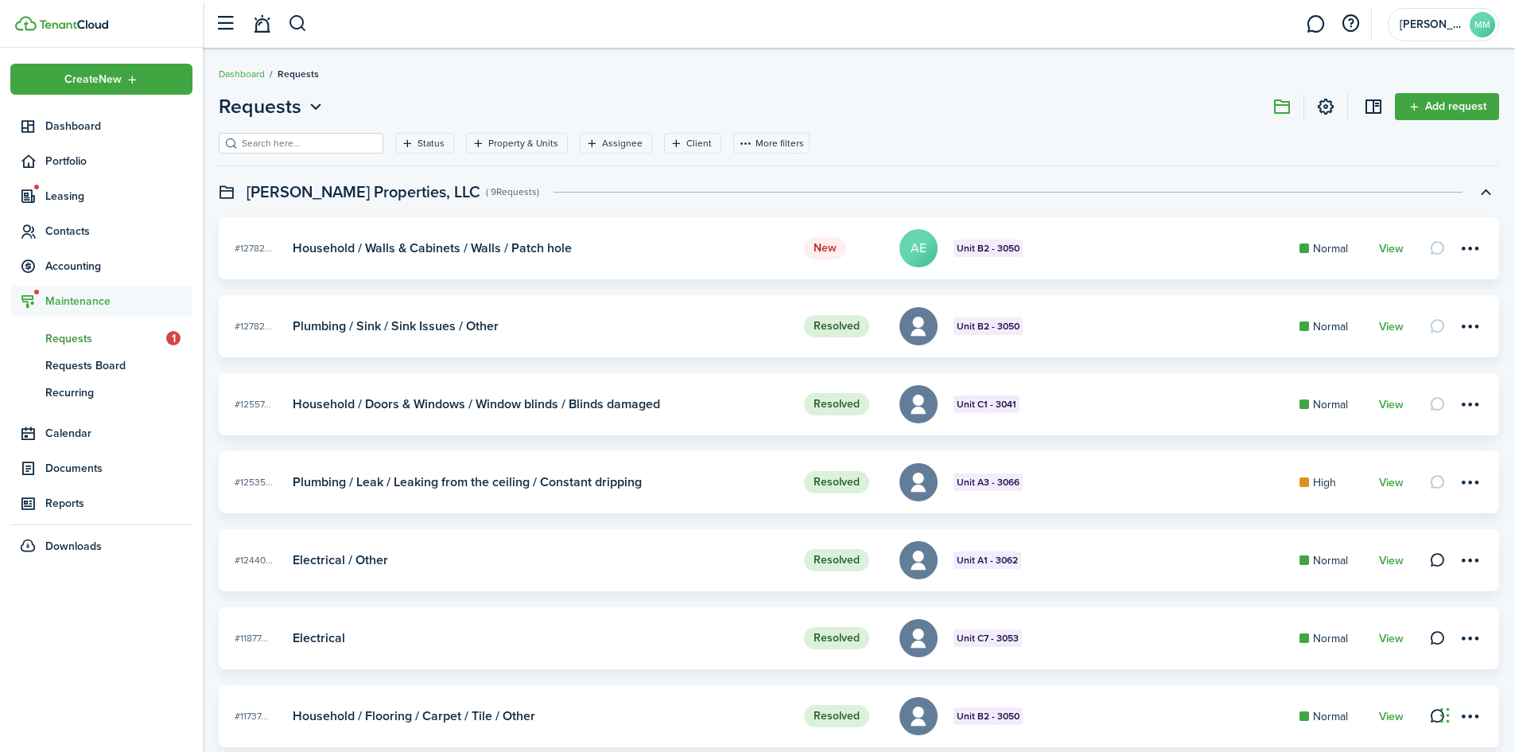
scroll to position [151, 0]
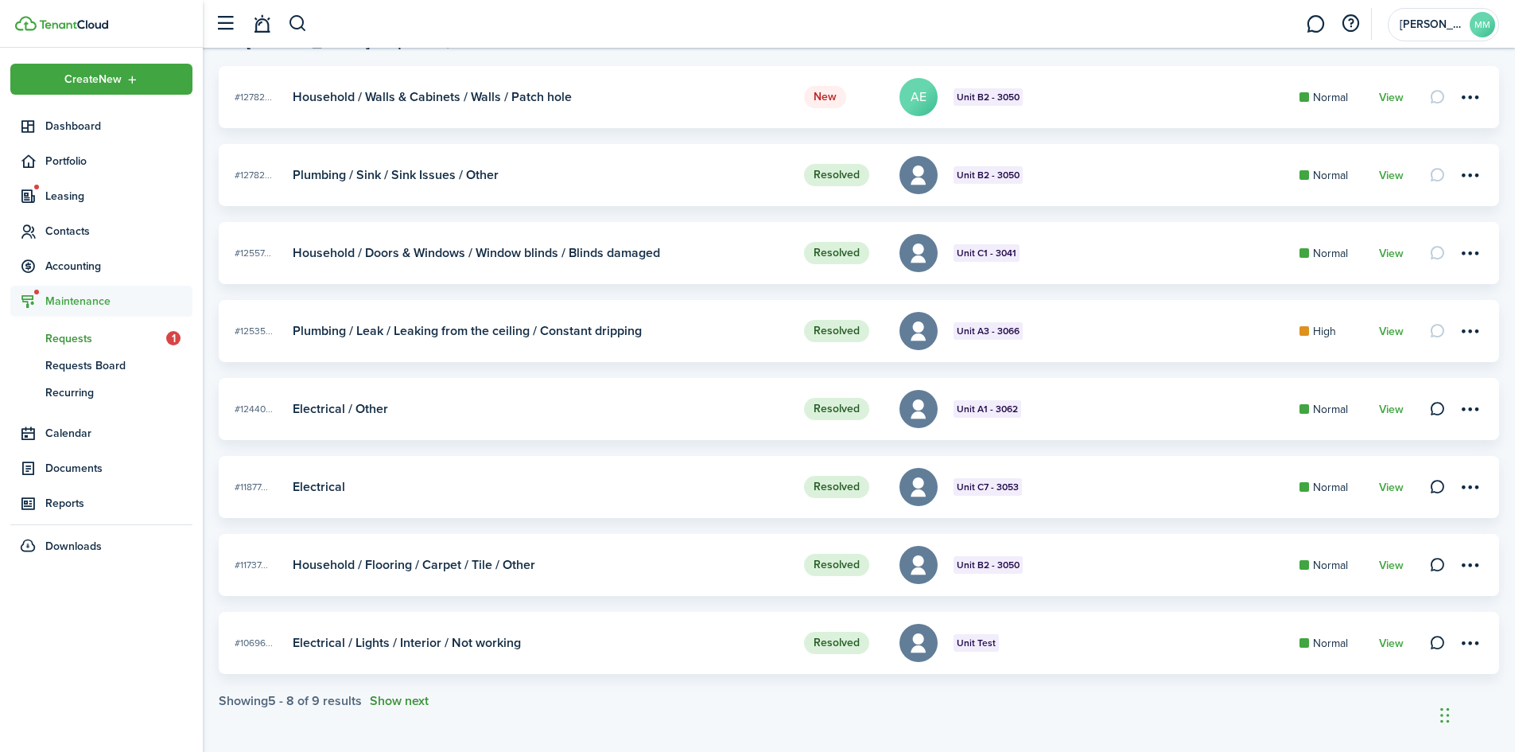
click at [413, 703] on button "Show next" at bounding box center [399, 701] width 59 height 14
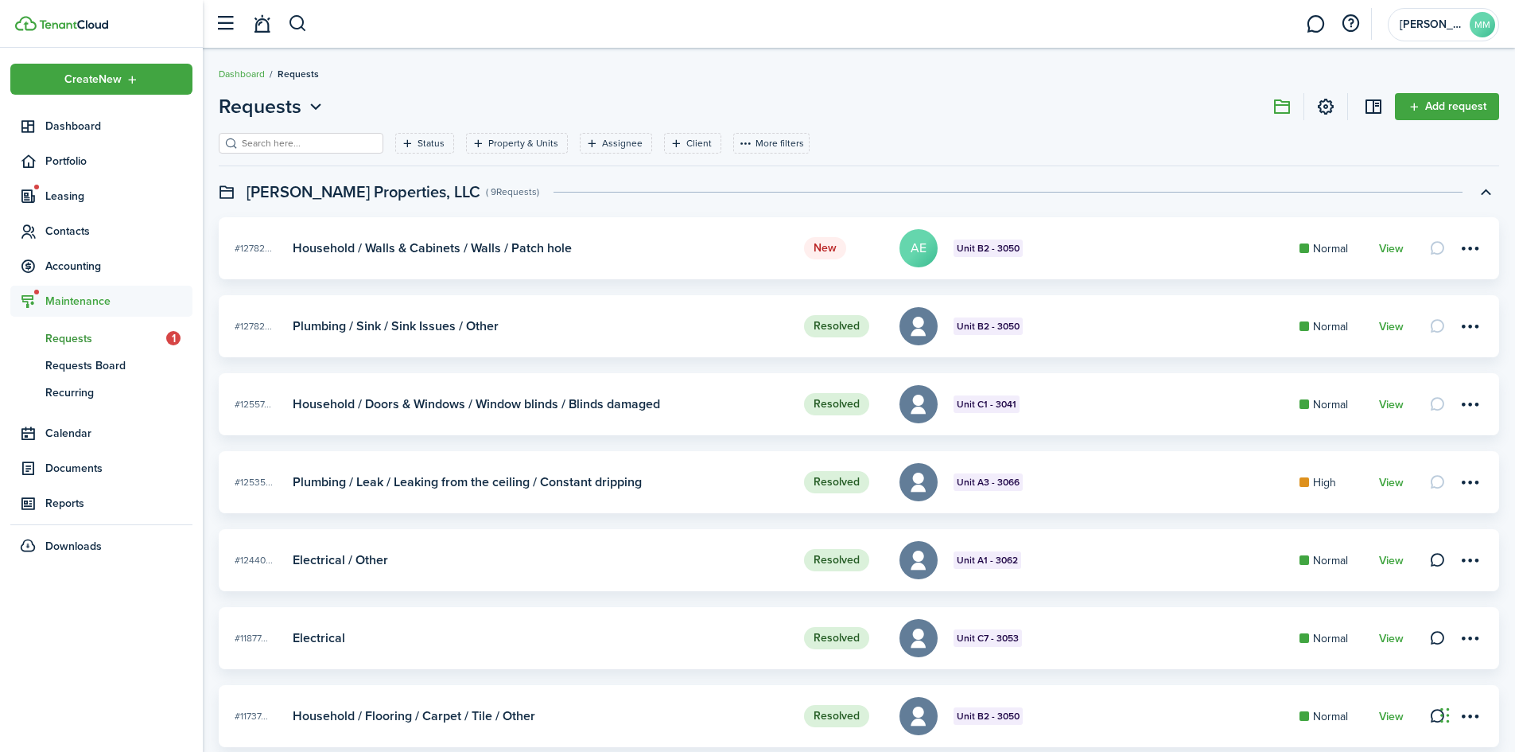
scroll to position [229, 0]
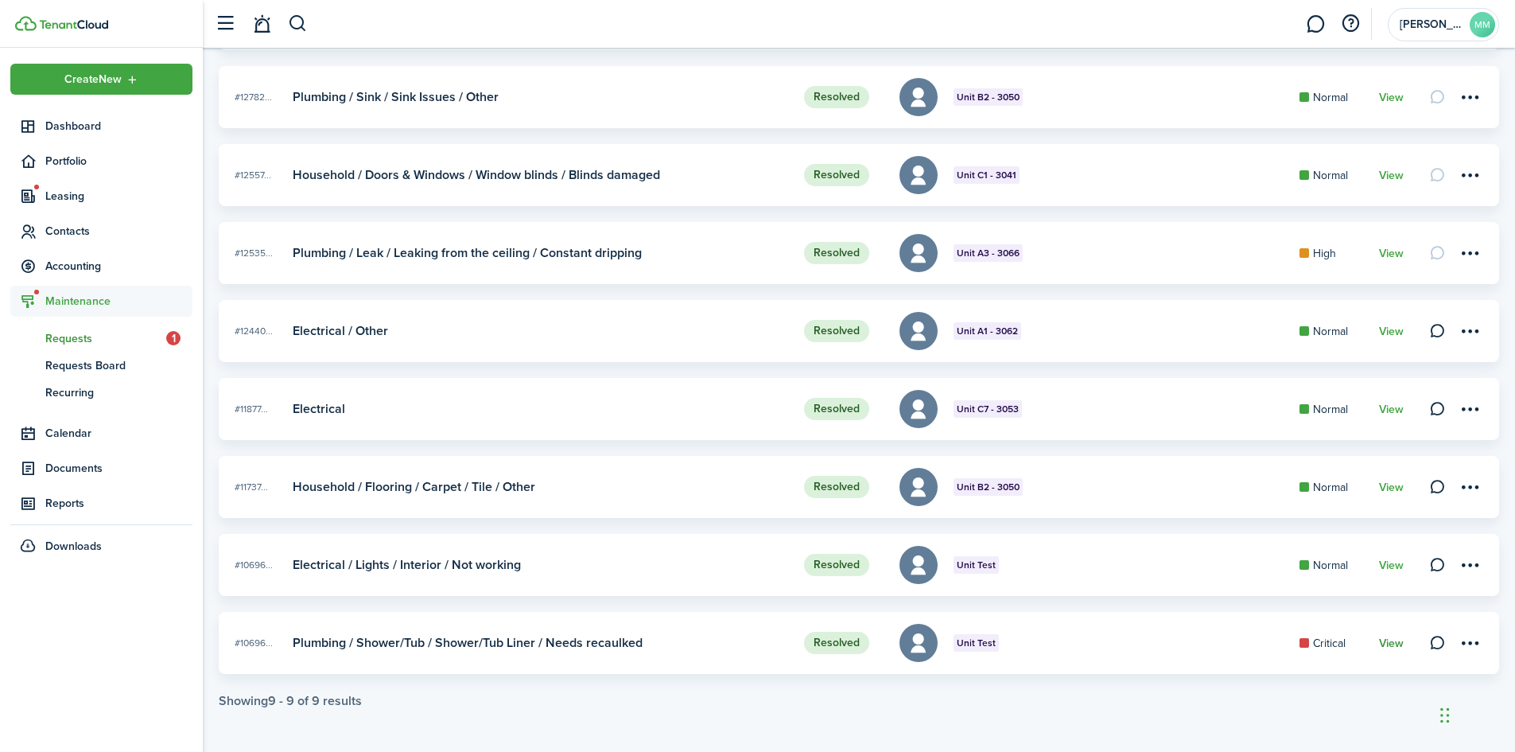
click at [1393, 644] on link "View" at bounding box center [1391, 643] width 25 height 13
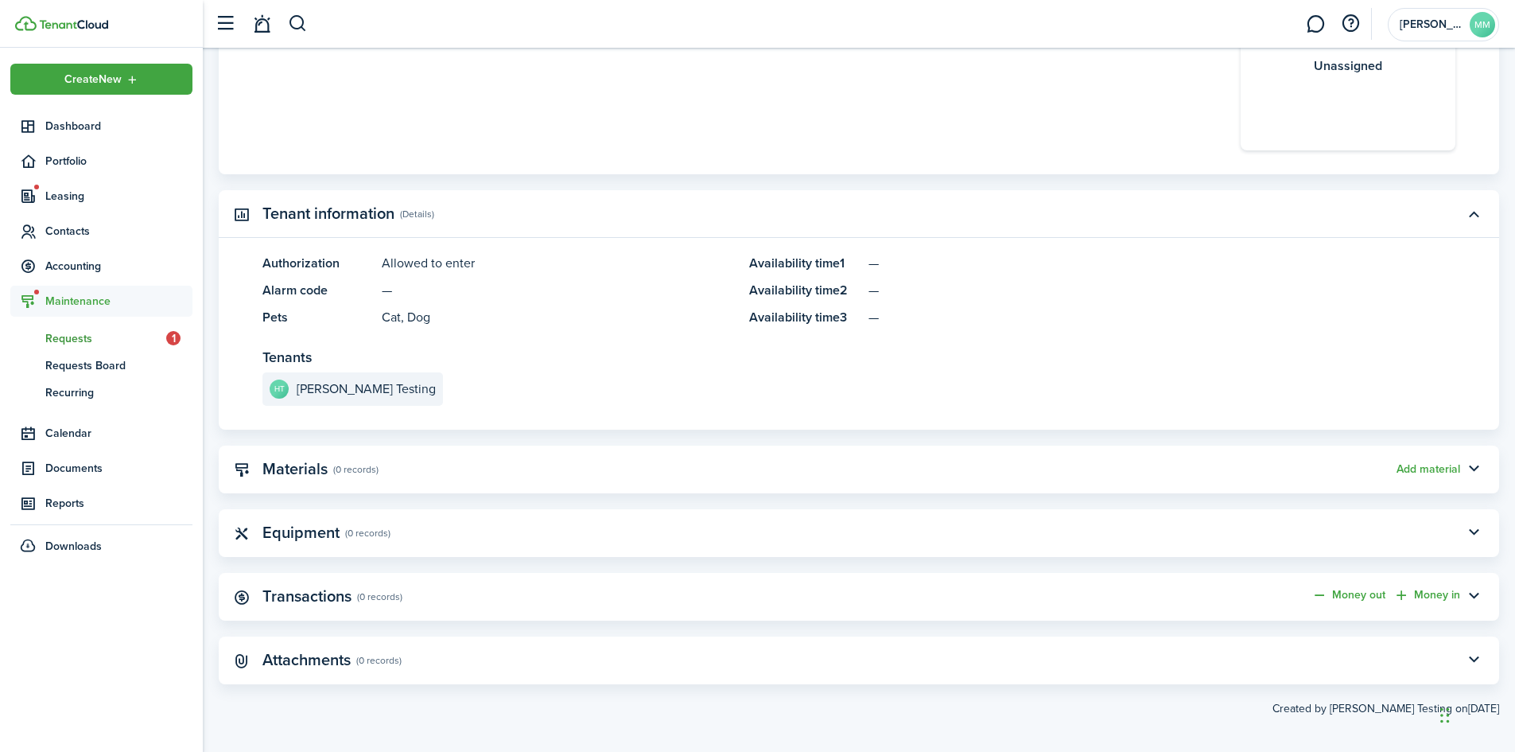
scroll to position [625, 0]
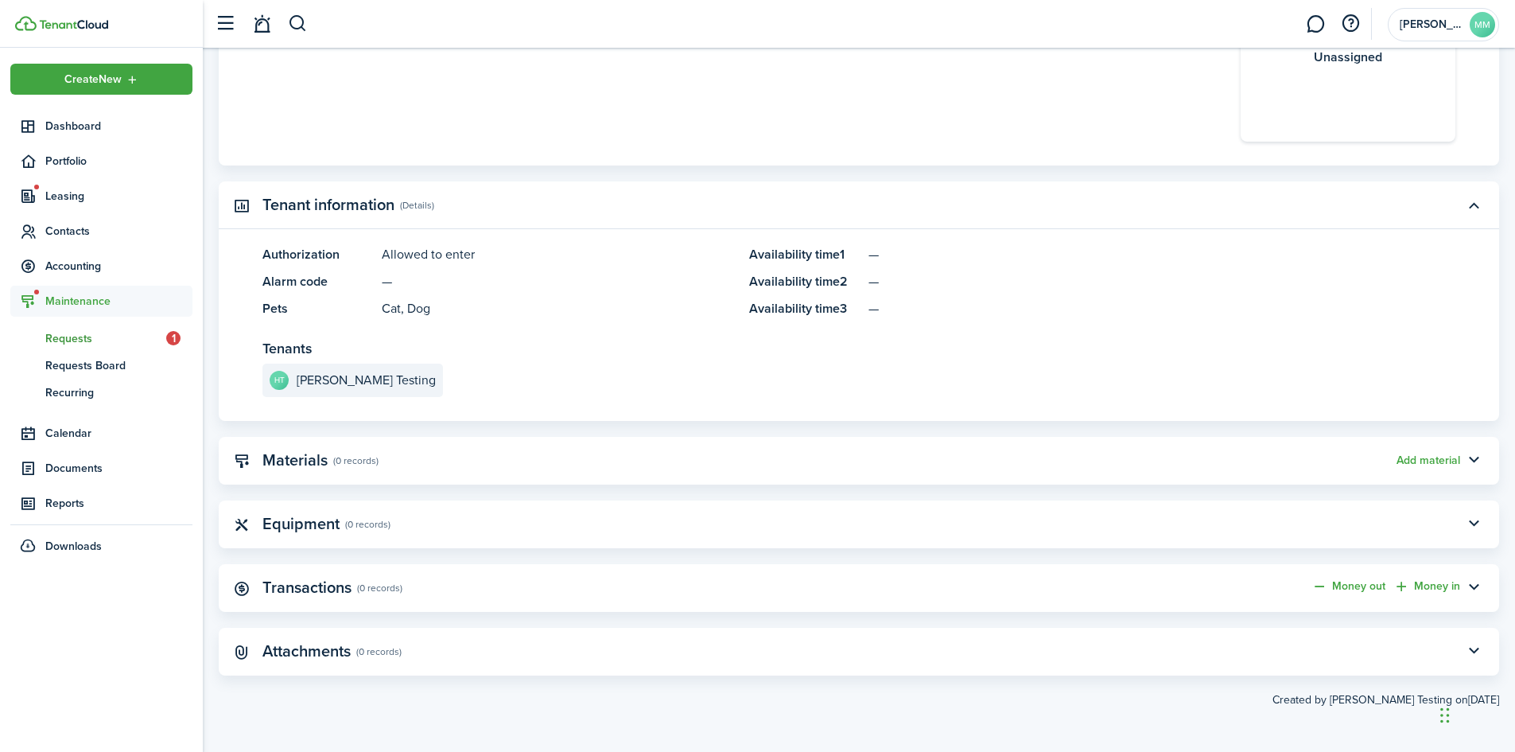
click at [1077, 531] on panel-main-header "Equipment (0 records)" at bounding box center [859, 524] width 1281 height 48
click at [1478, 523] on button "button" at bounding box center [1473, 524] width 27 height 27
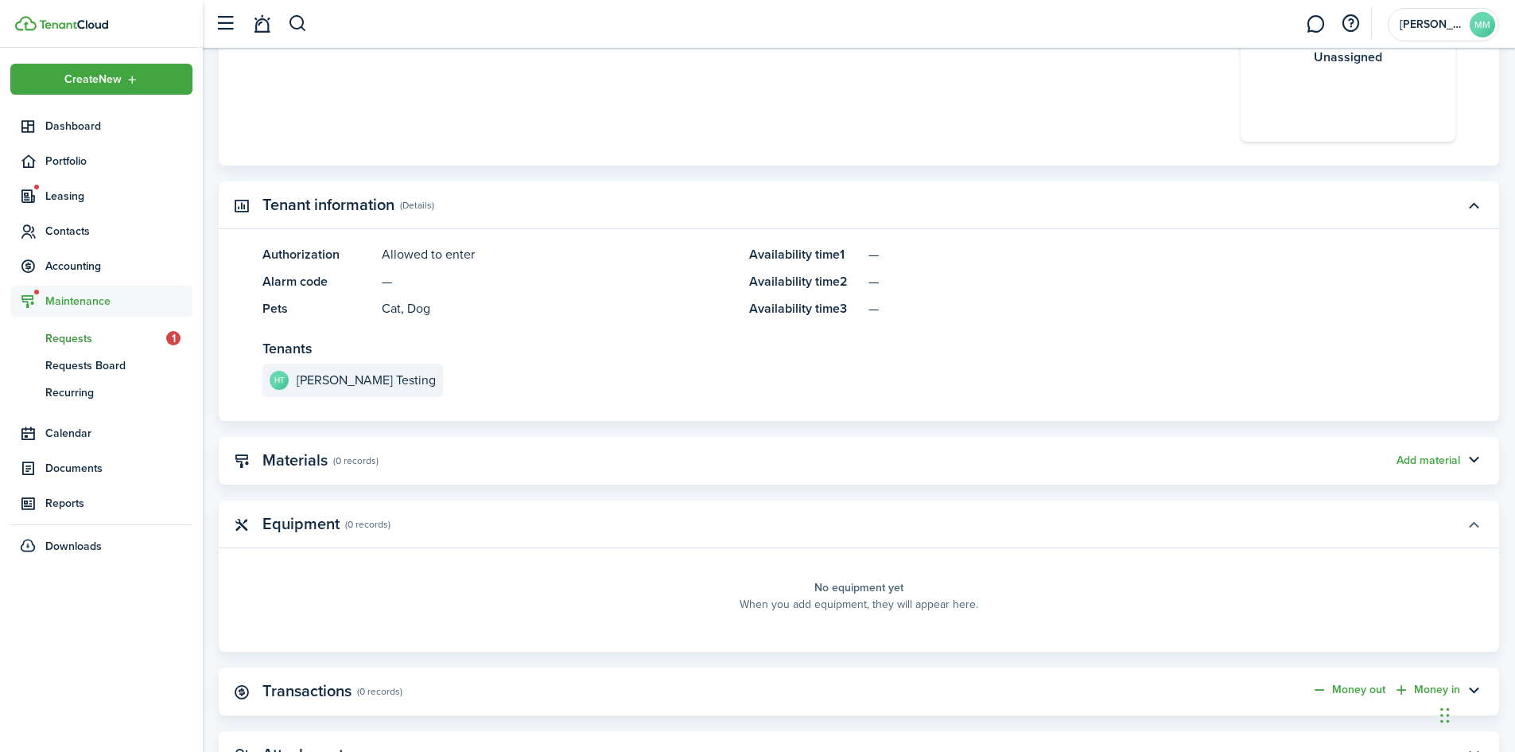
click at [1478, 523] on button "button" at bounding box center [1473, 524] width 27 height 27
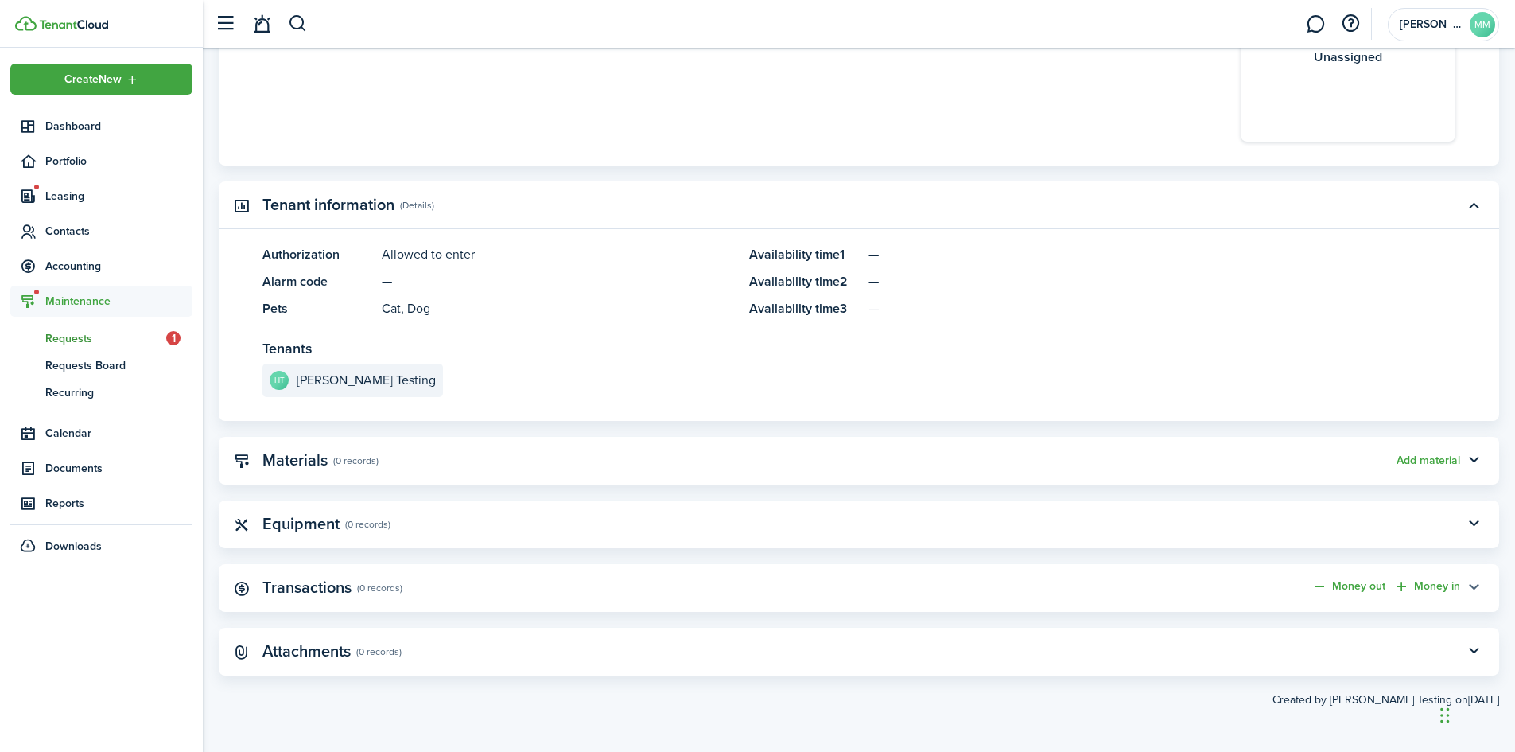
click at [1477, 589] on button "button" at bounding box center [1473, 587] width 27 height 27
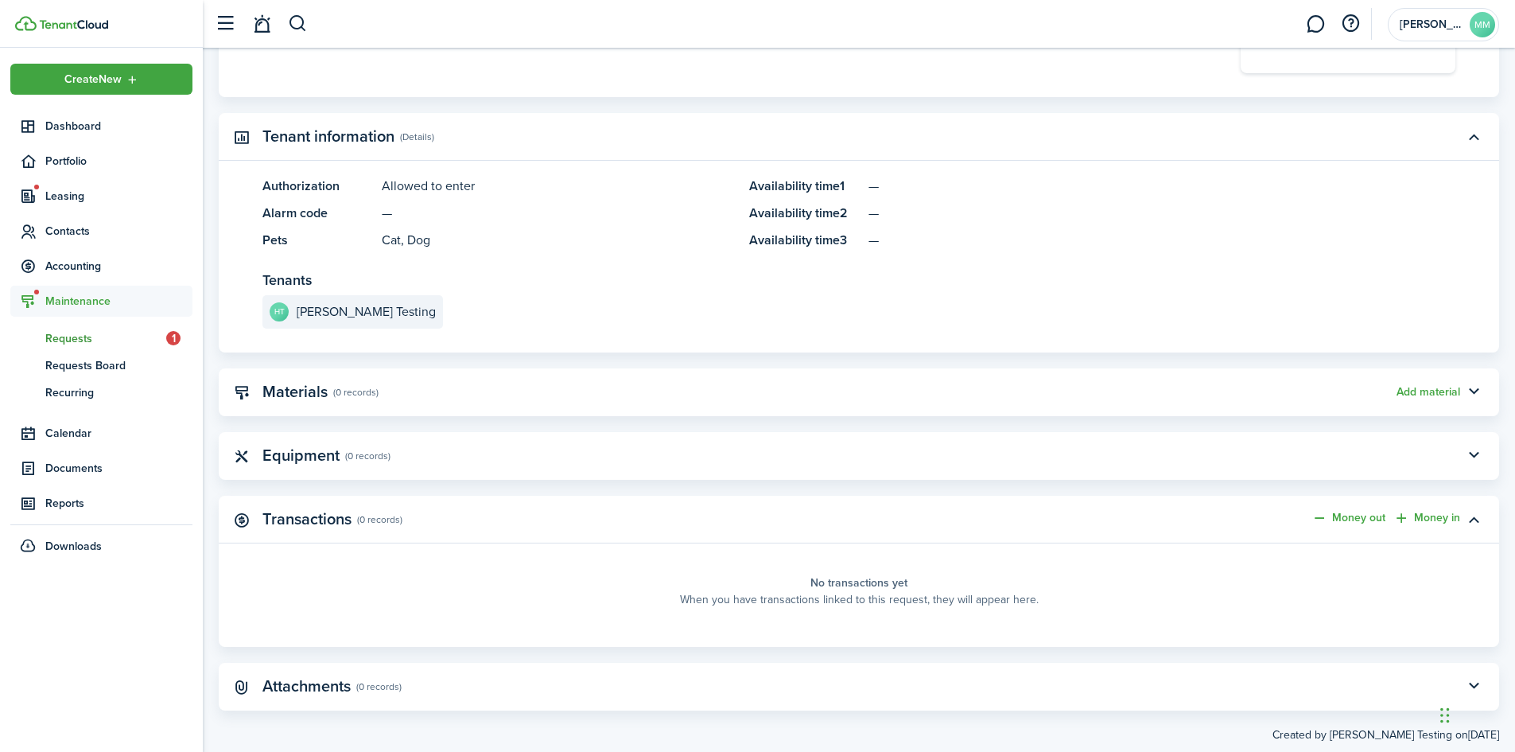
scroll to position [729, 0]
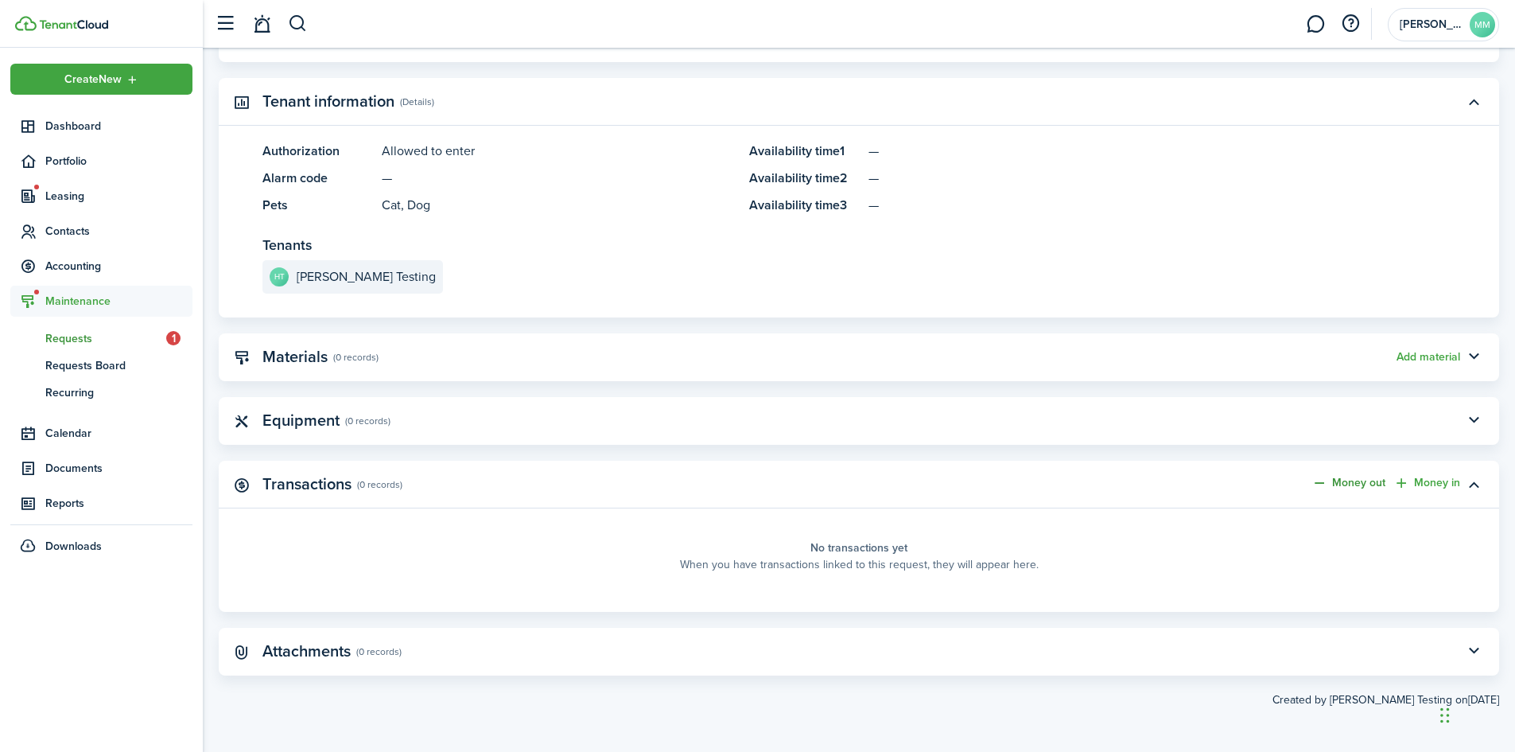
click at [1379, 483] on link "Money out" at bounding box center [1349, 483] width 74 height 16
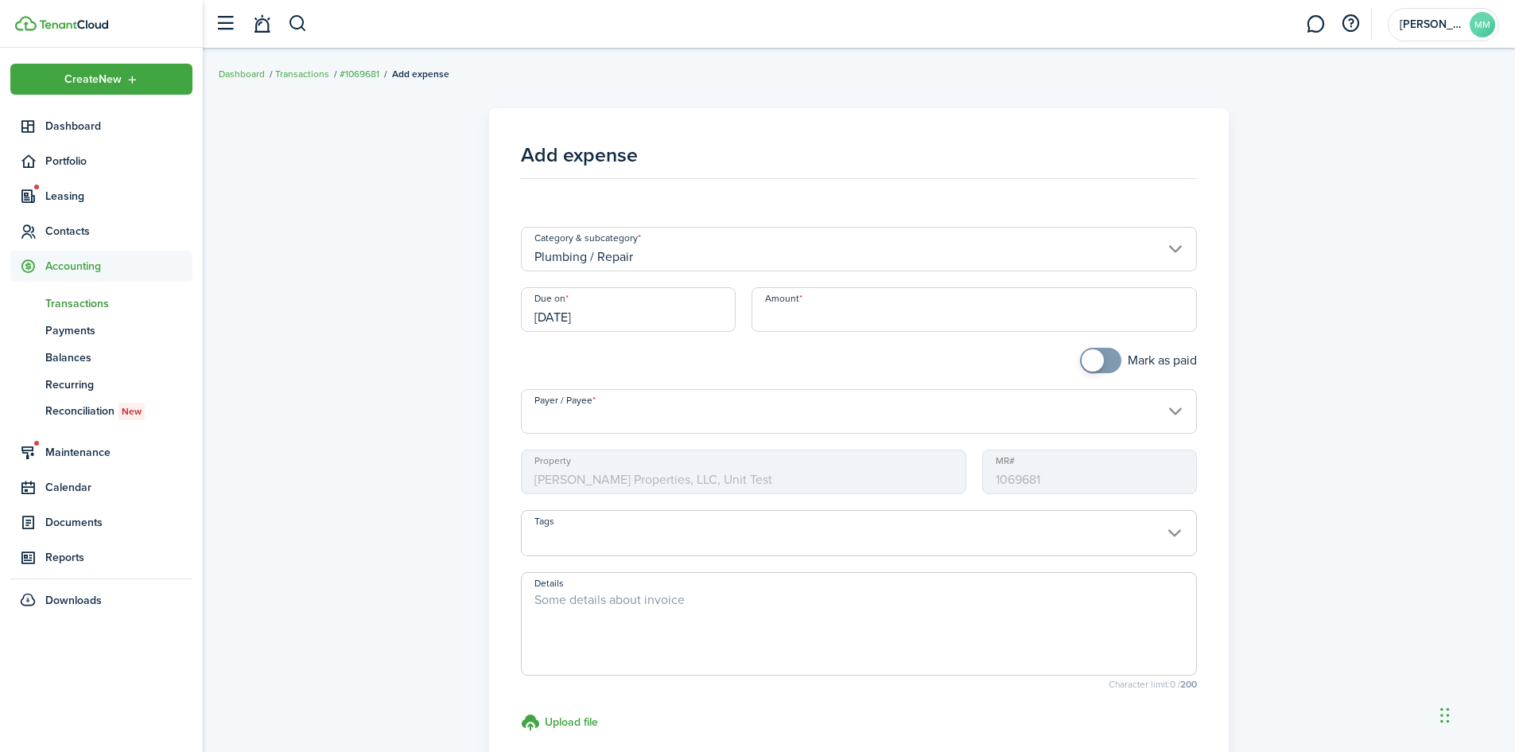
click at [818, 400] on input "Payer / Payee" at bounding box center [859, 411] width 677 height 45
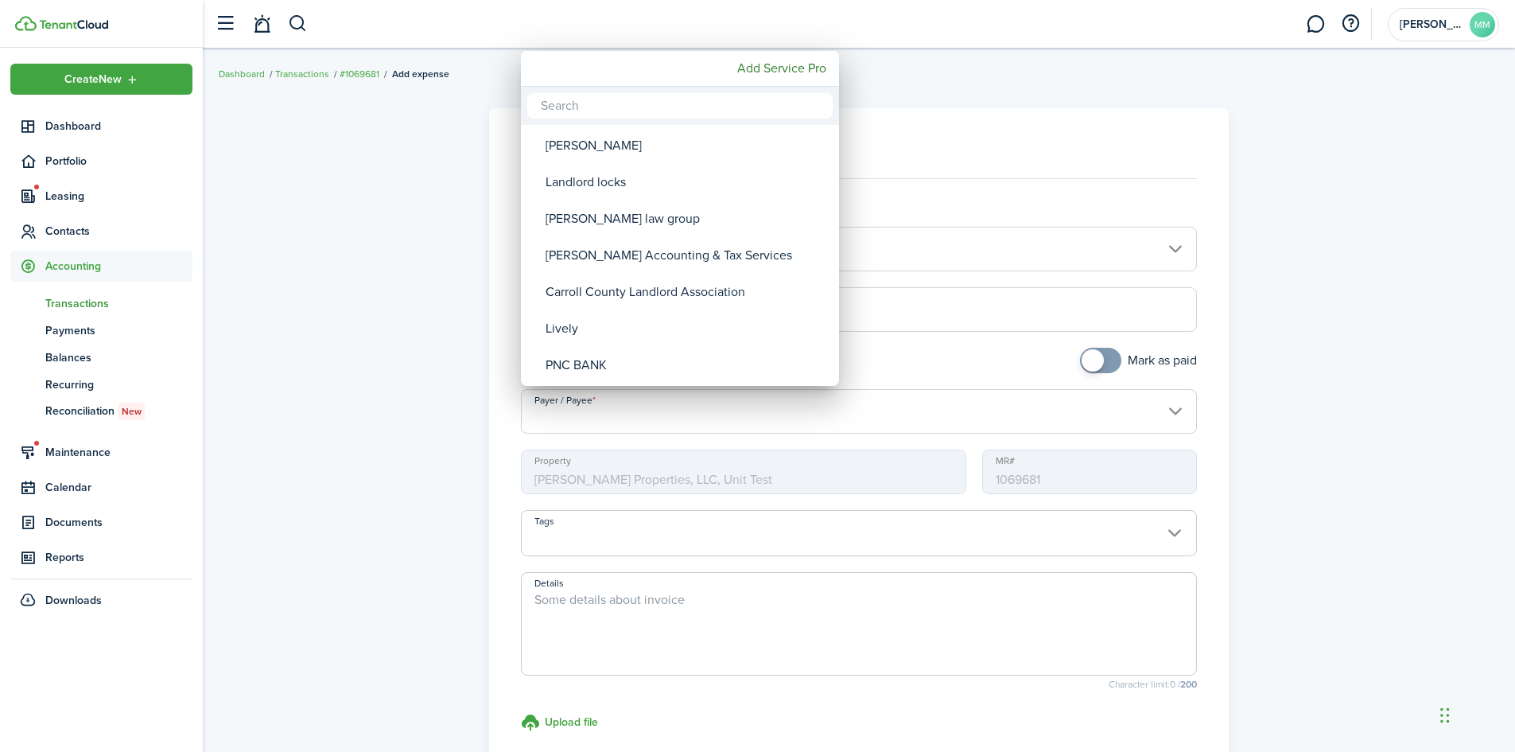
click at [632, 97] on input "text" at bounding box center [679, 105] width 305 height 25
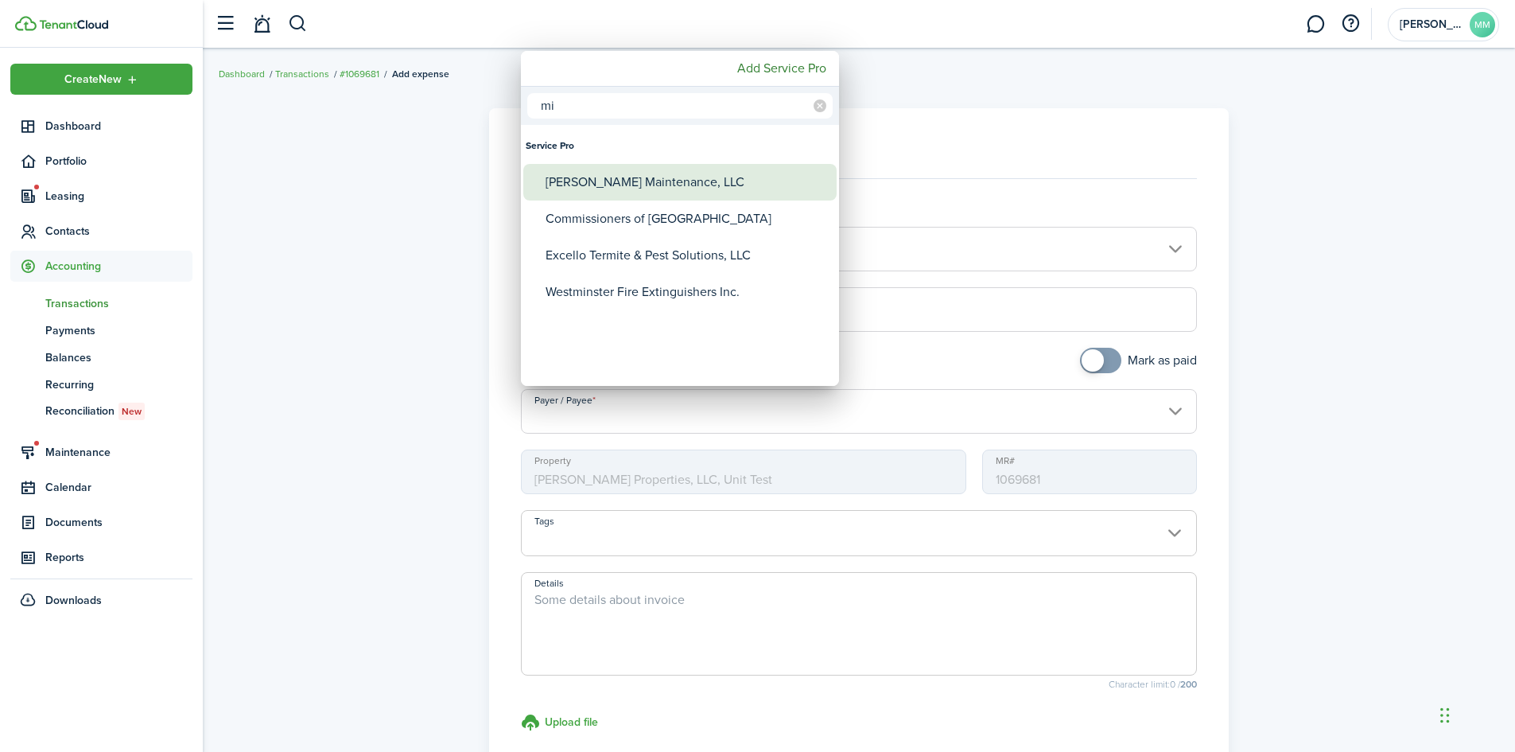
type input "mi"
click at [624, 171] on div "[PERSON_NAME] Maintenance, LLC" at bounding box center [687, 182] width 282 height 37
type input "[PERSON_NAME] Maintenance, LLC"
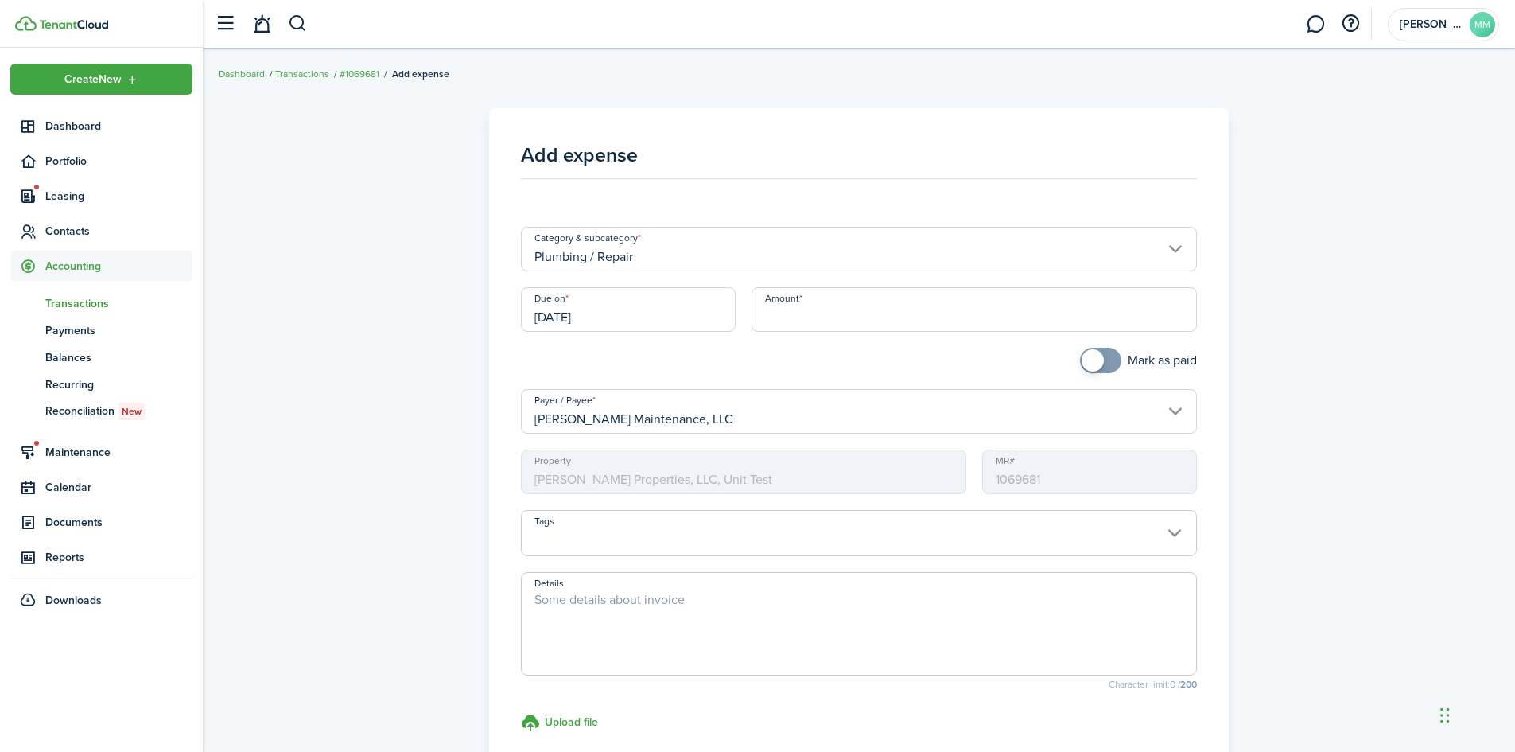
click at [810, 316] on input "Amount" at bounding box center [975, 309] width 446 height 45
type input "$20.00"
click at [1089, 351] on span at bounding box center [1093, 360] width 22 height 22
checkbox input "false"
click at [1098, 358] on span at bounding box center [1109, 360] width 22 height 22
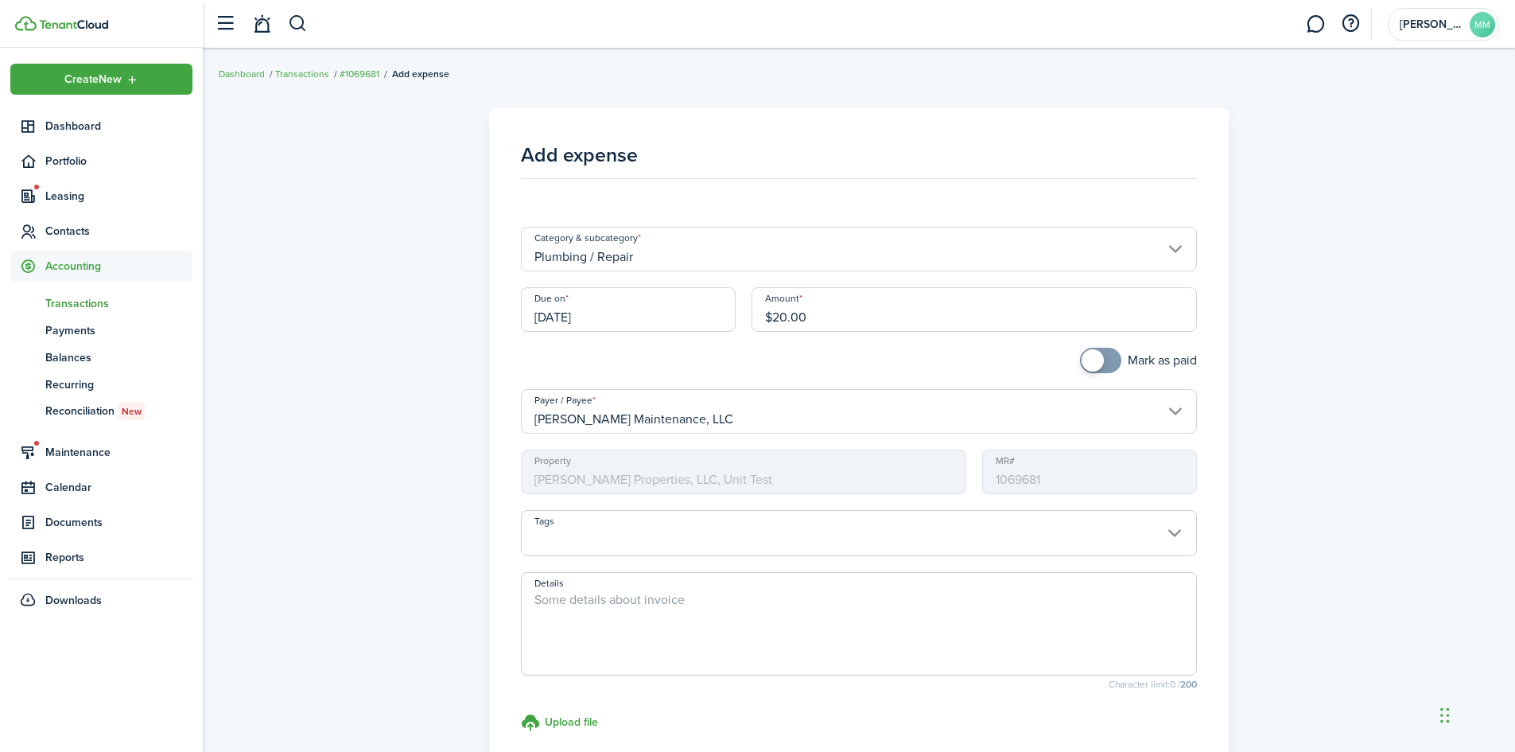
click at [913, 523] on input "Tags" at bounding box center [859, 520] width 675 height 19
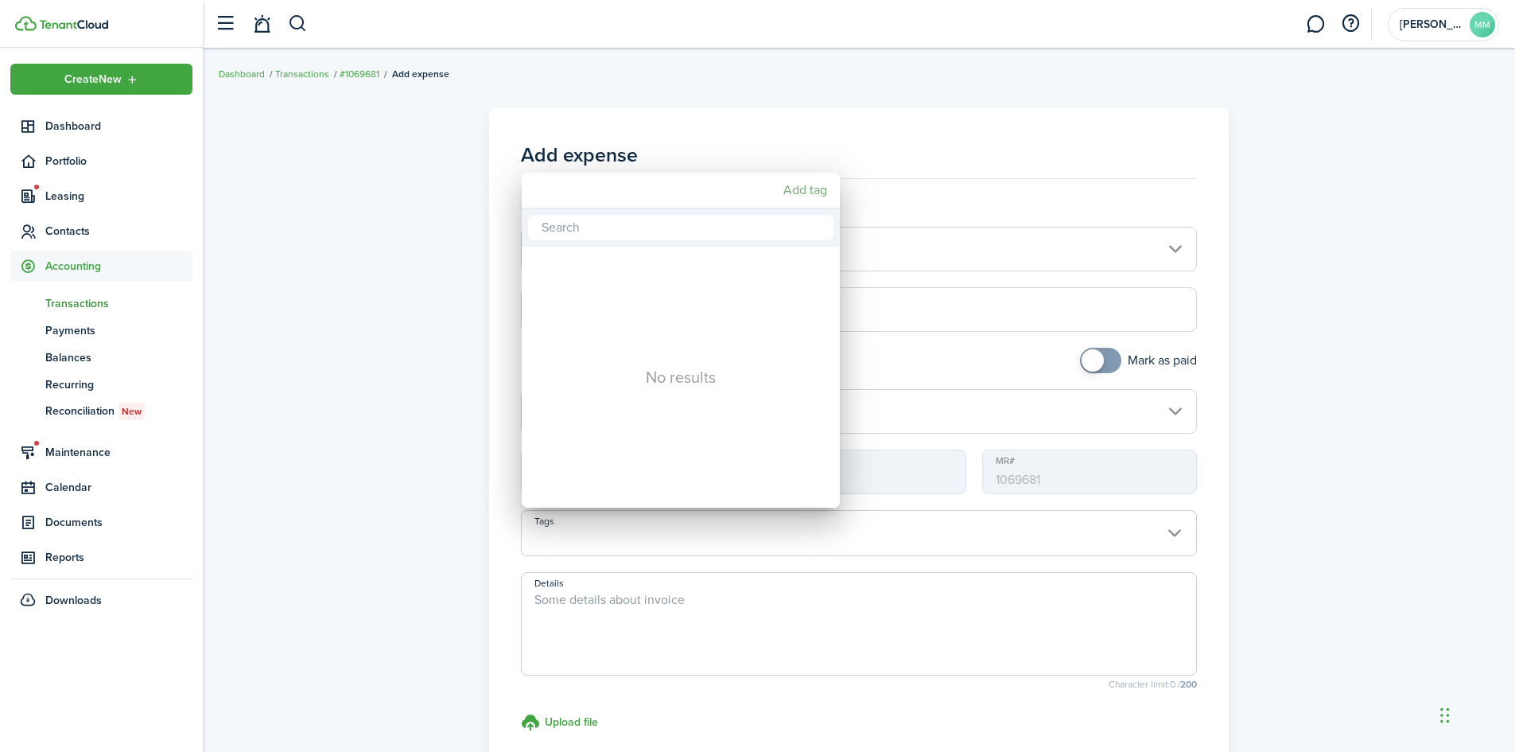
click at [803, 181] on mbsc-button "Add tag" at bounding box center [805, 190] width 56 height 29
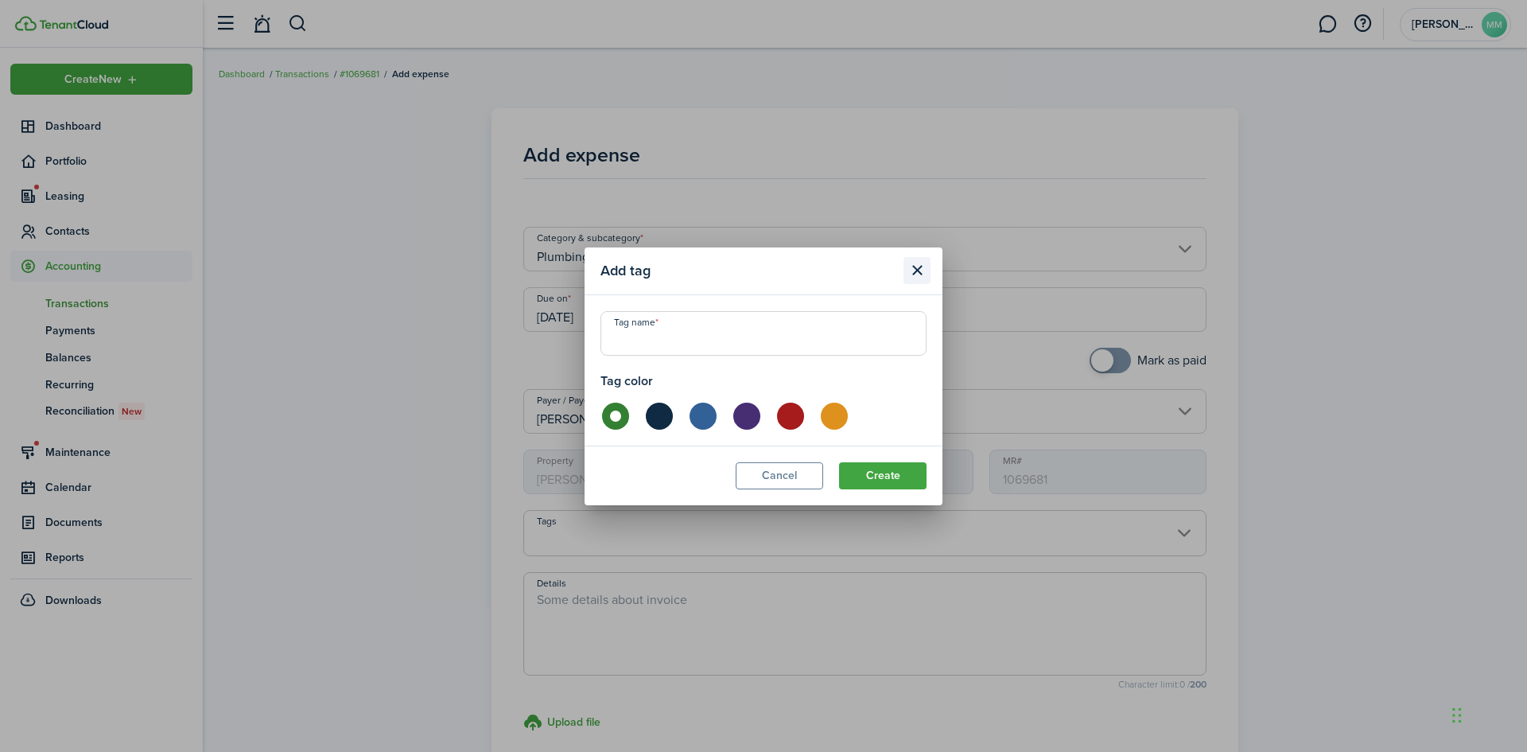
click at [906, 260] on button "Close modal" at bounding box center [917, 270] width 27 height 27
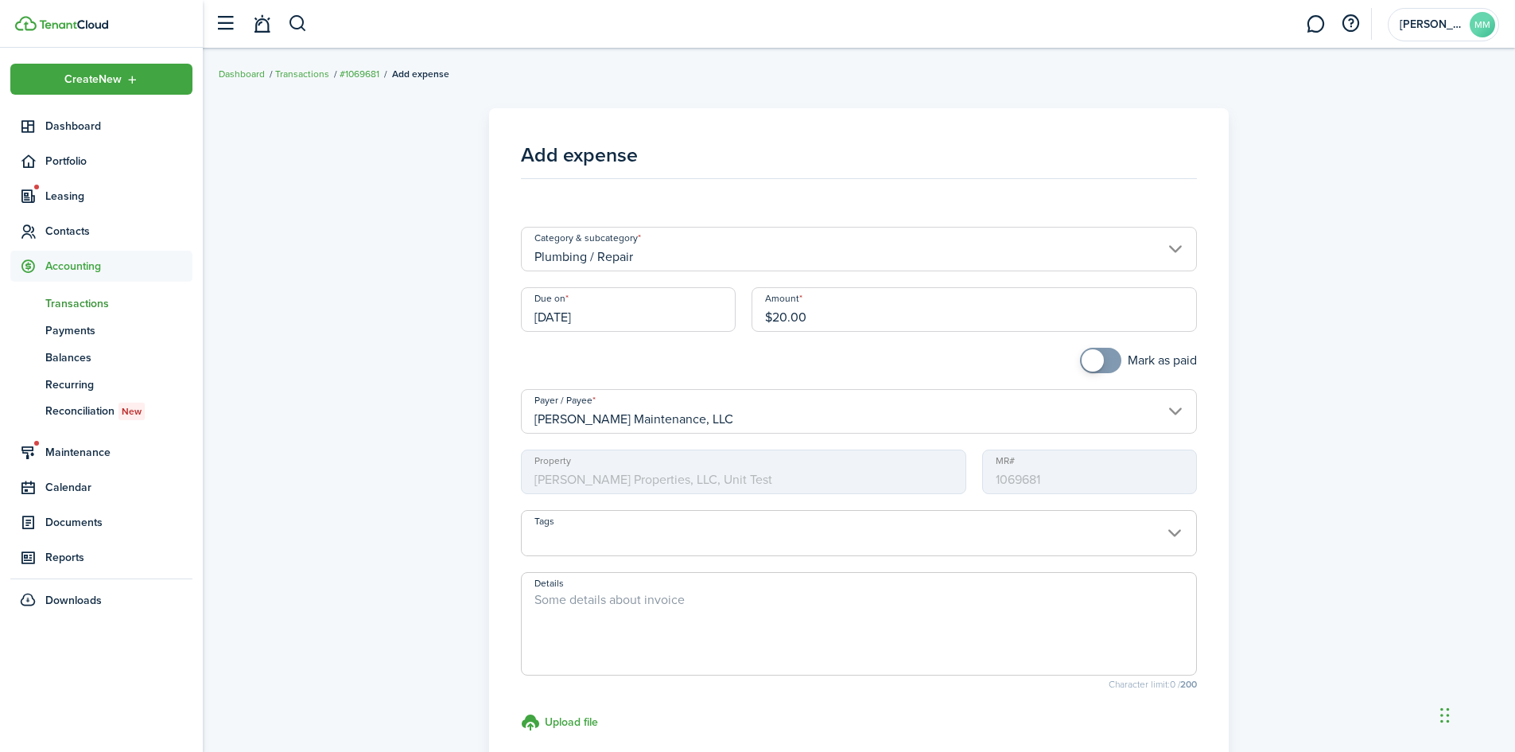
scroll to position [184, 0]
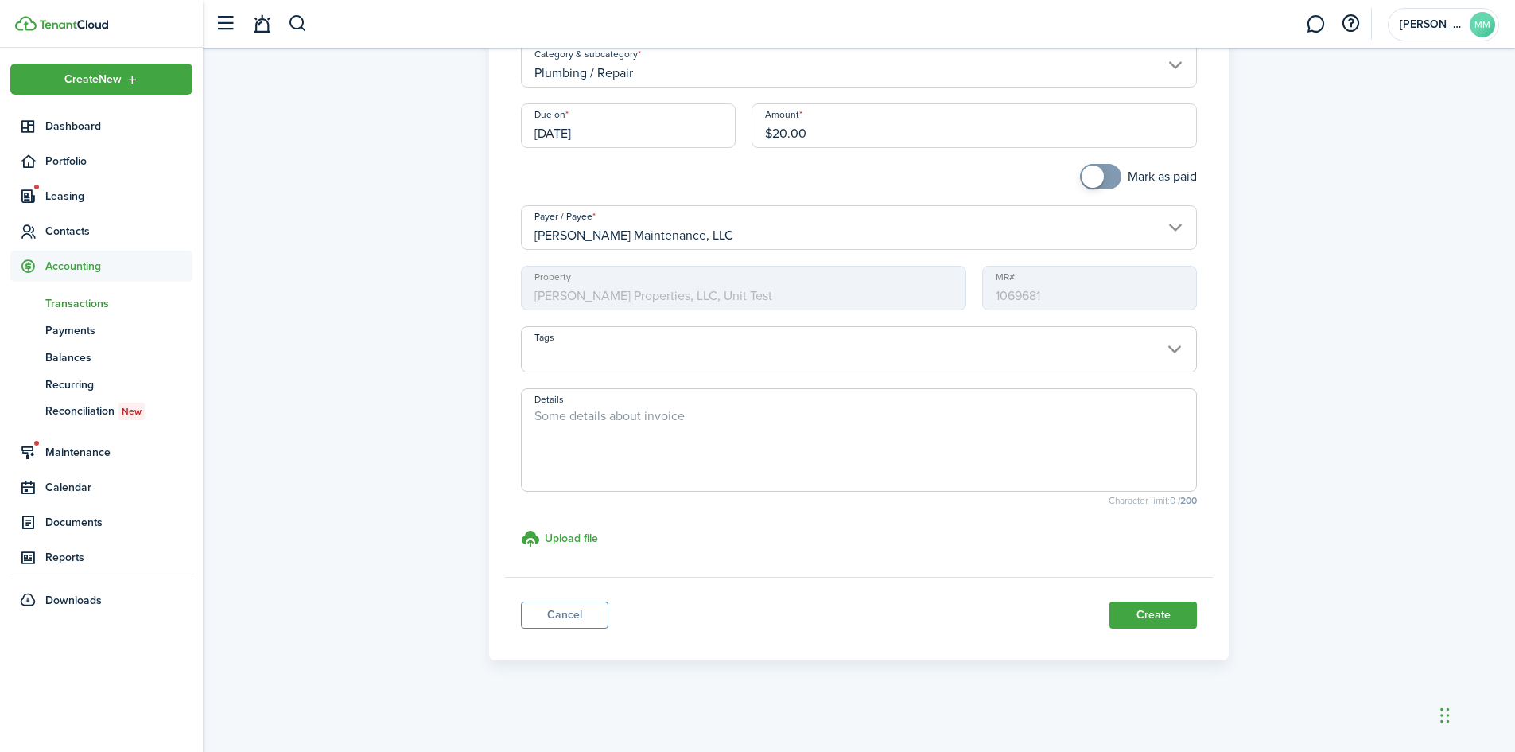
click at [753, 447] on textarea "Details" at bounding box center [859, 444] width 675 height 76
type textarea "test"
click at [1133, 606] on button "Create" at bounding box center [1153, 614] width 87 height 27
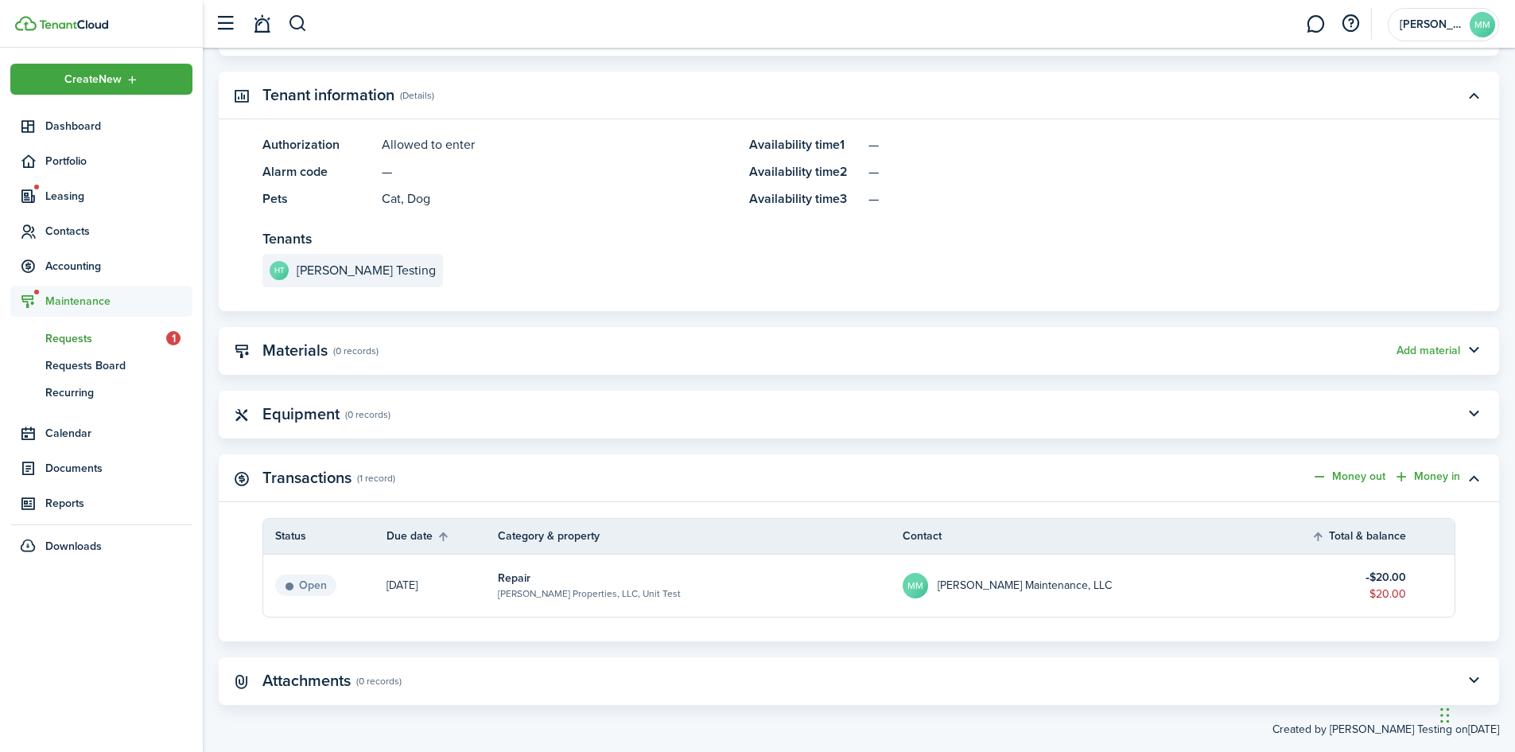
scroll to position [764, 0]
